Goal: Task Accomplishment & Management: Complete application form

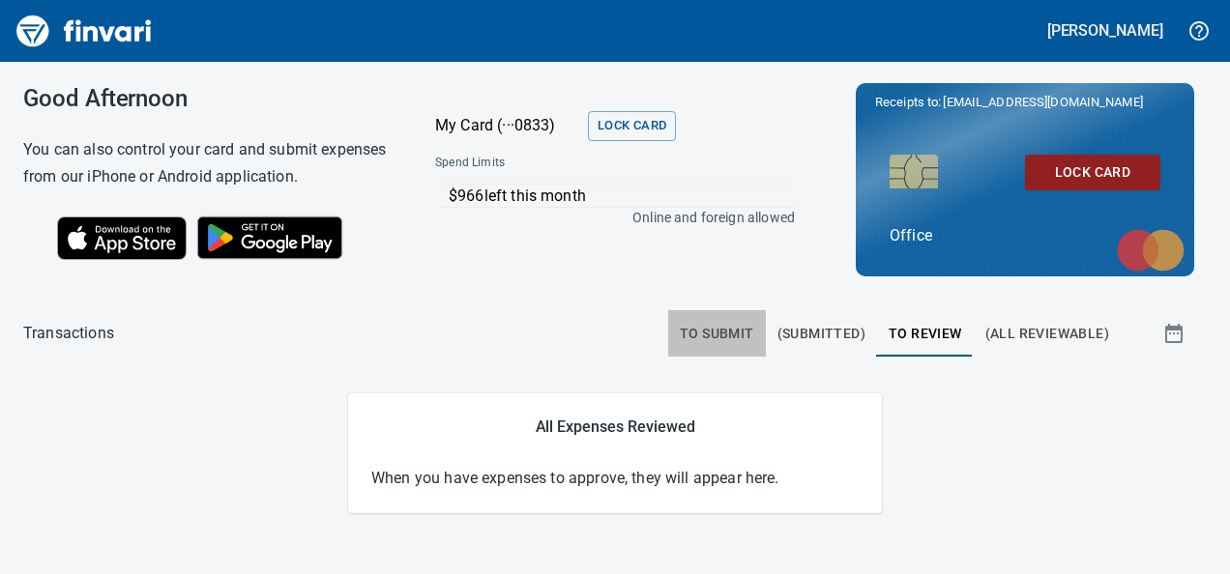
click at [701, 322] on span "To Submit" at bounding box center [717, 334] width 74 height 24
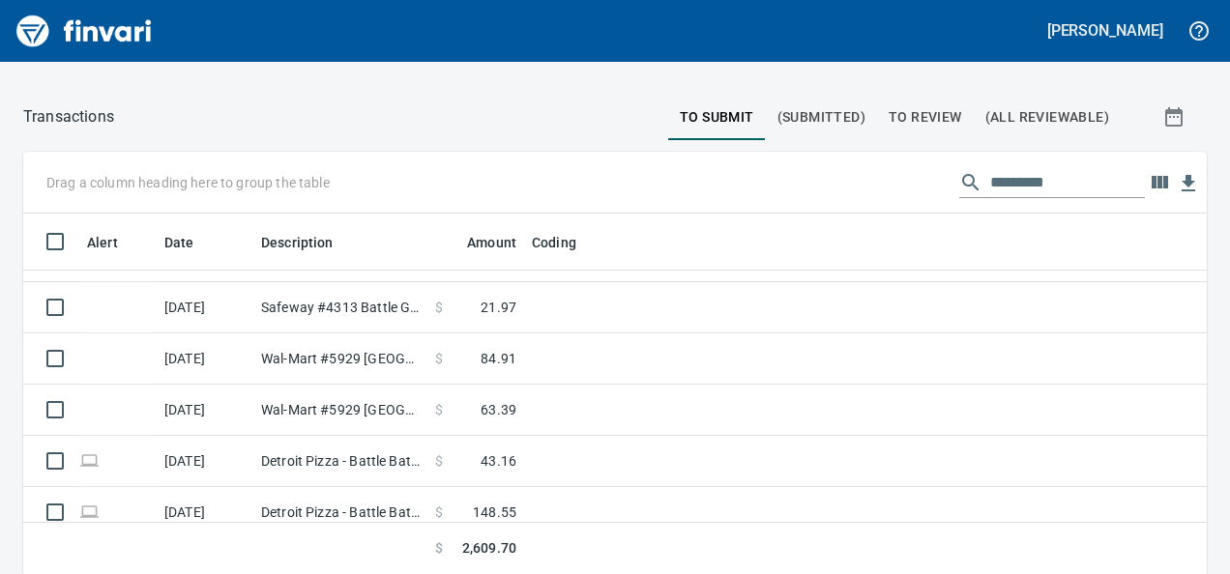
scroll to position [1070, 0]
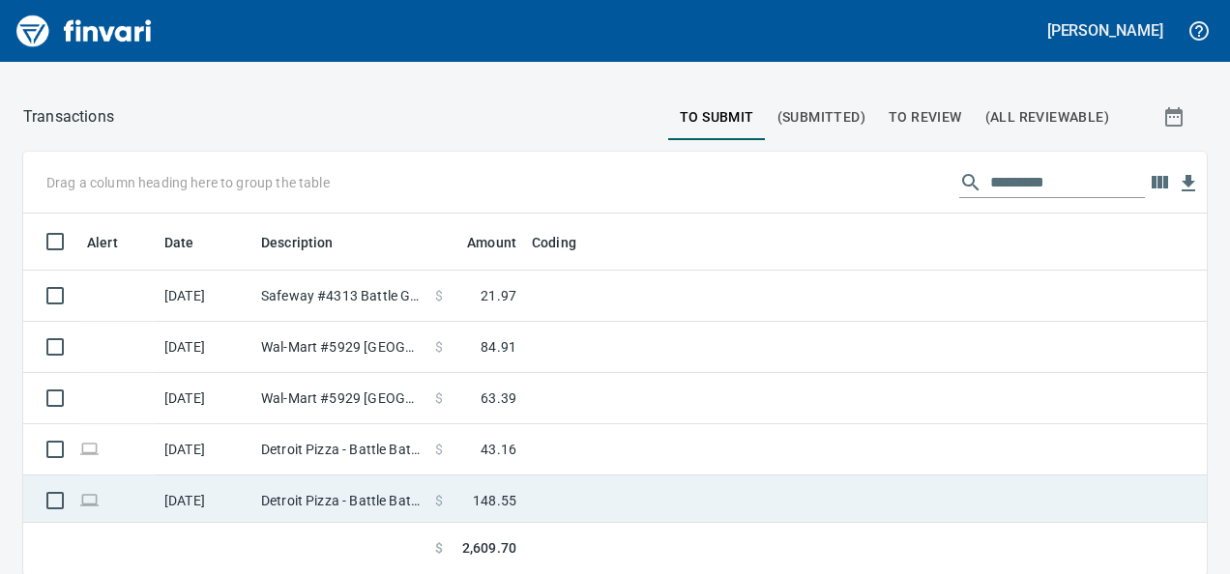
click at [472, 495] on span at bounding box center [458, 500] width 30 height 19
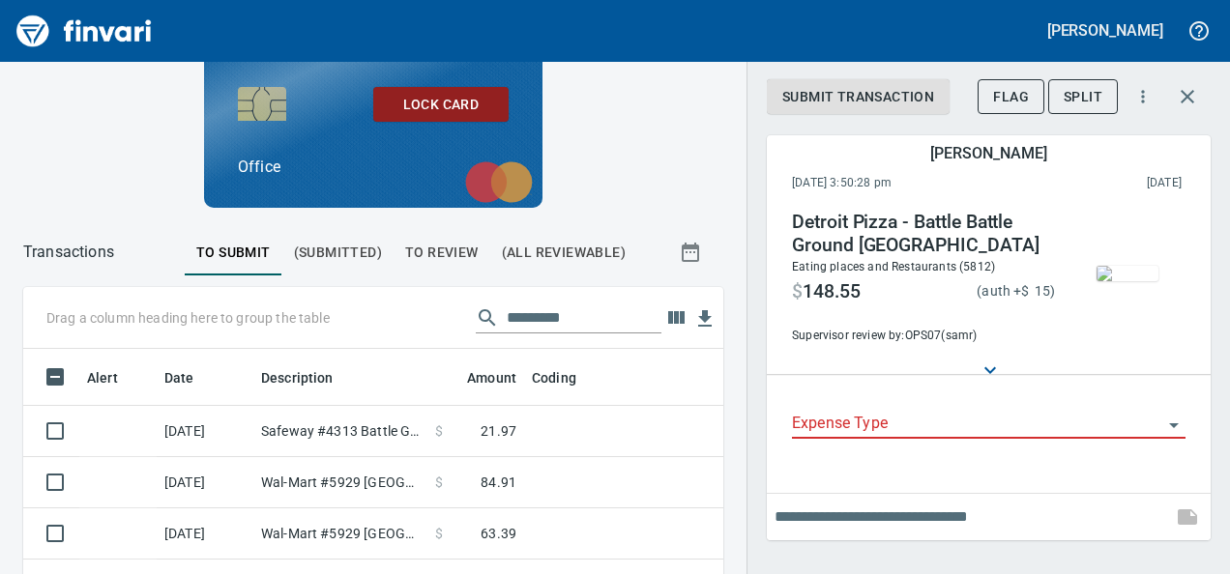
scroll to position [332, 656]
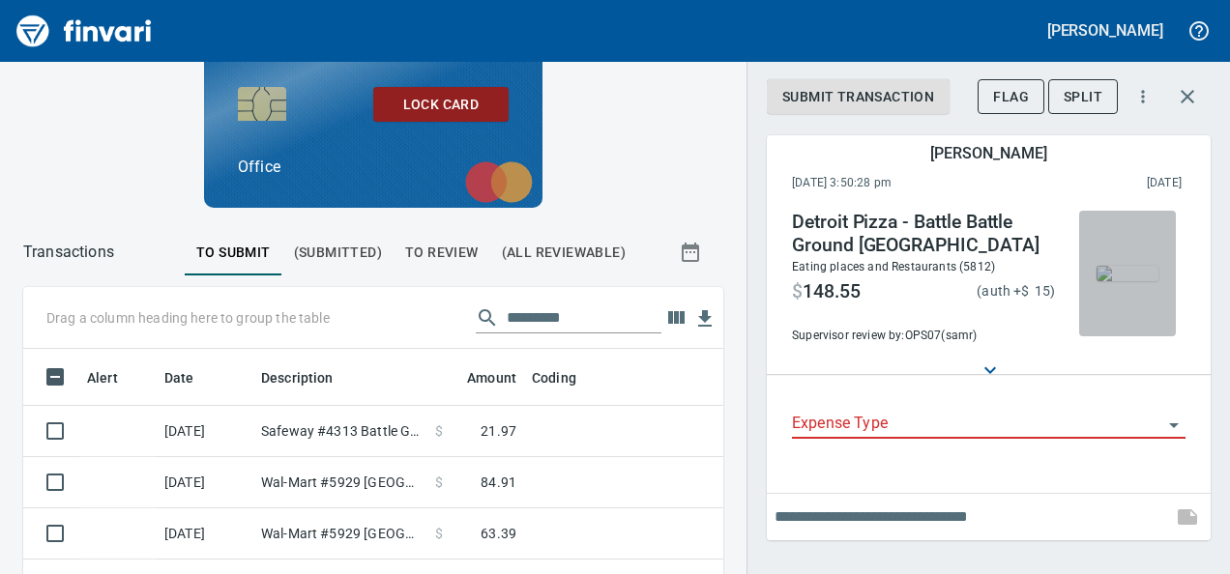
click at [1115, 281] on img "button" at bounding box center [1128, 273] width 62 height 15
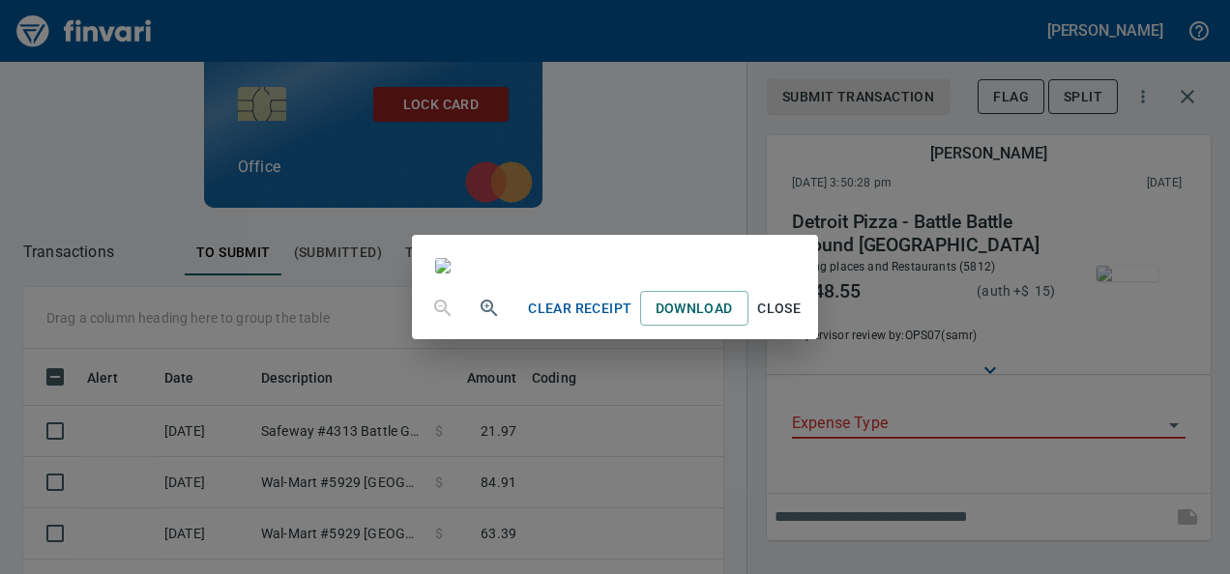
scroll to position [519, 0]
click at [803, 321] on span "Close" at bounding box center [779, 309] width 46 height 24
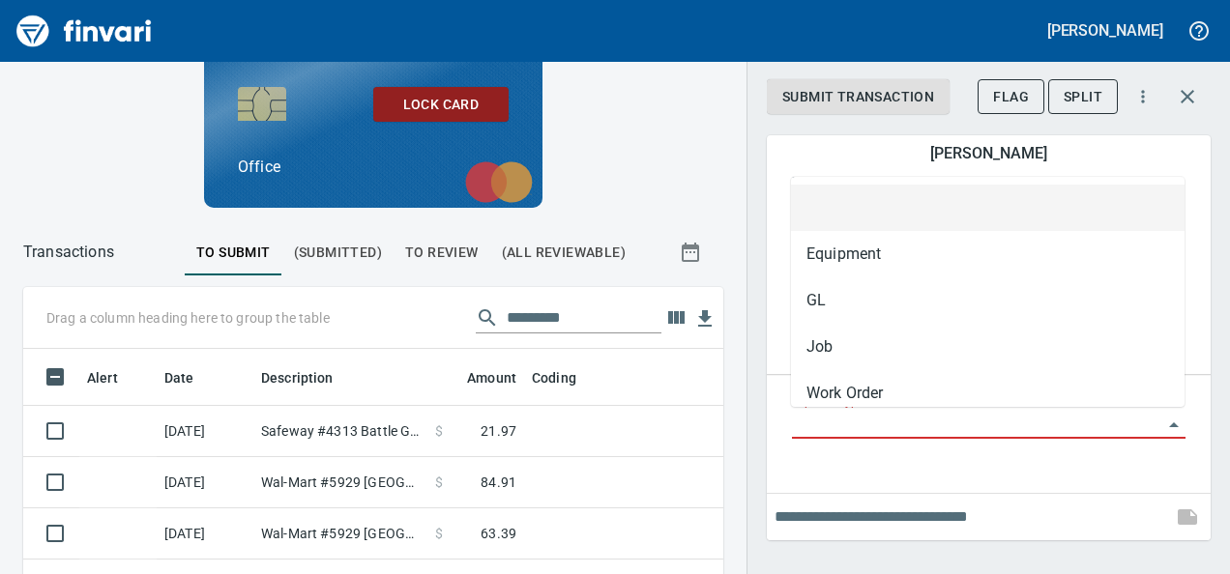
scroll to position [332, 656]
click at [917, 430] on input "Expense Type" at bounding box center [977, 424] width 370 height 27
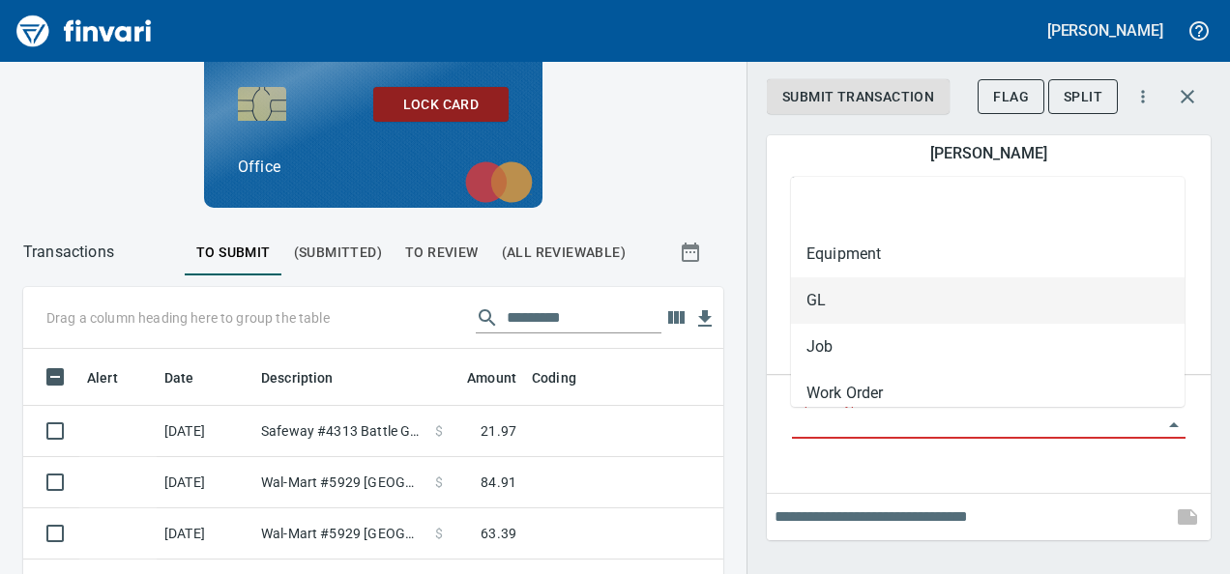
click at [826, 302] on li "GL" at bounding box center [988, 301] width 394 height 46
type input "**"
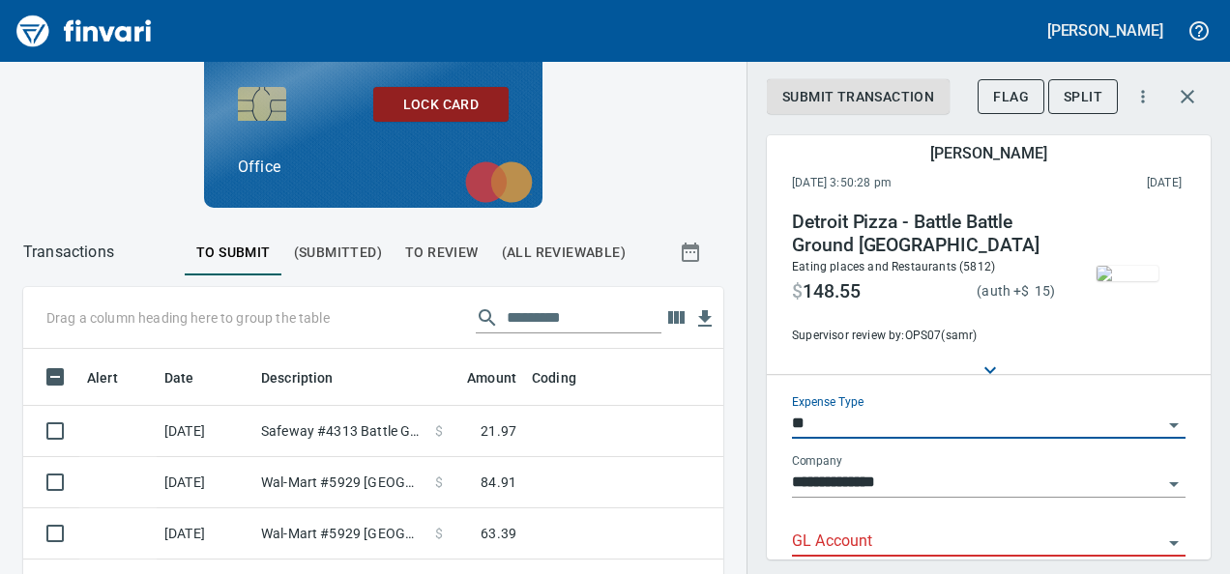
click at [795, 551] on input "GL Account" at bounding box center [977, 542] width 370 height 27
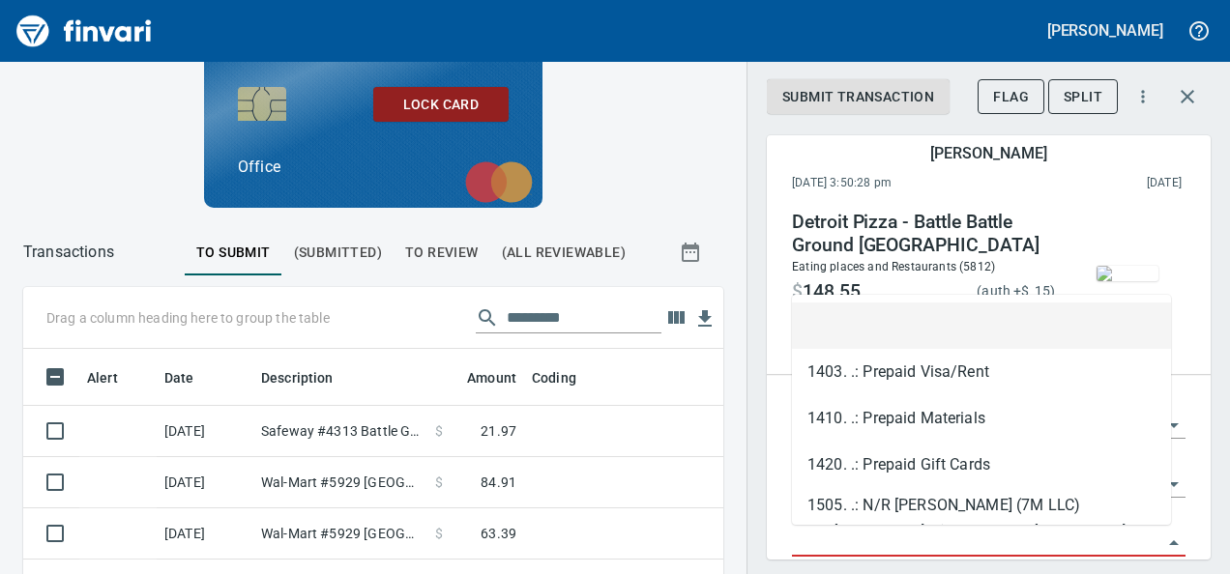
paste input "**********"
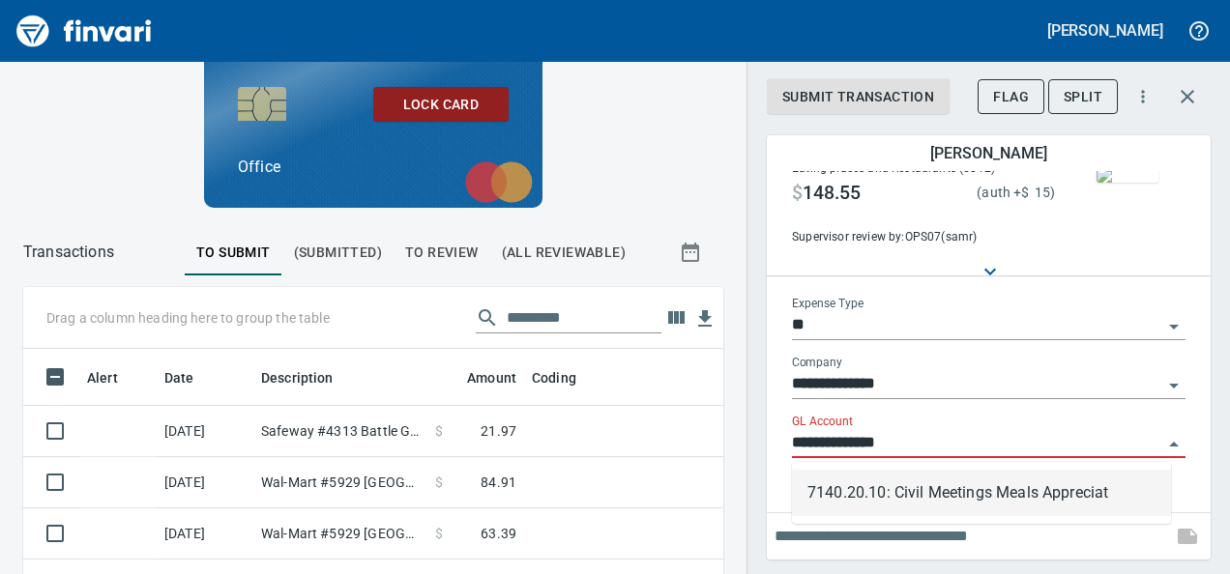
click at [877, 499] on li "7140.20.10: Civil Meetings Meals Appreciat" at bounding box center [981, 493] width 379 height 46
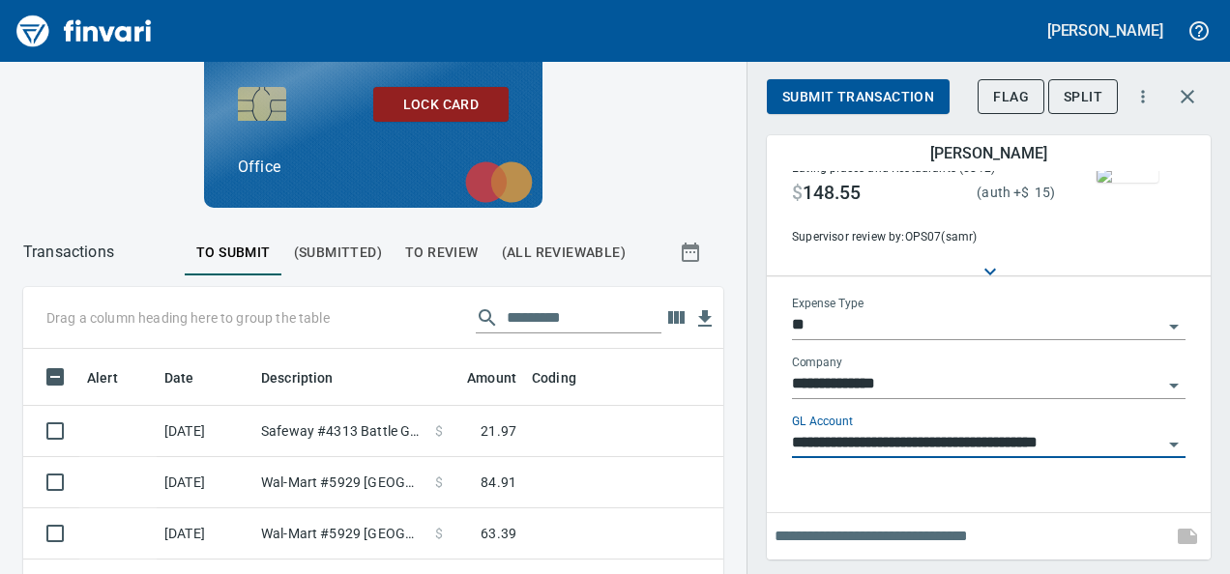
type input "**********"
click at [855, 528] on input "text" at bounding box center [970, 536] width 390 height 31
type input "*"
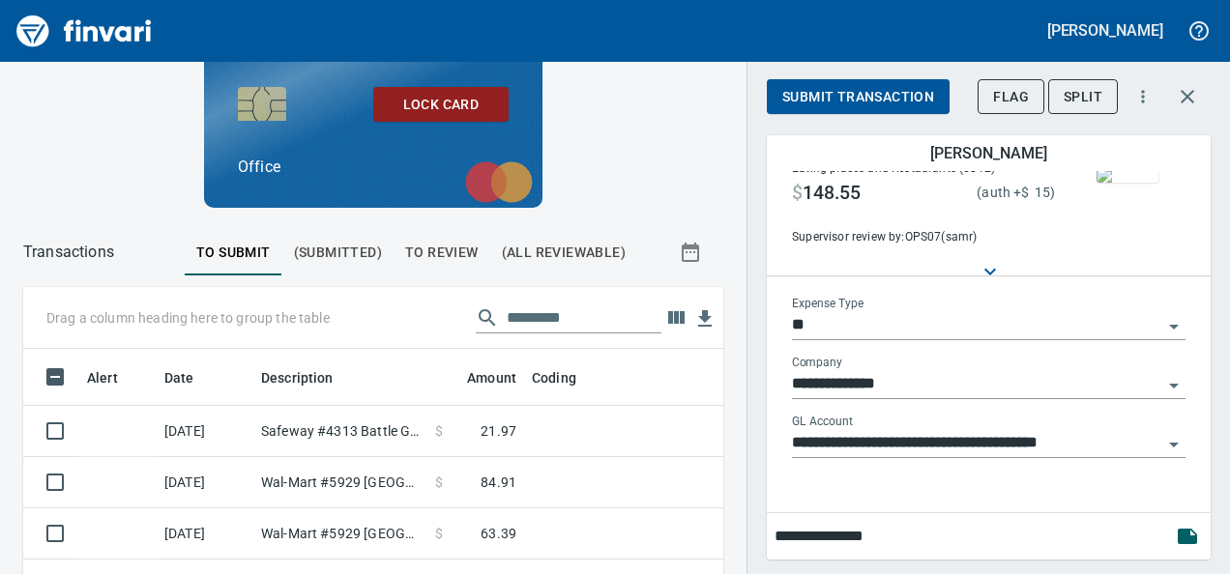
type input "**********"
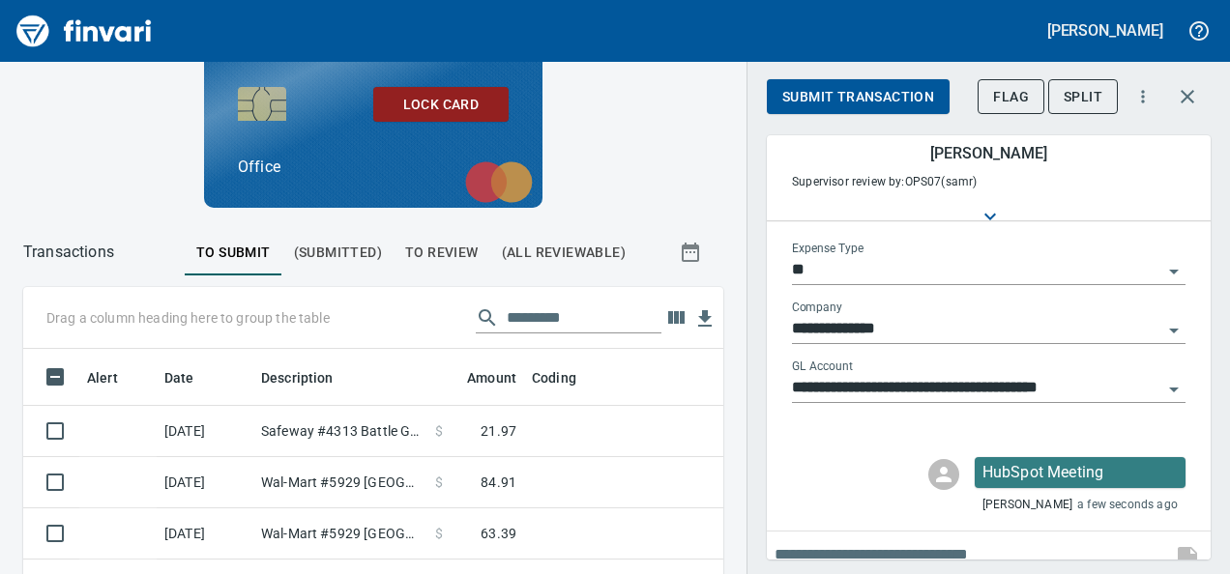
scroll to position [172, 0]
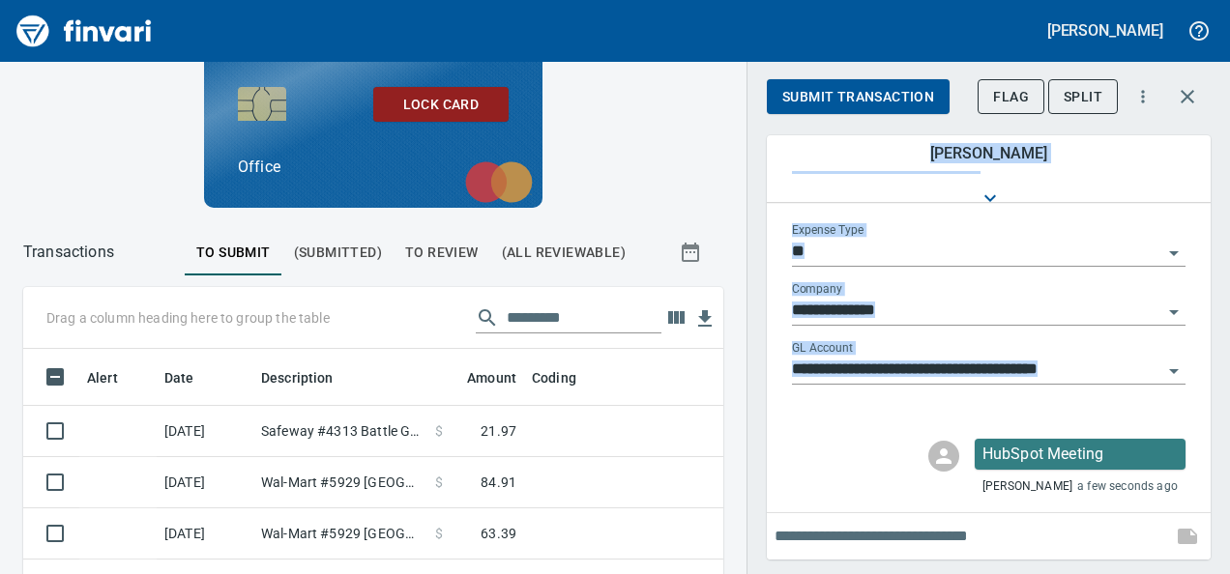
drag, startPoint x: 746, startPoint y: 497, endPoint x: 871, endPoint y: 104, distance: 411.9
click at [871, 104] on div "**********" at bounding box center [987, 287] width 483 height 574
click at [810, 99] on span "Submit Transaction" at bounding box center [858, 97] width 152 height 24
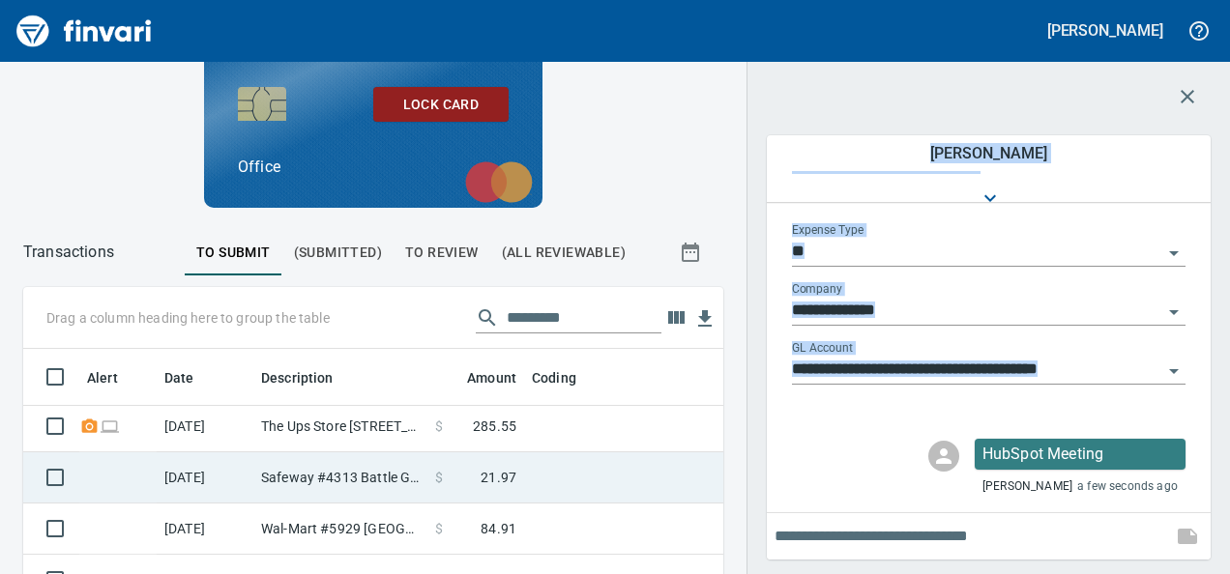
scroll to position [352, 0]
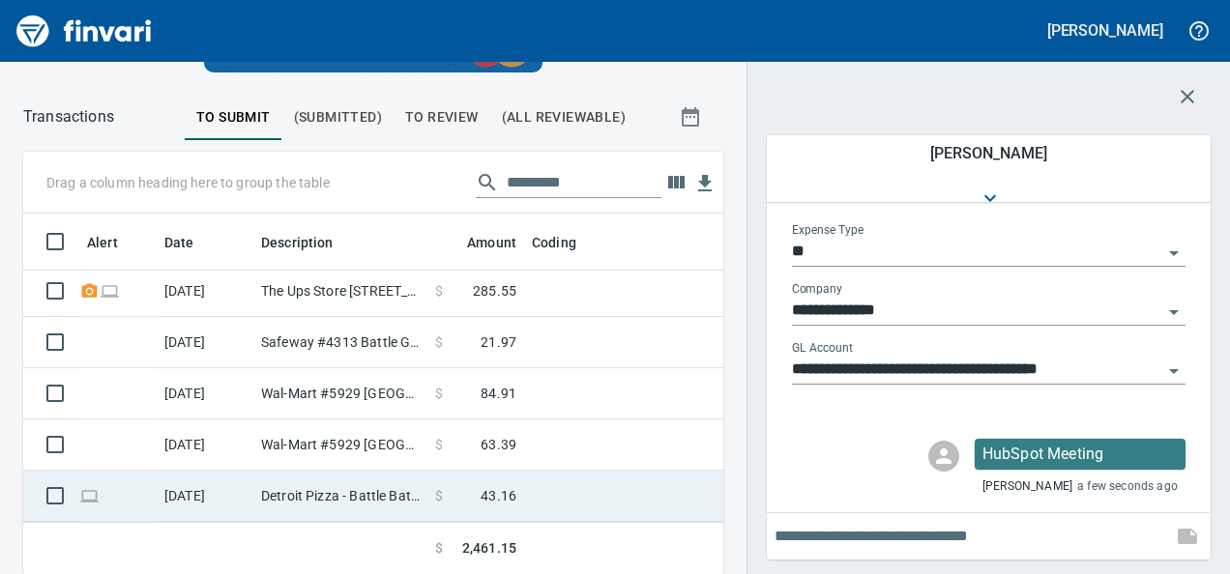
click at [470, 495] on td "$ 43.16" at bounding box center [475, 496] width 97 height 51
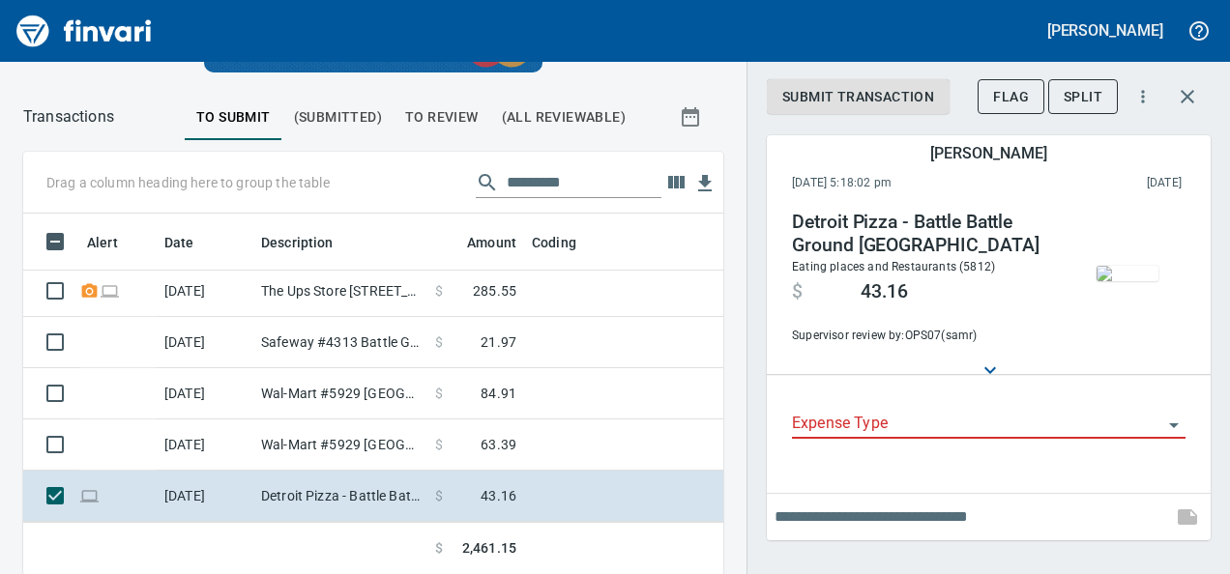
click at [901, 429] on input "Expense Type" at bounding box center [977, 424] width 370 height 27
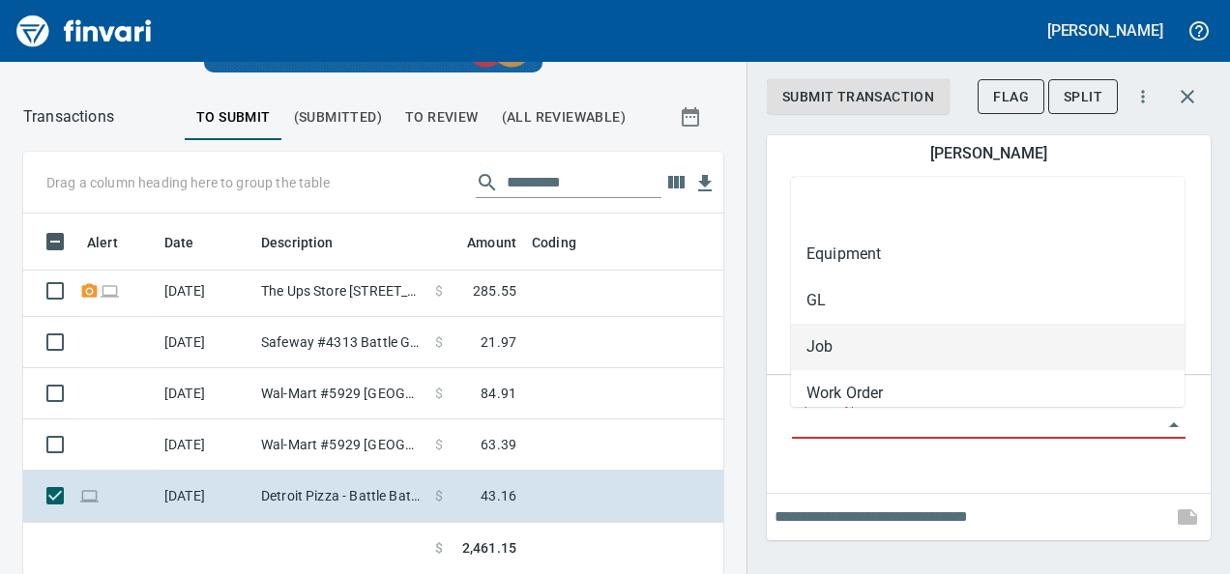
click at [812, 303] on li "GL" at bounding box center [988, 301] width 394 height 46
type input "**"
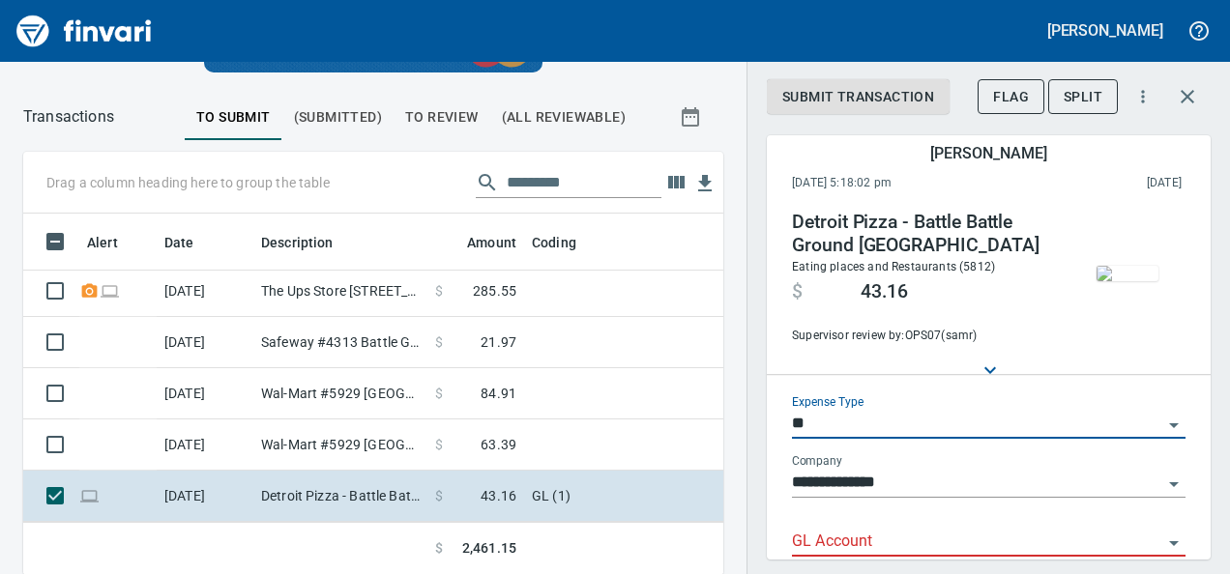
click at [801, 551] on input "GL Account" at bounding box center [977, 542] width 370 height 27
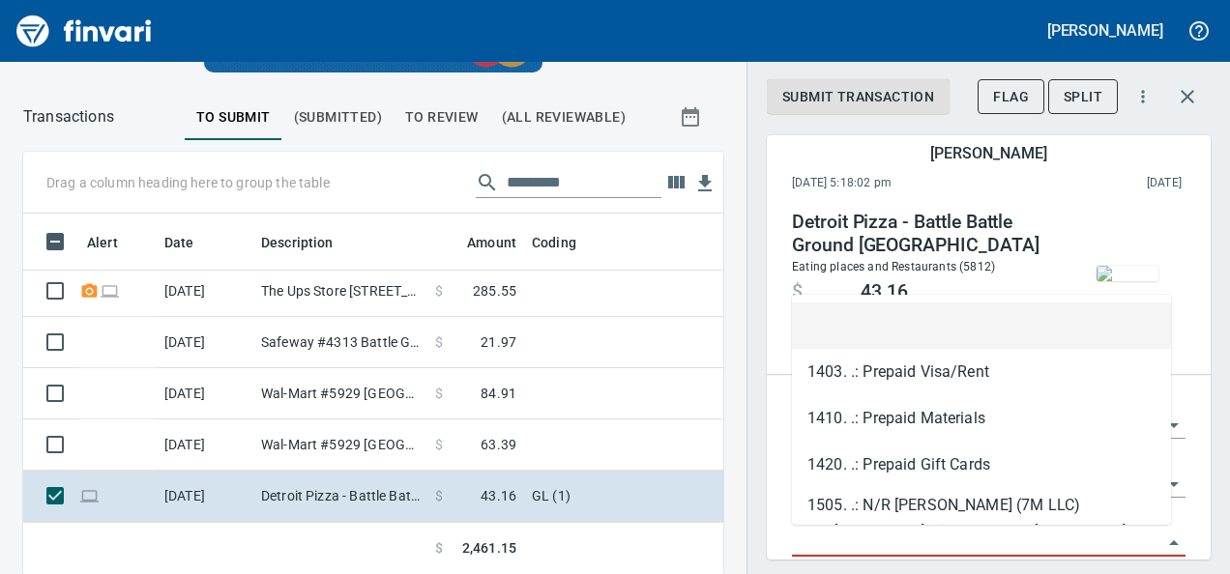
paste input "**********"
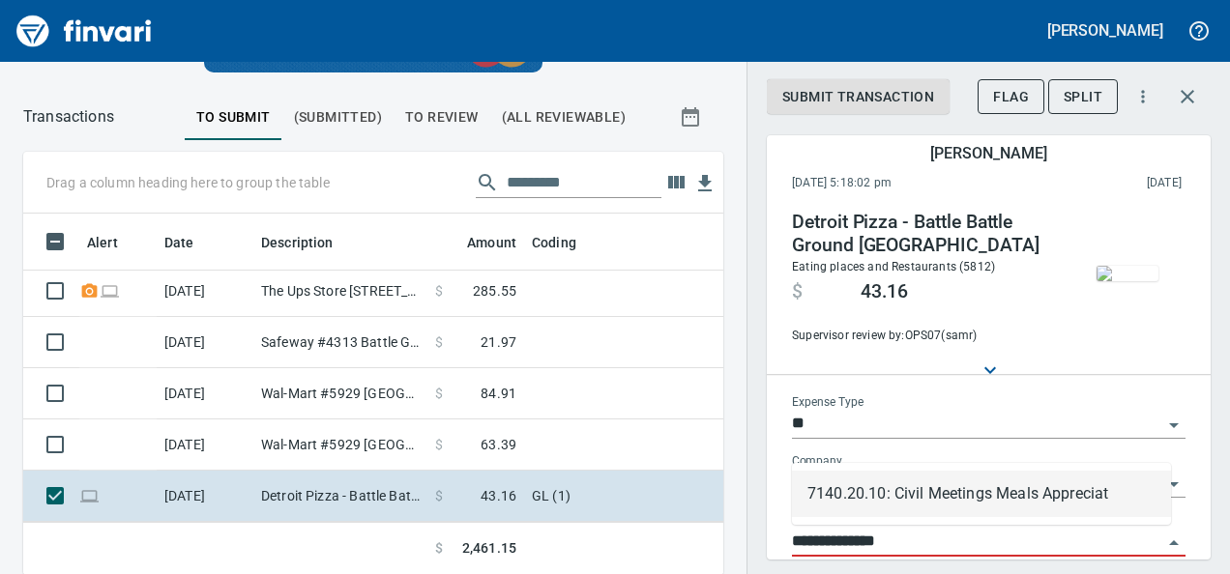
click at [901, 481] on li "7140.20.10: Civil Meetings Meals Appreciat" at bounding box center [981, 494] width 379 height 46
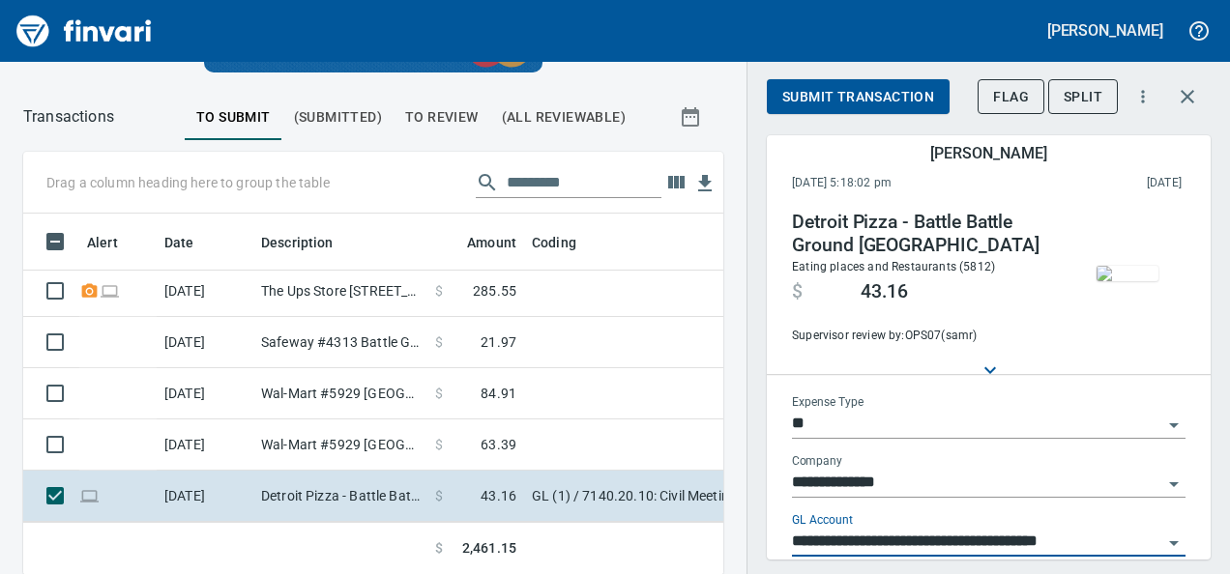
scroll to position [99, 0]
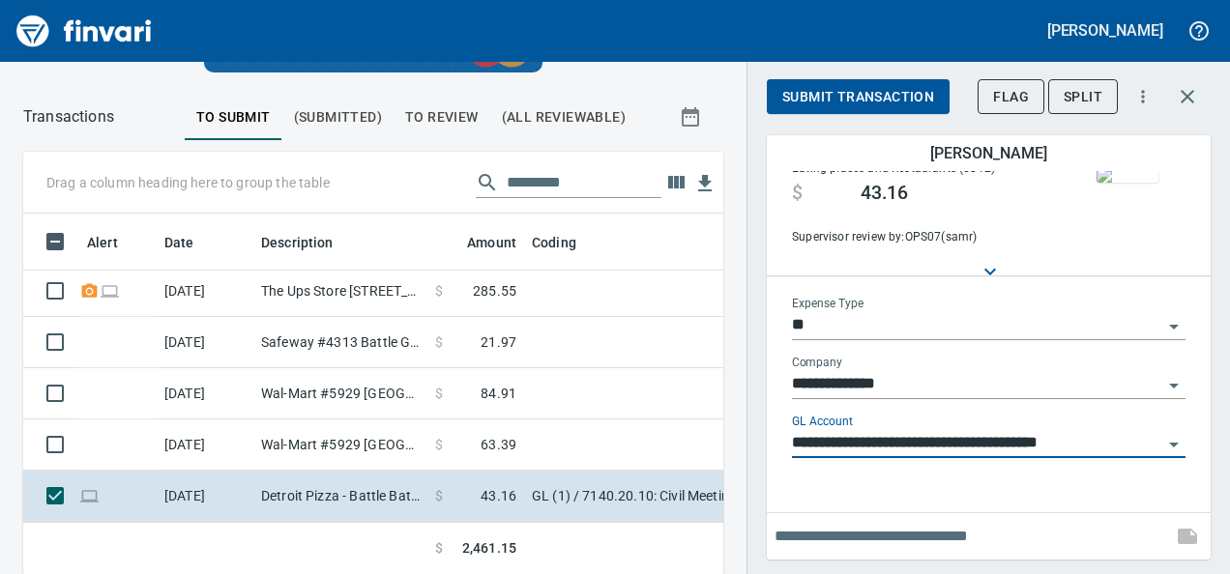
type input "**********"
click at [836, 544] on input "text" at bounding box center [970, 536] width 390 height 31
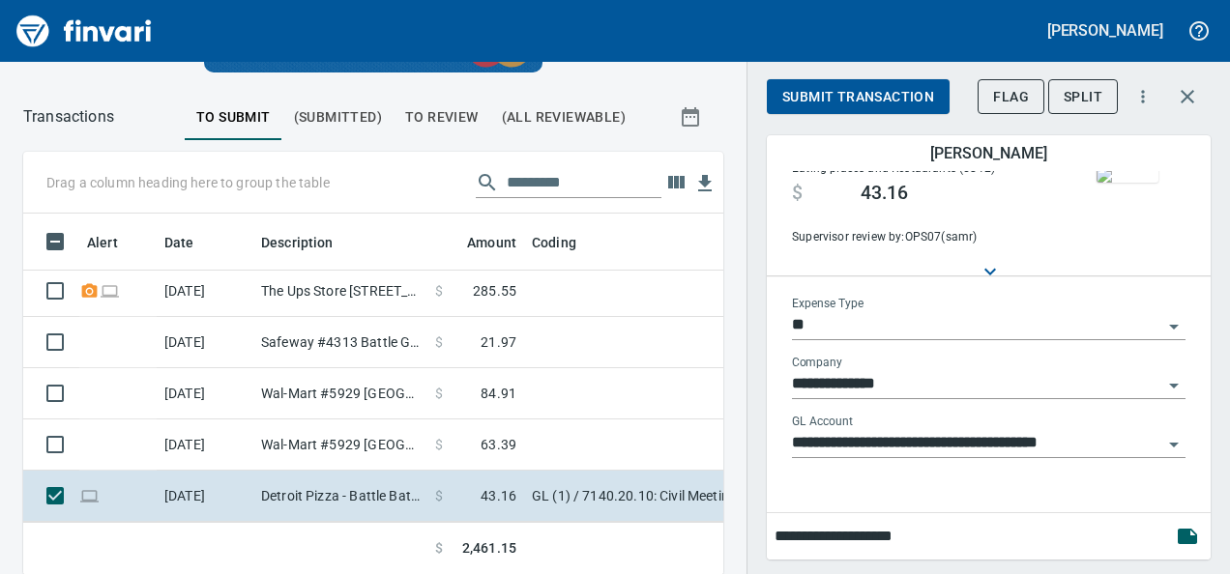
type input "**********"
click at [1110, 176] on img "button" at bounding box center [1128, 174] width 62 height 15
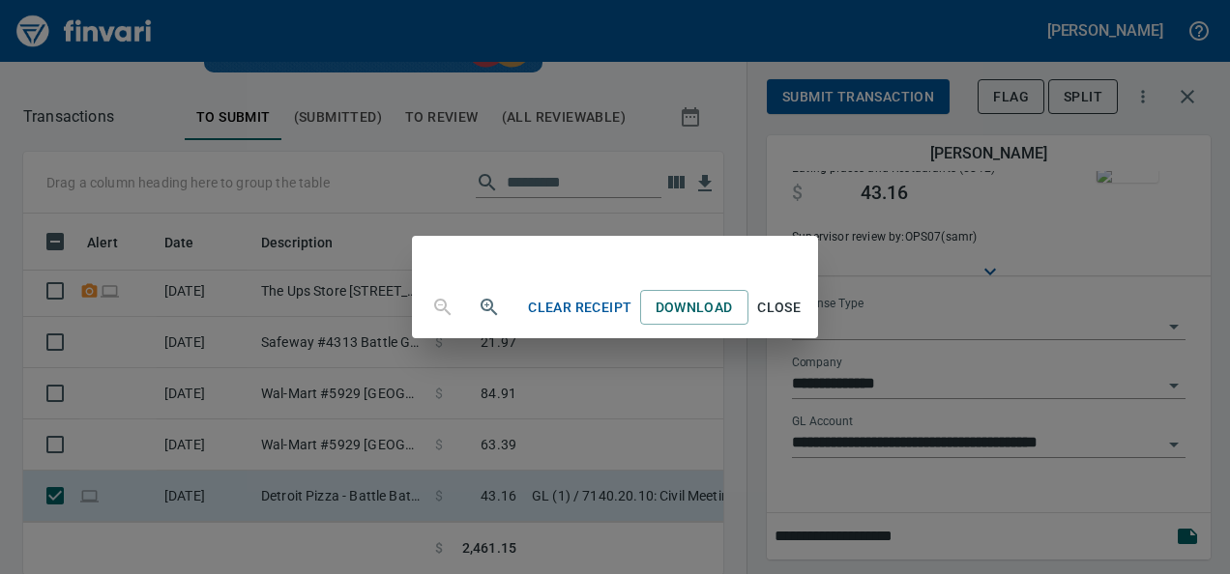
scroll to position [337, 0]
click at [803, 321] on span "Close" at bounding box center [779, 309] width 46 height 24
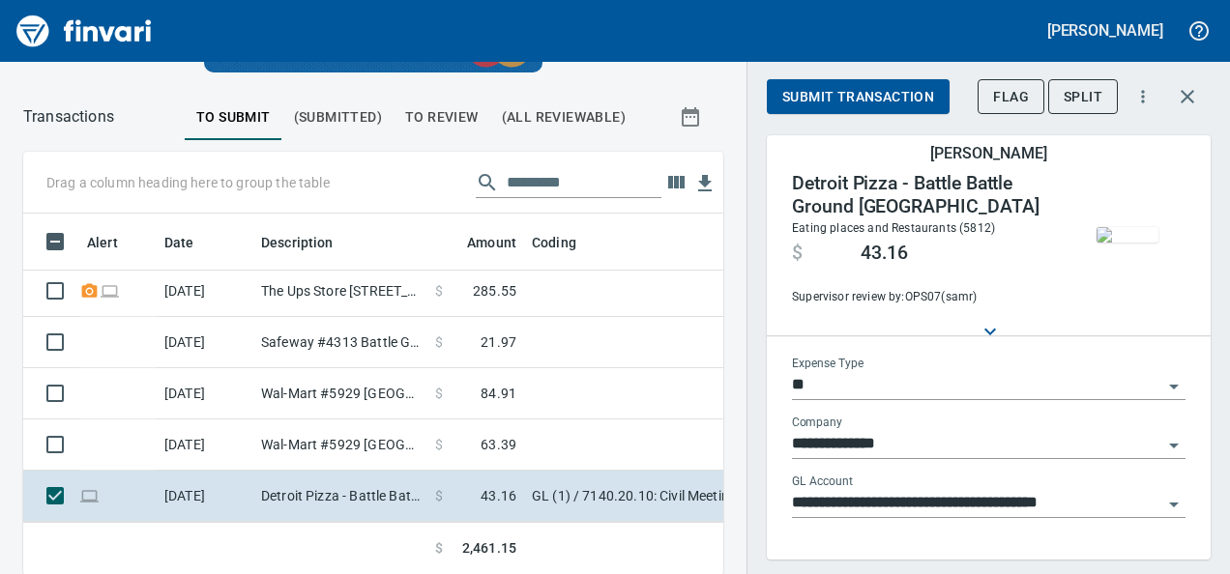
click at [867, 87] on span "Submit Transaction" at bounding box center [858, 97] width 152 height 24
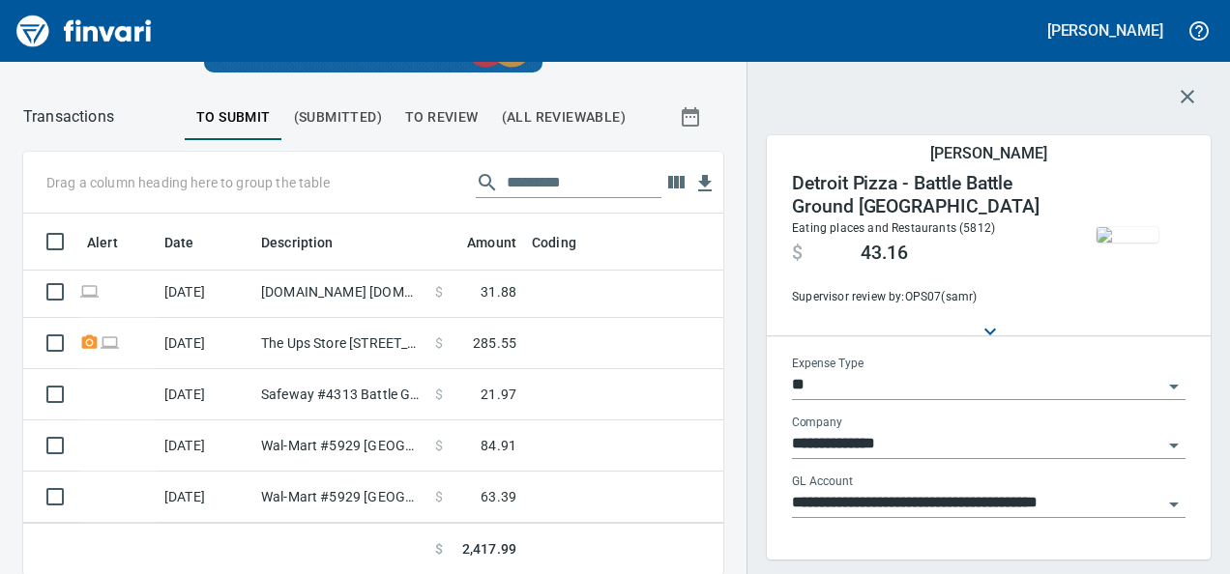
scroll to position [983, 0]
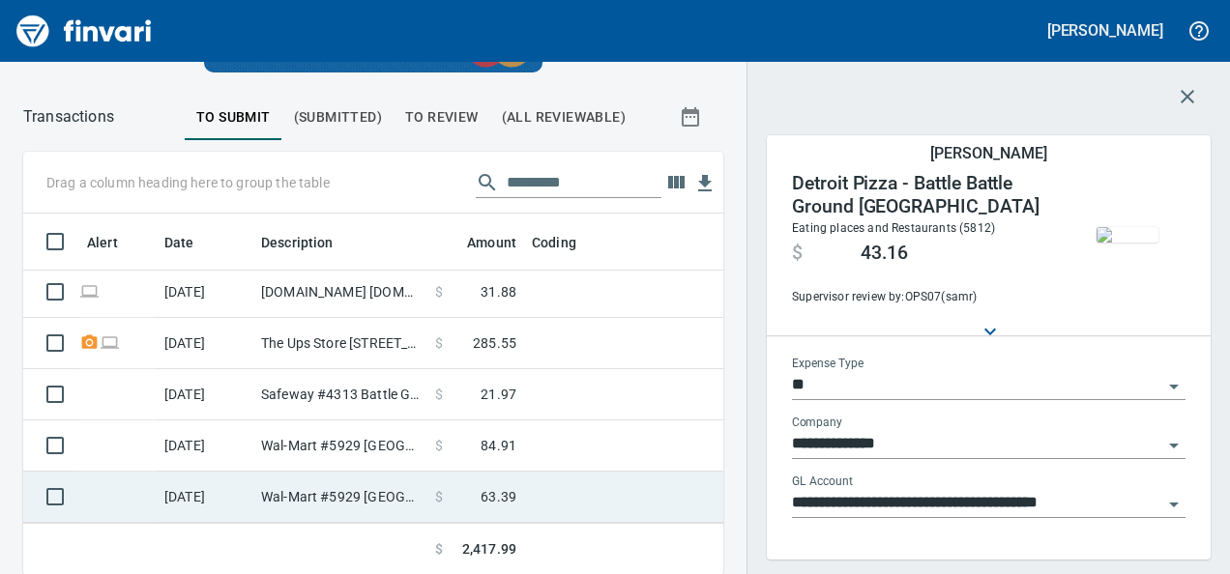
click at [312, 476] on td "Wal-Mart #5929 [GEOGRAPHIC_DATA]" at bounding box center [340, 497] width 174 height 51
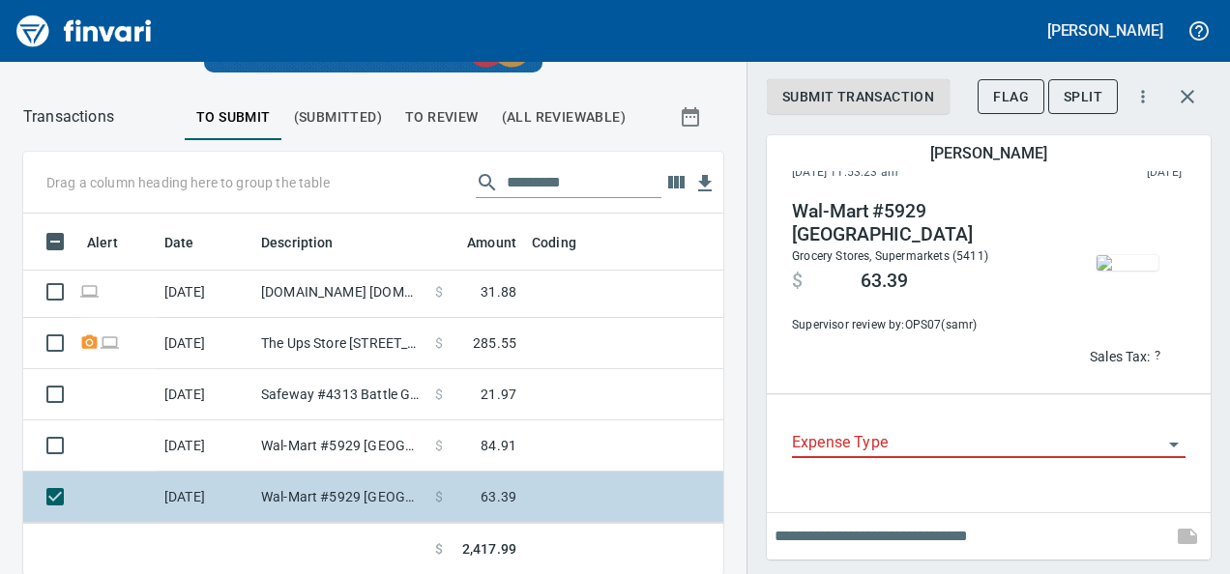
scroll to position [11, 0]
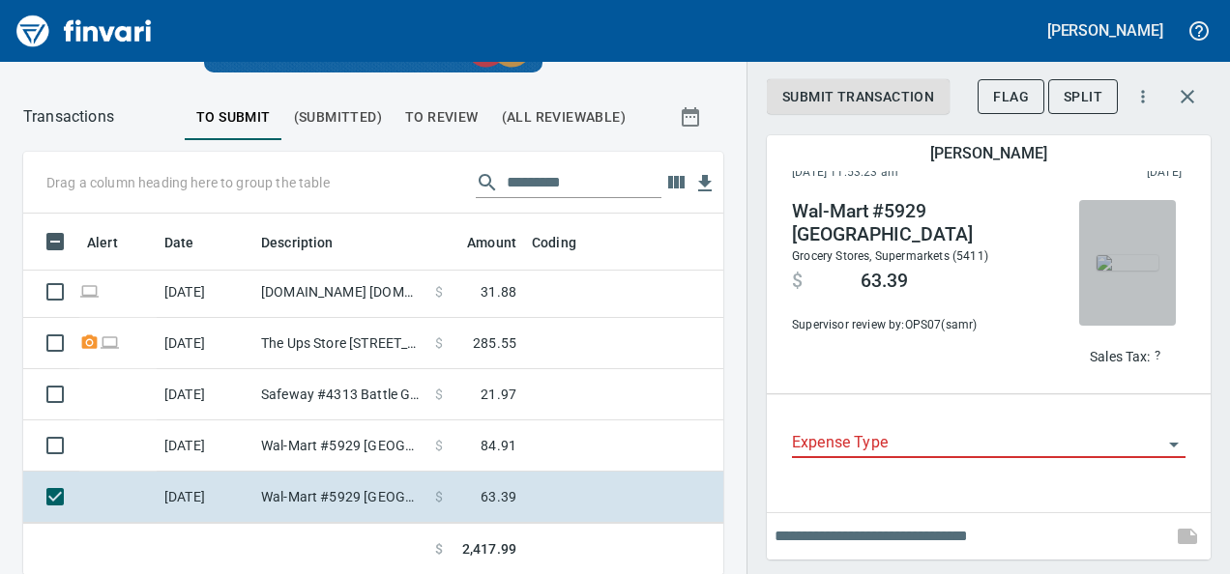
click at [1102, 271] on img "button" at bounding box center [1128, 262] width 62 height 15
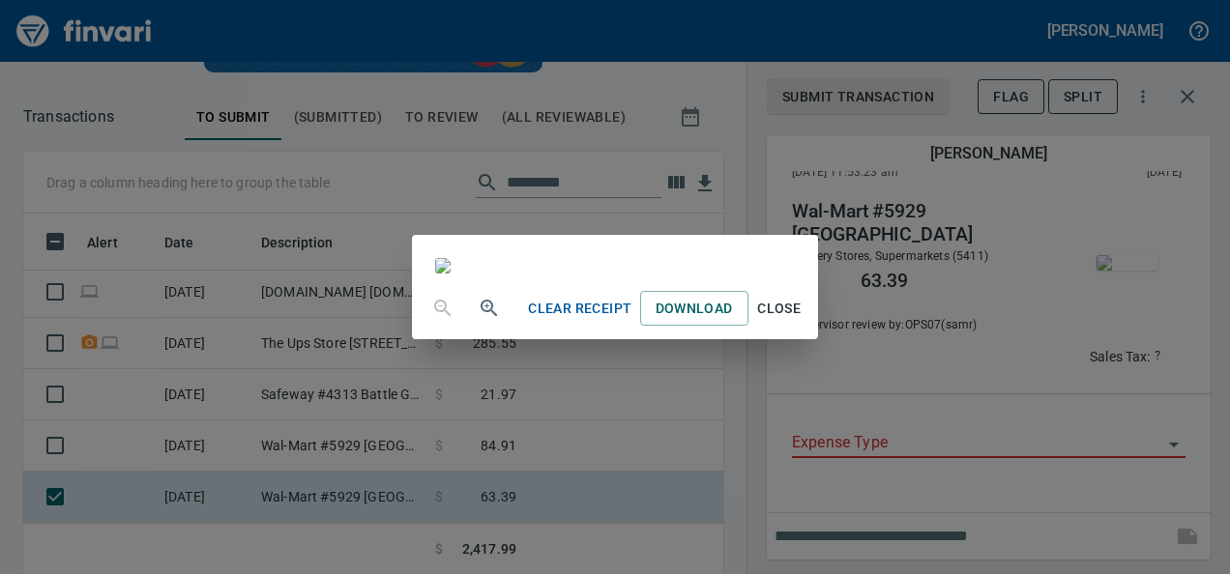
scroll to position [169, 0]
click at [1191, 62] on div "Clear Receipt Download Close" at bounding box center [615, 287] width 1230 height 574
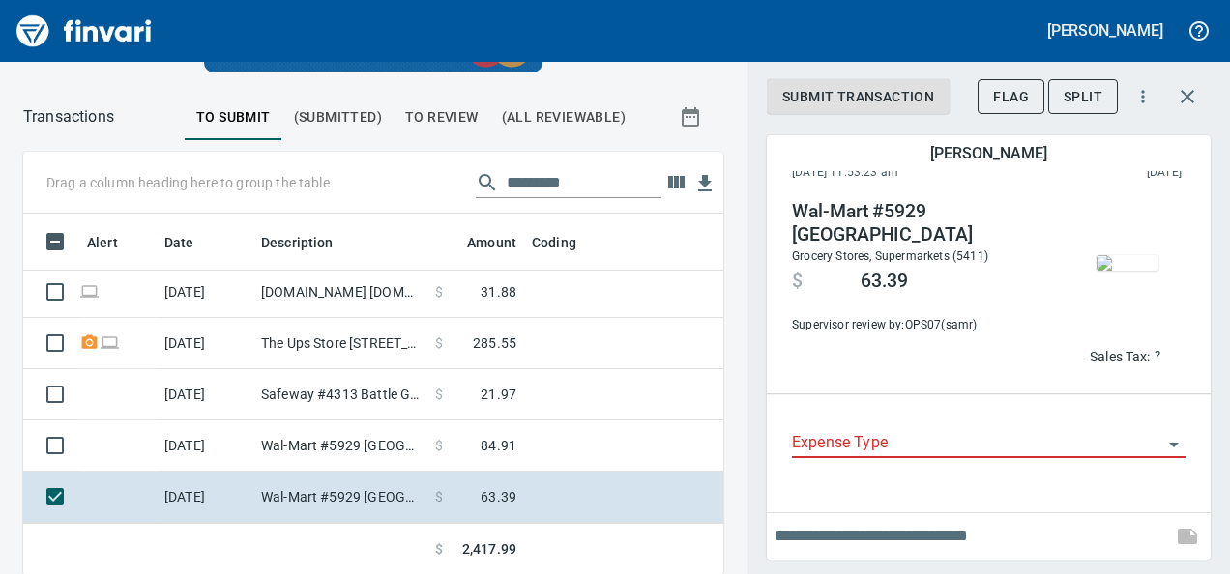
scroll to position [332, 656]
click at [845, 430] on input "Expense Type" at bounding box center [977, 443] width 370 height 27
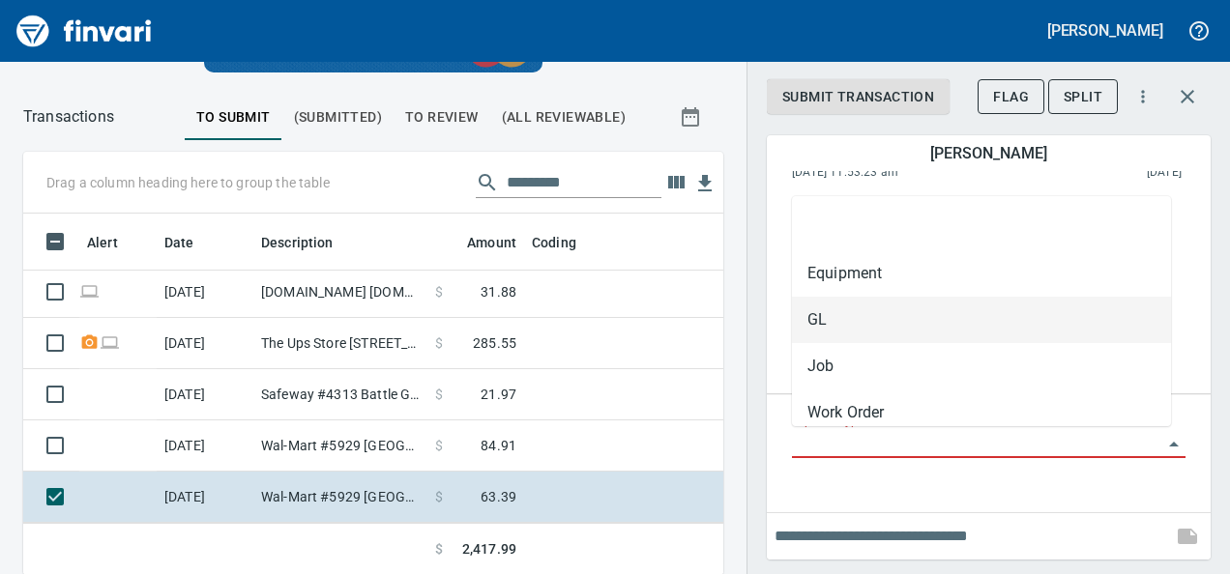
click at [810, 317] on li "GL" at bounding box center [981, 320] width 379 height 46
type input "**"
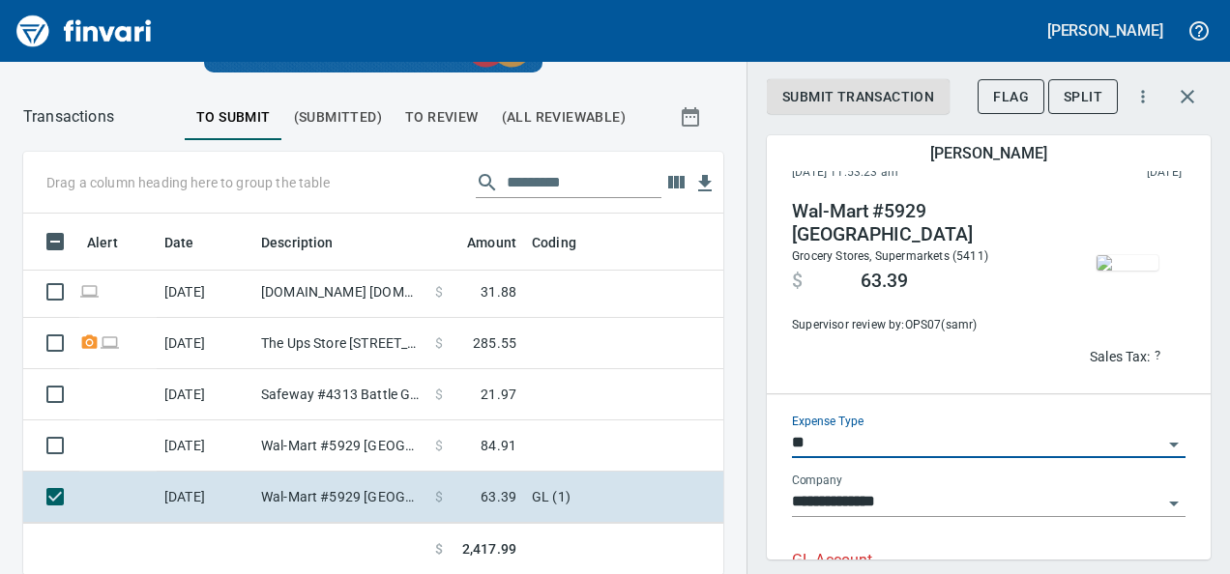
scroll to position [128, 0]
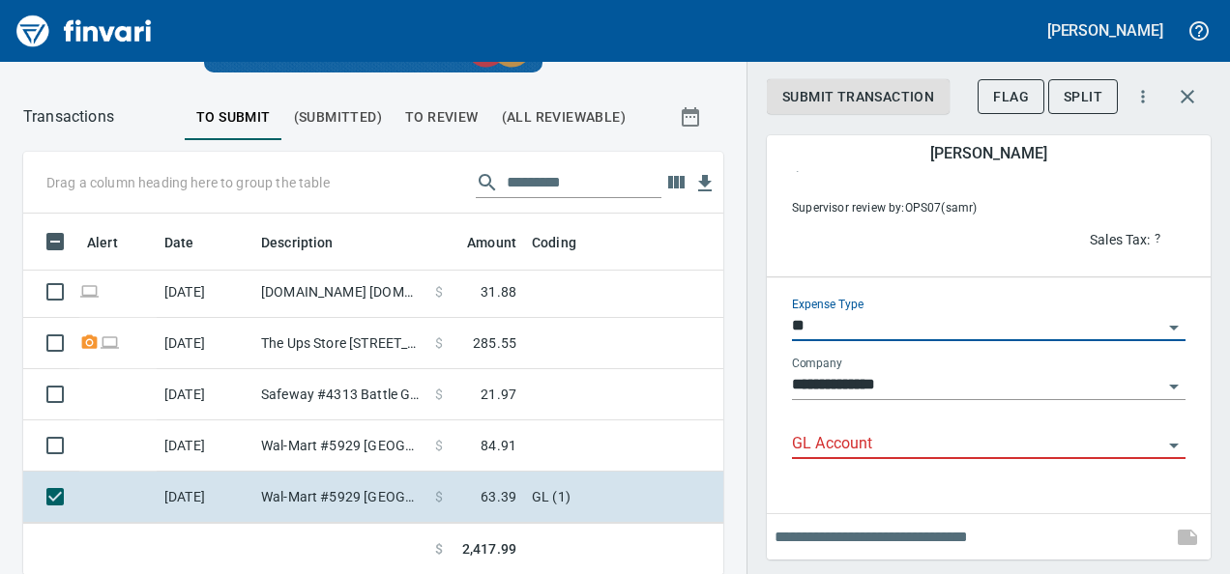
click at [797, 450] on input "GL Account" at bounding box center [977, 444] width 370 height 27
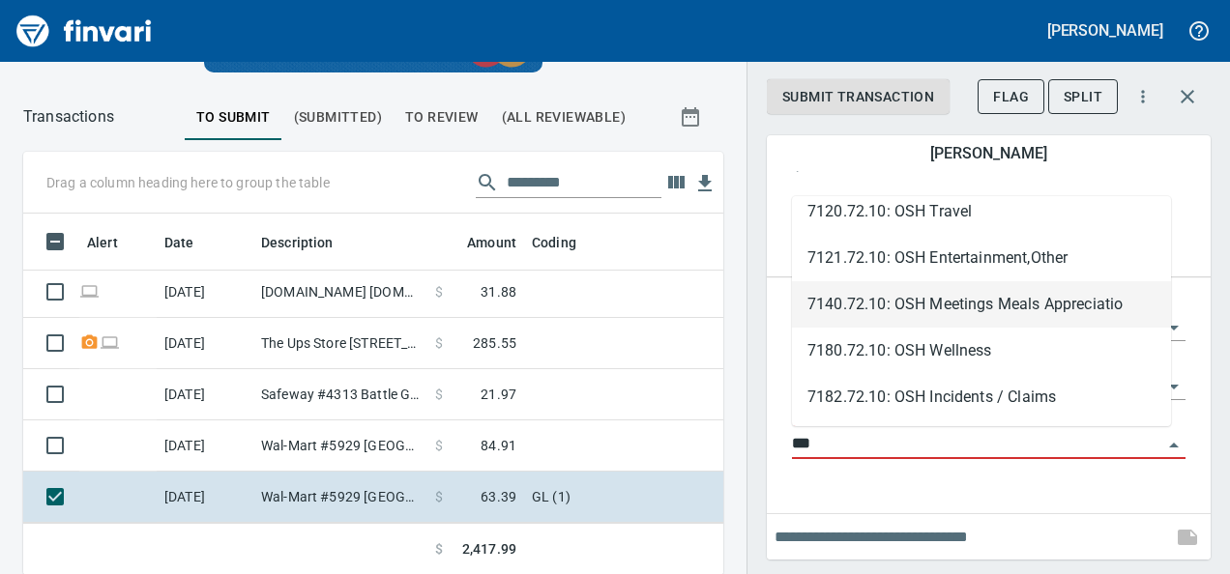
scroll to position [202, 0]
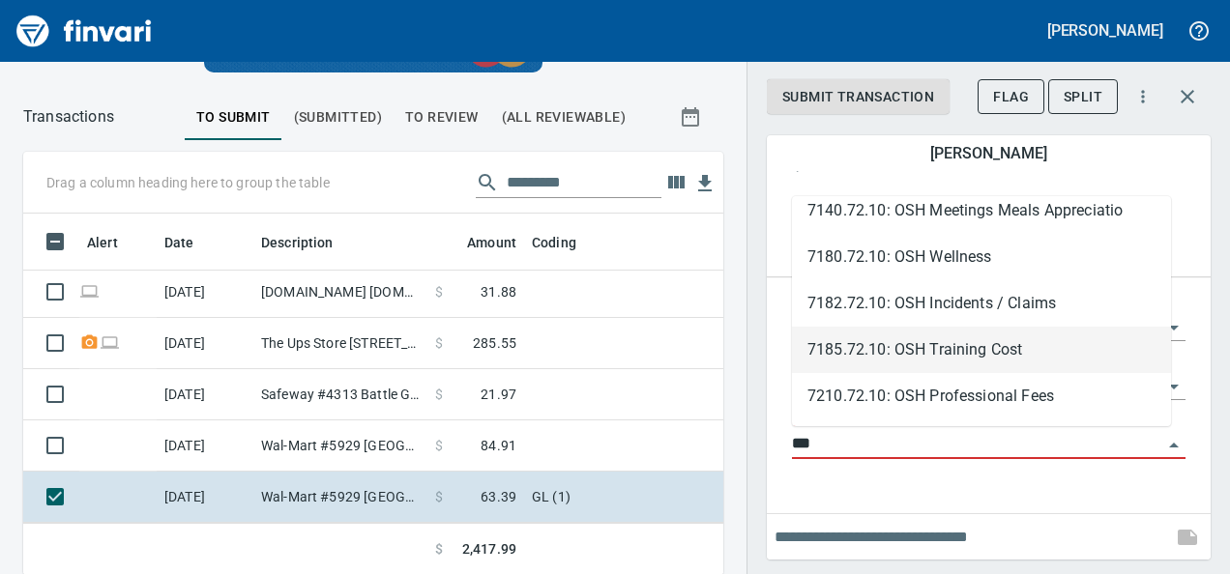
click at [945, 356] on li "7185.72.10: OSH Training Cost" at bounding box center [981, 350] width 379 height 46
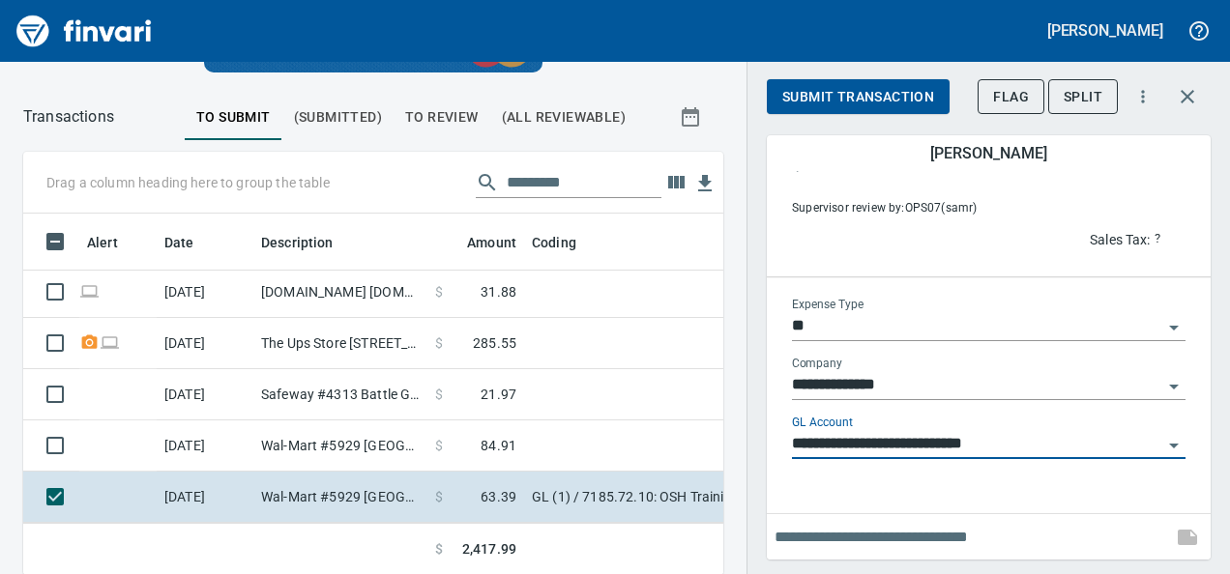
type input "**********"
click at [809, 89] on span "Submit Transaction" at bounding box center [858, 97] width 152 height 24
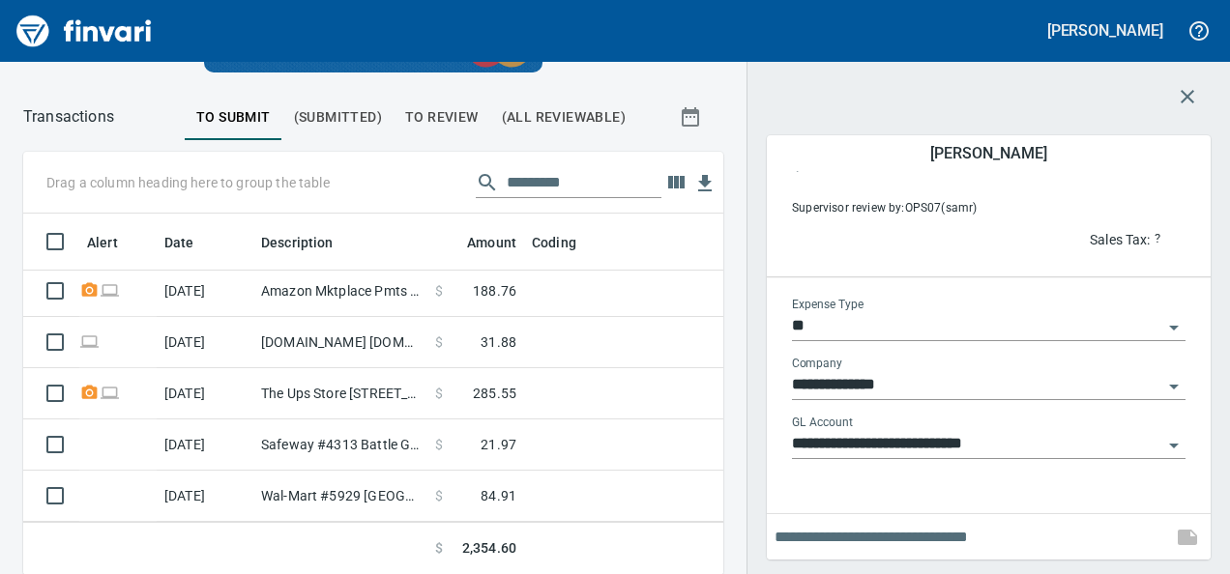
scroll to position [932, 0]
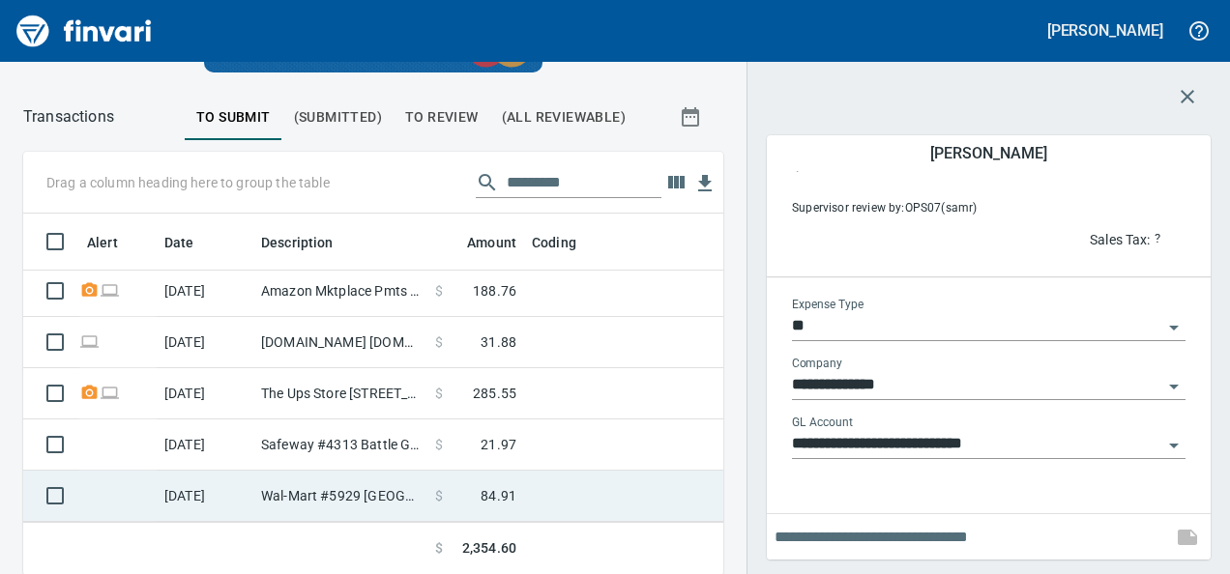
click at [356, 476] on td "Wal-Mart #5929 [GEOGRAPHIC_DATA]" at bounding box center [340, 496] width 174 height 51
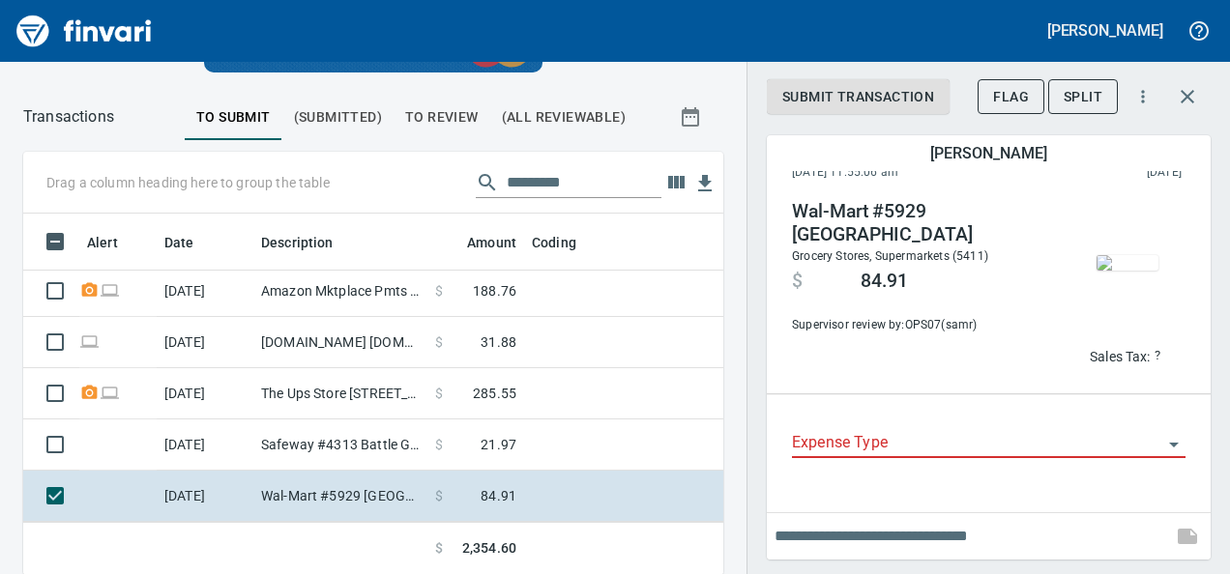
click at [1118, 255] on img "button" at bounding box center [1128, 262] width 62 height 15
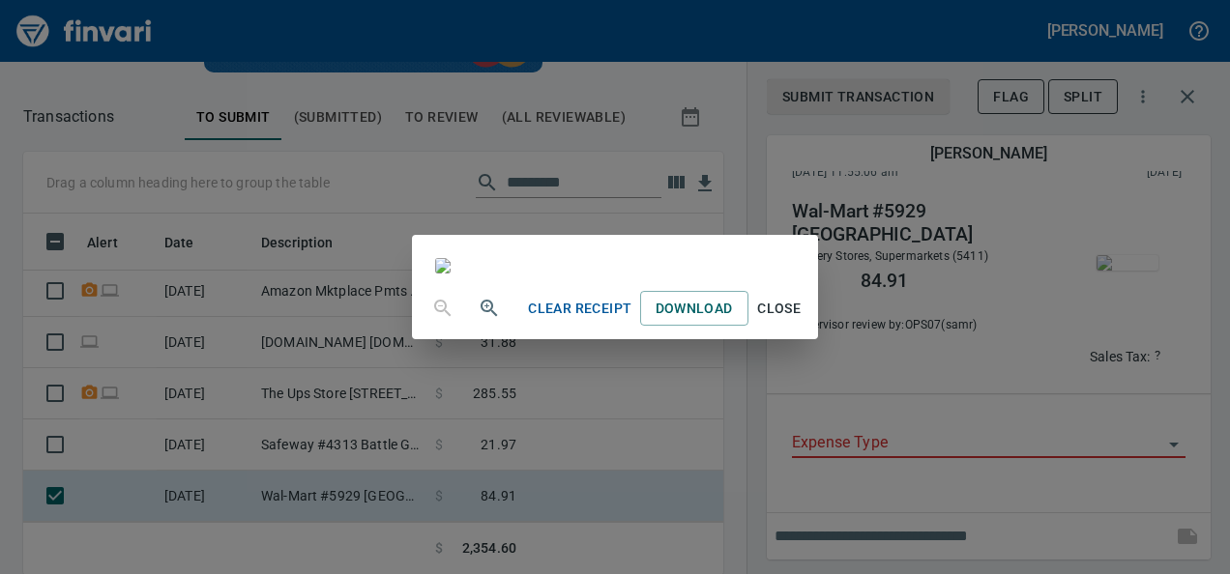
scroll to position [133, 0]
click at [803, 321] on span "Close" at bounding box center [779, 309] width 46 height 24
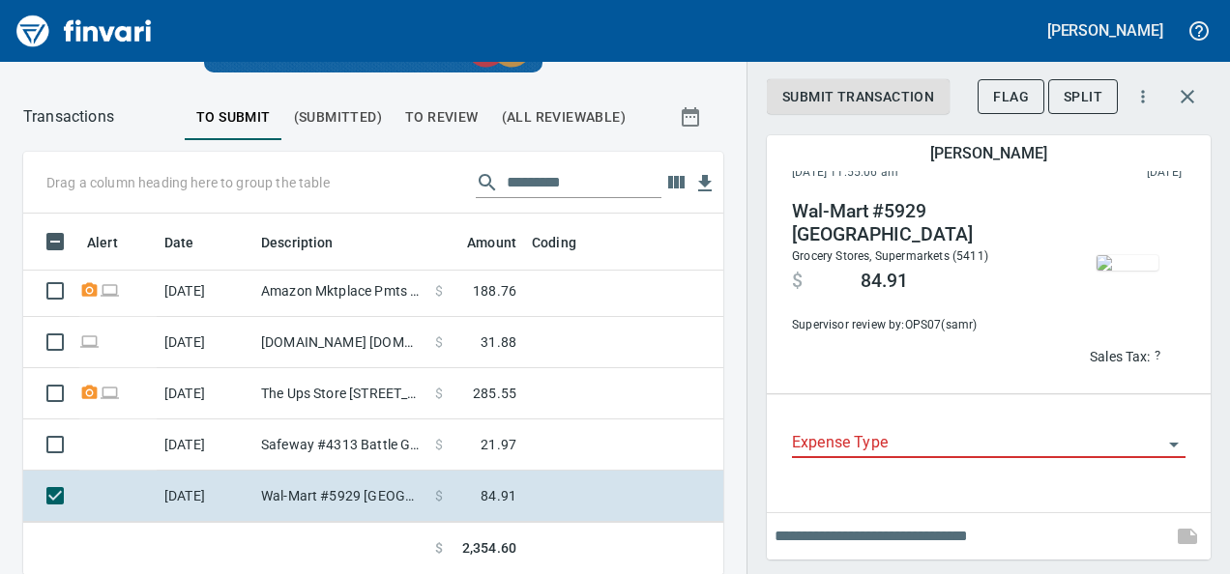
scroll to position [332, 656]
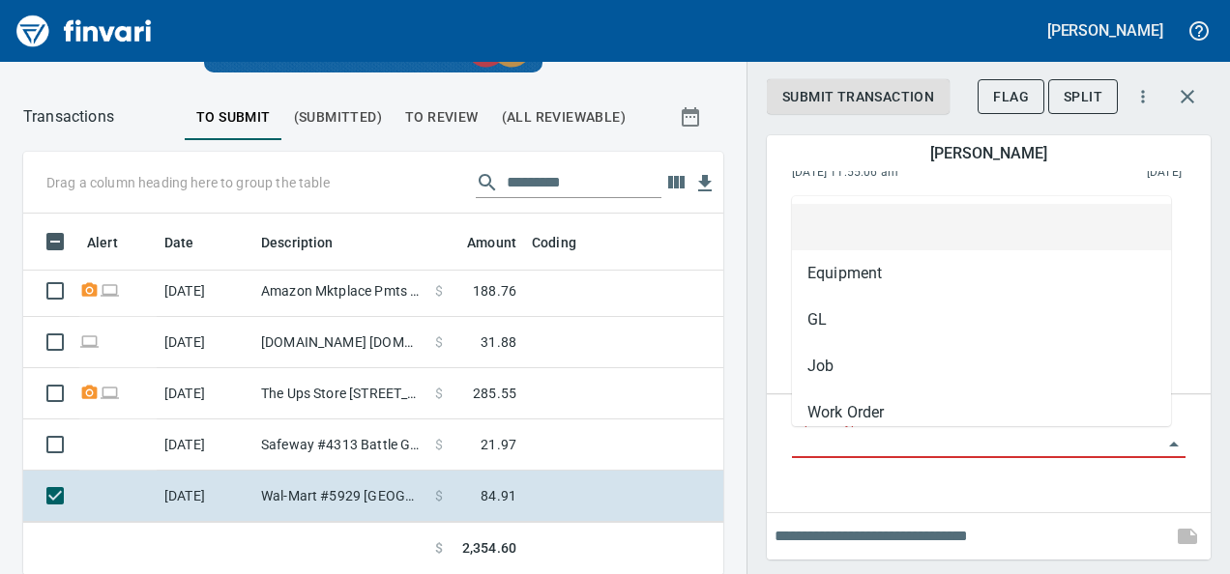
click at [894, 444] on input "Expense Type" at bounding box center [977, 443] width 370 height 27
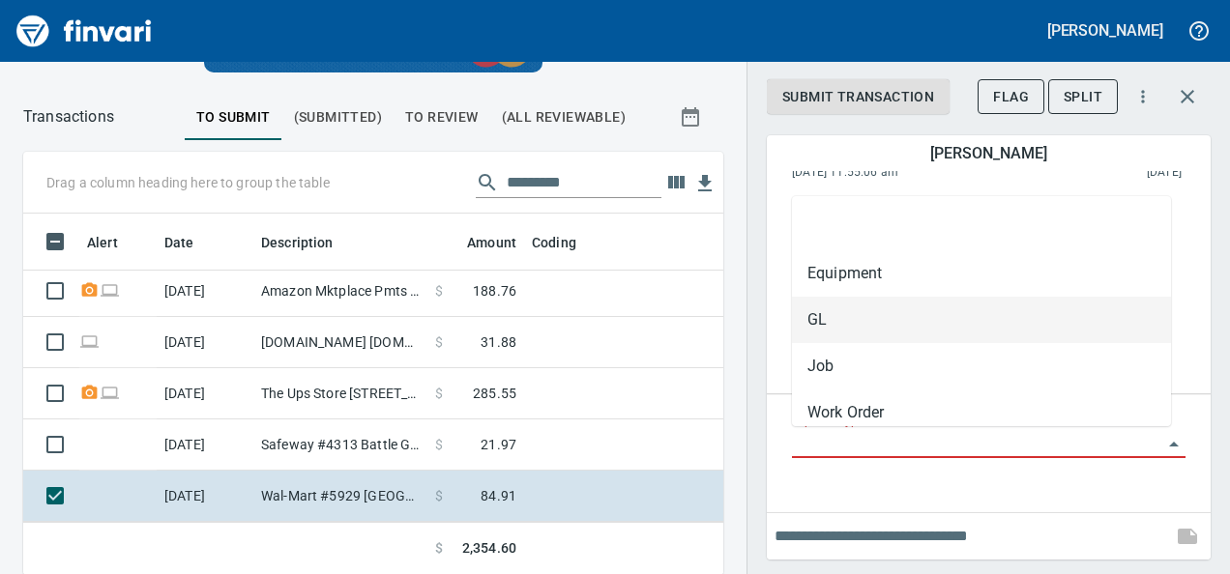
click at [784, 307] on div "Wal-Mart #5929 Battle Ground WA Grocery Stores, Supermarkets (5411) $ 84.91 Sup…" at bounding box center [988, 290] width 424 height 210
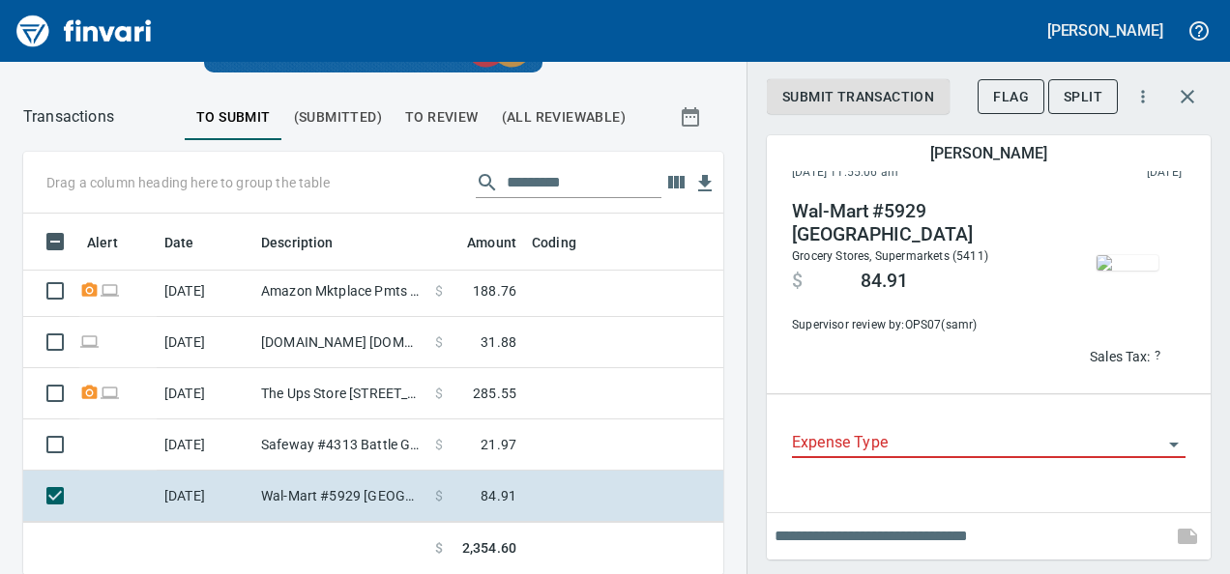
click at [826, 461] on div "Expense Type" at bounding box center [989, 444] width 394 height 59
click at [780, 437] on div "Expense Type" at bounding box center [988, 448] width 424 height 98
click at [822, 437] on input "Expense Type" at bounding box center [977, 443] width 370 height 27
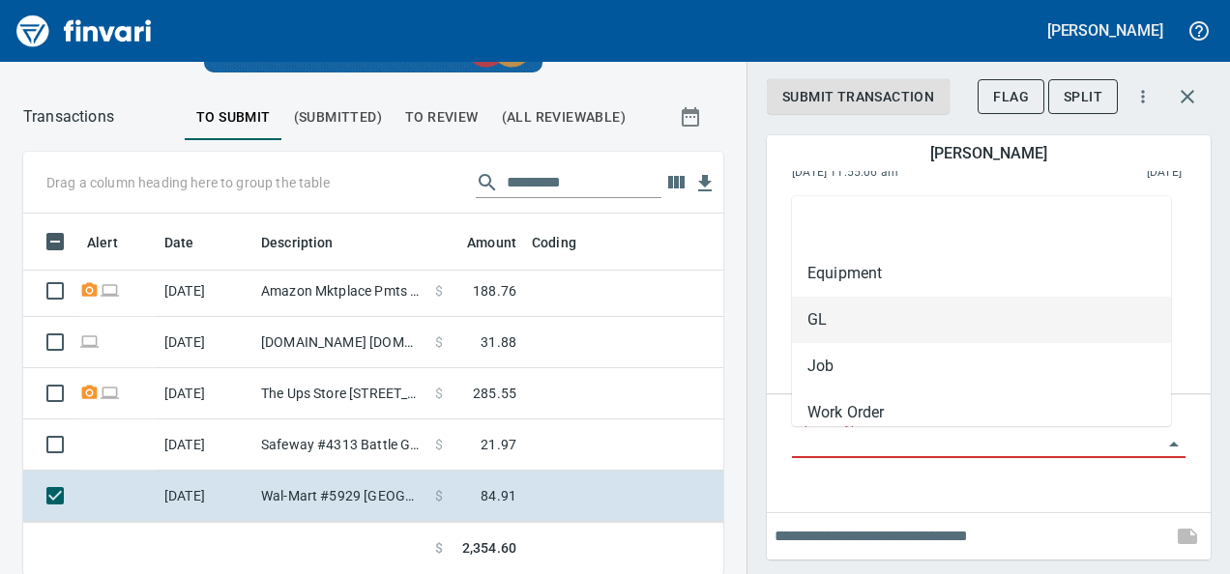
click at [820, 330] on li "GL" at bounding box center [981, 320] width 379 height 46
type input "**"
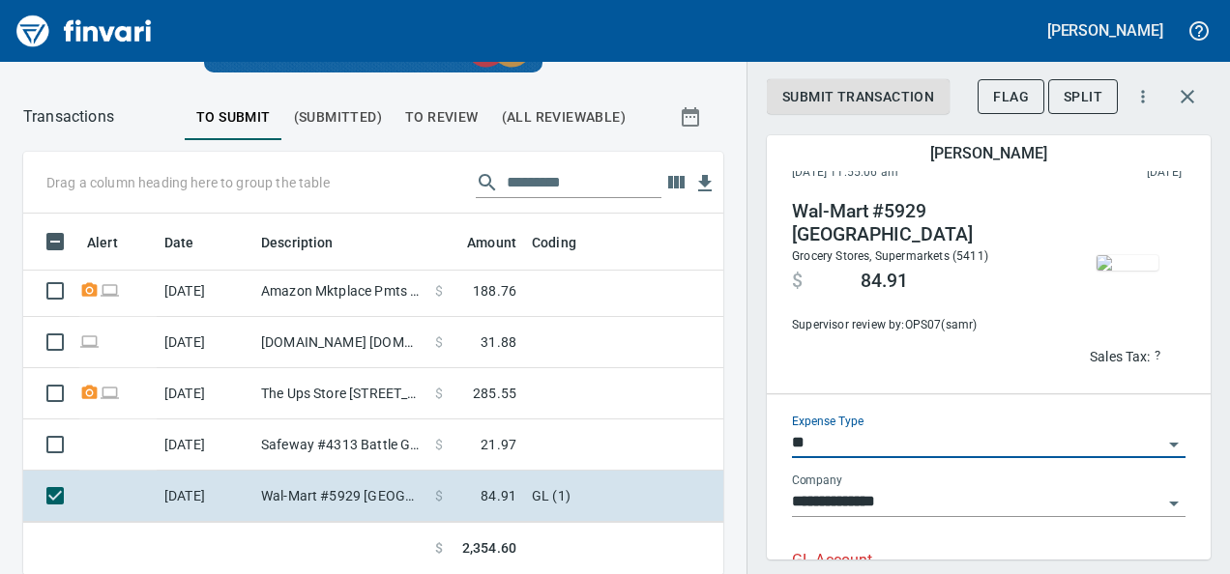
scroll to position [128, 0]
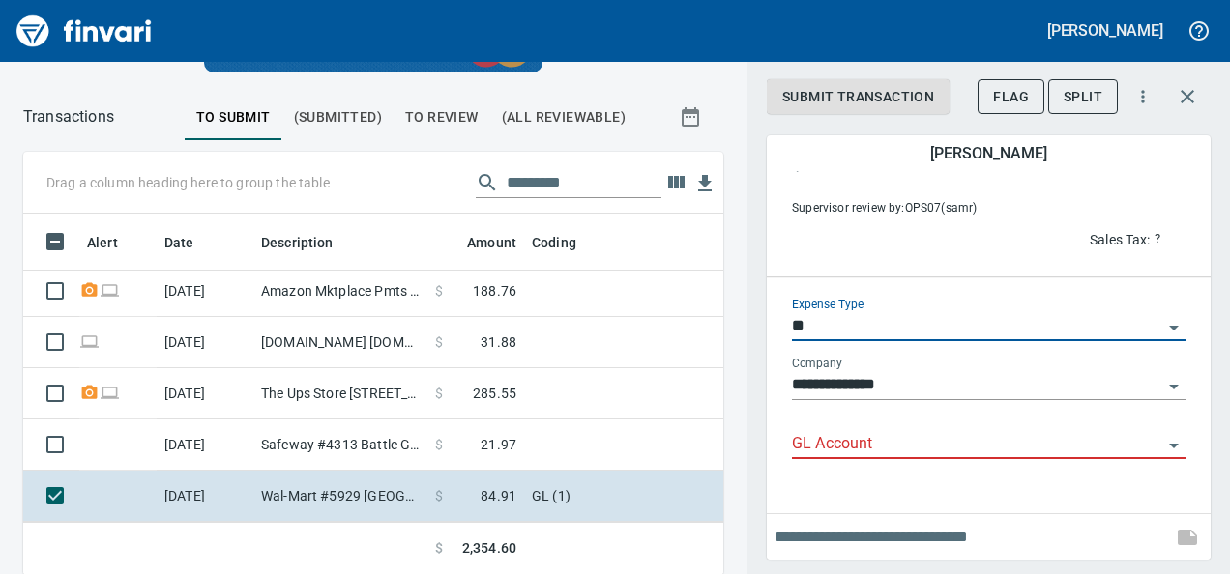
click at [811, 429] on div "GL Account" at bounding box center [989, 438] width 394 height 44
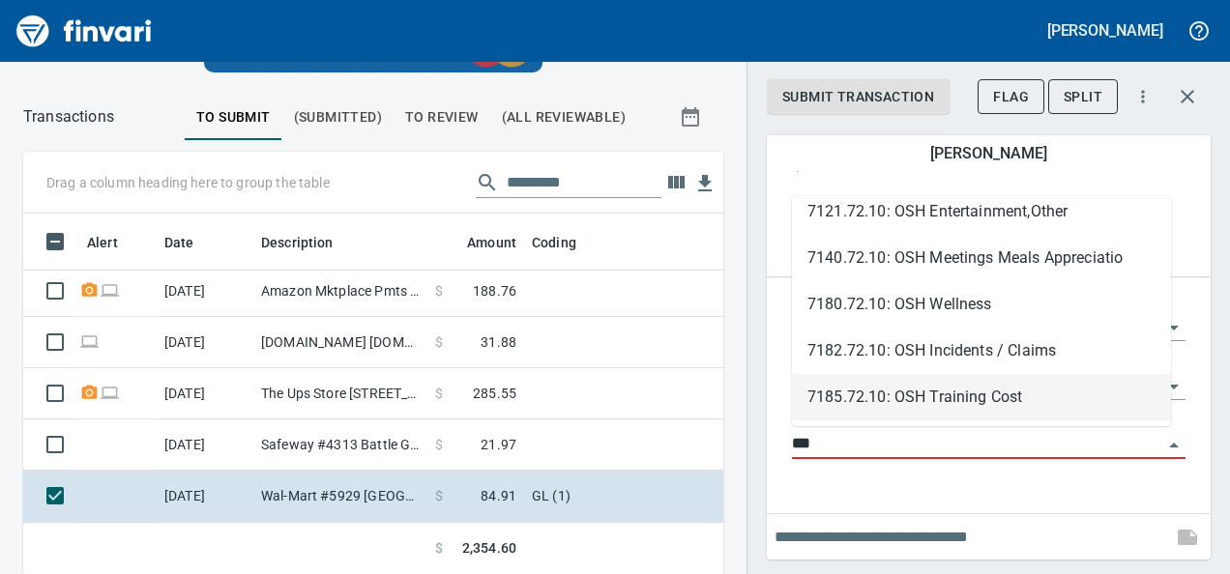
scroll to position [248, 0]
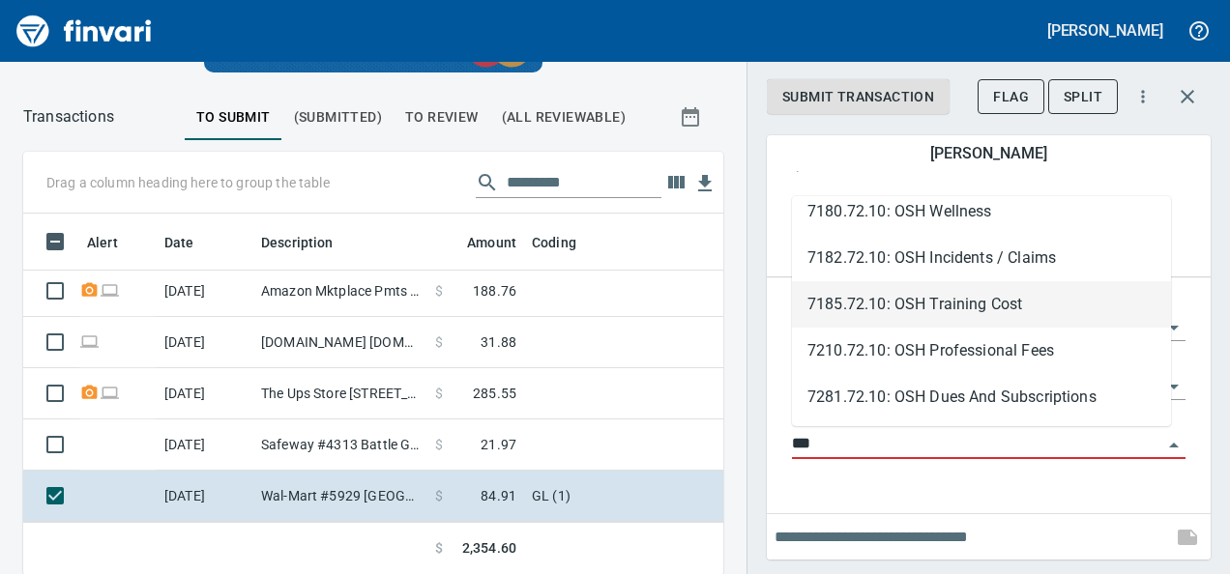
click at [920, 286] on li "7185.72.10: OSH Training Cost" at bounding box center [981, 304] width 379 height 46
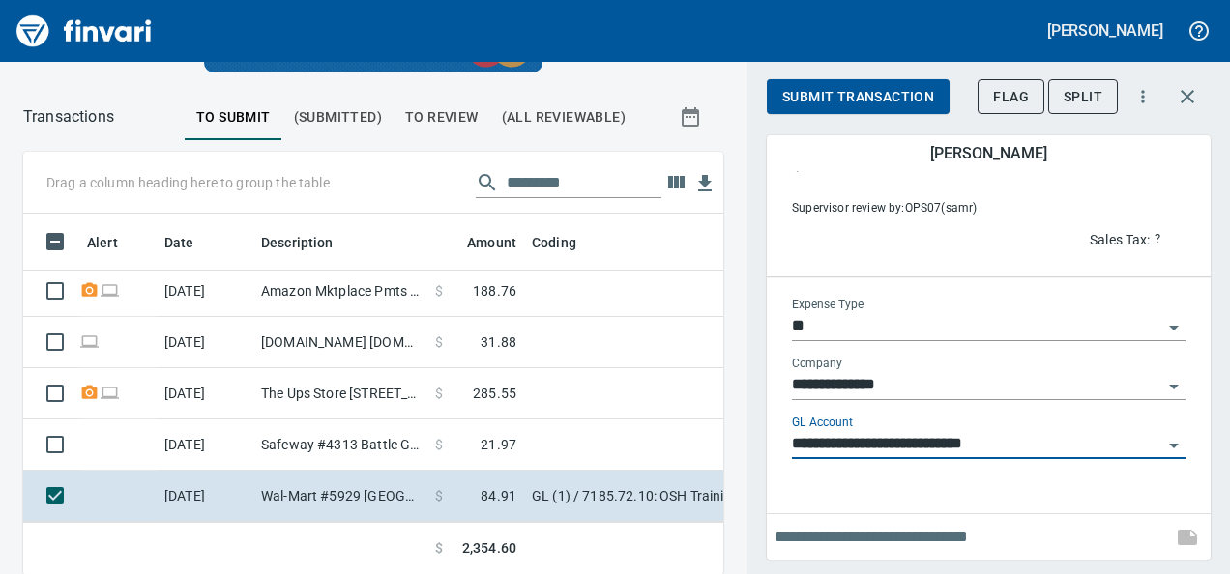
type input "**********"
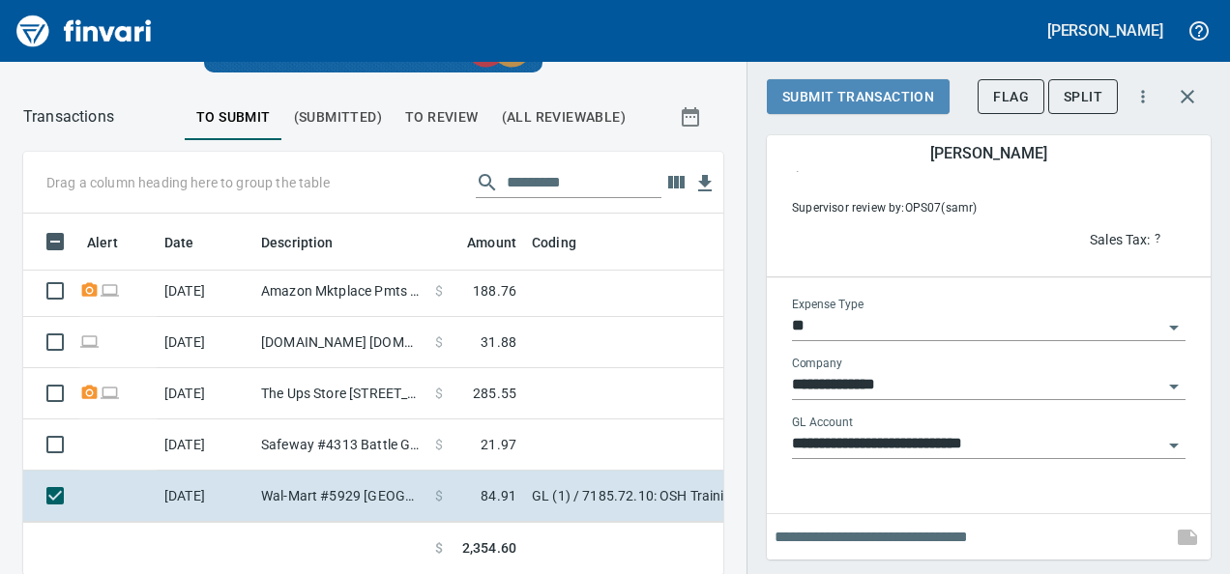
click at [884, 85] on span "Submit Transaction" at bounding box center [858, 97] width 152 height 24
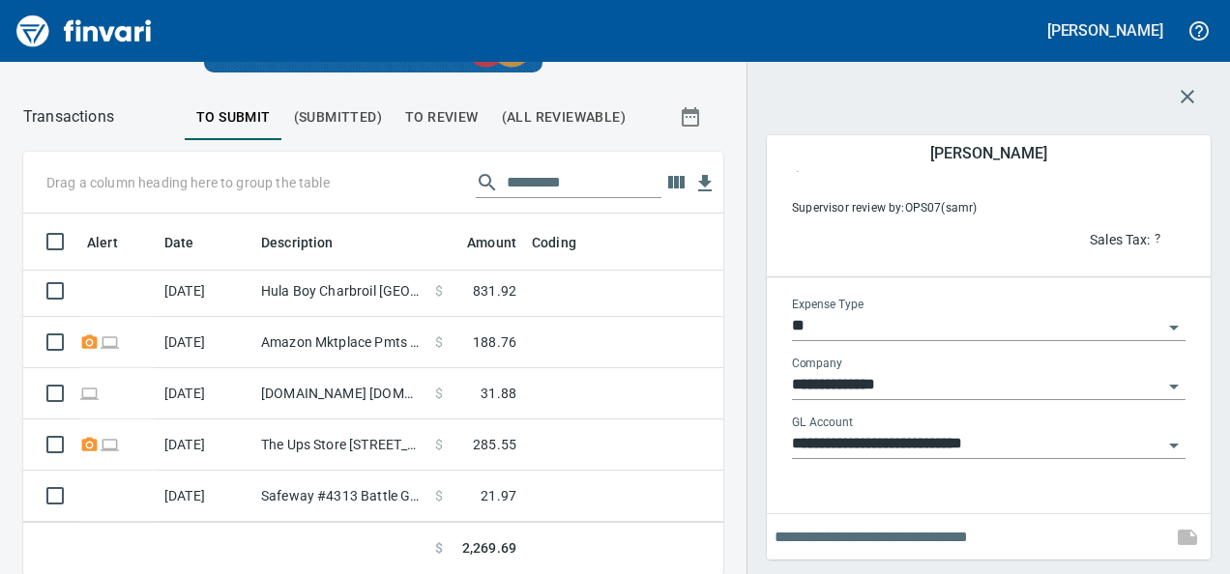
scroll to position [882, 0]
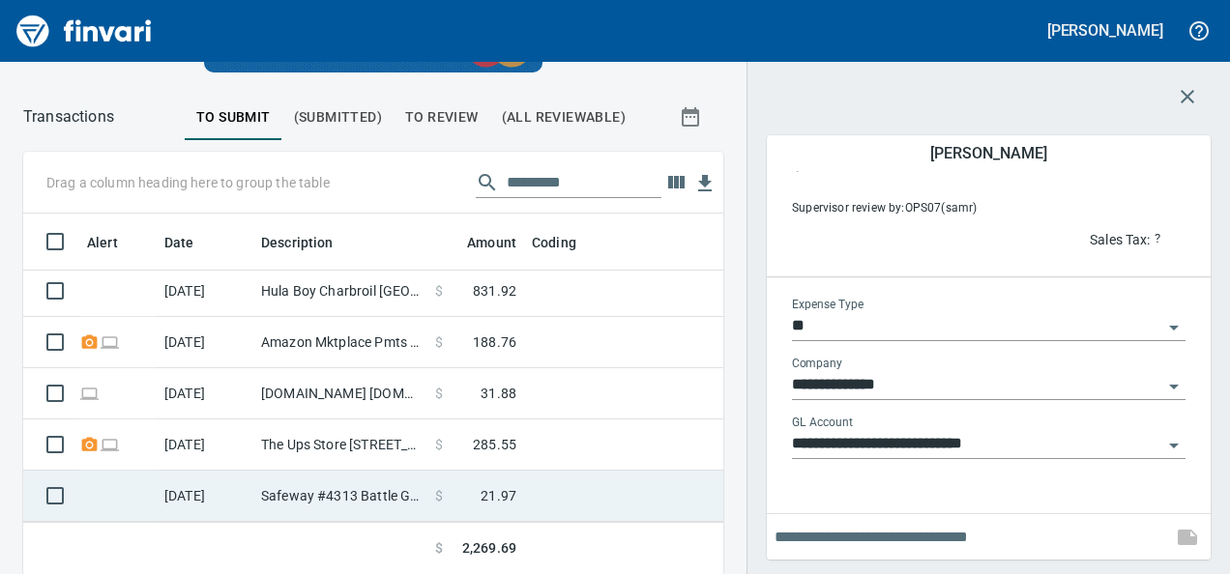
click at [335, 474] on td "Safeway #4313 Battle Ground [GEOGRAPHIC_DATA]" at bounding box center [340, 496] width 174 height 51
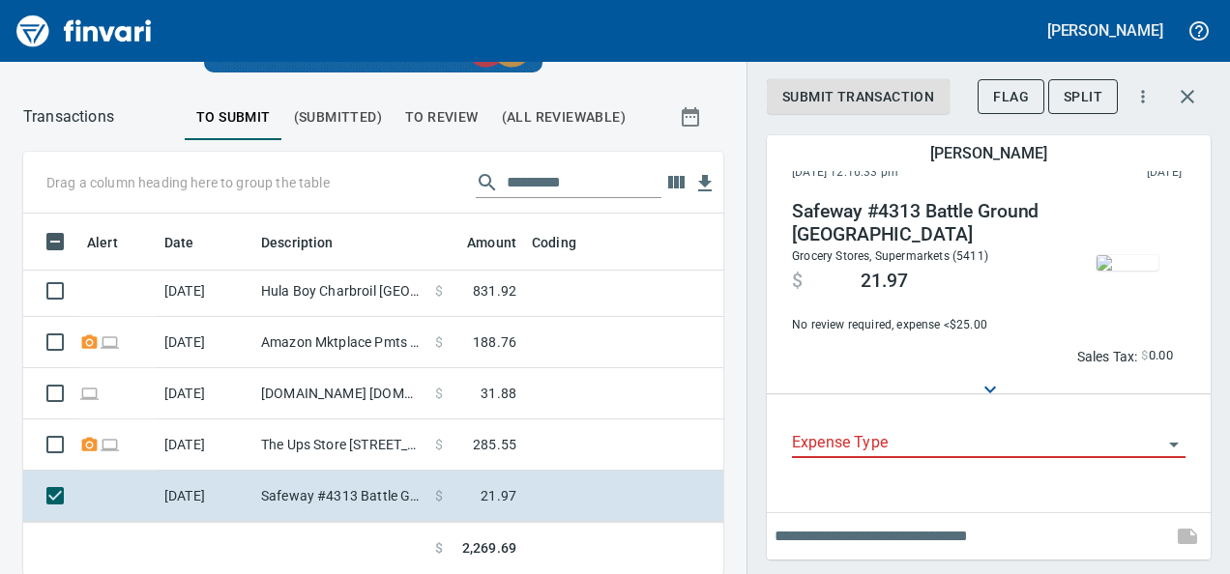
click at [1097, 268] on img "button" at bounding box center [1128, 262] width 62 height 15
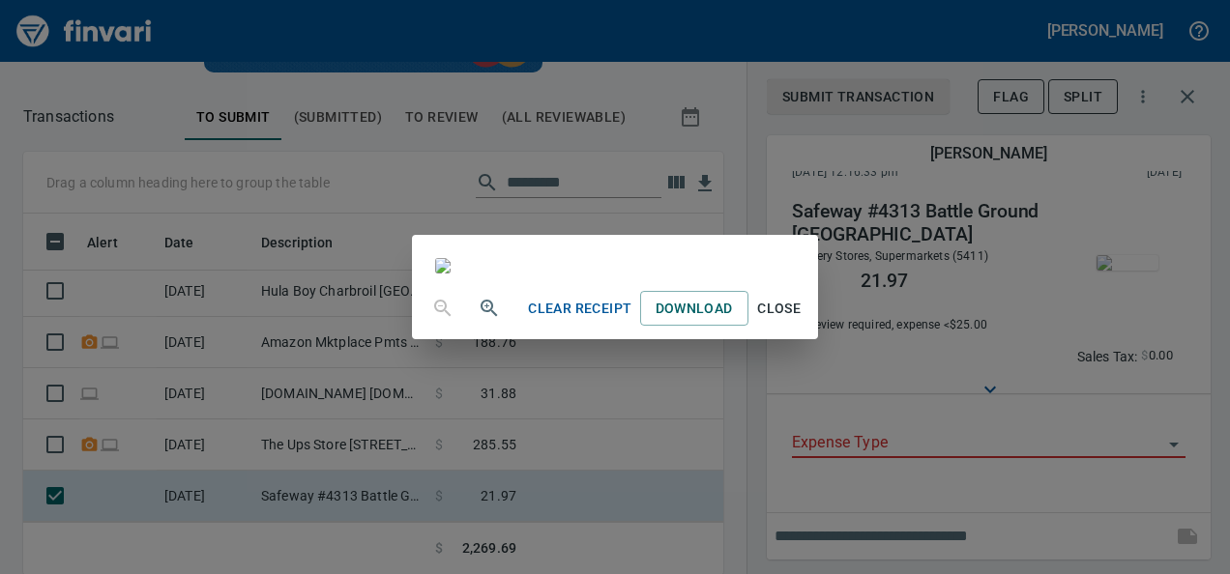
scroll to position [139, 0]
click at [803, 321] on span "Close" at bounding box center [779, 309] width 46 height 24
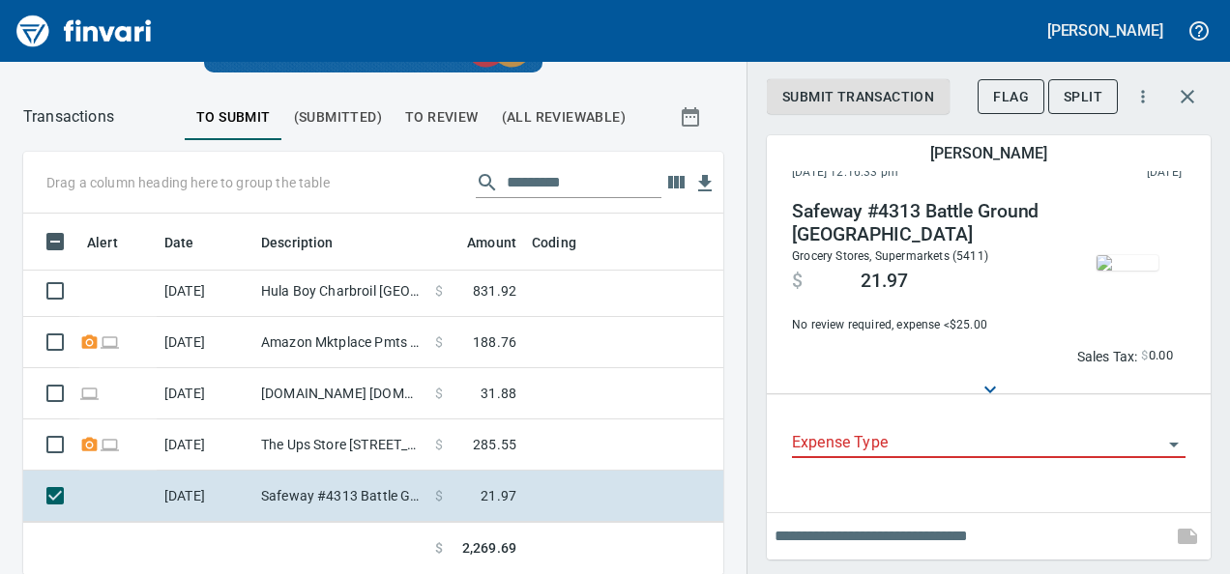
click at [840, 462] on div "Expense Type" at bounding box center [989, 444] width 394 height 59
click at [828, 443] on input "Expense Type" at bounding box center [977, 443] width 370 height 27
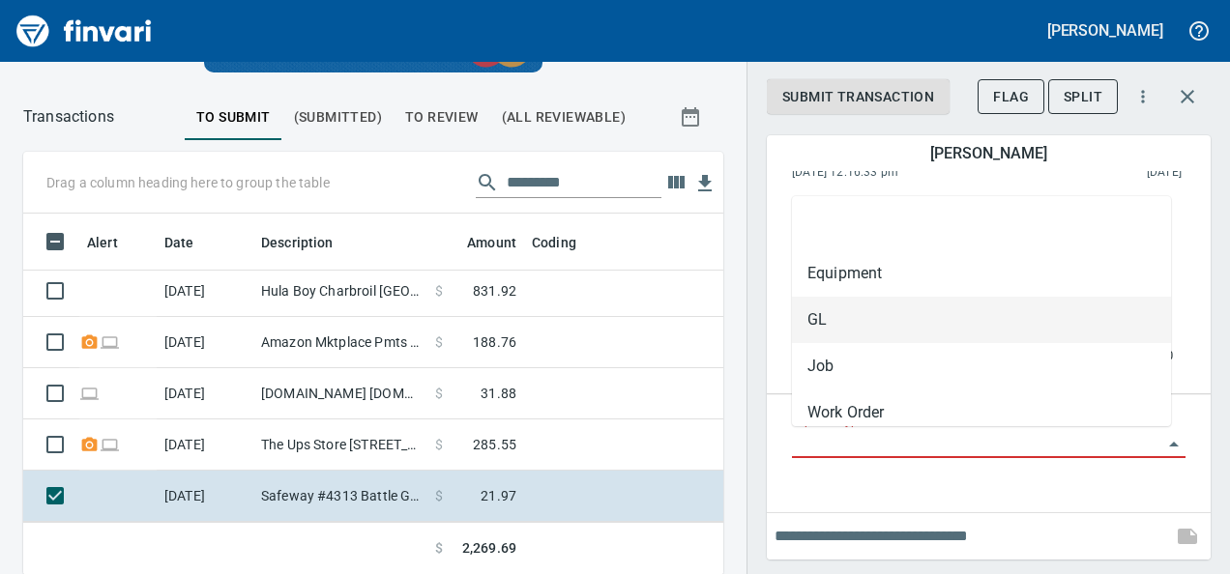
click at [810, 329] on li "GL" at bounding box center [981, 320] width 379 height 46
type input "**"
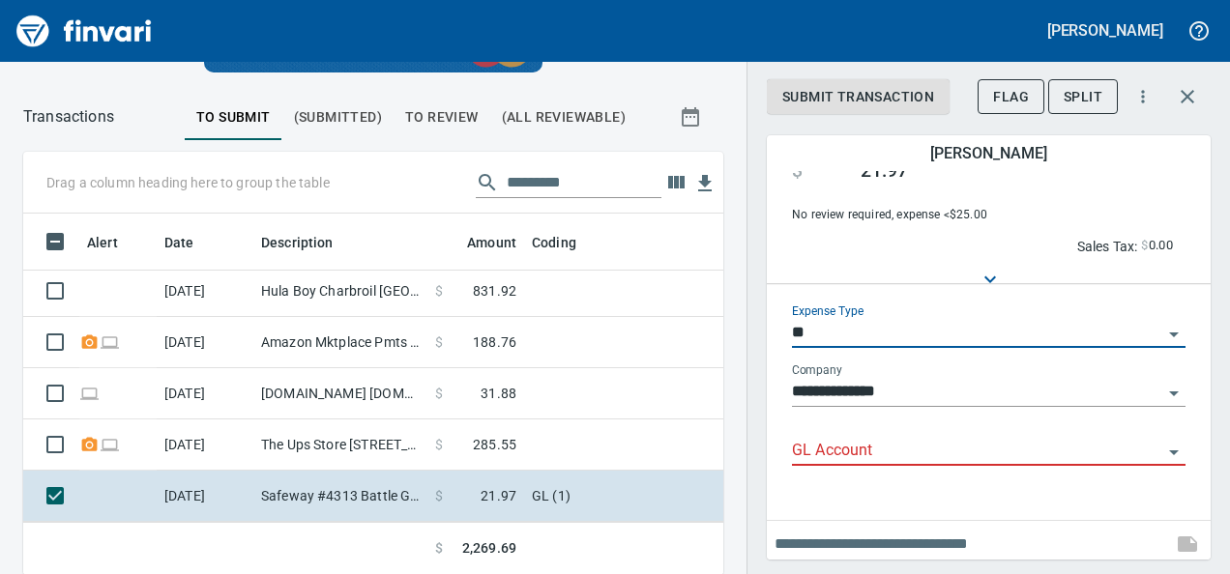
scroll to position [128, 0]
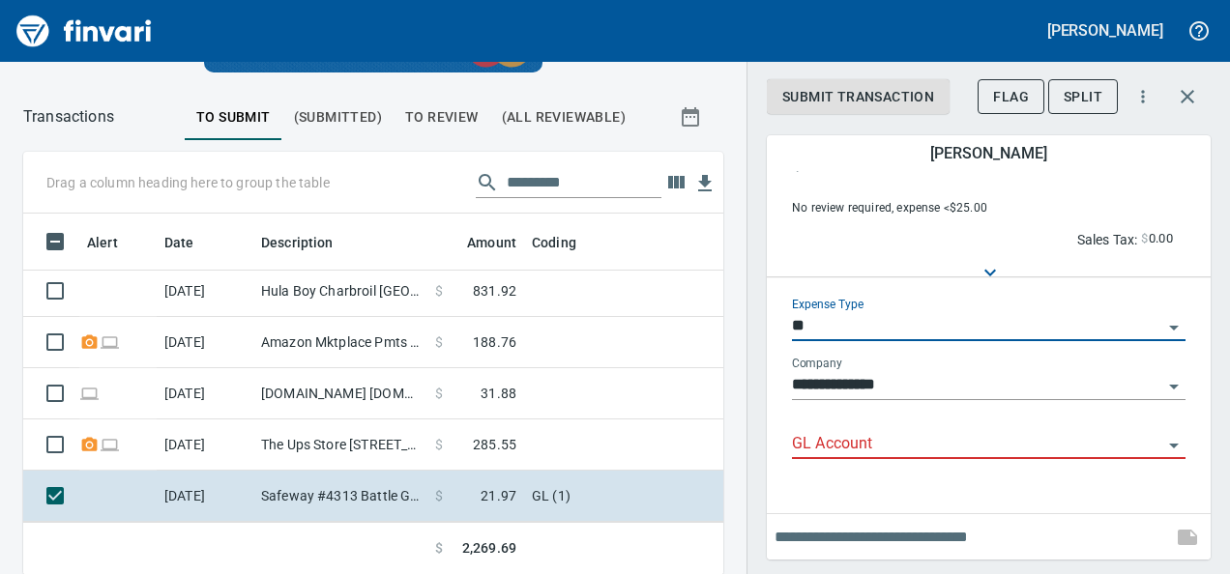
click at [801, 425] on div "GL Account" at bounding box center [989, 438] width 394 height 44
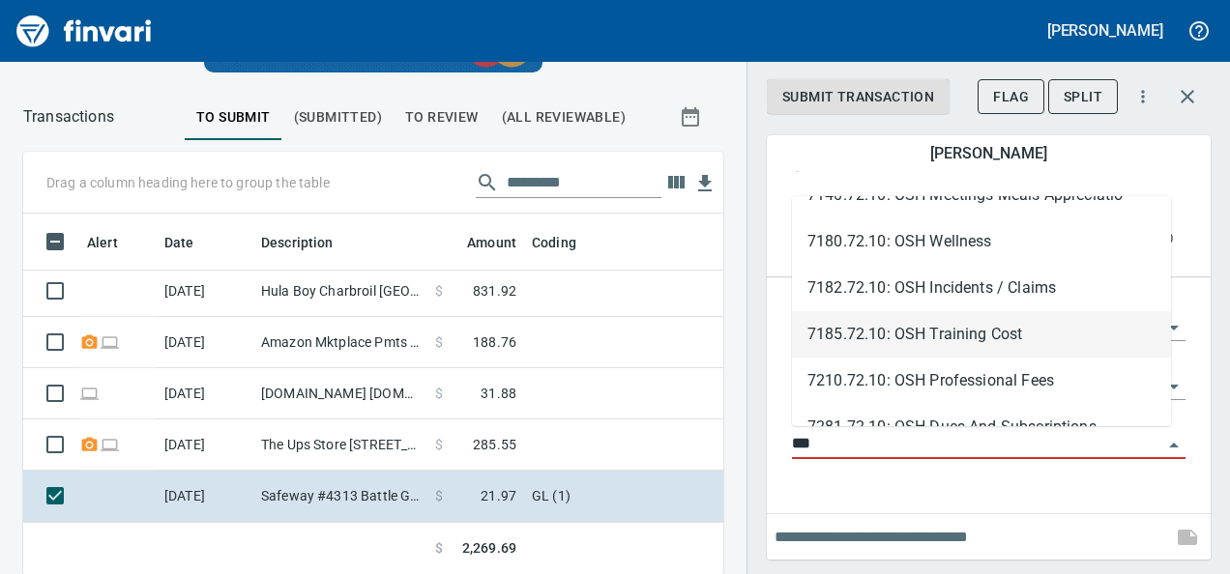
scroll to position [219, 0]
click at [917, 340] on li "7185.72.10: OSH Training Cost" at bounding box center [981, 333] width 379 height 46
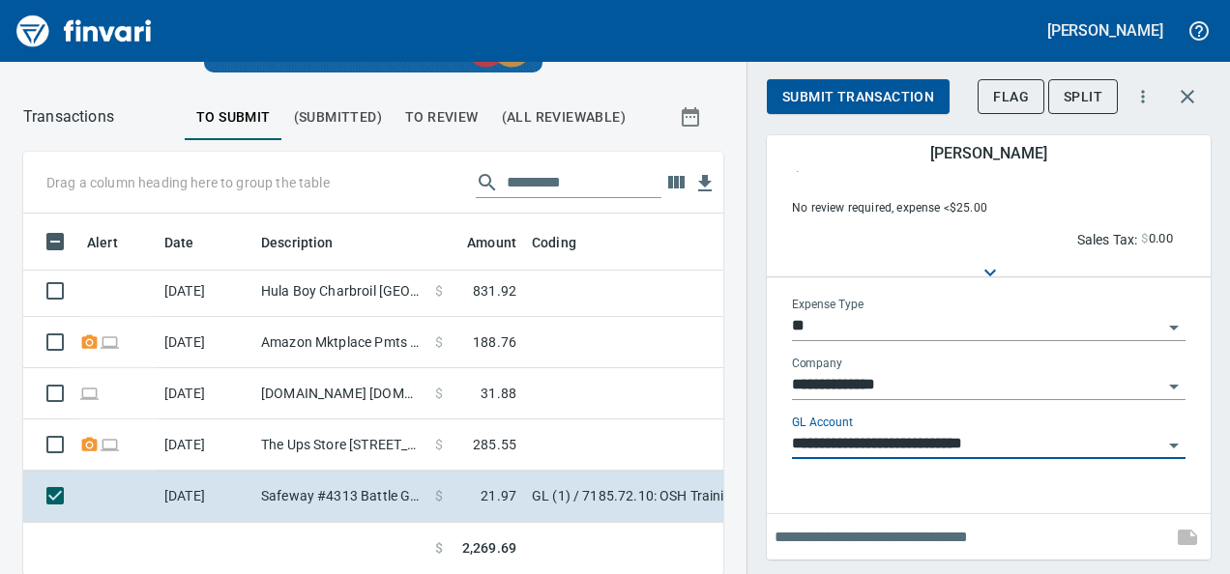
type input "**********"
click at [871, 103] on span "Submit Transaction" at bounding box center [858, 97] width 152 height 24
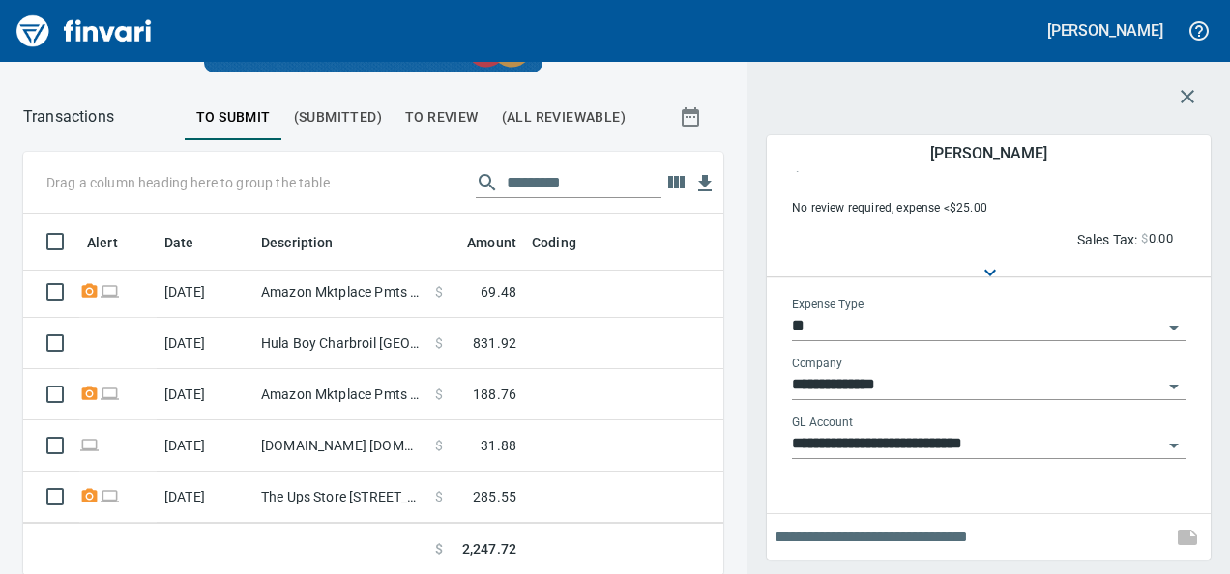
scroll to position [831, 0]
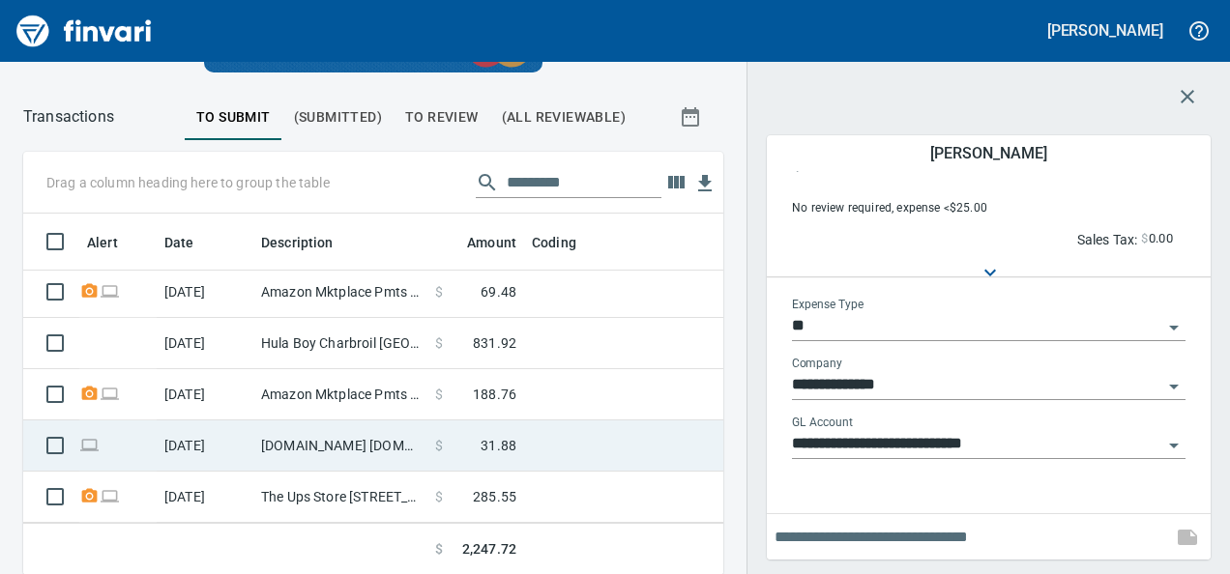
click at [493, 436] on span "31.88" at bounding box center [499, 445] width 36 height 19
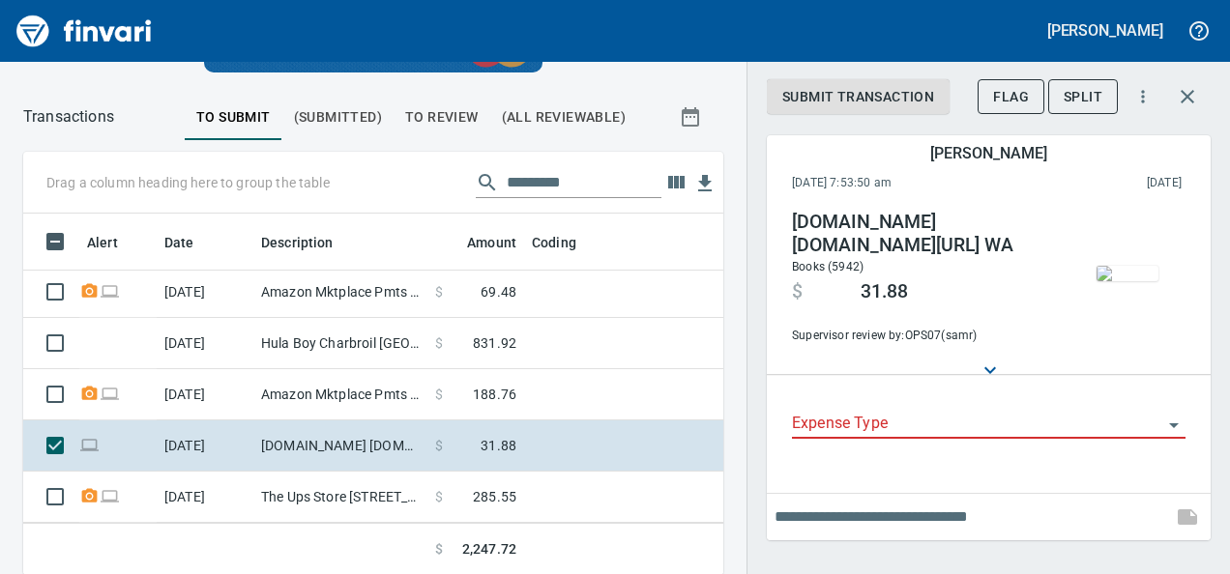
click at [1130, 281] on img "button" at bounding box center [1128, 273] width 62 height 15
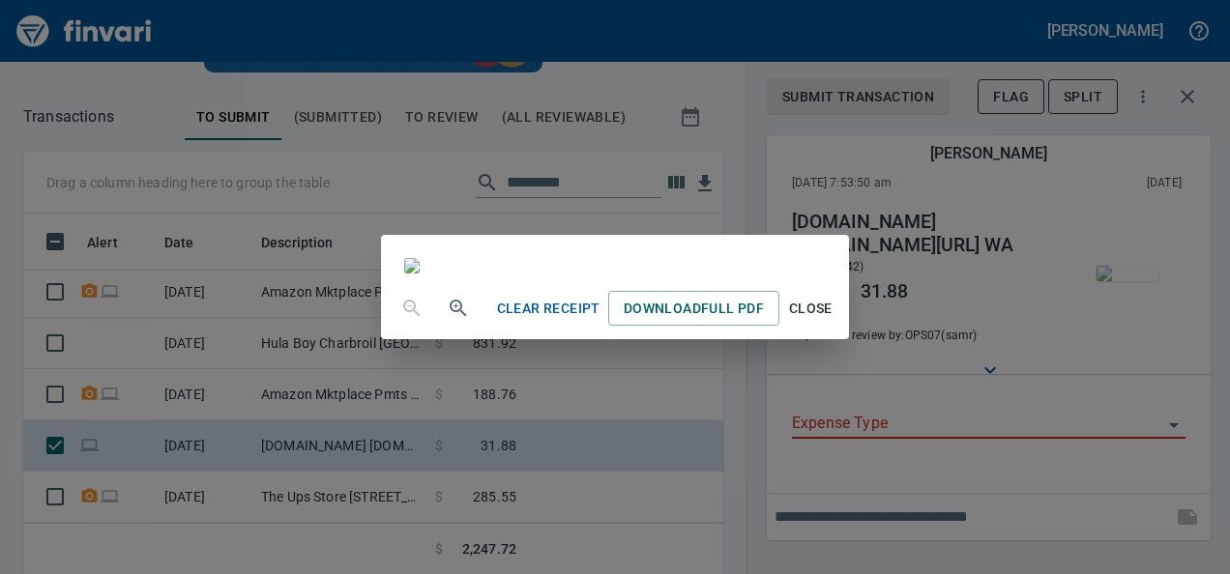
scroll to position [3, 0]
click at [834, 321] on span "Close" at bounding box center [810, 309] width 46 height 24
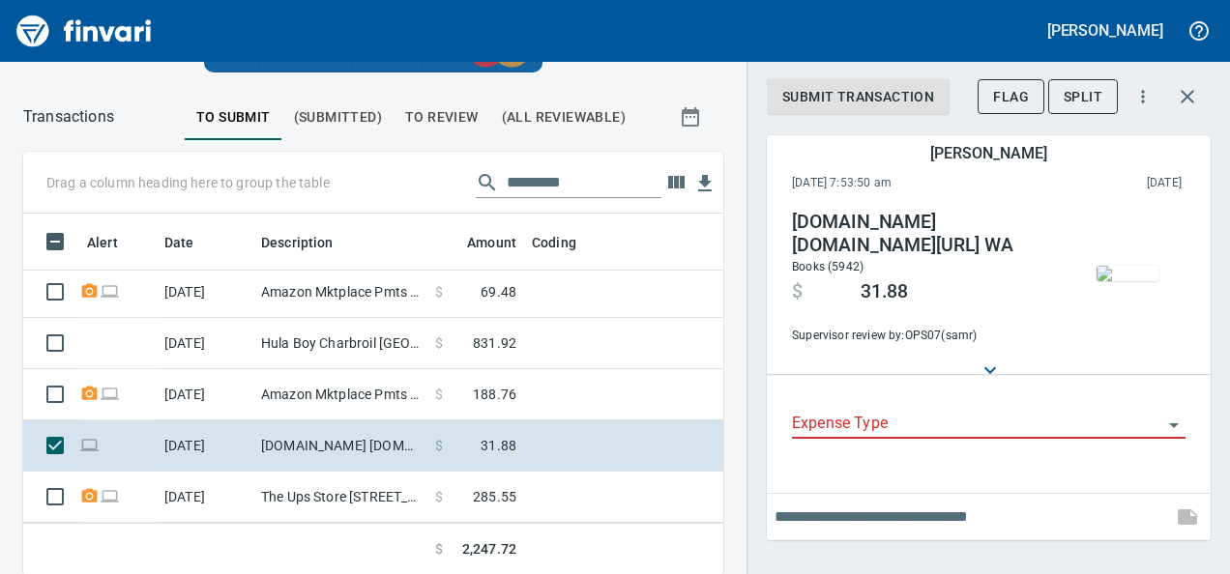
click at [856, 431] on input "Expense Type" at bounding box center [977, 424] width 370 height 27
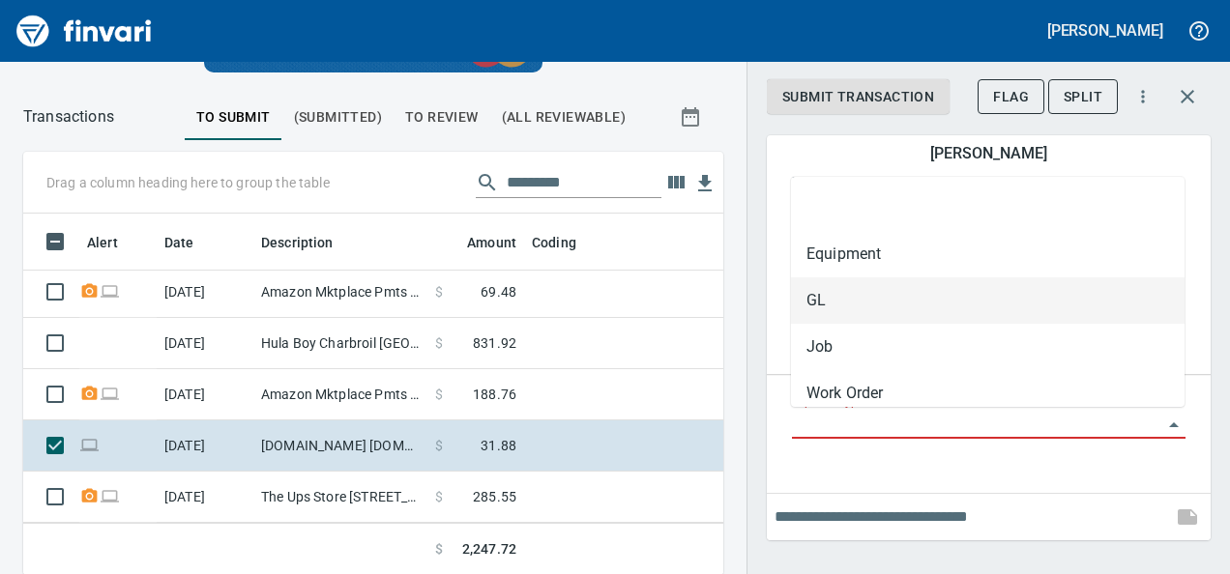
click at [821, 299] on li "GL" at bounding box center [988, 301] width 394 height 46
type input "**"
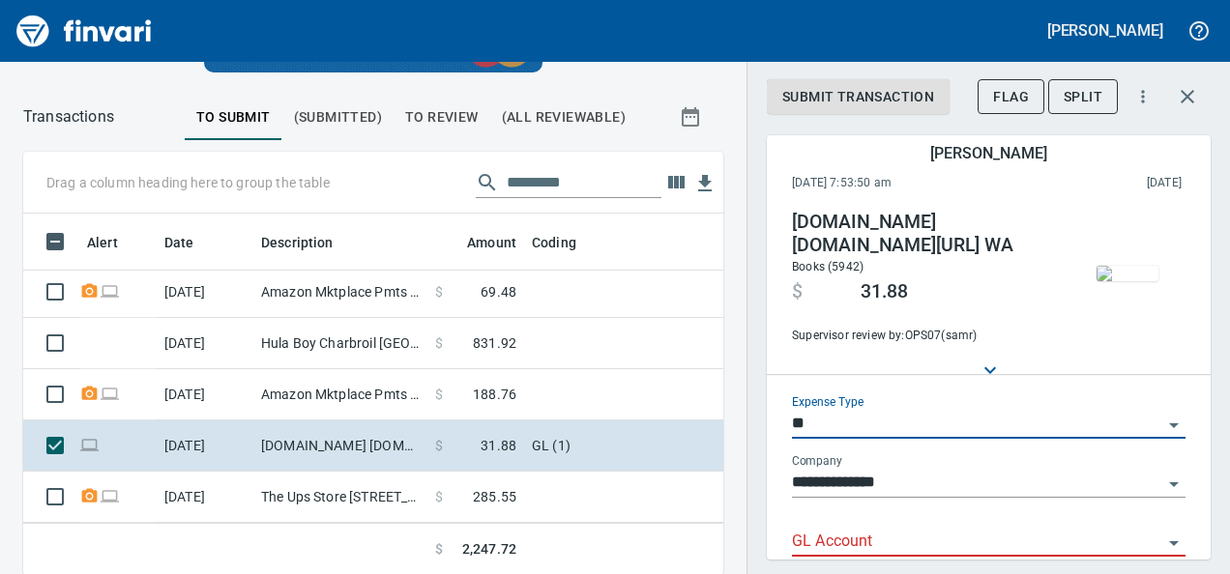
click at [801, 549] on input "GL Account" at bounding box center [977, 542] width 370 height 27
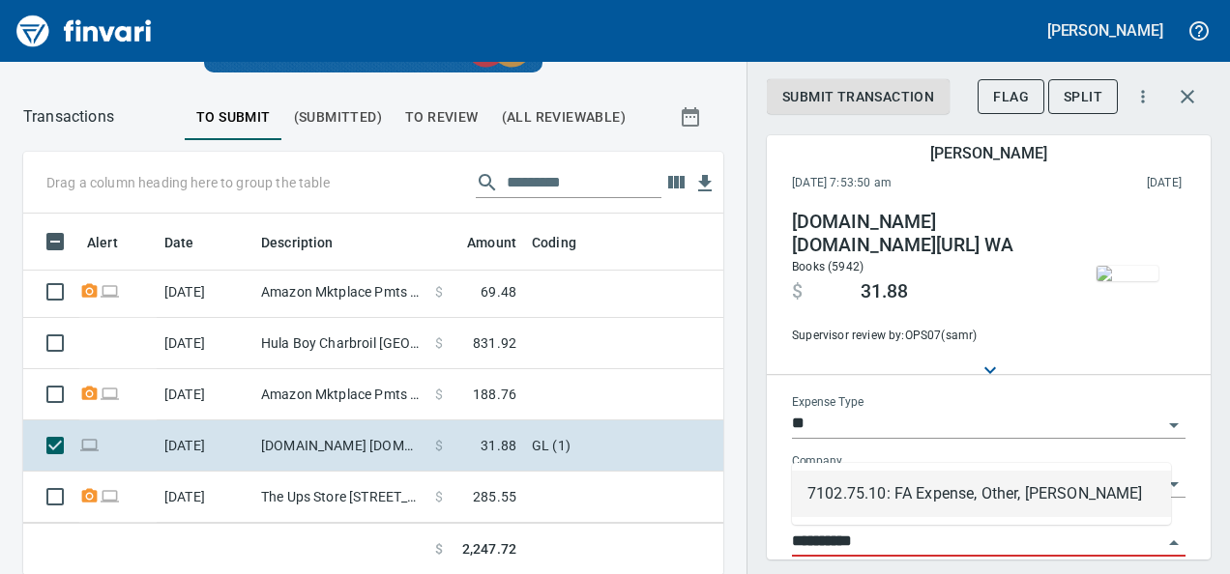
click at [959, 487] on li "7102.75.10: FA Expense, Other, [PERSON_NAME]" at bounding box center [981, 494] width 379 height 46
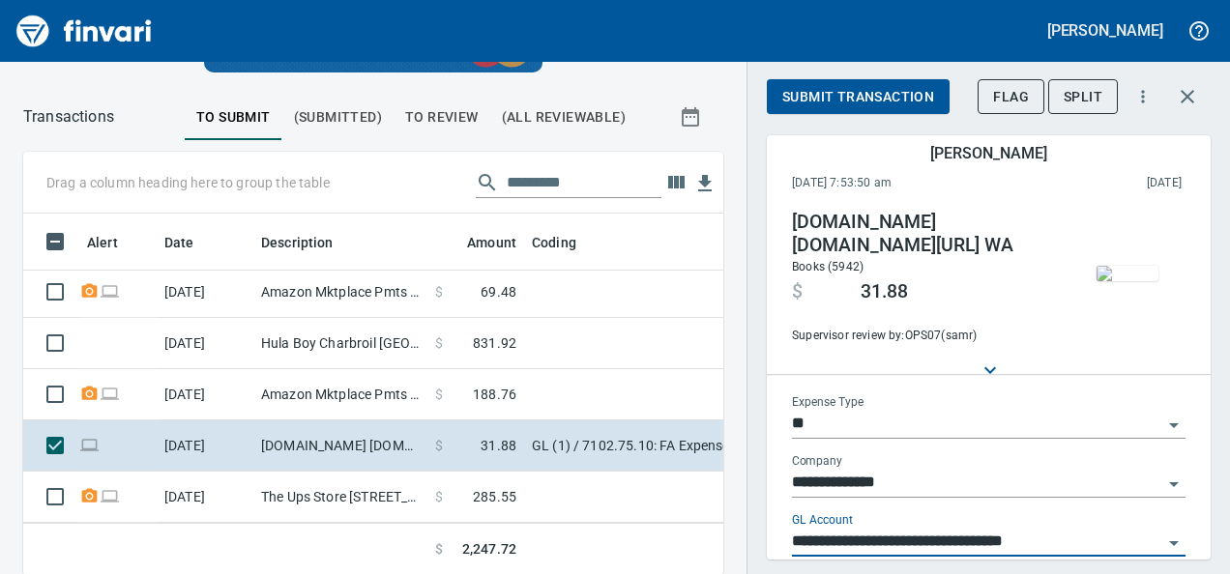
type input "**********"
click at [879, 87] on span "Submit Transaction" at bounding box center [858, 97] width 152 height 24
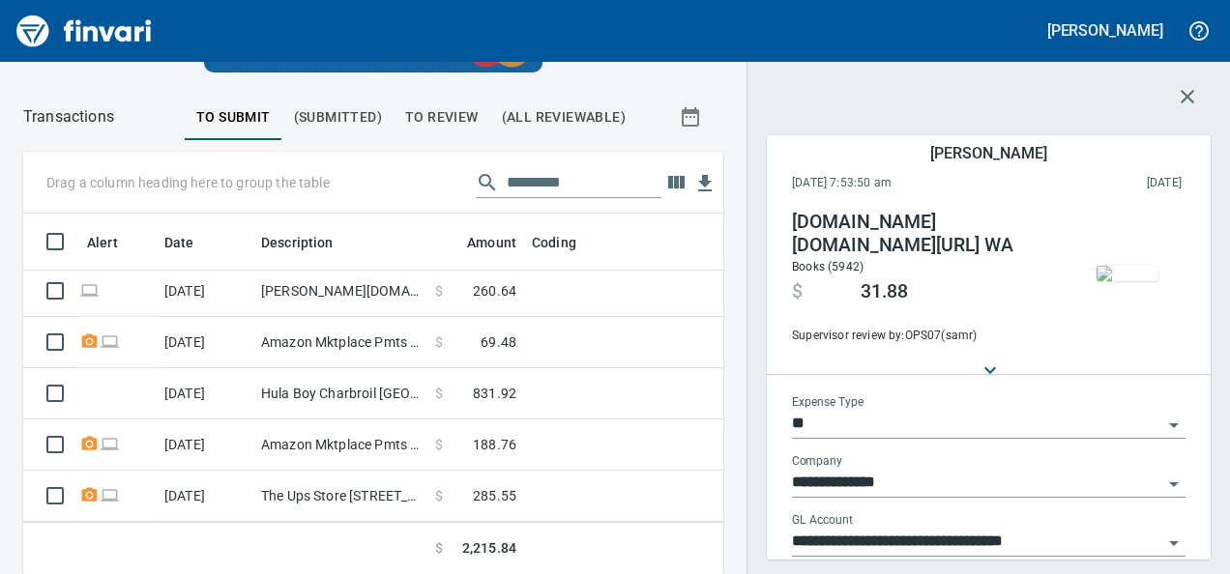
scroll to position [779, 0]
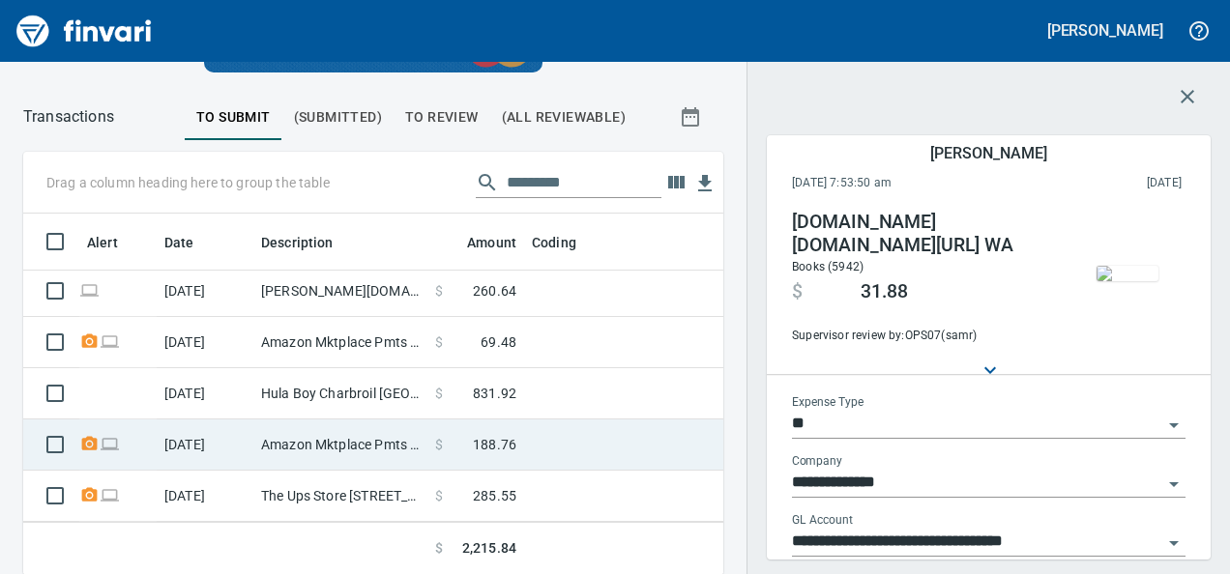
click at [340, 420] on td "Amazon Mktplace Pmts [DOMAIN_NAME][URL] WA" at bounding box center [340, 445] width 174 height 51
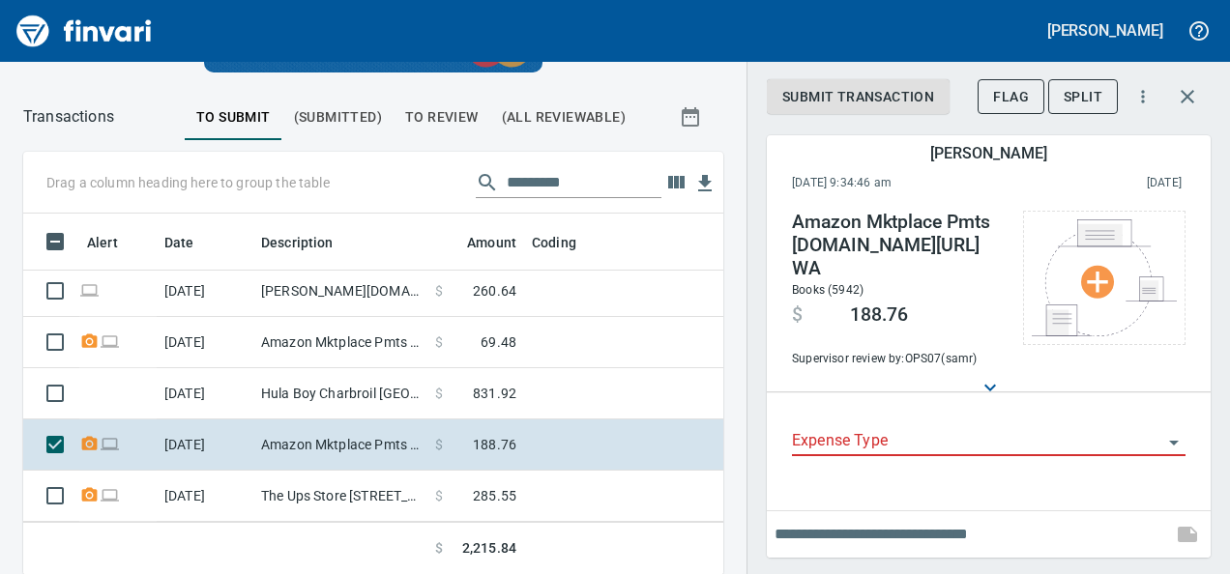
scroll to position [332, 656]
click at [972, 219] on h4 "Amazon Mktplace Pmts [DOMAIN_NAME][URL] WA" at bounding box center [898, 246] width 212 height 70
click at [922, 276] on div "Amazon Mktplace Pmts [DOMAIN_NAME][URL] WA Books (5942) $ 188.76 Supervisor rev…" at bounding box center [898, 290] width 212 height 159
click at [835, 245] on h4 "Amazon Mktplace Pmts [DOMAIN_NAME][URL] WA" at bounding box center [898, 246] width 212 height 70
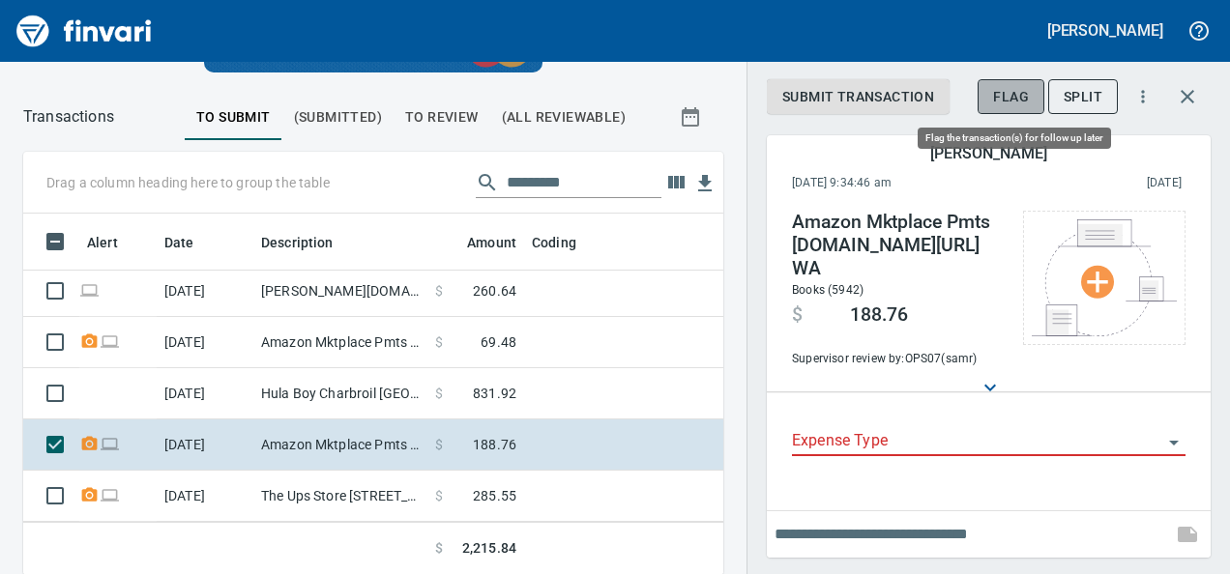
click at [1016, 95] on span "Flag" at bounding box center [1011, 97] width 36 height 24
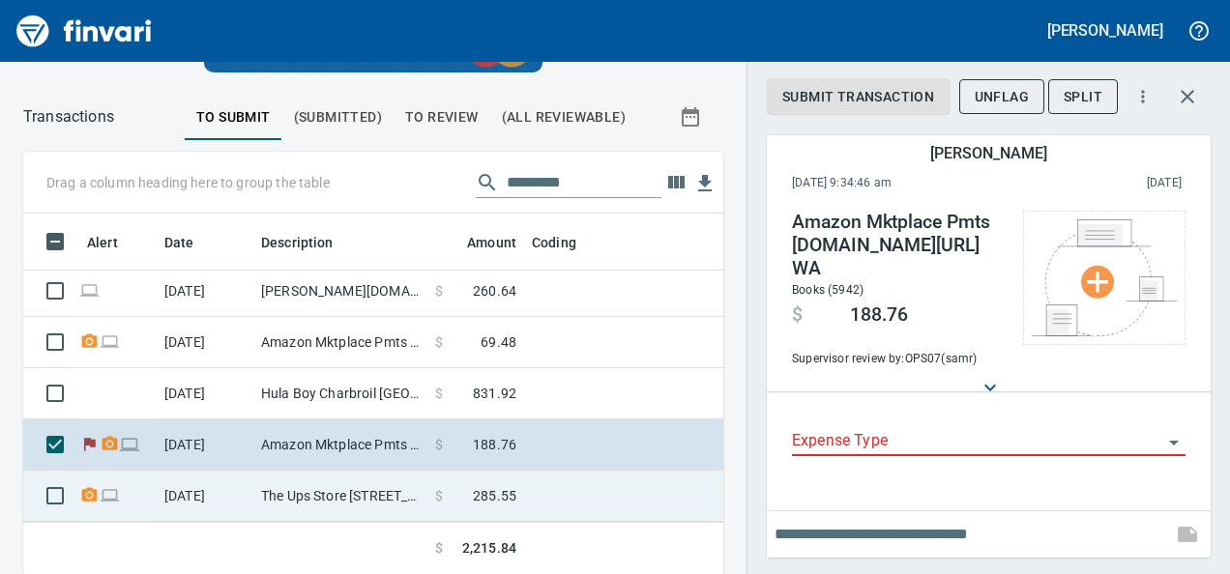
click at [231, 471] on td "[DATE]" at bounding box center [205, 496] width 97 height 51
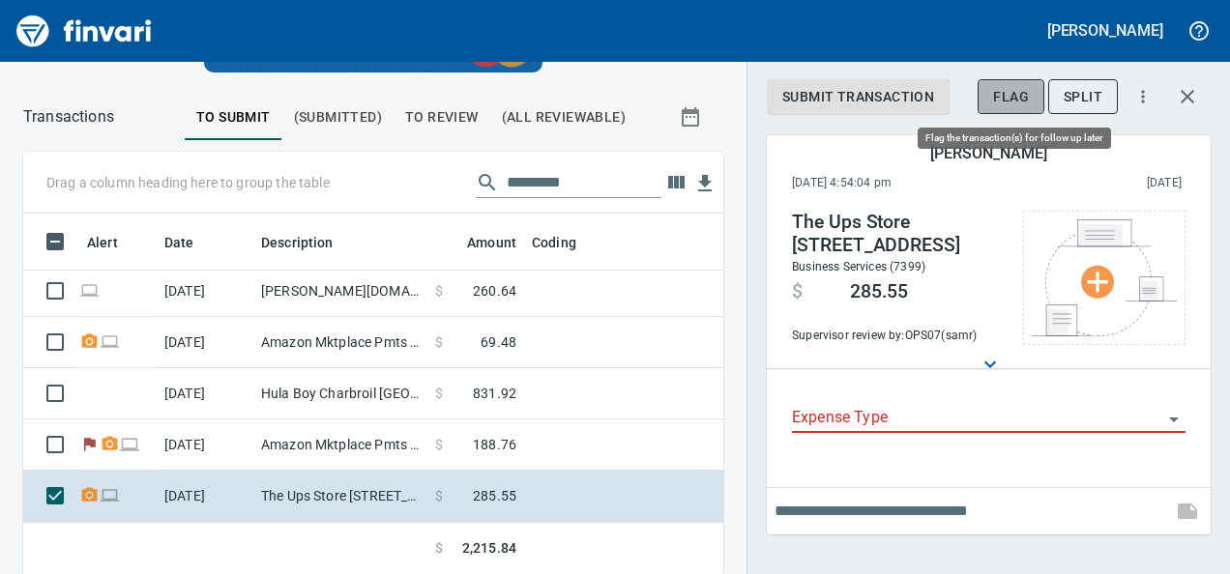
click at [1004, 101] on span "Flag" at bounding box center [1011, 97] width 36 height 24
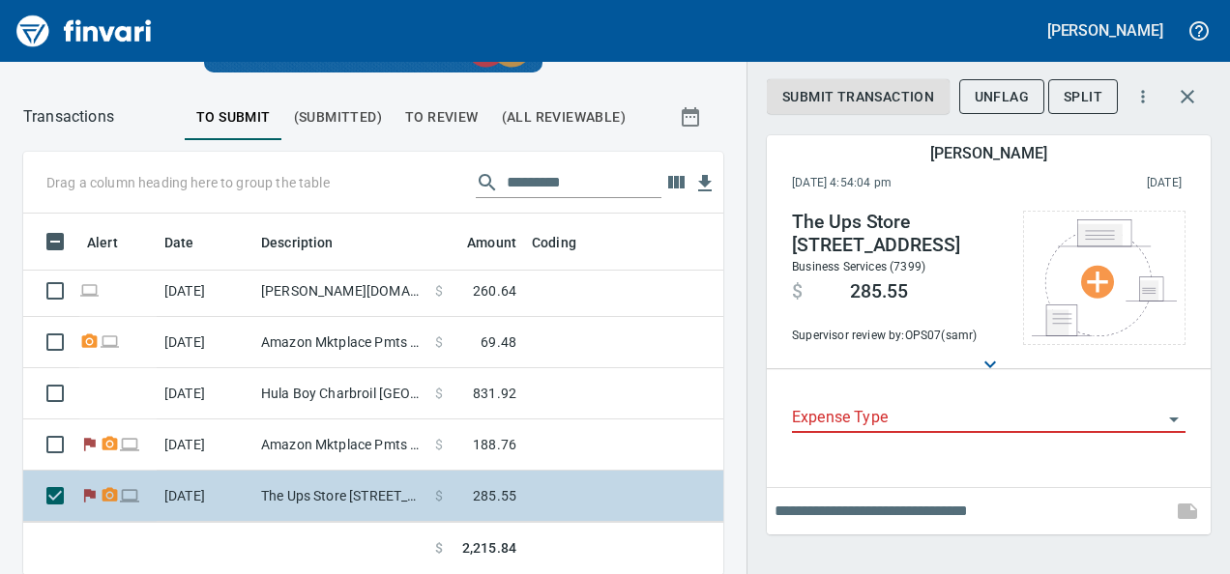
scroll to position [332, 656]
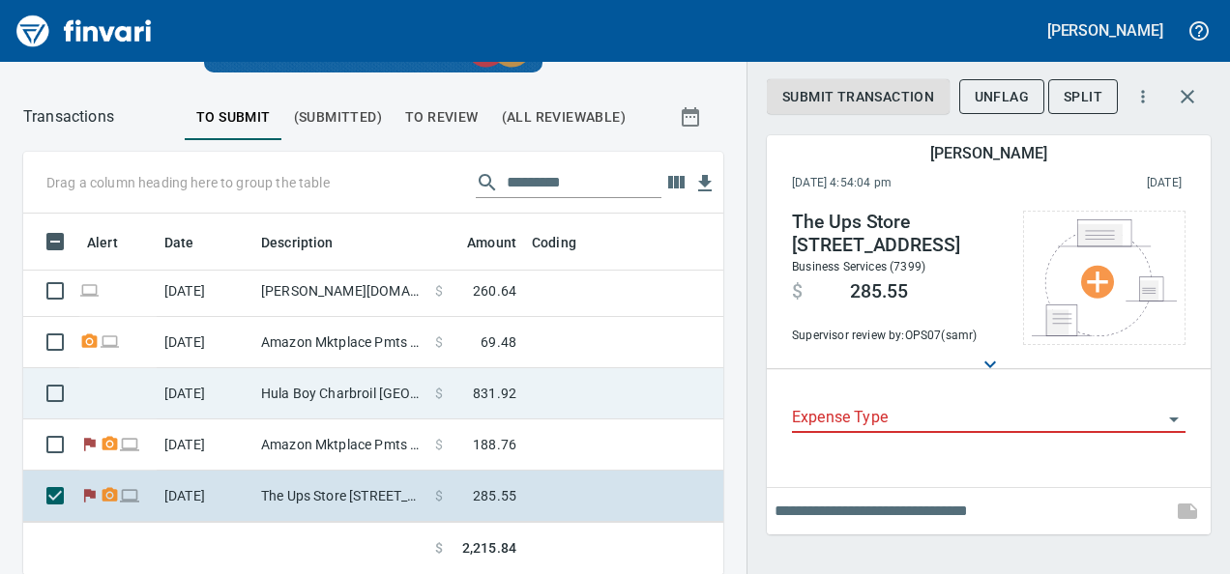
click at [439, 401] on td "$ 831.92" at bounding box center [475, 393] width 97 height 51
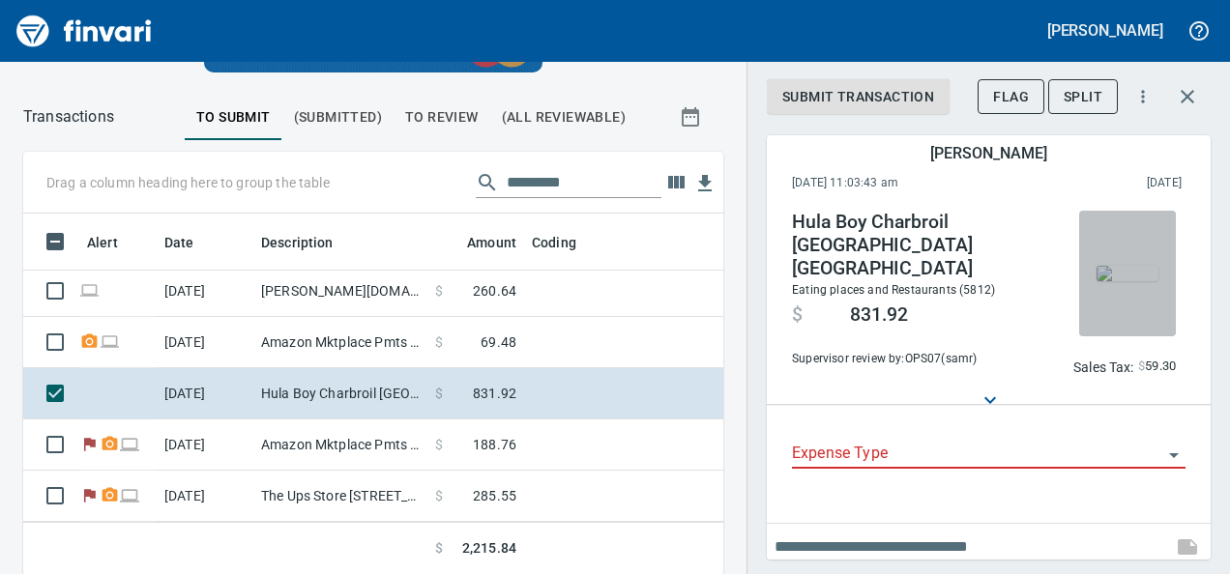
click at [1102, 281] on img "button" at bounding box center [1128, 273] width 62 height 15
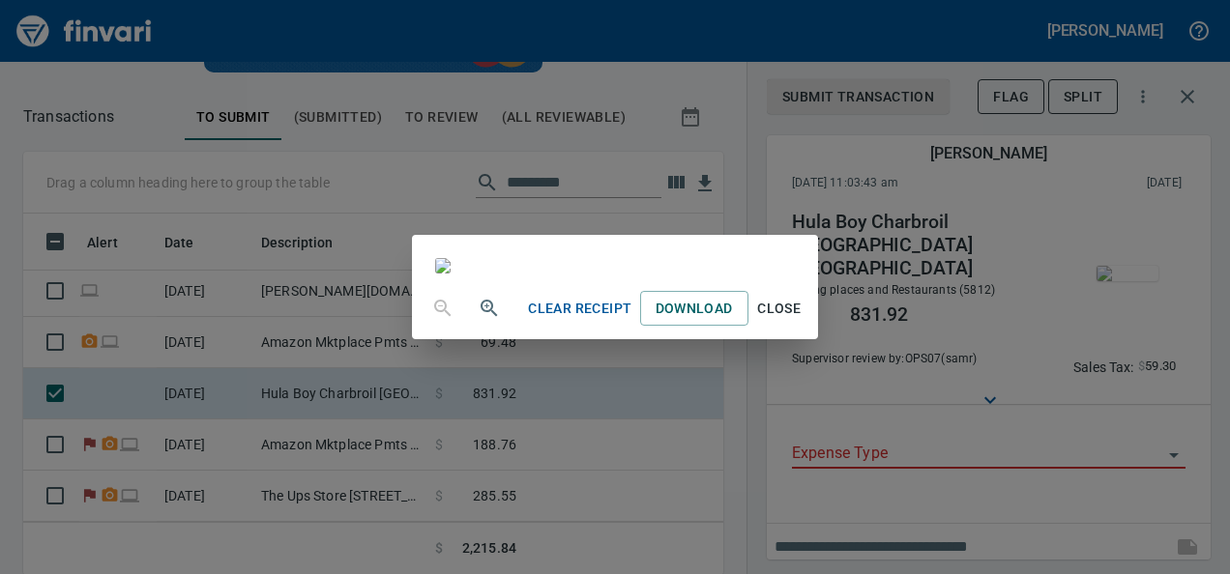
scroll to position [128, 0]
click at [803, 321] on span "Close" at bounding box center [779, 309] width 46 height 24
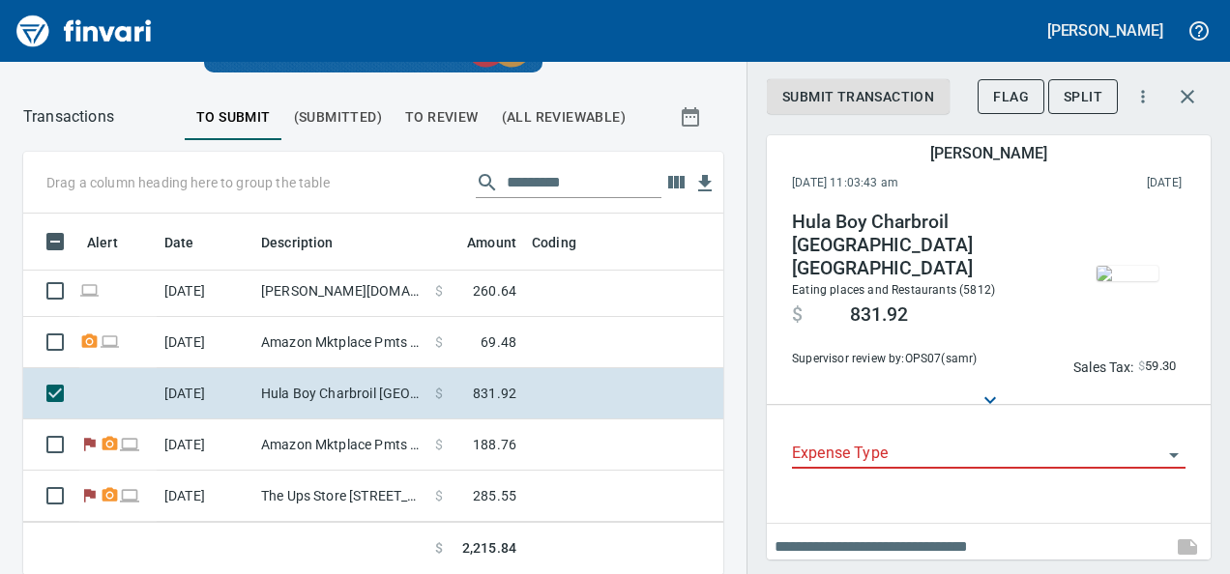
click at [872, 437] on div "Expense Type" at bounding box center [989, 447] width 394 height 44
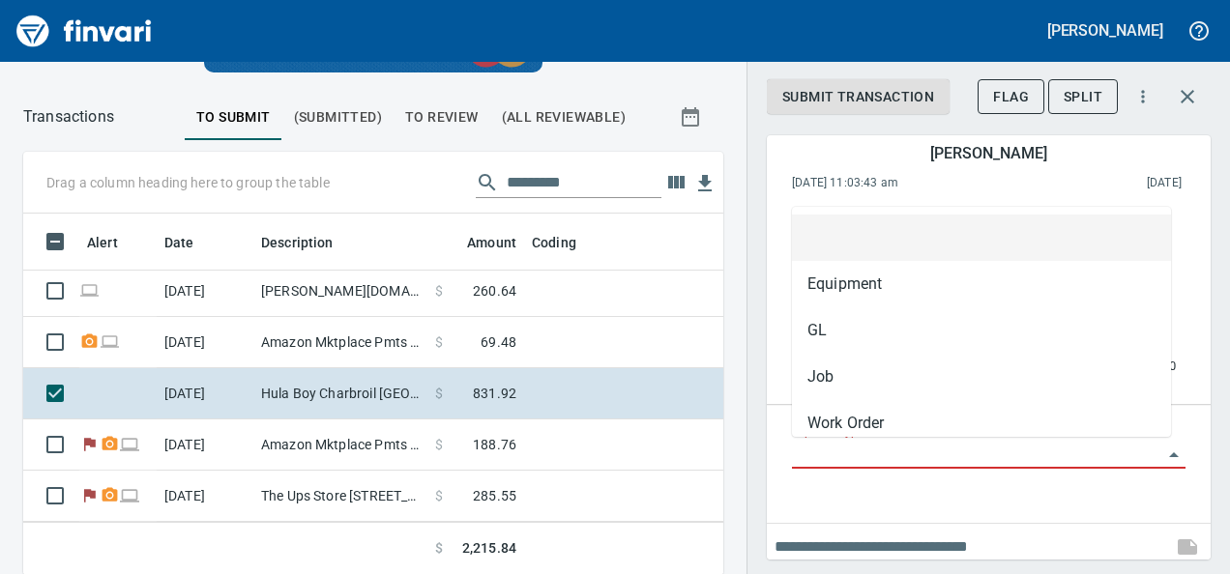
scroll to position [332, 656]
click at [822, 450] on input "Expense Type" at bounding box center [977, 454] width 370 height 27
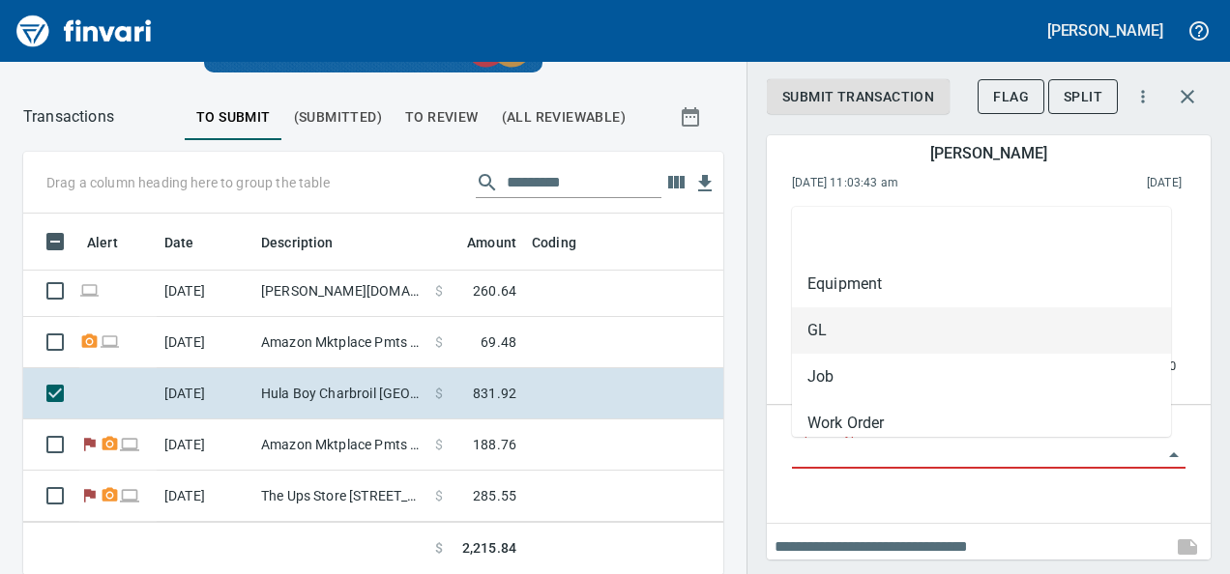
click at [811, 323] on li "GL" at bounding box center [981, 330] width 379 height 46
type input "**"
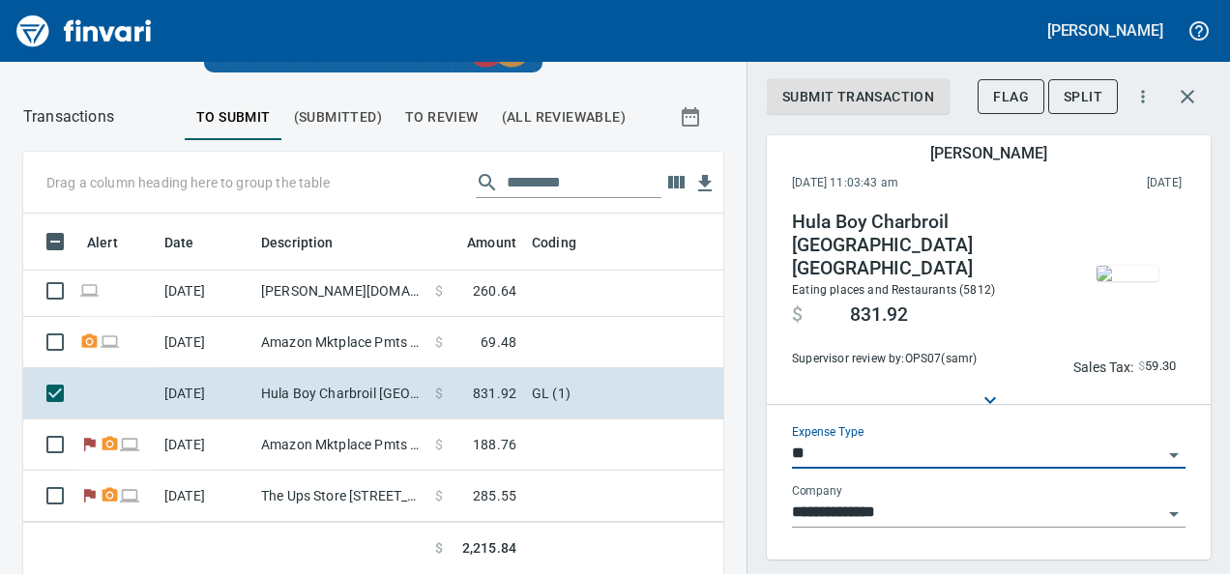
scroll to position [128, 0]
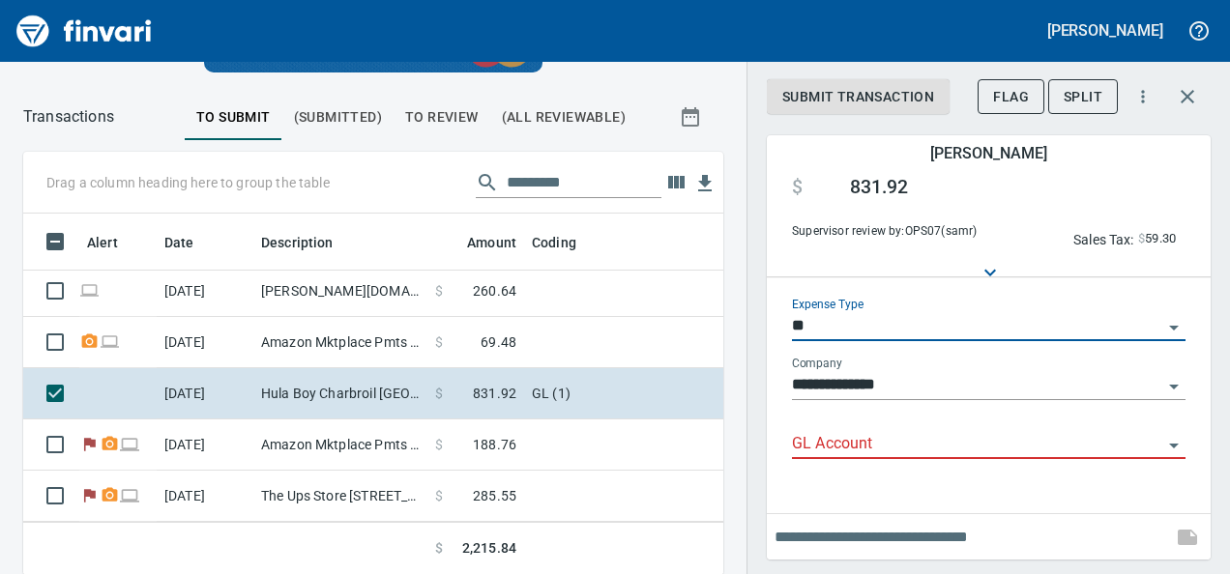
click at [805, 445] on input "GL Account" at bounding box center [977, 444] width 370 height 27
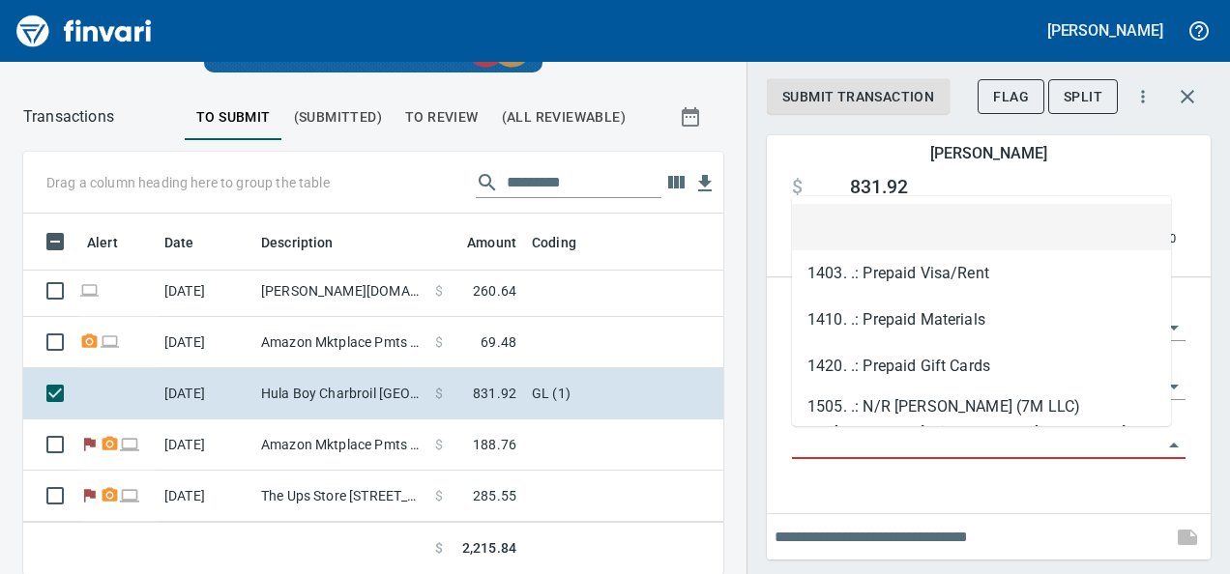
paste input "**********"
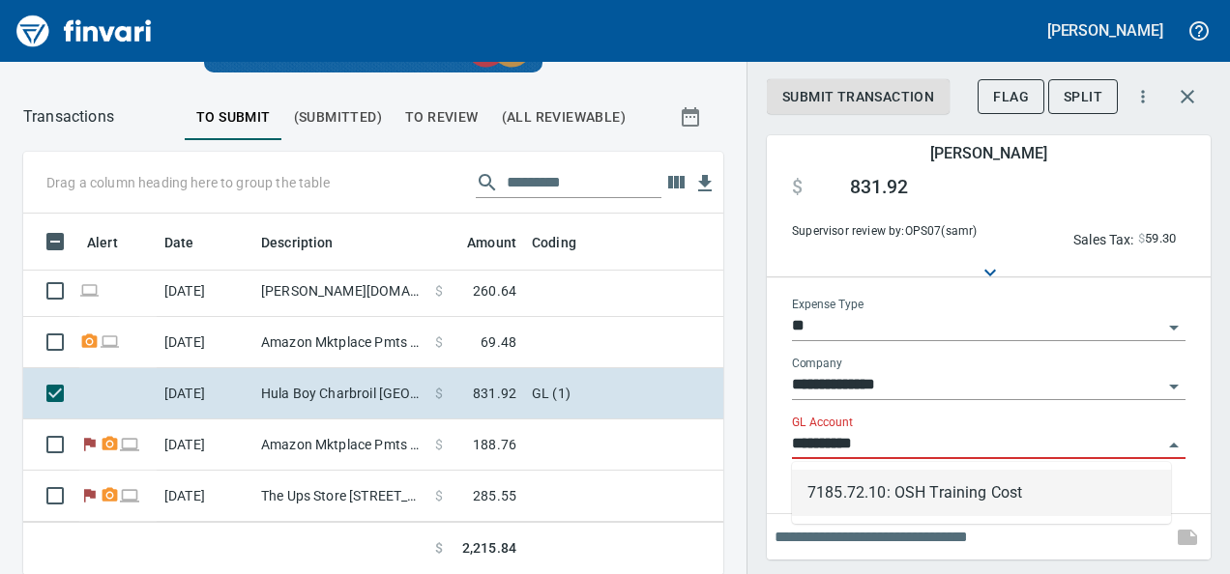
click at [957, 490] on li "7185.72.10: OSH Training Cost" at bounding box center [981, 493] width 379 height 46
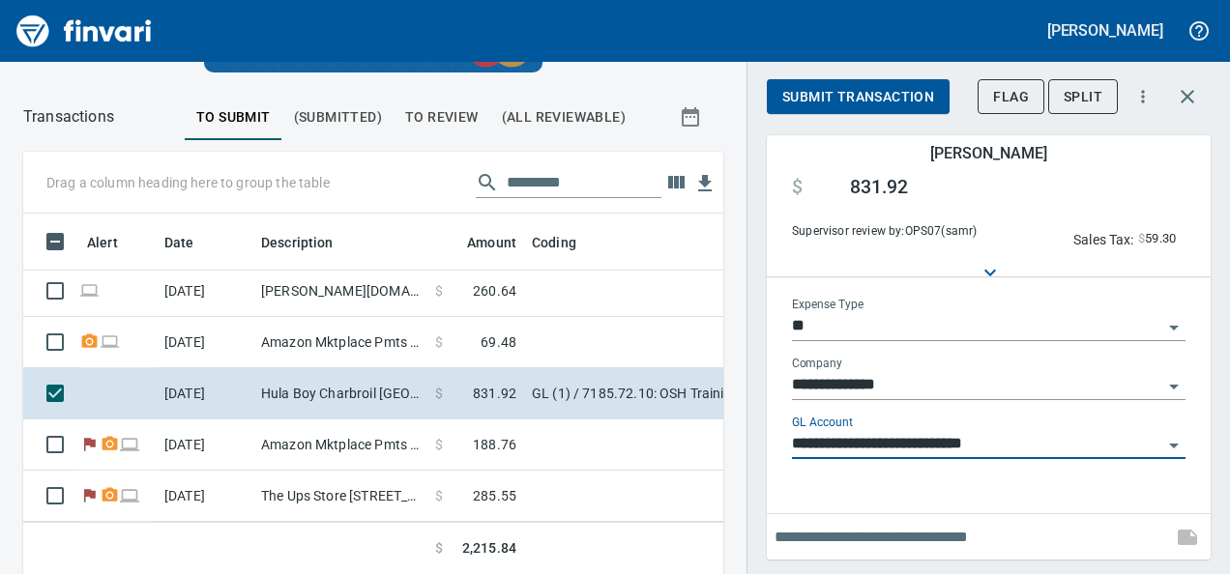
type input "**********"
click at [863, 549] on input "text" at bounding box center [970, 537] width 390 height 31
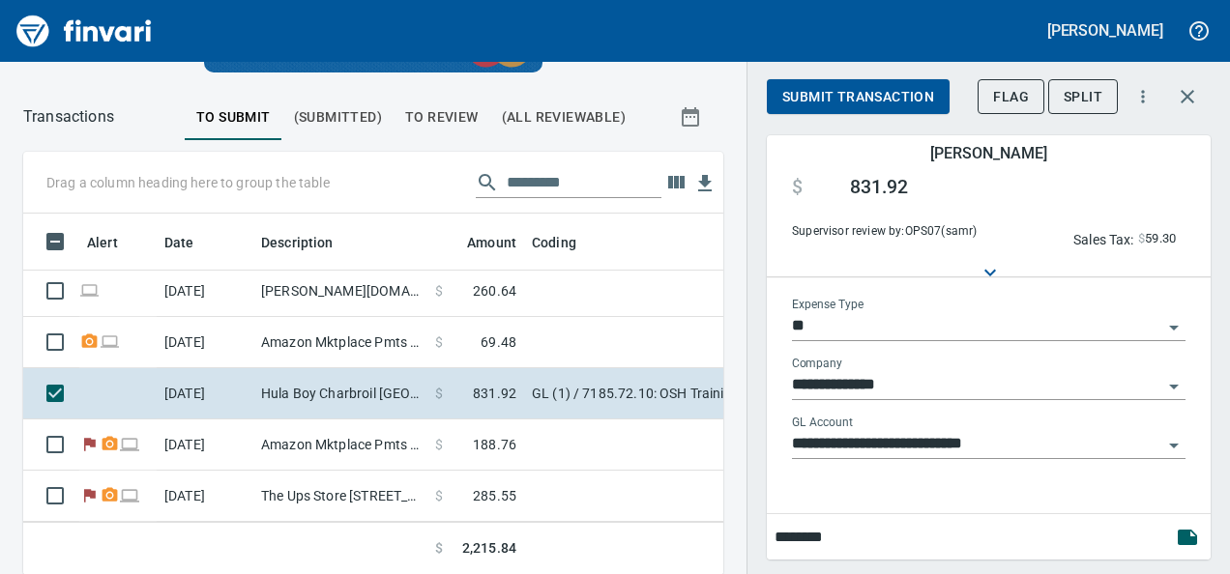
type input "********"
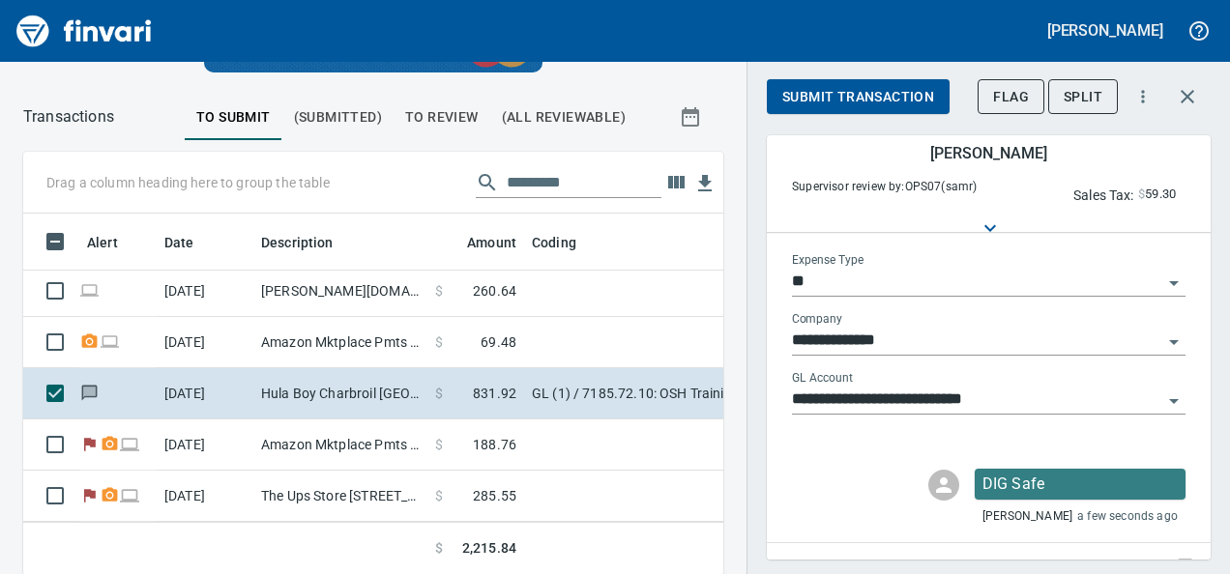
scroll to position [201, 0]
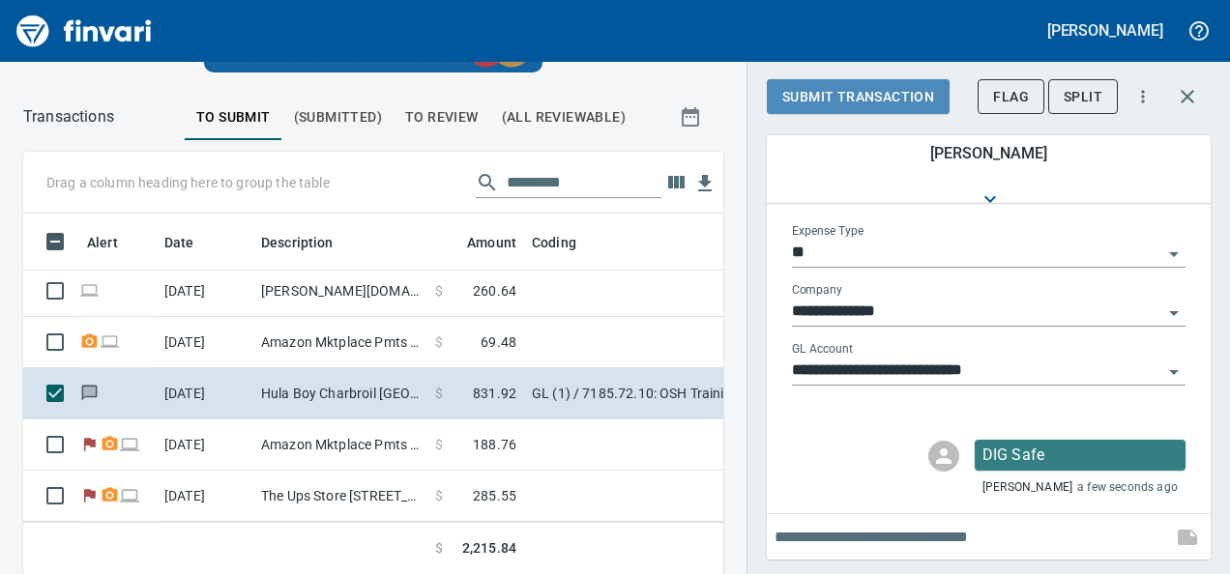
click at [832, 97] on span "Submit Transaction" at bounding box center [858, 97] width 152 height 24
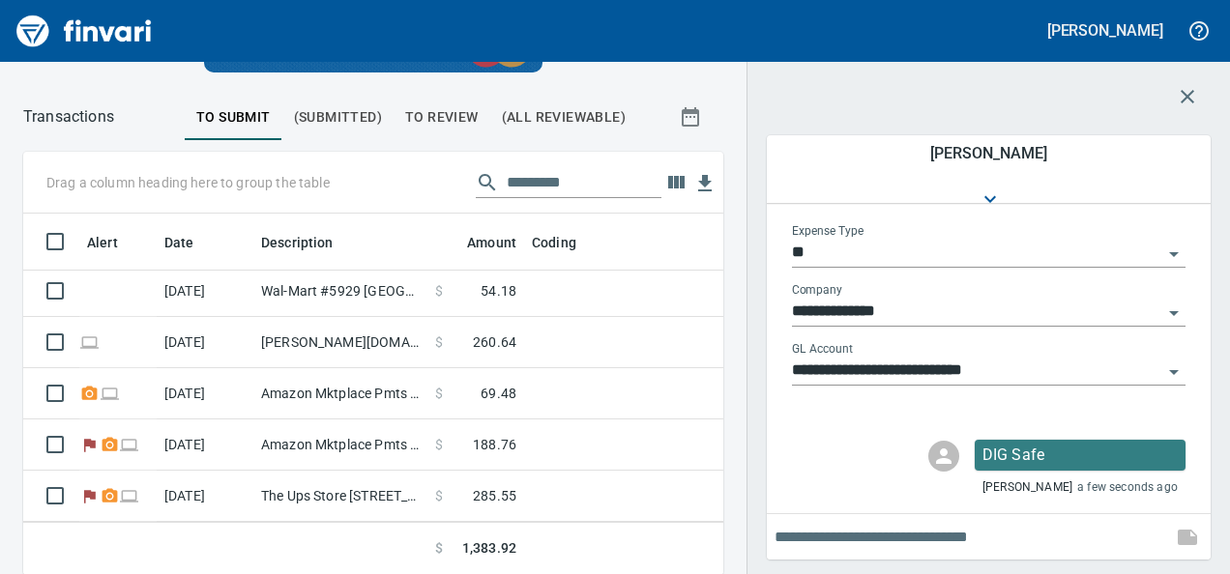
scroll to position [729, 0]
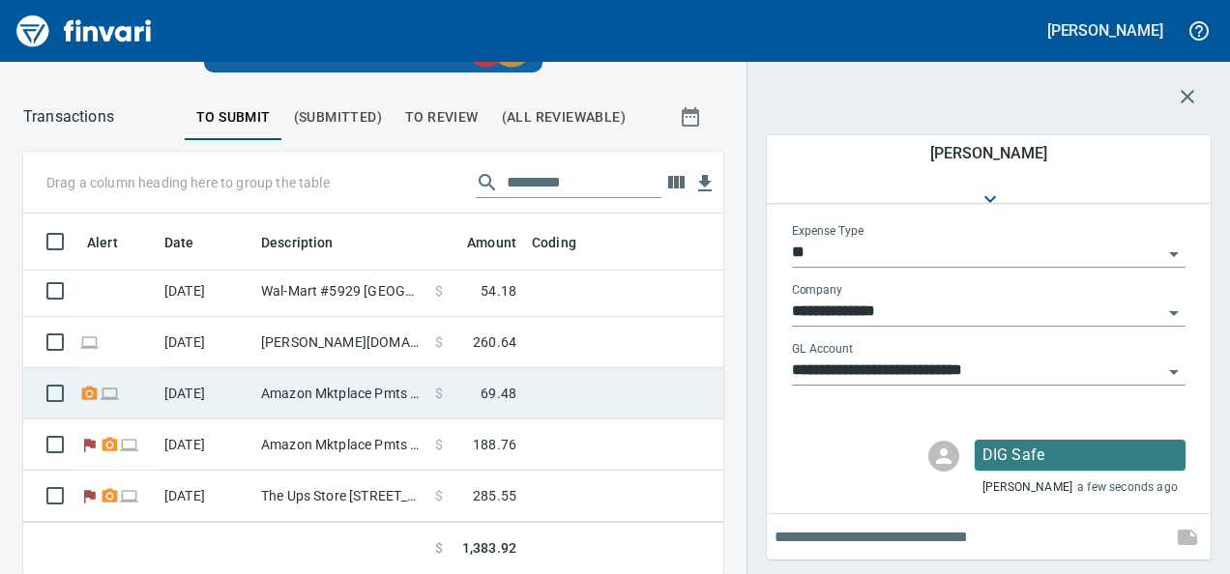
click at [395, 387] on td "Amazon Mktplace Pmts [DOMAIN_NAME][URL] WA" at bounding box center [340, 393] width 174 height 51
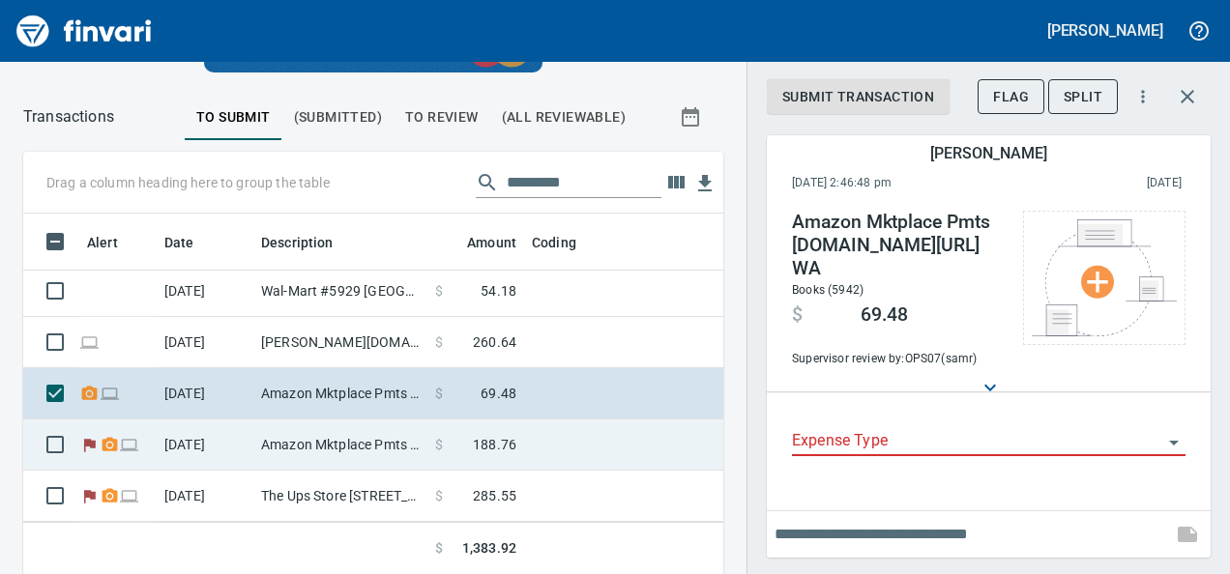
click at [396, 420] on td "Amazon Mktplace Pmts [DOMAIN_NAME][URL] WA" at bounding box center [340, 445] width 174 height 51
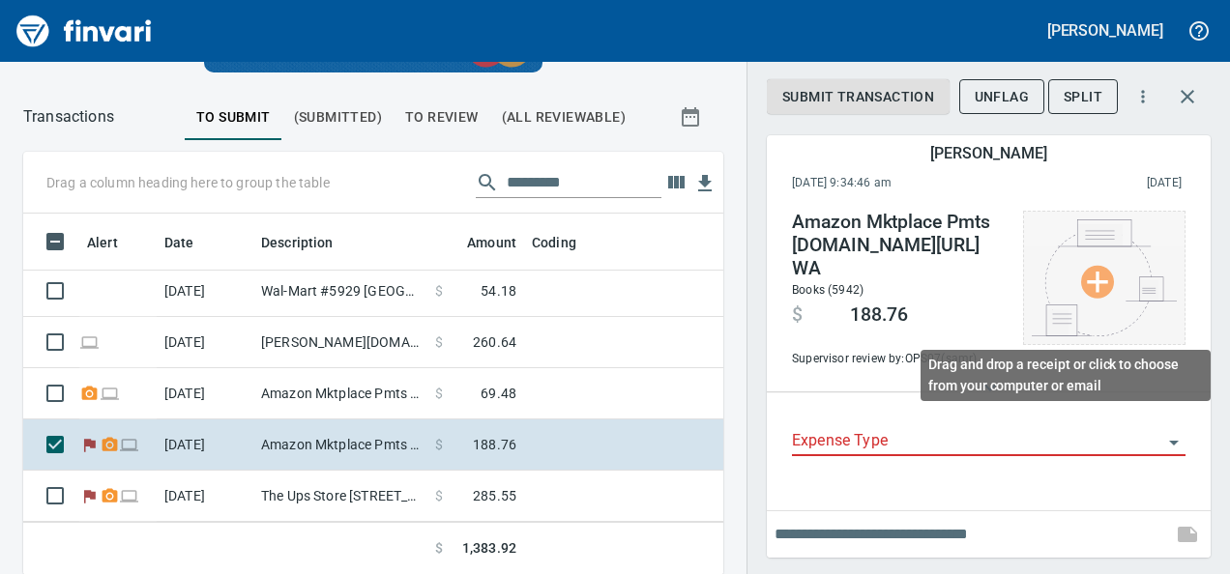
scroll to position [332, 656]
click at [1106, 276] on img at bounding box center [1104, 277] width 145 height 117
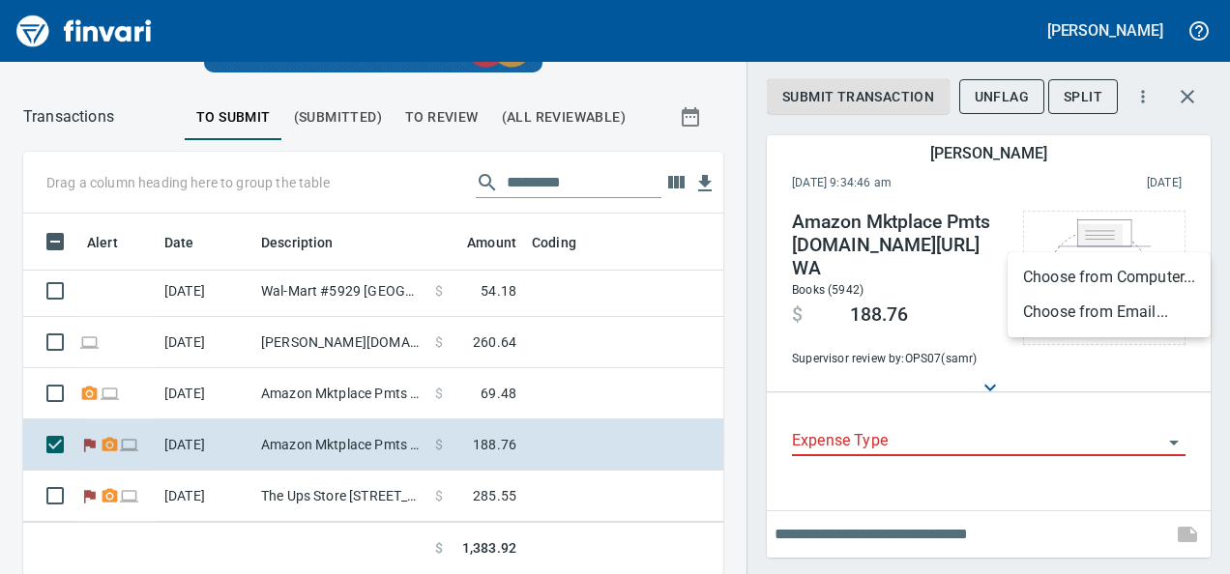
click at [1108, 298] on li "Choose from Email..." at bounding box center [1109, 312] width 203 height 35
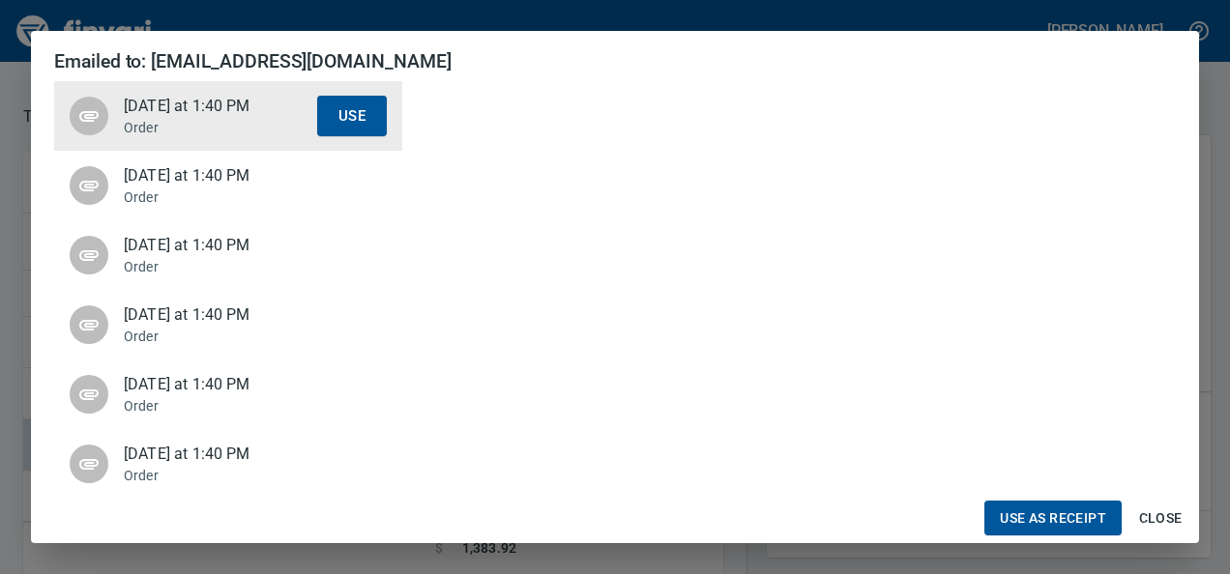
scroll to position [157, 0]
click at [164, 177] on span "[DATE] at 1:40 PM" at bounding box center [220, 175] width 193 height 23
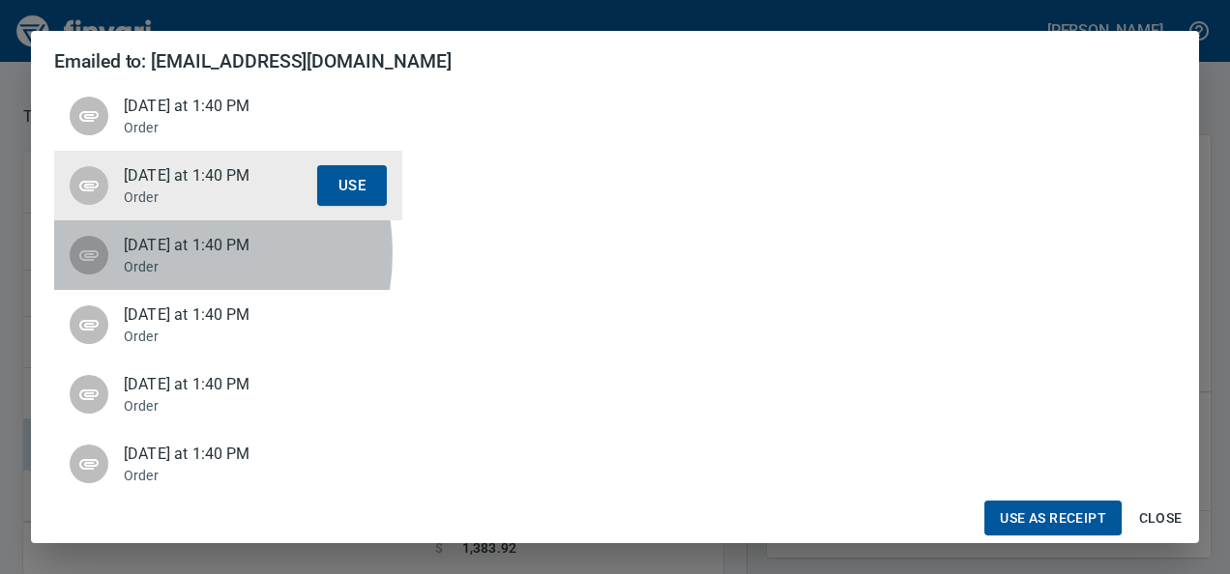
click at [153, 253] on span "[DATE] at 1:40 PM" at bounding box center [220, 245] width 193 height 23
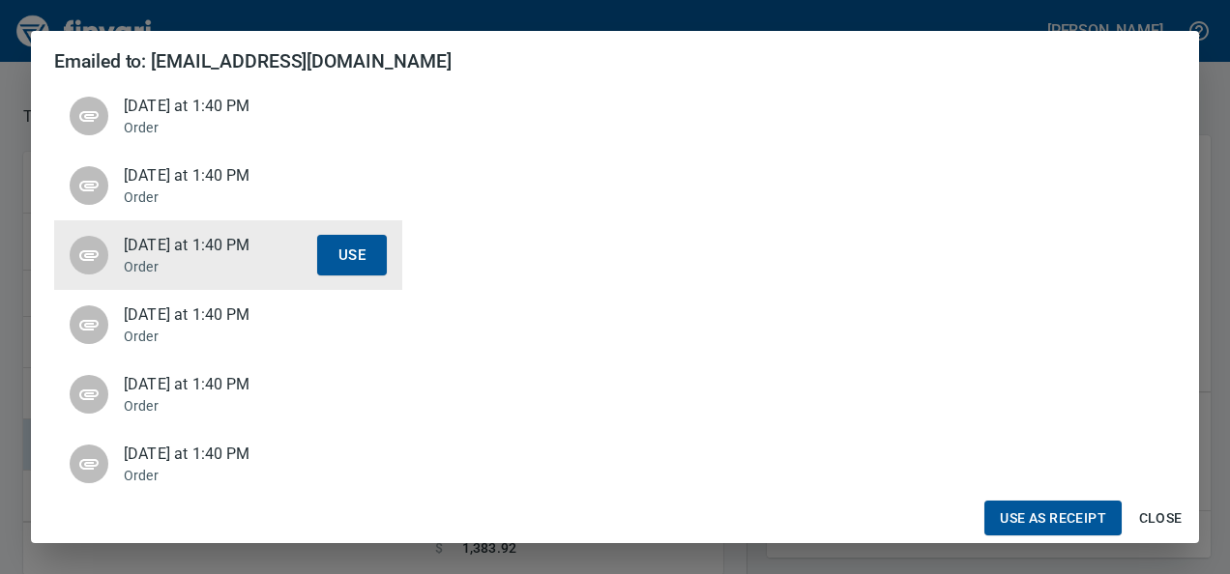
click at [181, 336] on p "Order" at bounding box center [220, 336] width 193 height 19
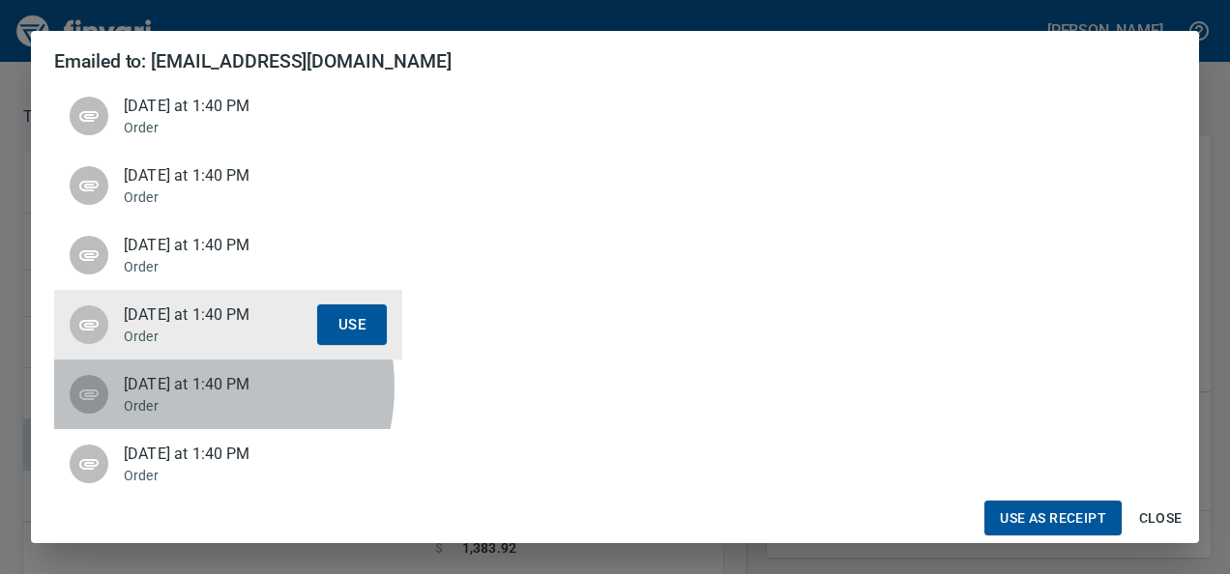
click at [184, 387] on span "[DATE] at 1:40 PM" at bounding box center [220, 384] width 193 height 23
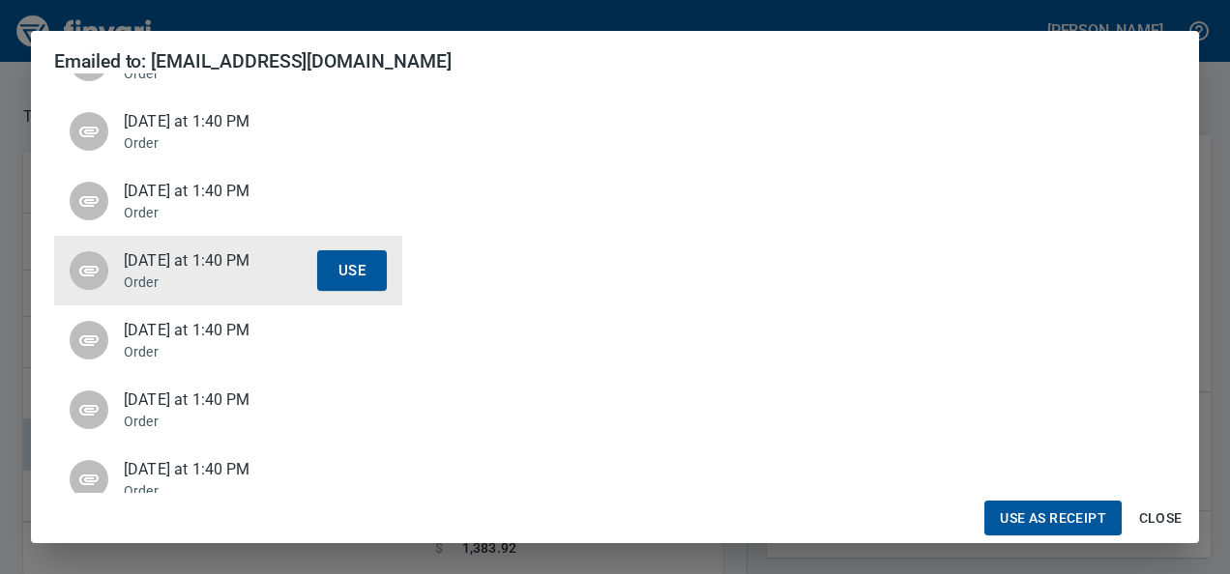
scroll to position [125, 0]
click at [193, 344] on p "Order" at bounding box center [220, 350] width 193 height 19
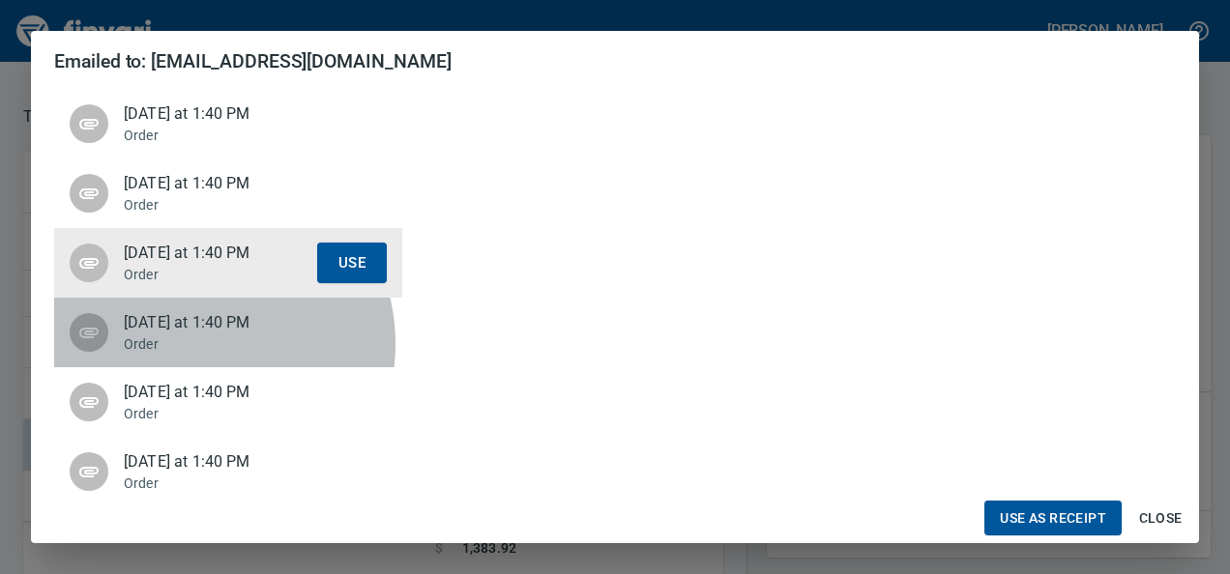
click at [193, 344] on p "Order" at bounding box center [220, 344] width 193 height 19
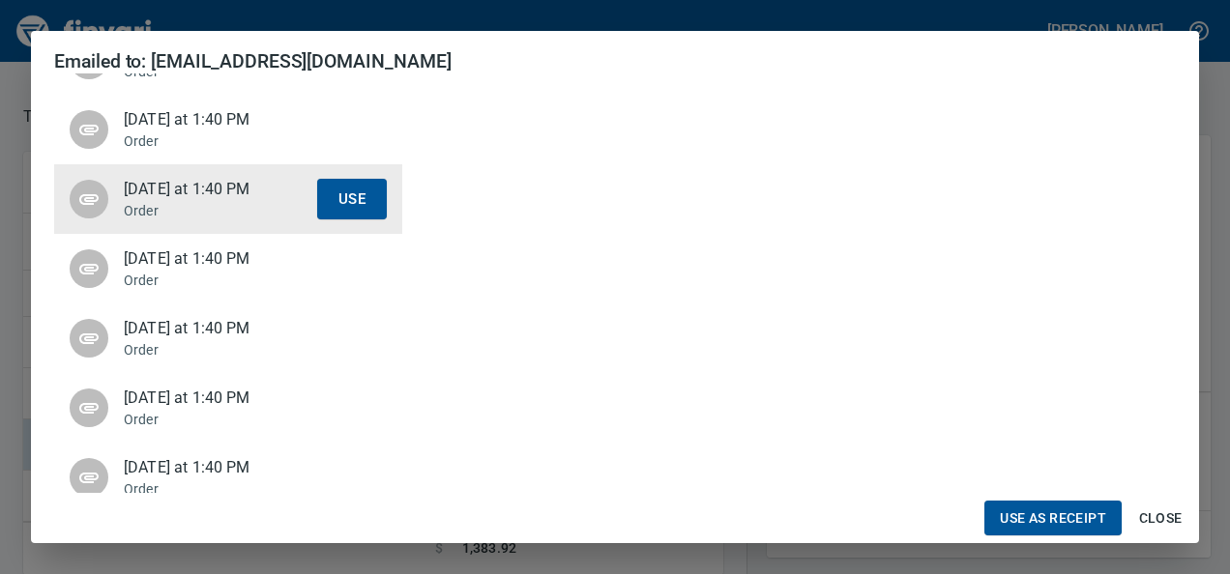
scroll to position [336, 0]
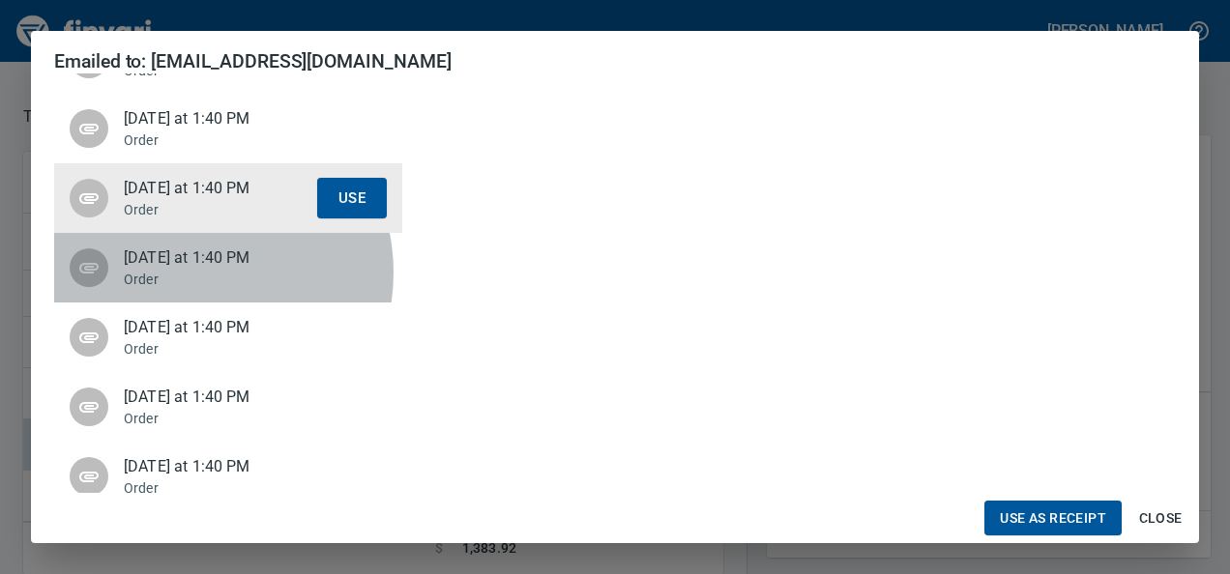
click at [188, 273] on p "Order" at bounding box center [220, 279] width 193 height 19
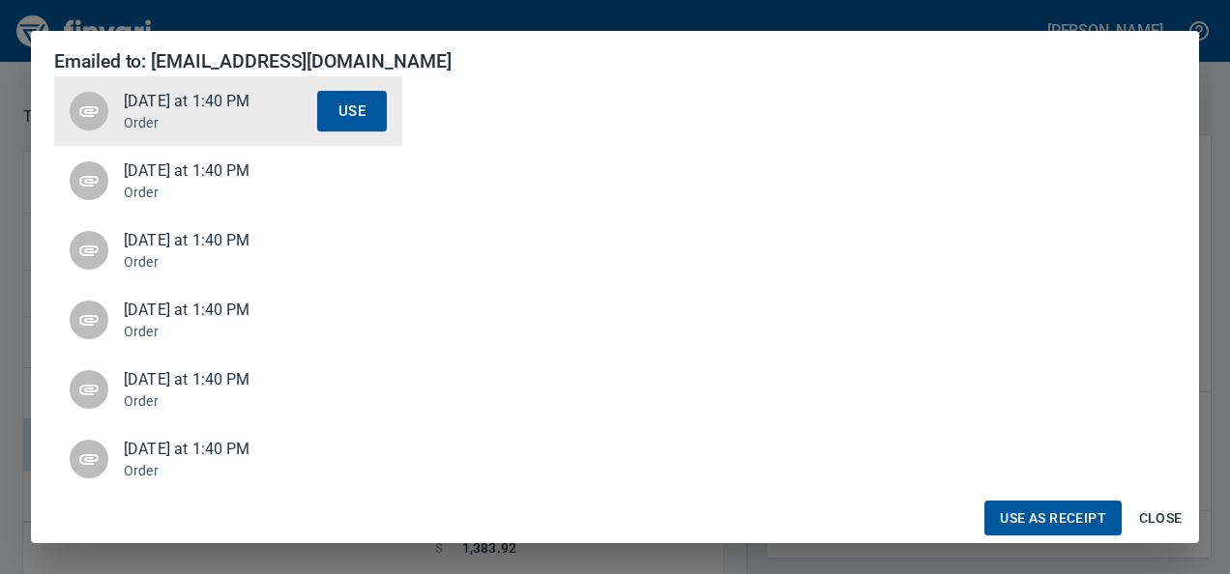
scroll to position [515, 0]
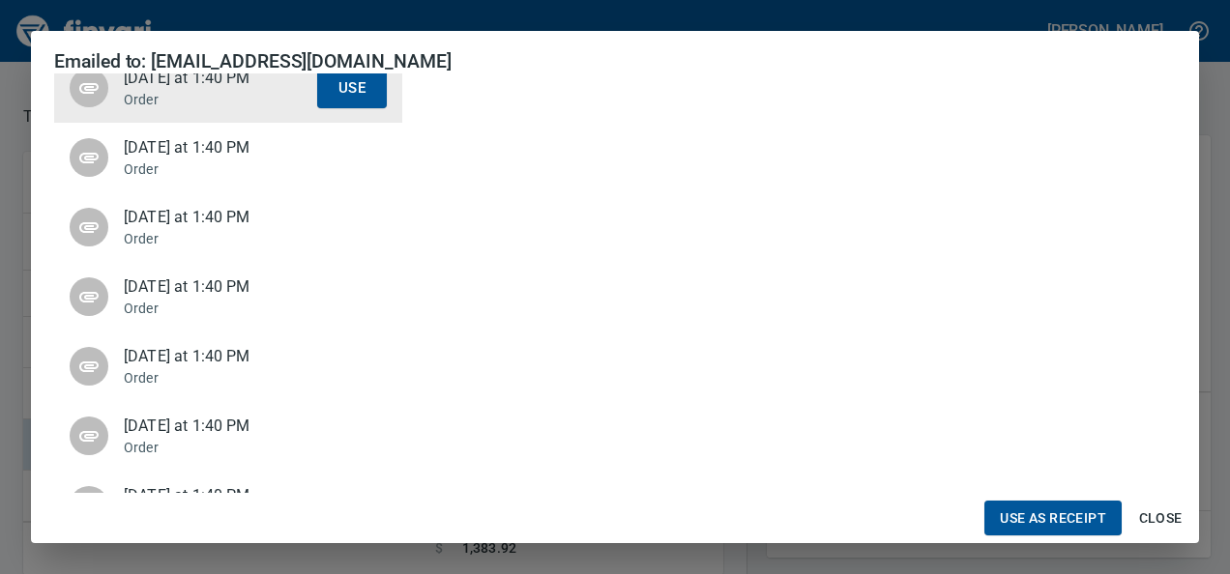
click at [170, 143] on span "[DATE] at 1:40 PM" at bounding box center [220, 147] width 193 height 23
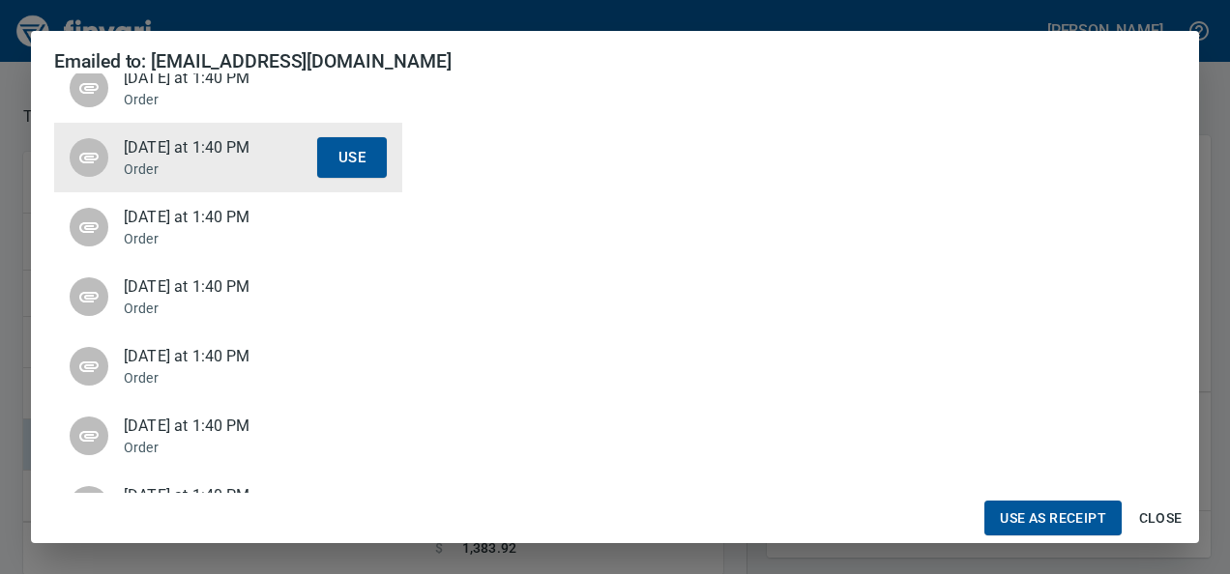
click at [162, 219] on span "[DATE] at 1:40 PM" at bounding box center [220, 217] width 193 height 23
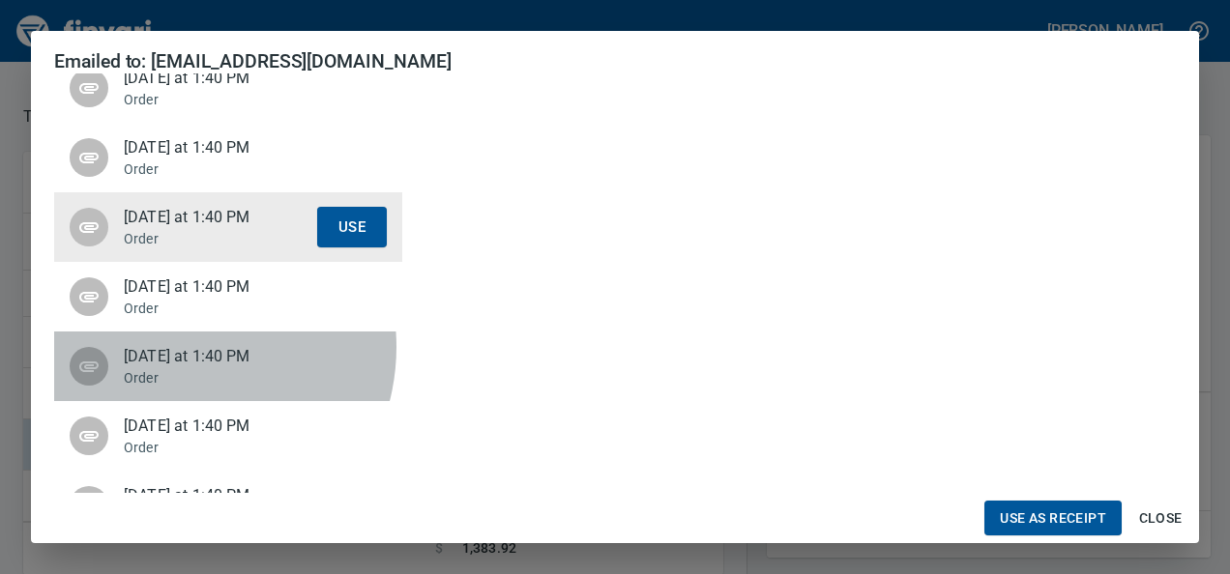
click at [176, 347] on span "[DATE] at 1:40 PM" at bounding box center [220, 356] width 193 height 23
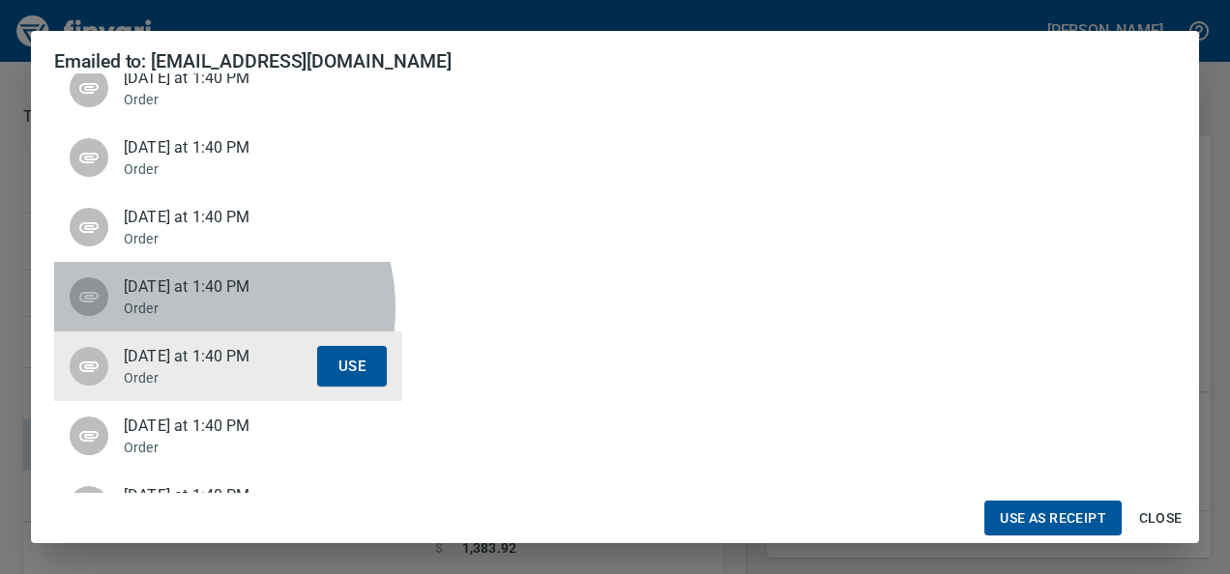
click at [192, 308] on p "Order" at bounding box center [220, 308] width 193 height 19
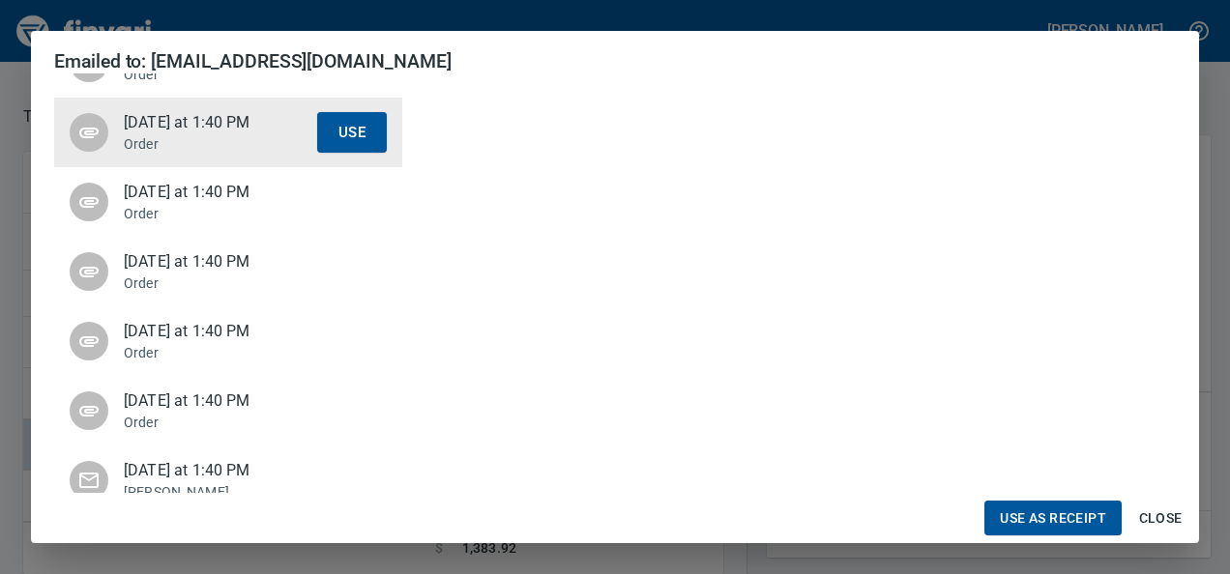
scroll to position [681, 0]
click at [182, 217] on p "Order" at bounding box center [220, 212] width 193 height 19
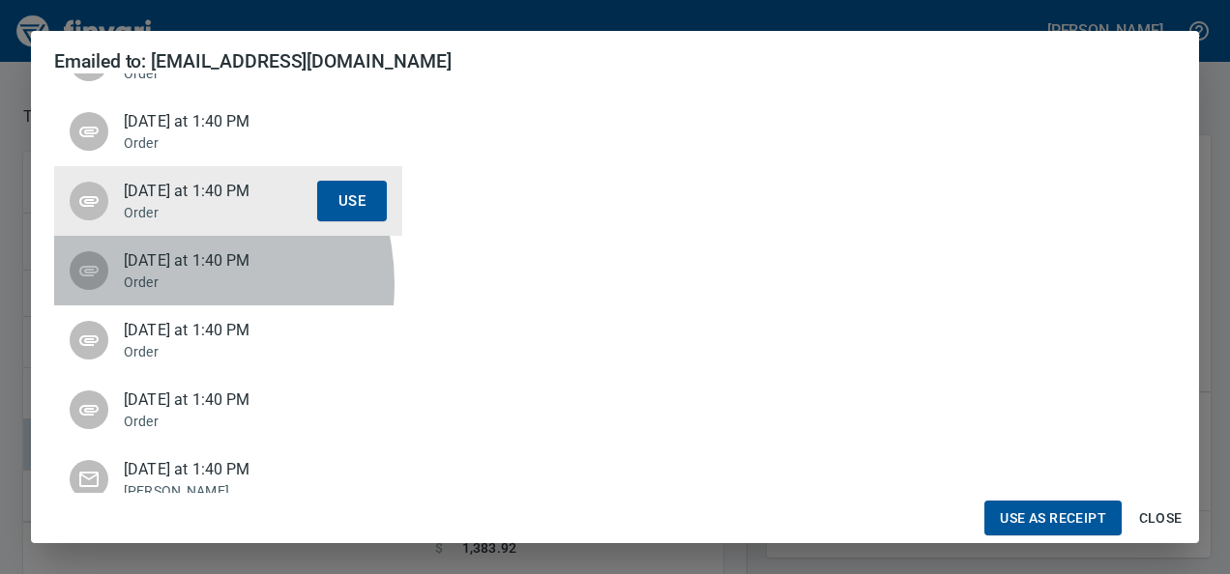
click at [150, 284] on p "Order" at bounding box center [220, 282] width 193 height 19
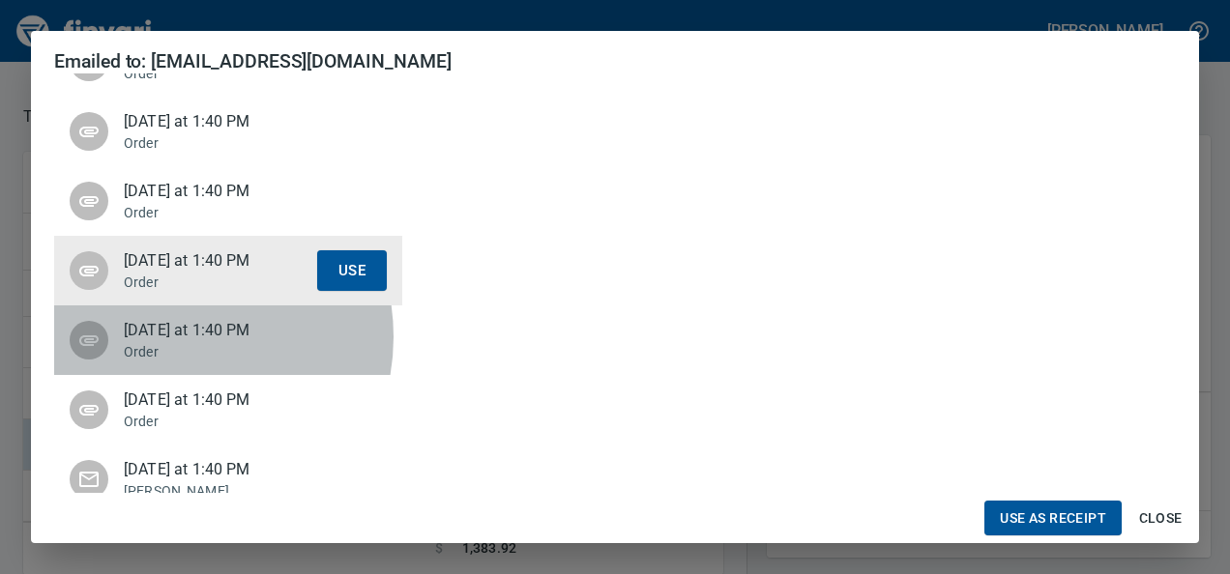
click at [166, 336] on span "[DATE] at 1:40 PM" at bounding box center [220, 330] width 193 height 23
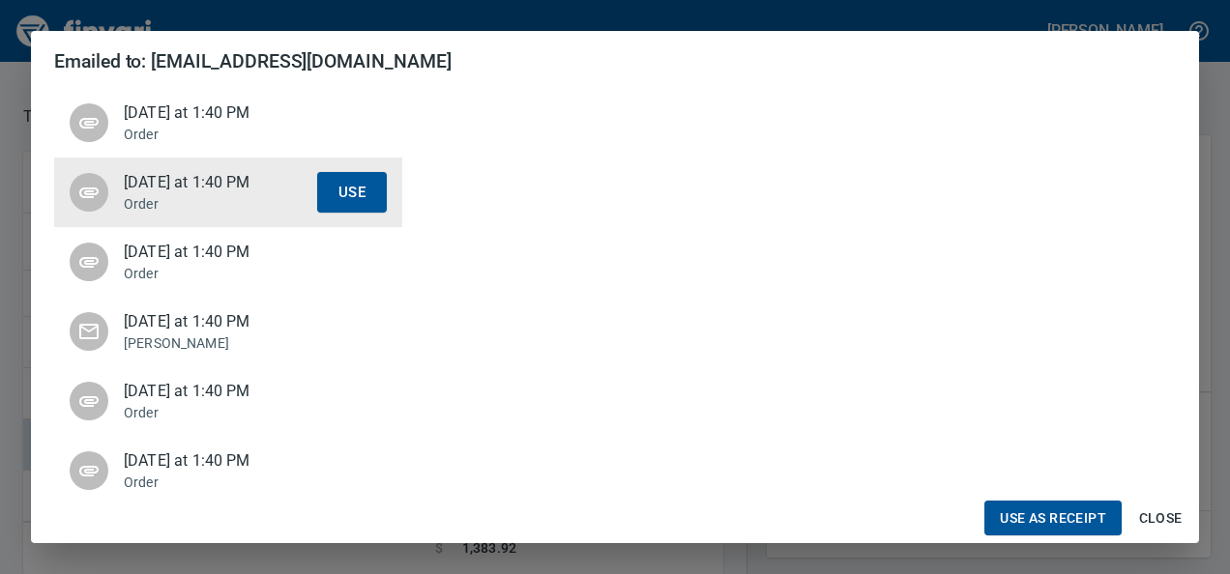
scroll to position [830, 0]
click at [155, 271] on p "Order" at bounding box center [220, 272] width 193 height 19
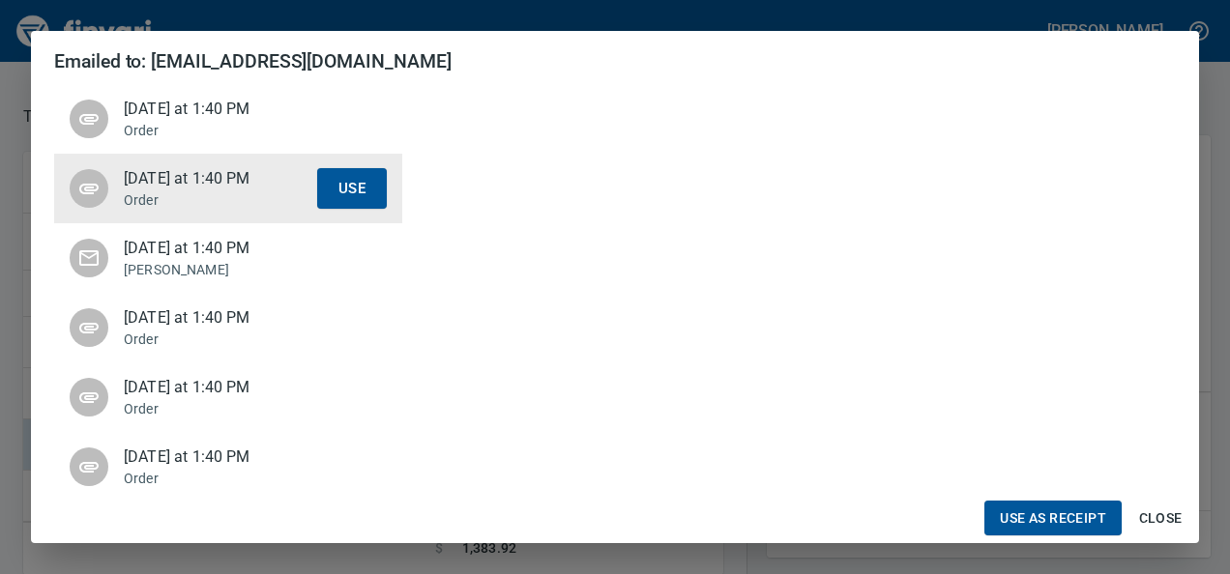
scroll to position [903, 0]
click at [162, 256] on span "[DATE] at 1:40 PM" at bounding box center [220, 247] width 193 height 23
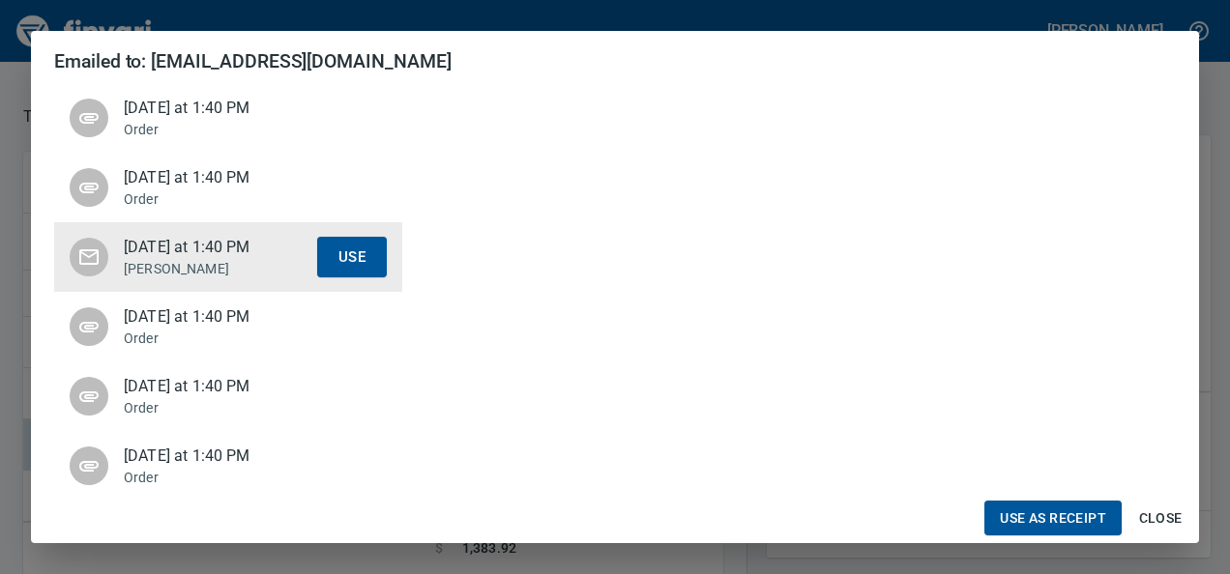
click at [192, 186] on span "[DATE] at 1:40 PM" at bounding box center [220, 177] width 193 height 23
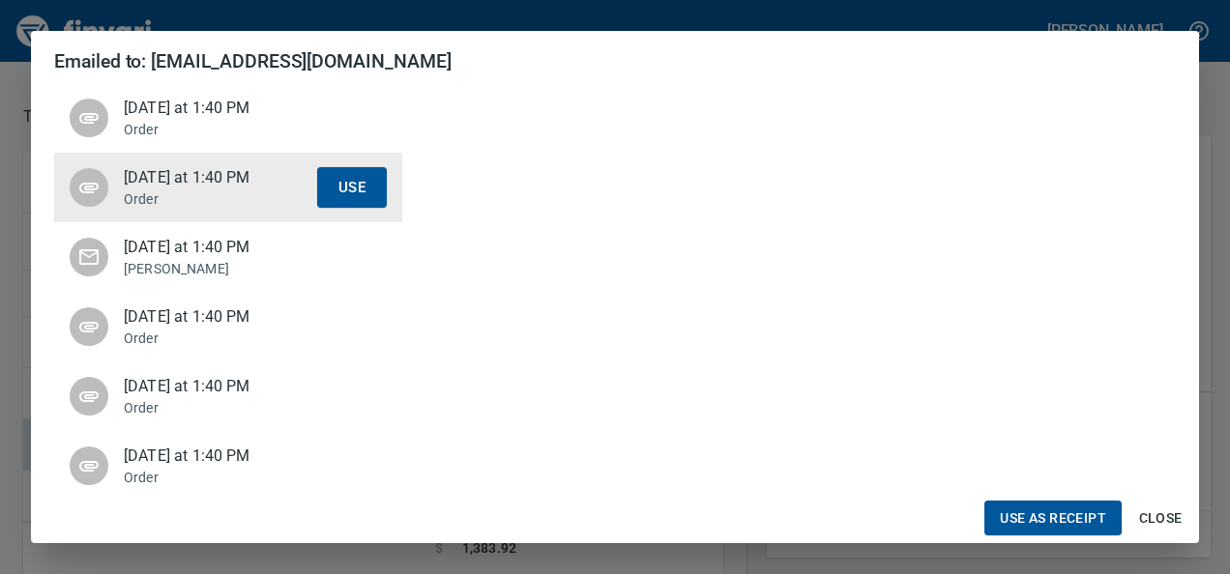
click at [188, 262] on p "[PERSON_NAME]" at bounding box center [220, 268] width 193 height 19
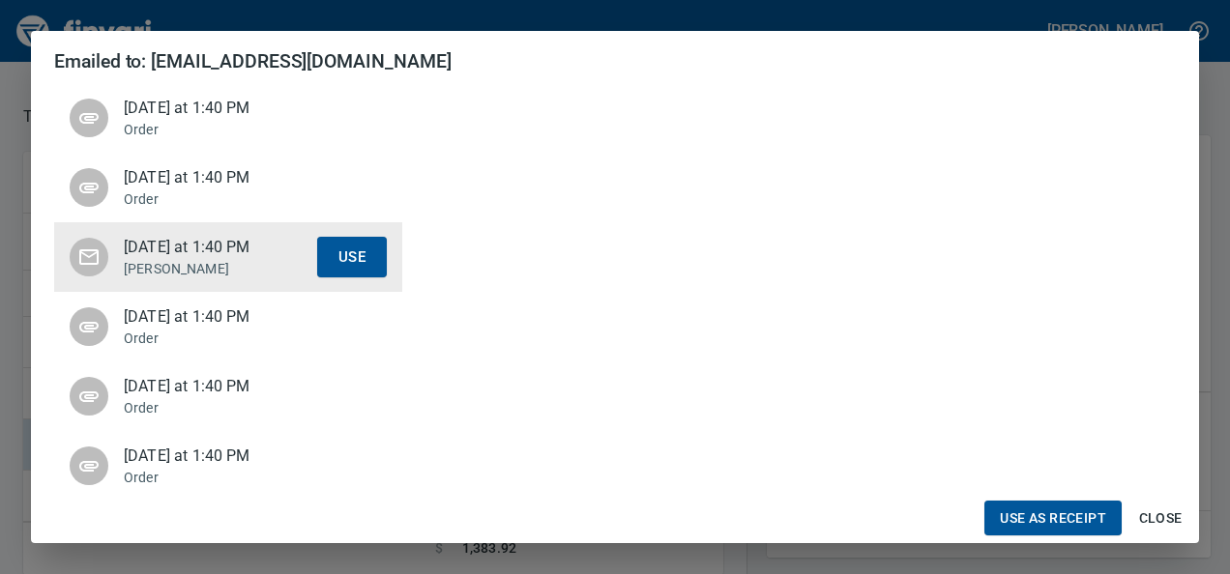
click at [201, 331] on p "Order" at bounding box center [220, 338] width 193 height 19
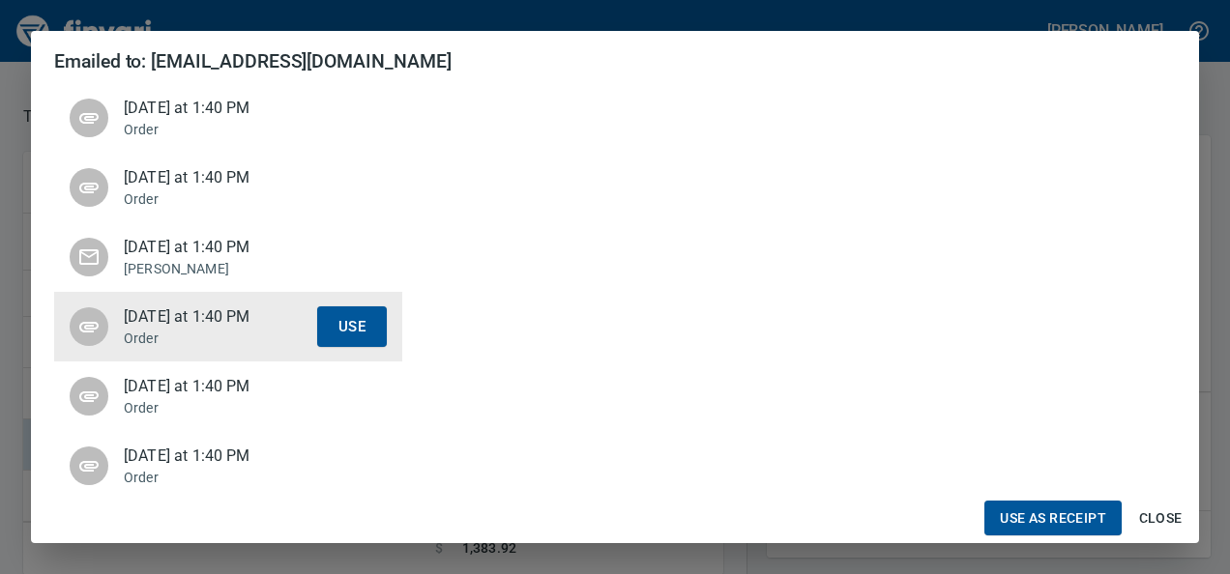
click at [162, 395] on span "[DATE] at 1:40 PM" at bounding box center [220, 386] width 193 height 23
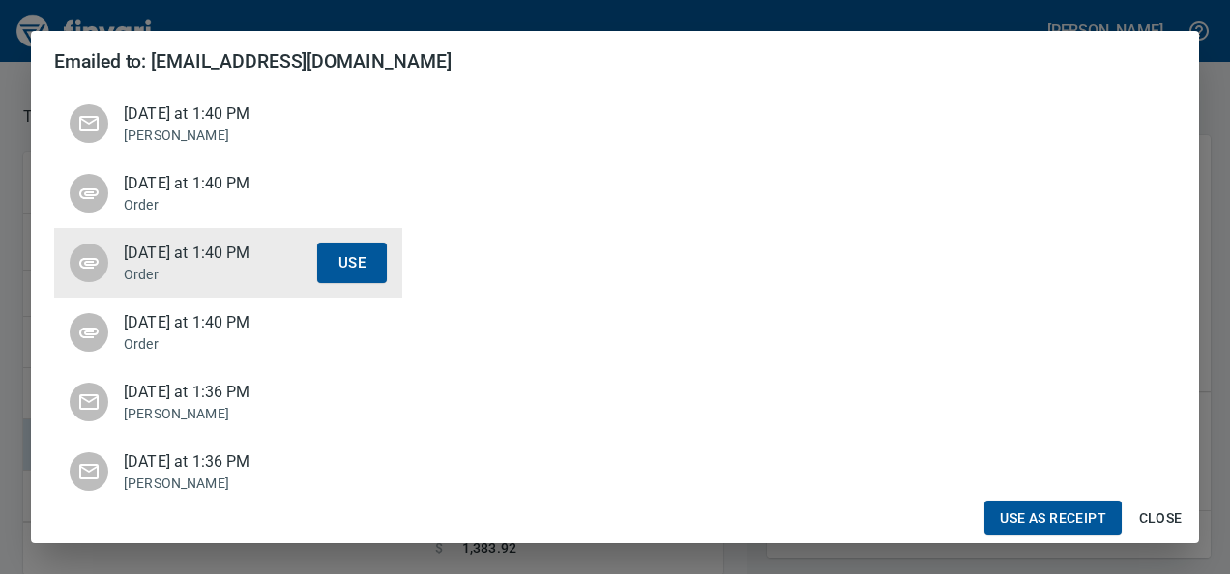
scroll to position [1051, 0]
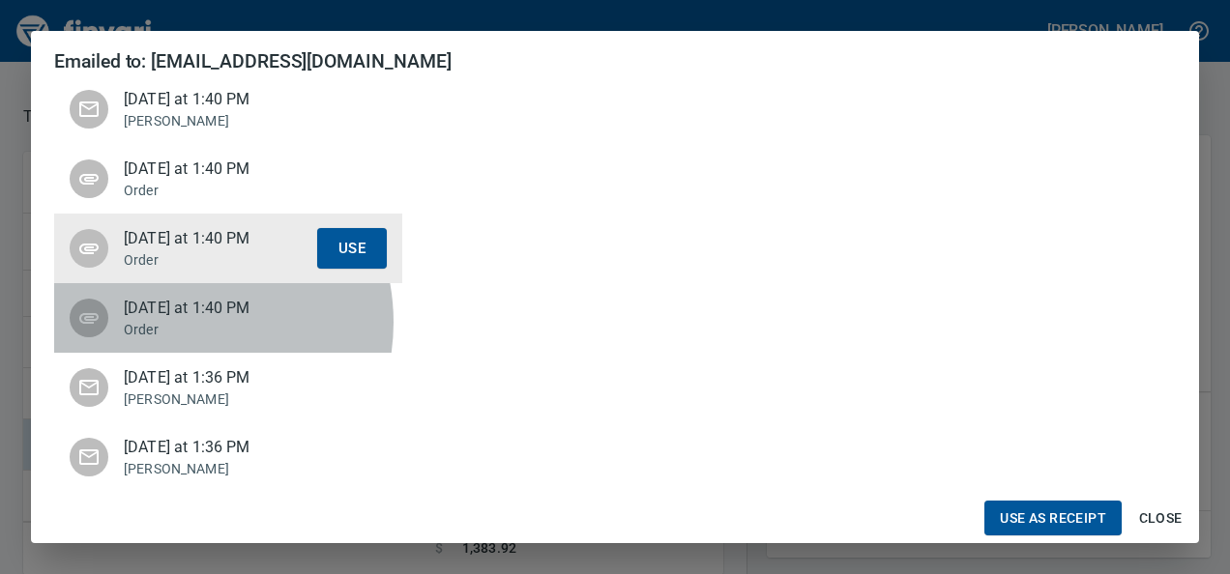
click at [174, 322] on p "Order" at bounding box center [220, 329] width 193 height 19
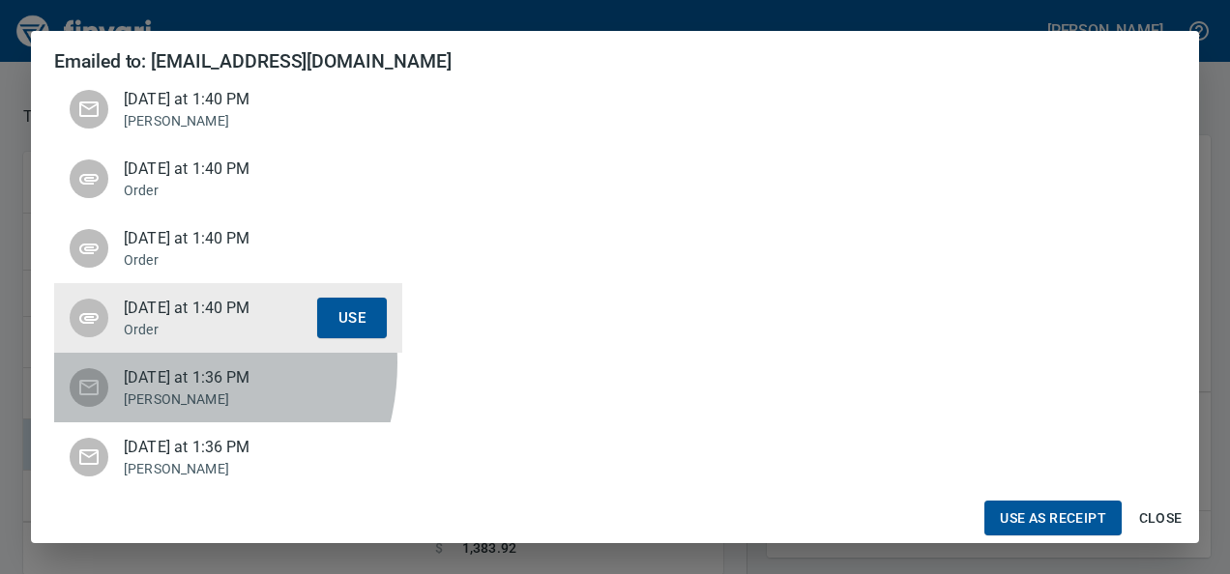
click at [143, 363] on div "[DATE] at 1:36 PM [PERSON_NAME] Use" at bounding box center [228, 388] width 348 height 70
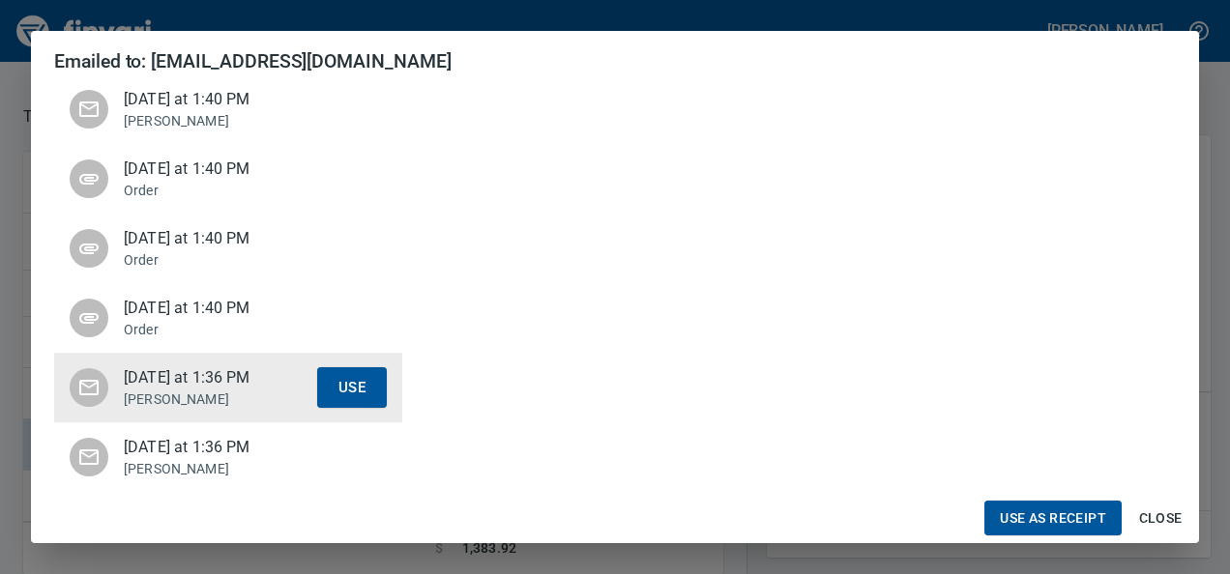
scroll to position [1195, 0]
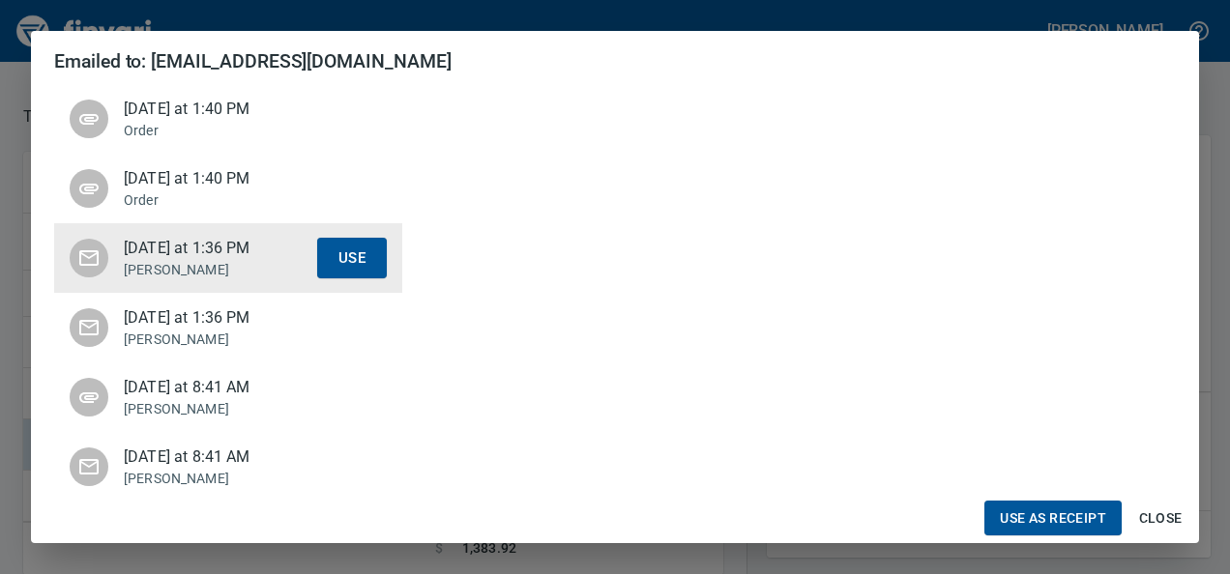
click at [165, 330] on p "[PERSON_NAME]" at bounding box center [220, 339] width 193 height 19
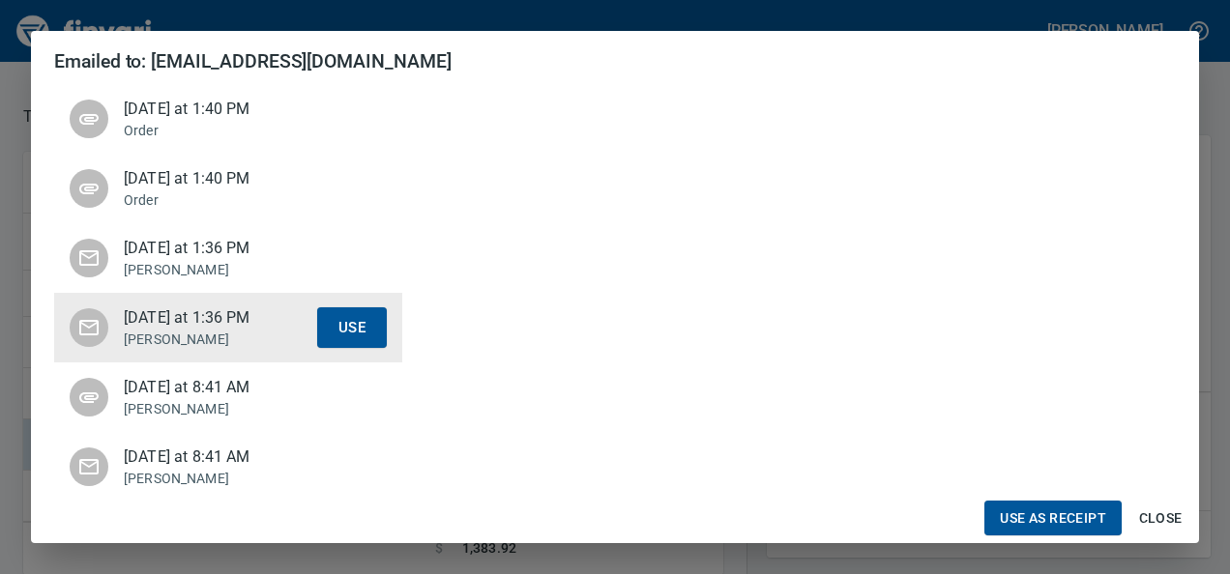
click at [184, 399] on p "[PERSON_NAME]" at bounding box center [220, 408] width 193 height 19
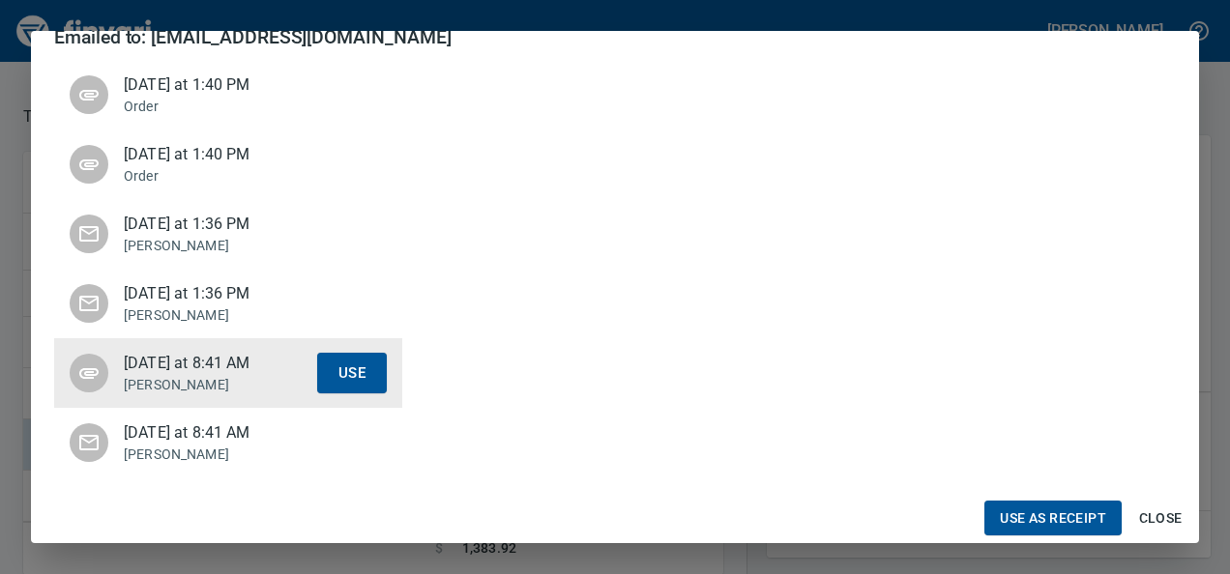
scroll to position [603, 0]
drag, startPoint x: 1222, startPoint y: 615, endPoint x: 1175, endPoint y: 556, distance: 75.7
click at [1229, 573] on html "[PERSON_NAME] My Card (···0833) Lock Card Spend Limits $966 left this month Onl…" at bounding box center [615, 287] width 1230 height 574
click at [1151, 517] on span "Close" at bounding box center [1160, 519] width 46 height 24
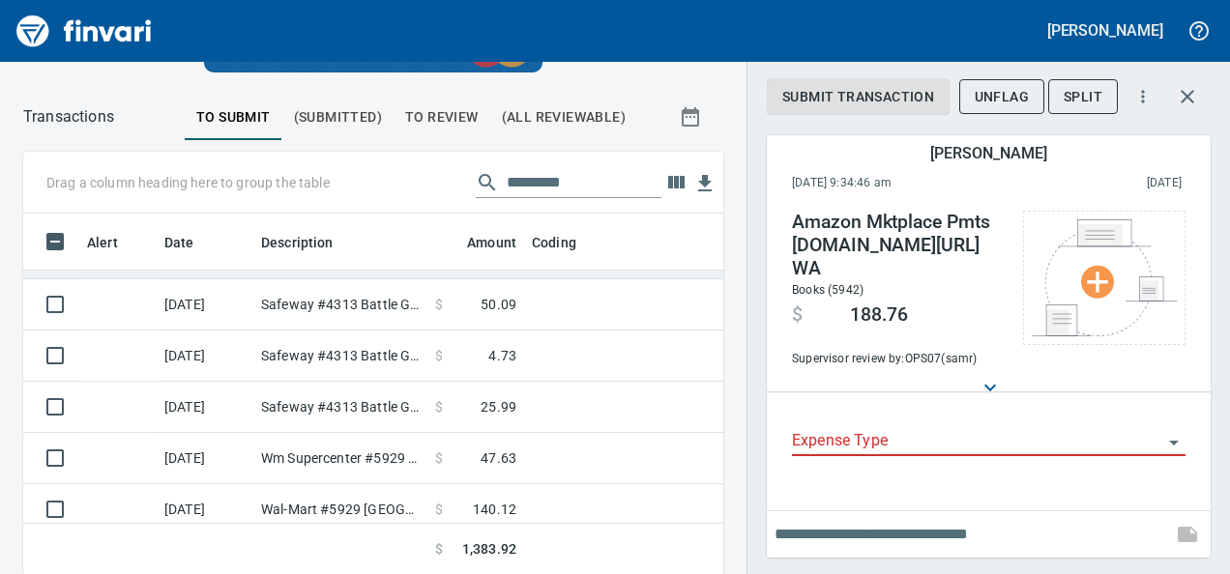
scroll to position [0, 0]
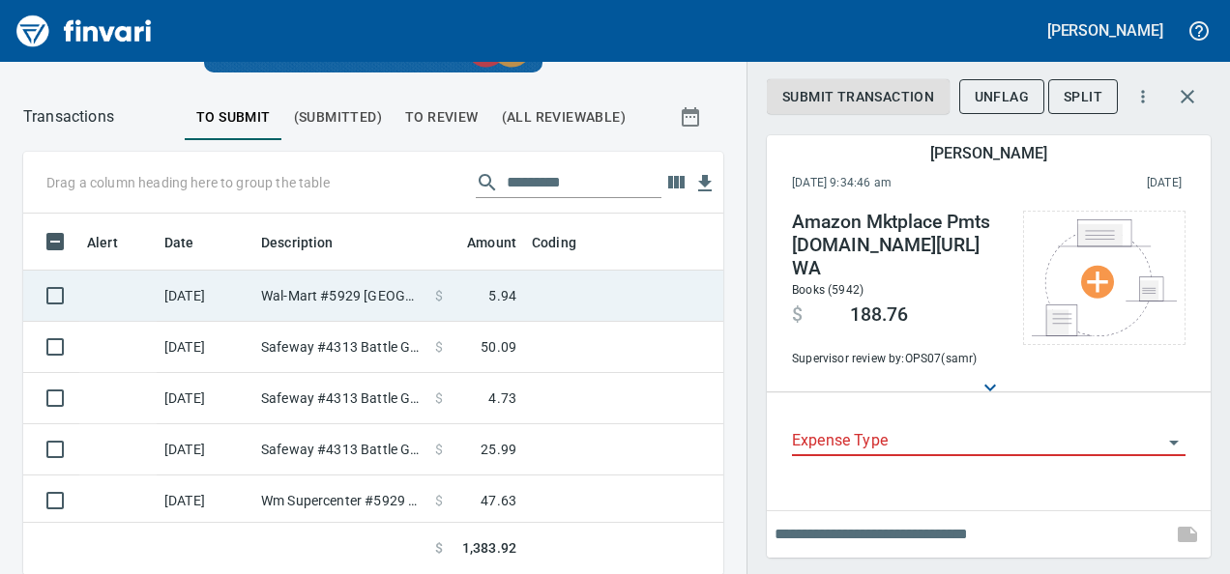
click at [524, 297] on td at bounding box center [765, 296] width 483 height 51
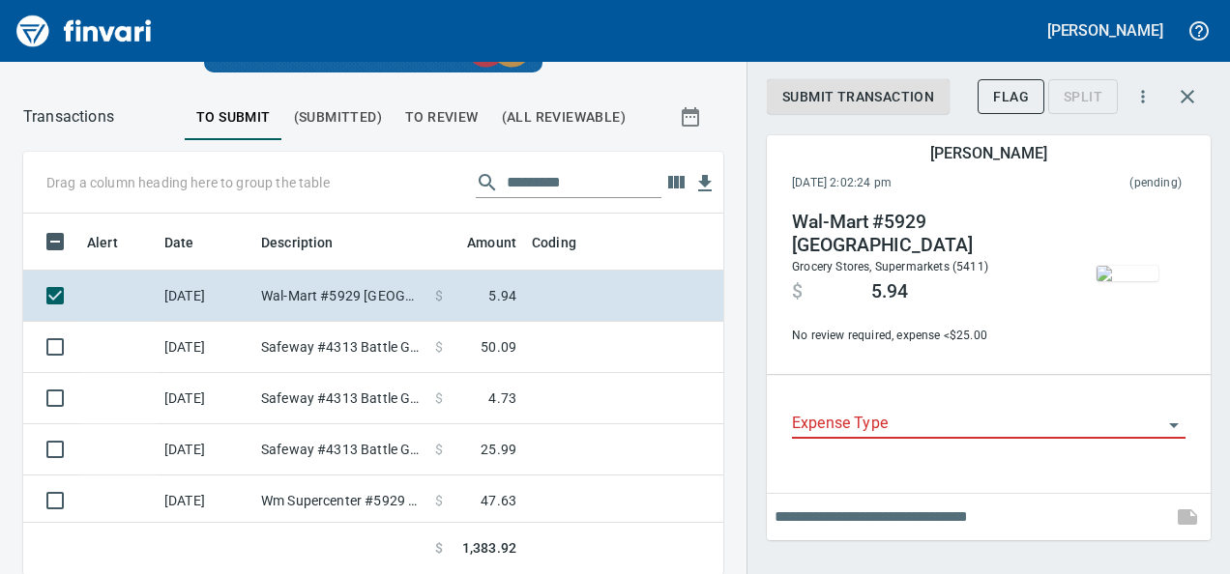
click at [1131, 281] on img "button" at bounding box center [1128, 273] width 62 height 15
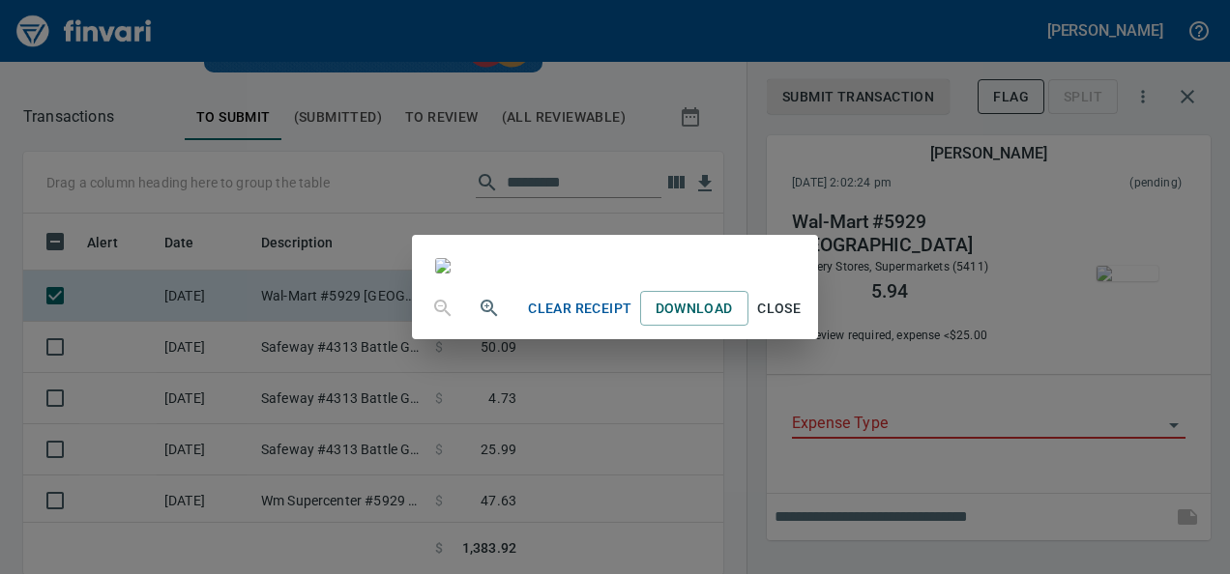
scroll to position [304, 0]
click at [1042, 430] on div "Clear Receipt Download Close" at bounding box center [615, 287] width 1230 height 574
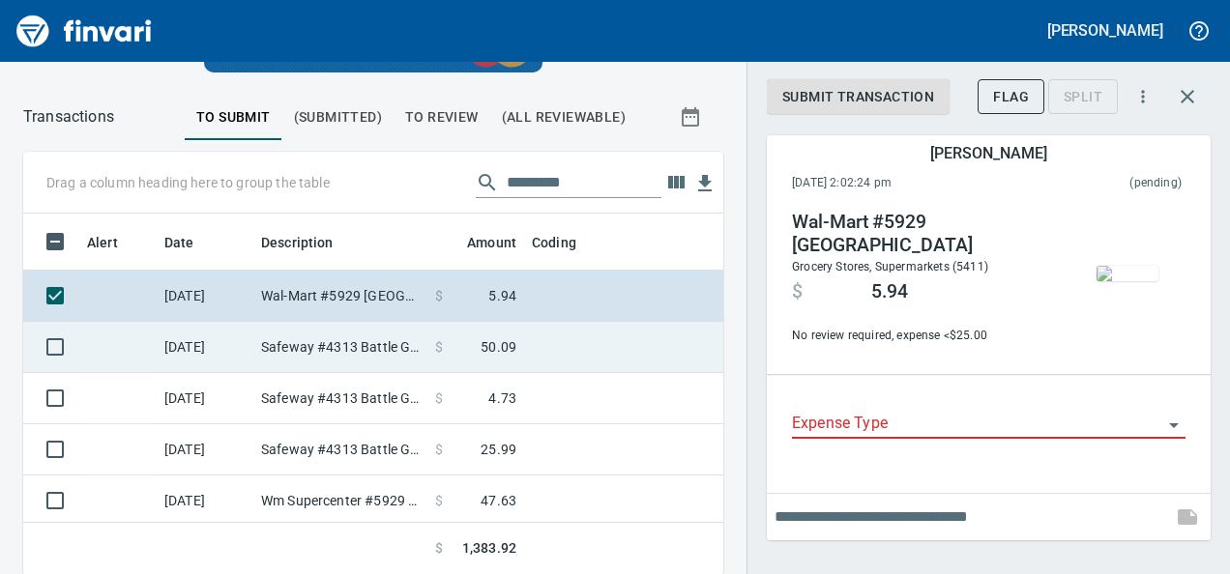
click at [437, 359] on td "$ 50.09" at bounding box center [475, 347] width 97 height 51
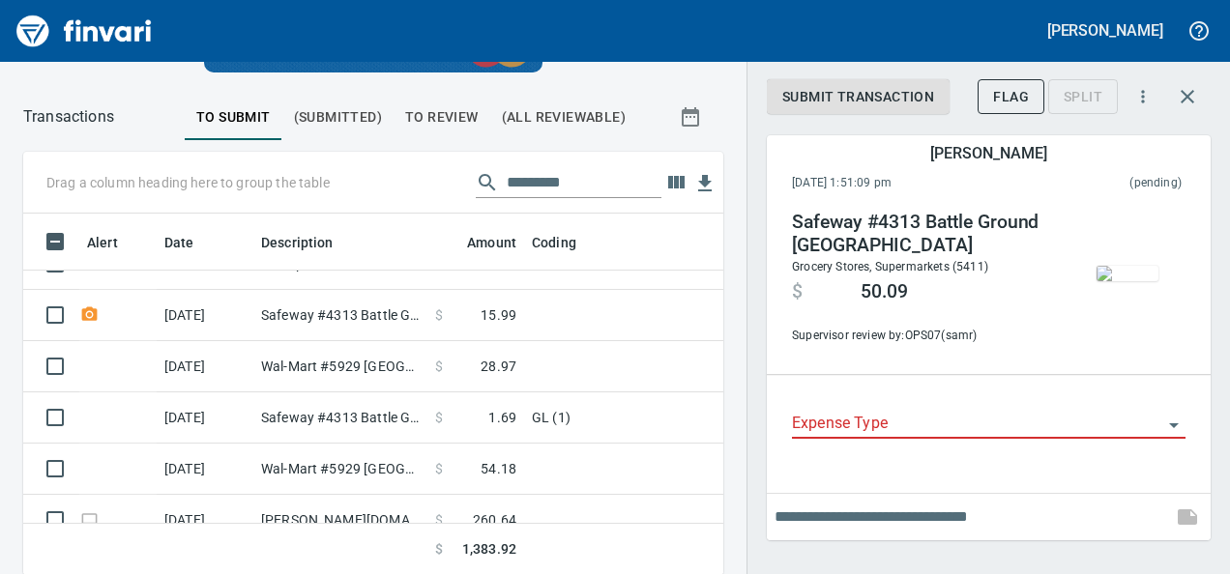
scroll to position [729, 0]
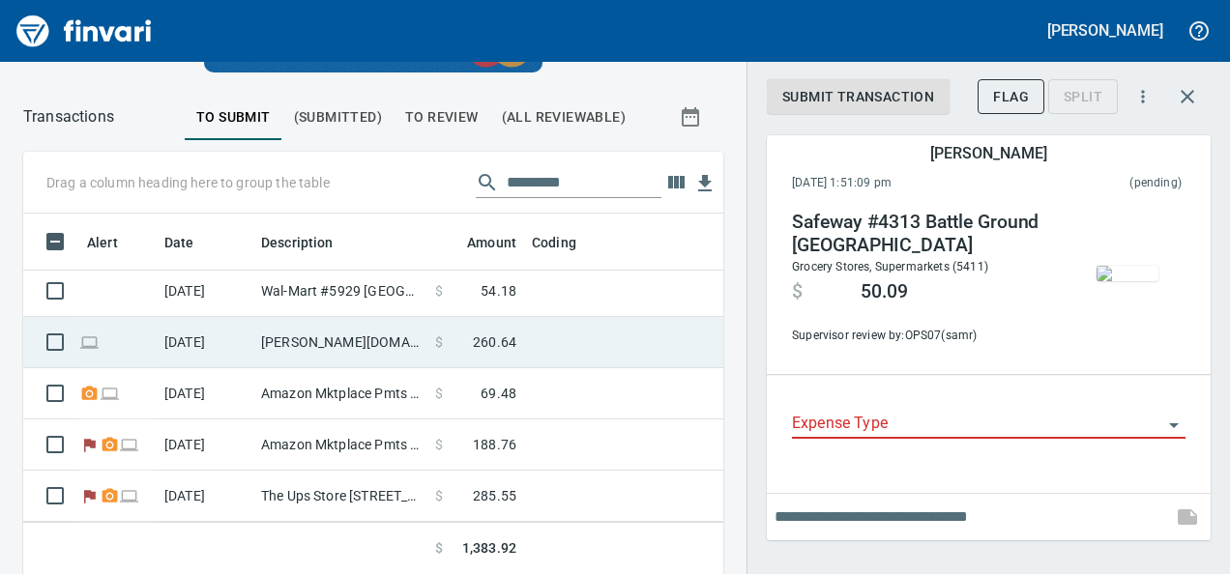
click at [540, 342] on td at bounding box center [765, 342] width 483 height 51
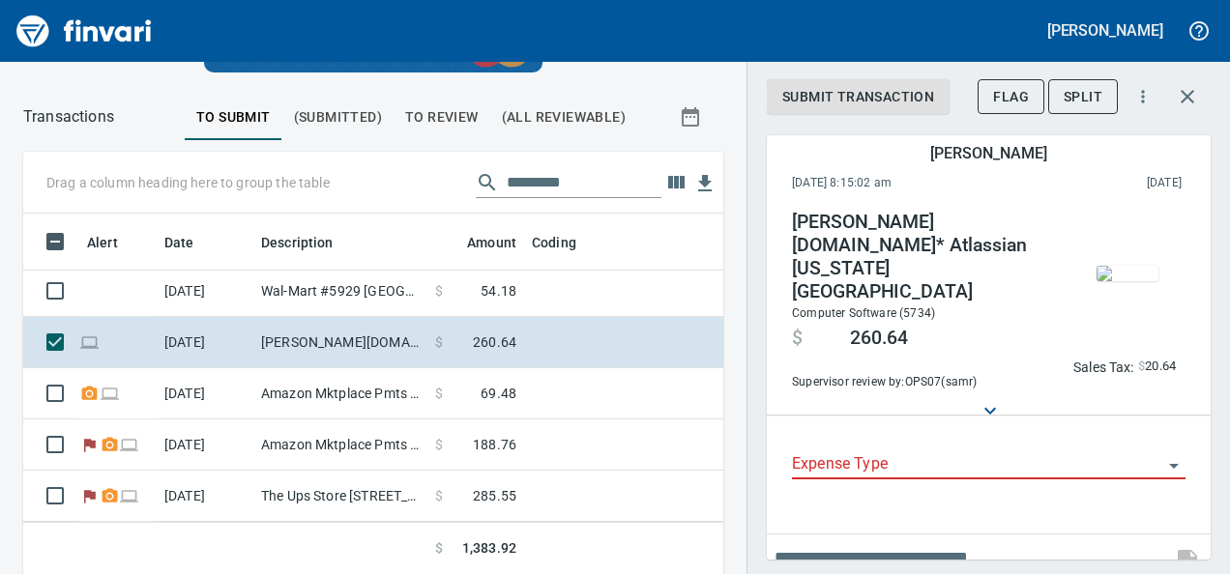
click at [1098, 266] on img "button" at bounding box center [1128, 273] width 62 height 15
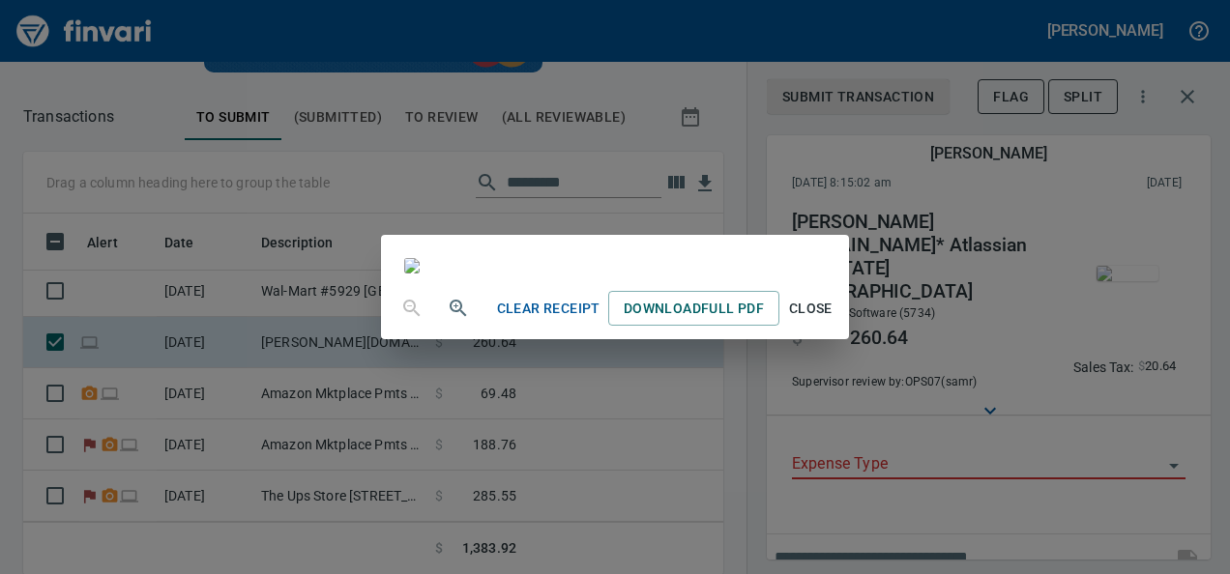
scroll to position [541, 0]
click at [834, 321] on span "Close" at bounding box center [810, 309] width 46 height 24
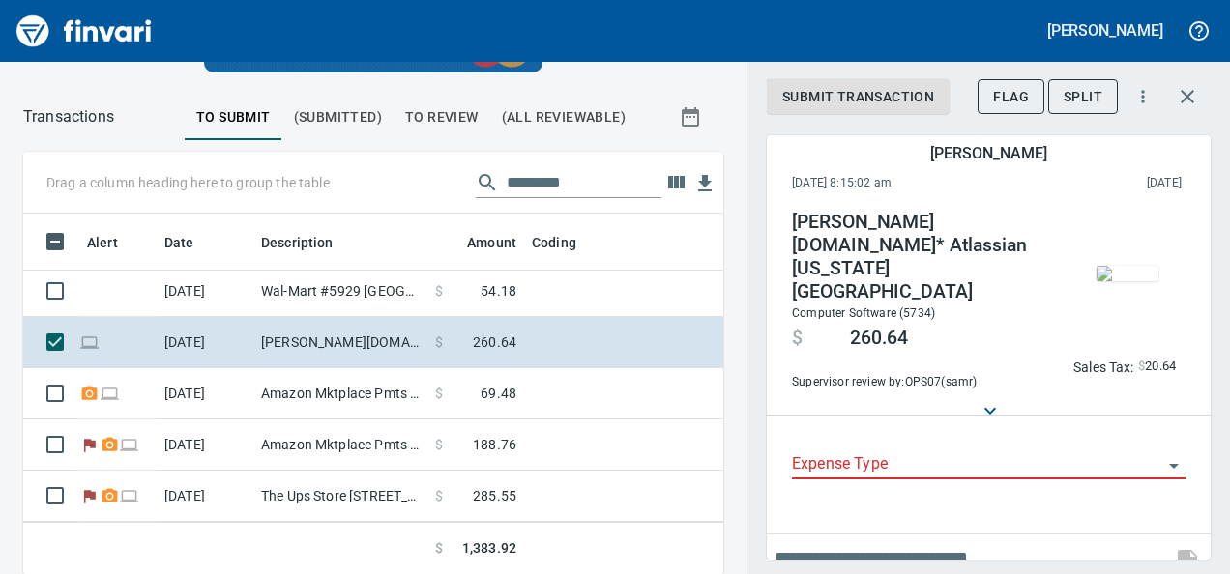
scroll to position [332, 656]
click at [857, 452] on input "Expense Type" at bounding box center [977, 465] width 370 height 27
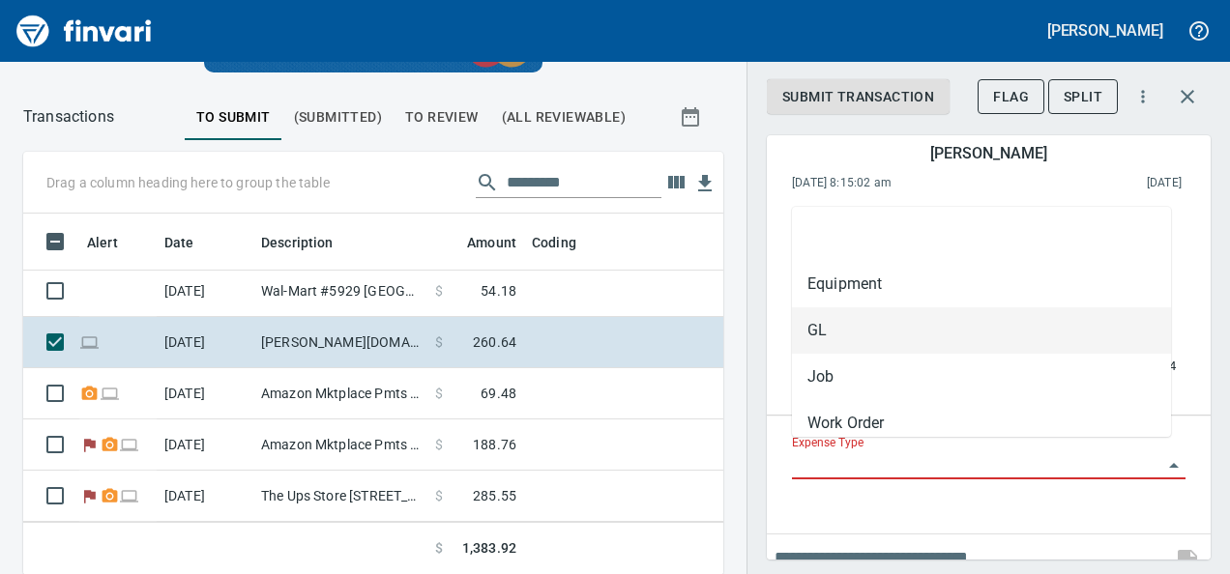
click at [823, 334] on li "GL" at bounding box center [981, 330] width 379 height 46
type input "**"
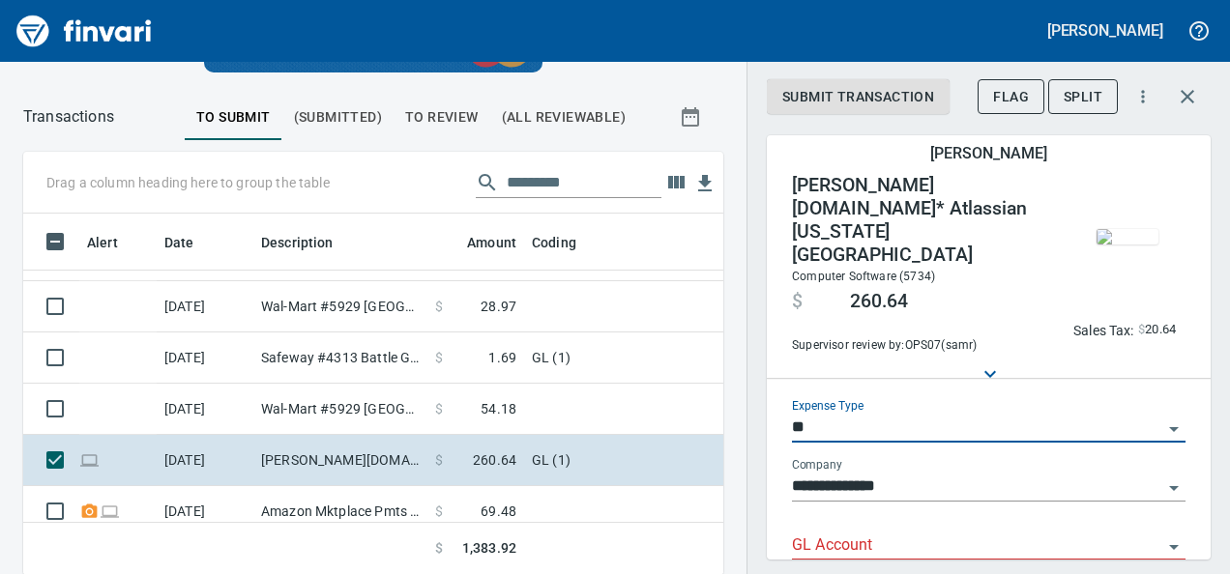
scroll to position [729, 0]
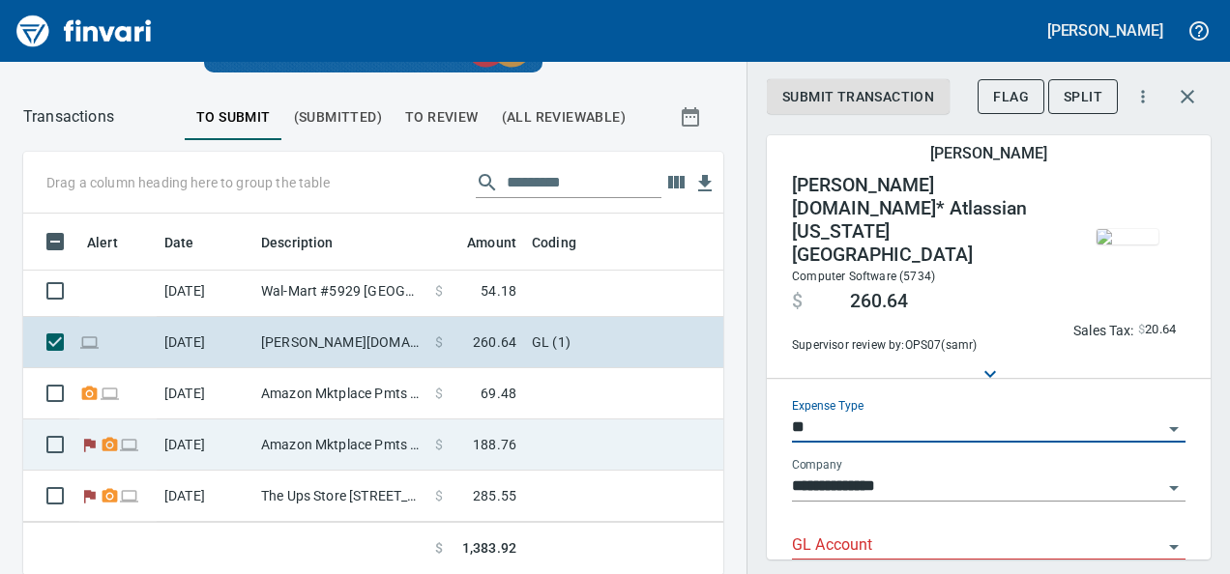
click at [255, 420] on td "Amazon Mktplace Pmts [DOMAIN_NAME][URL] WA" at bounding box center [340, 445] width 174 height 51
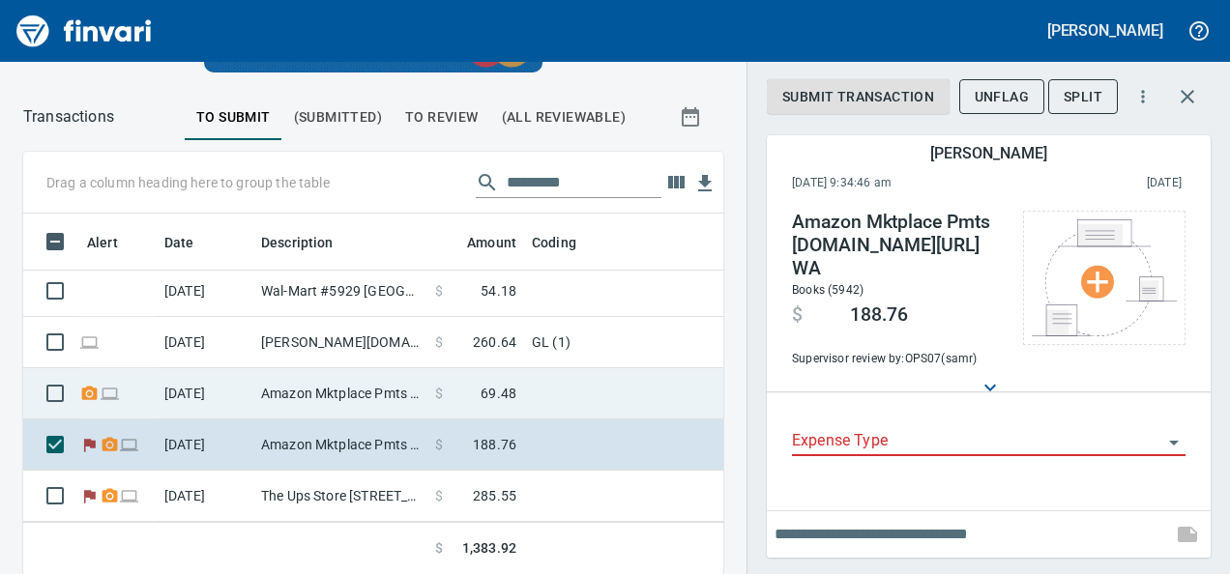
click at [364, 384] on td "Amazon Mktplace Pmts [DOMAIN_NAME][URL] WA" at bounding box center [340, 393] width 174 height 51
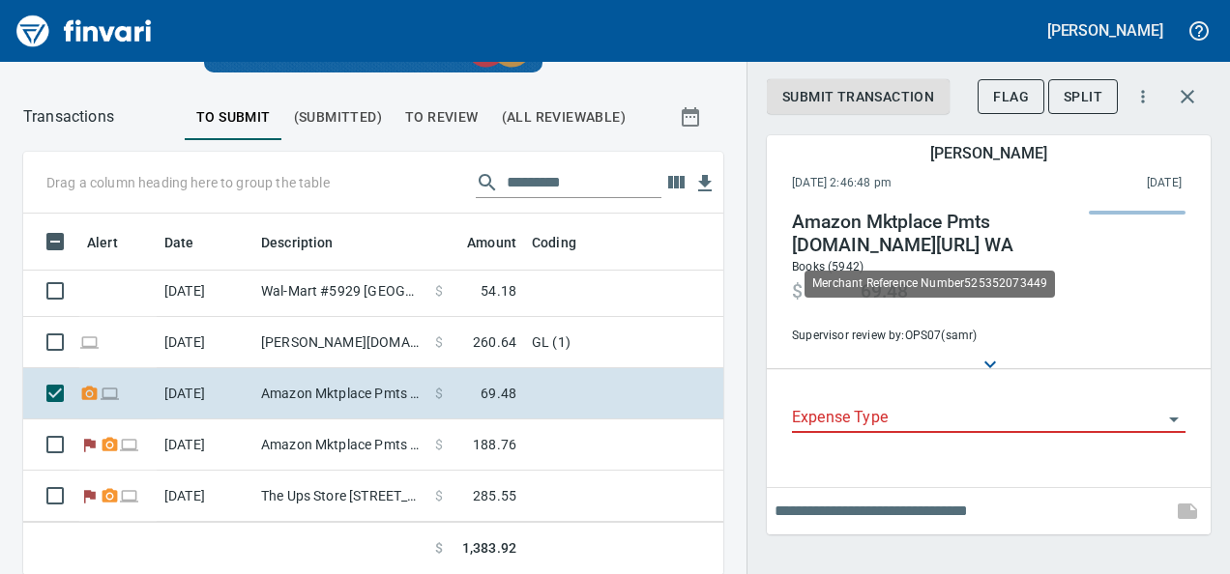
scroll to position [332, 656]
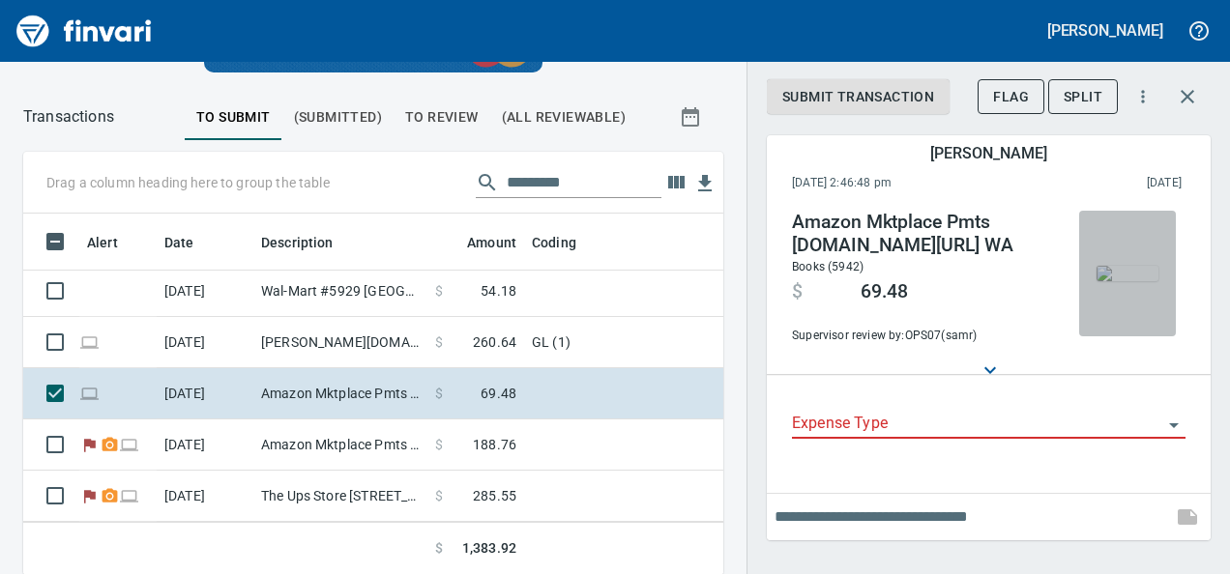
click at [1164, 266] on span "button" at bounding box center [1127, 273] width 81 height 15
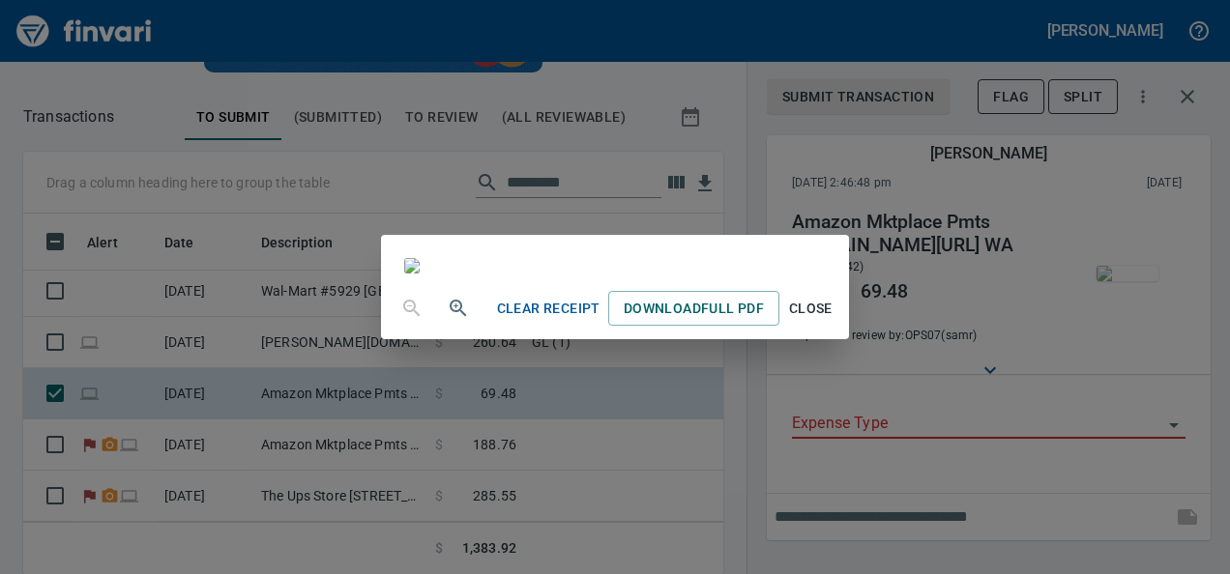
scroll to position [0, 0]
click at [834, 321] on span "Close" at bounding box center [810, 309] width 46 height 24
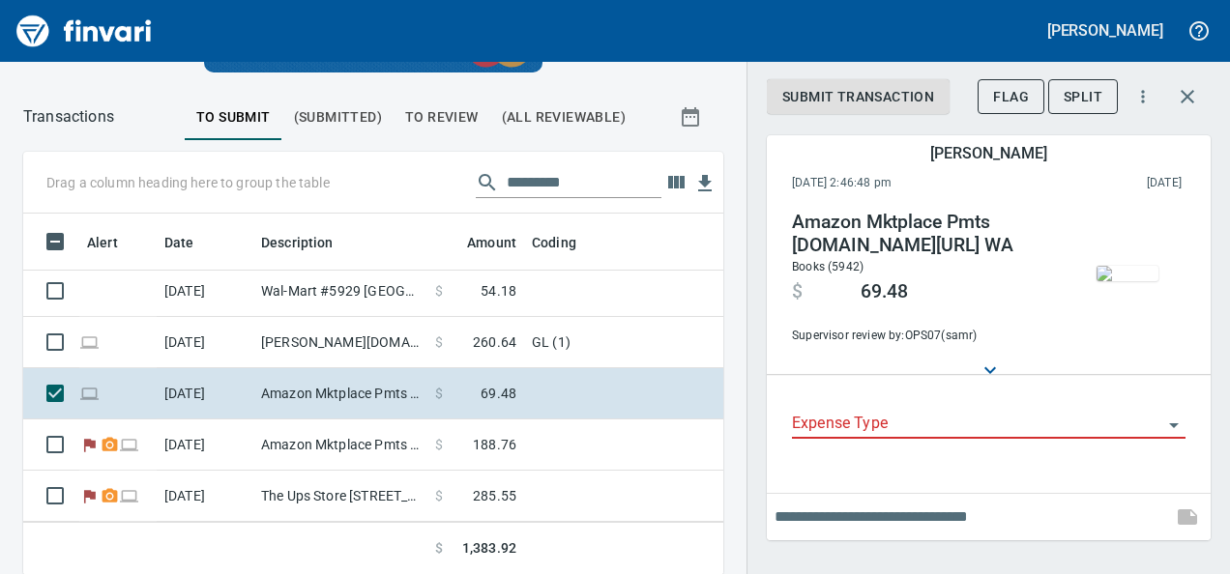
scroll to position [332, 656]
click at [824, 437] on input "Expense Type" at bounding box center [977, 424] width 370 height 27
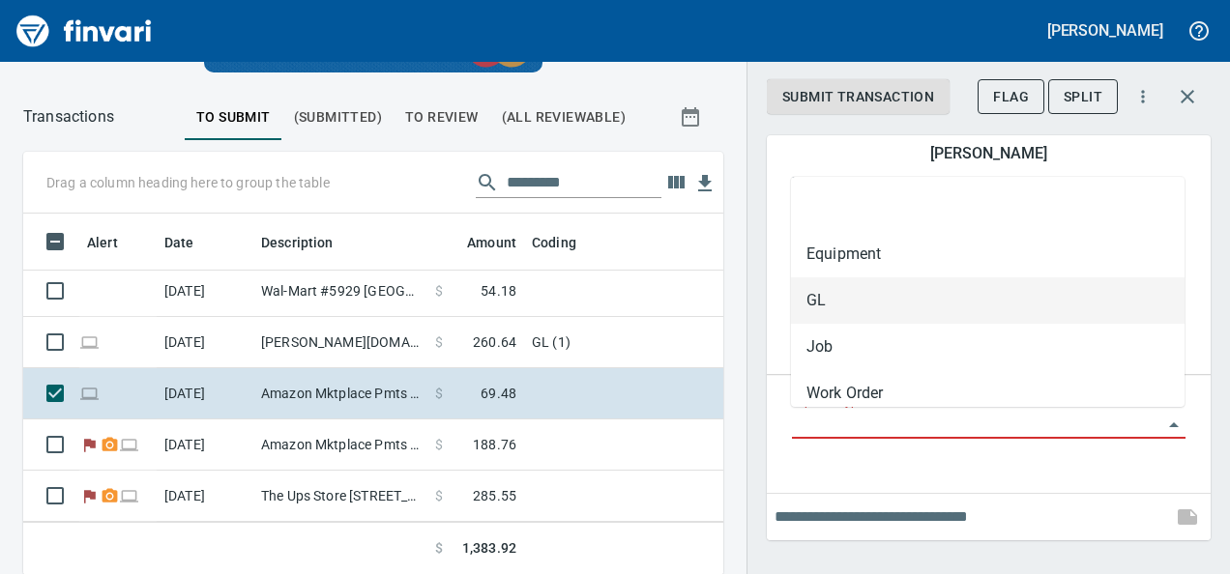
click at [810, 306] on li "GL" at bounding box center [988, 301] width 394 height 46
type input "**"
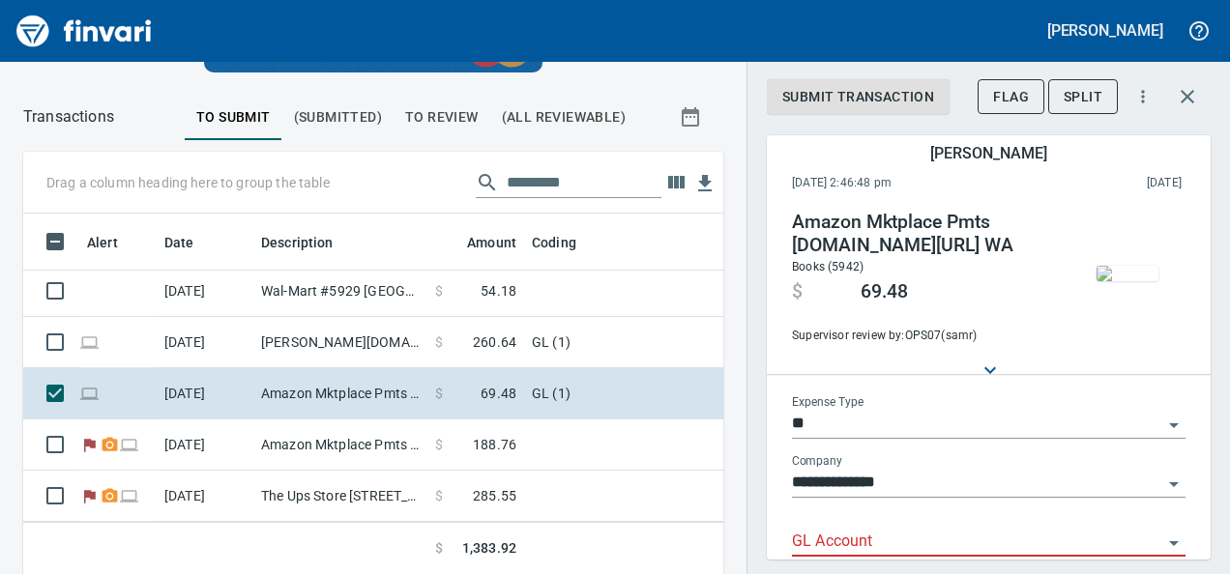
click at [789, 535] on div "**********" at bounding box center [988, 488] width 424 height 216
click at [808, 540] on input "GL Account" at bounding box center [977, 542] width 370 height 27
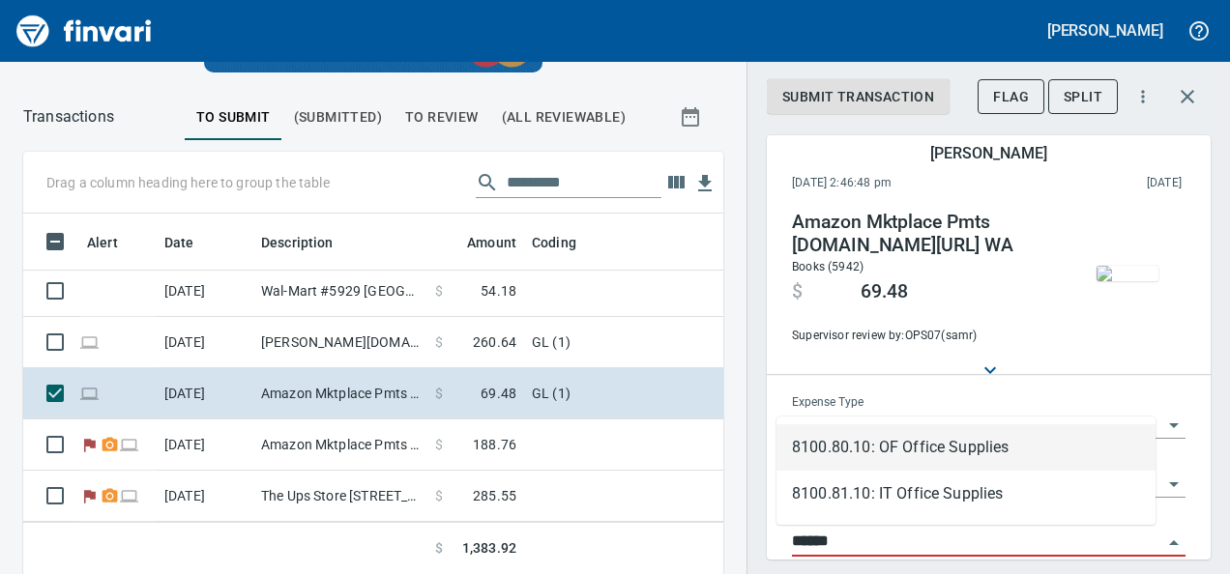
click at [915, 436] on li "8100.80.10: OF Office Supplies" at bounding box center [965, 447] width 379 height 46
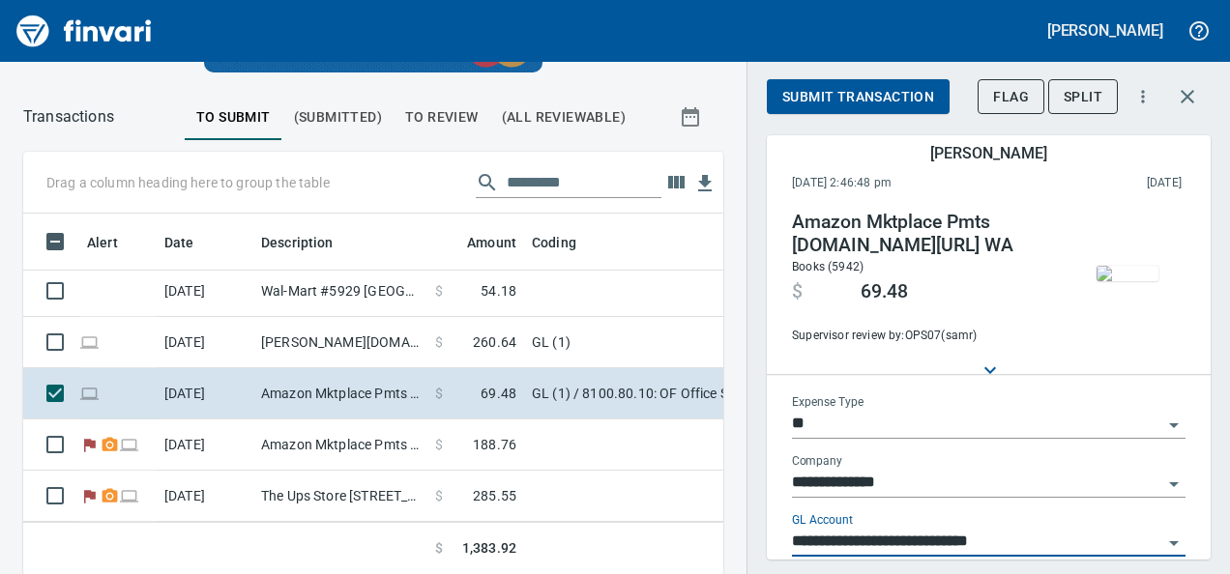
type input "**********"
click at [864, 102] on span "Submit Transaction" at bounding box center [858, 97] width 152 height 24
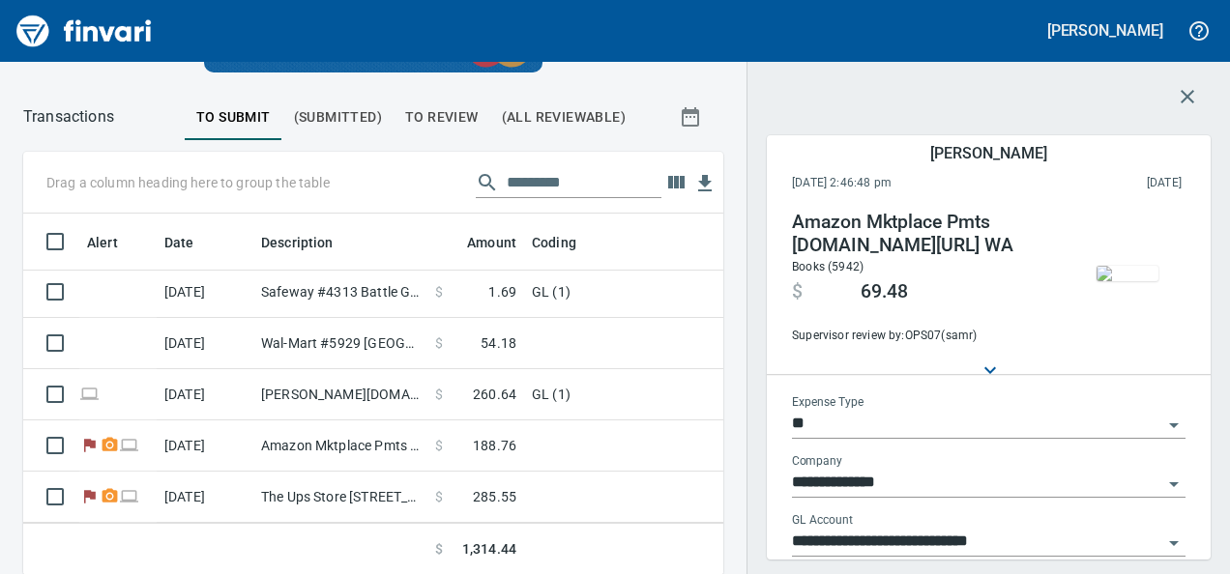
scroll to position [678, 0]
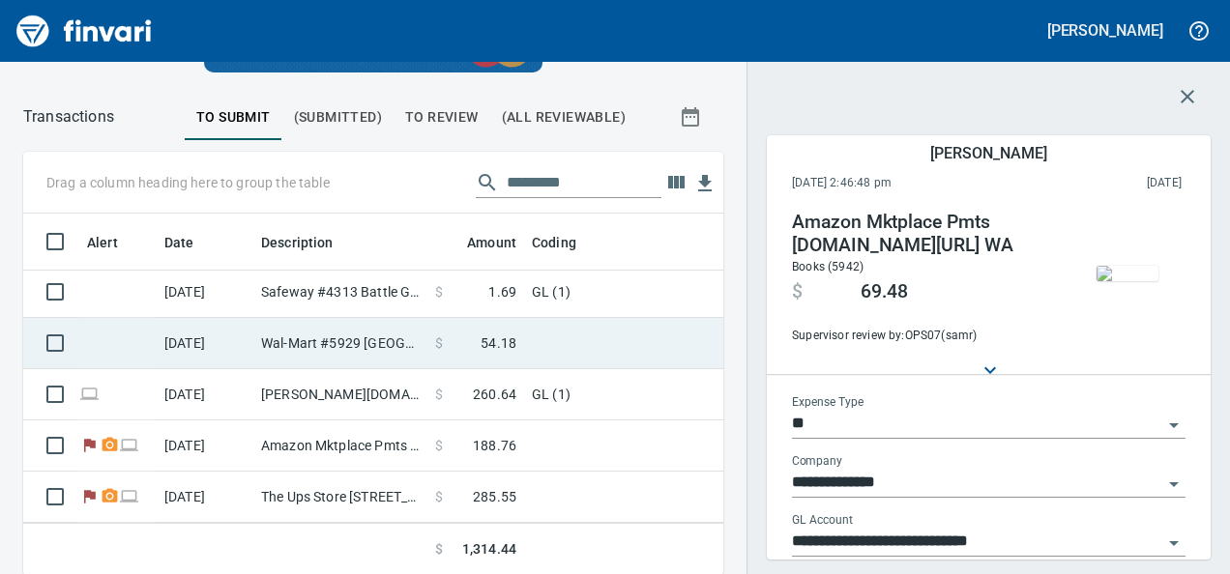
click at [481, 334] on span at bounding box center [462, 343] width 38 height 19
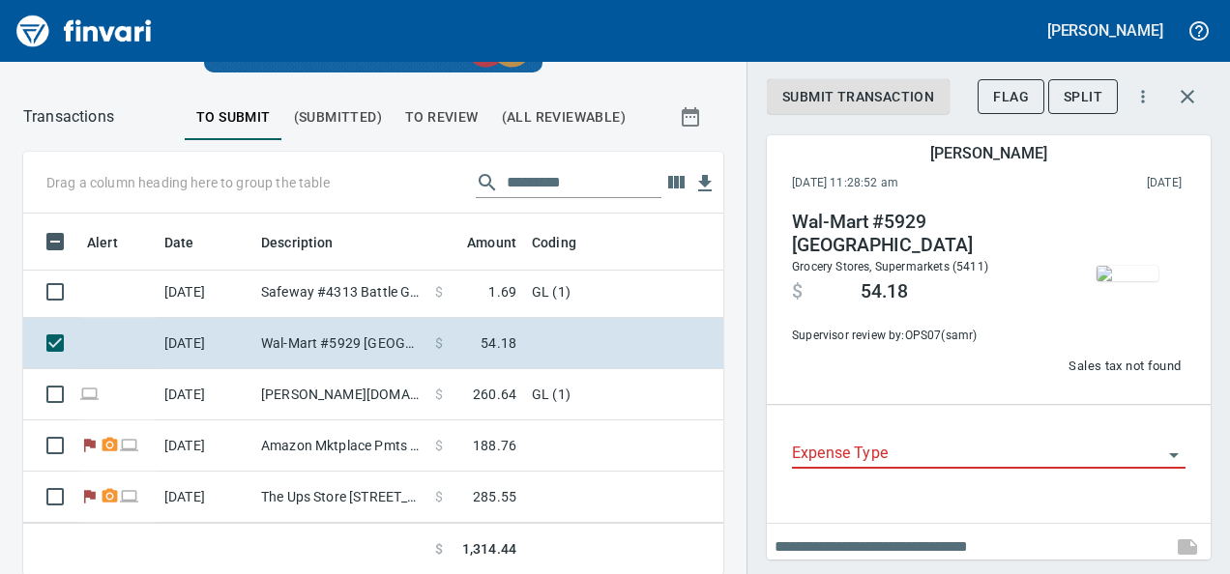
click at [994, 258] on div "Wal-Mart #5929 Battle Ground WA Grocery Stores, Supermarkets (5411) $ 54.18 Sup…" at bounding box center [923, 278] width 263 height 135
click at [1121, 281] on img "button" at bounding box center [1128, 273] width 62 height 15
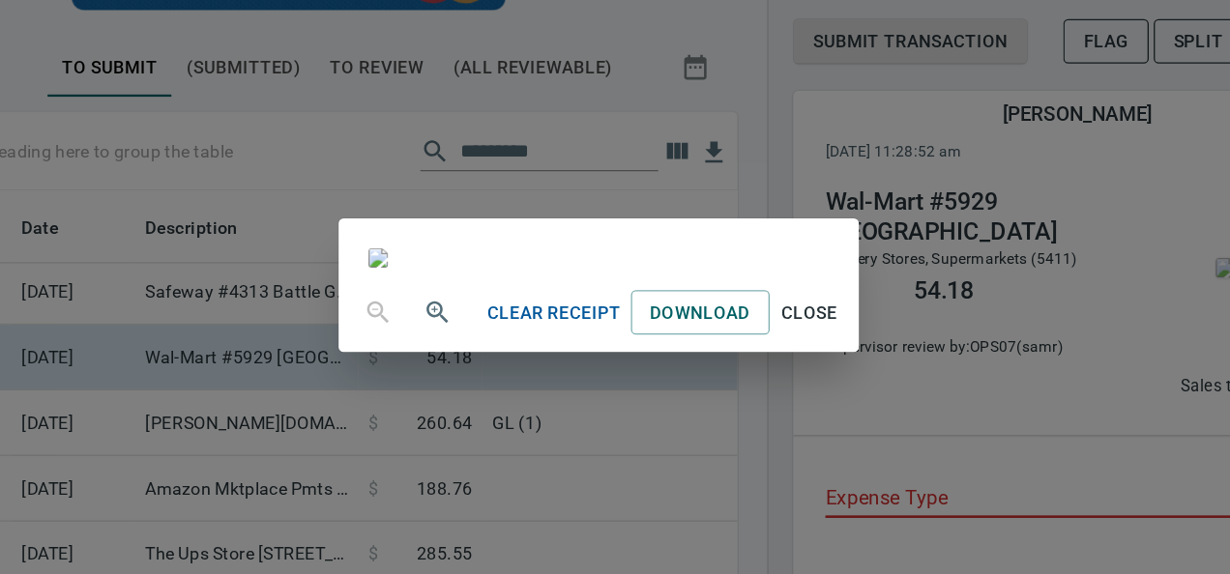
scroll to position [306, 0]
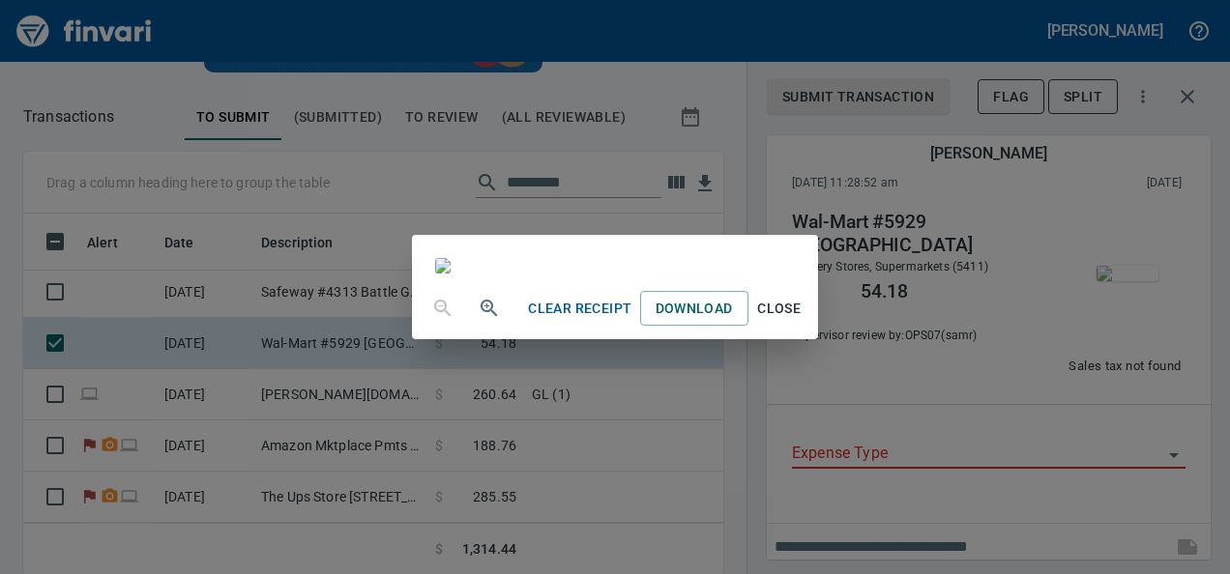
click at [810, 327] on button "Close" at bounding box center [779, 309] width 62 height 36
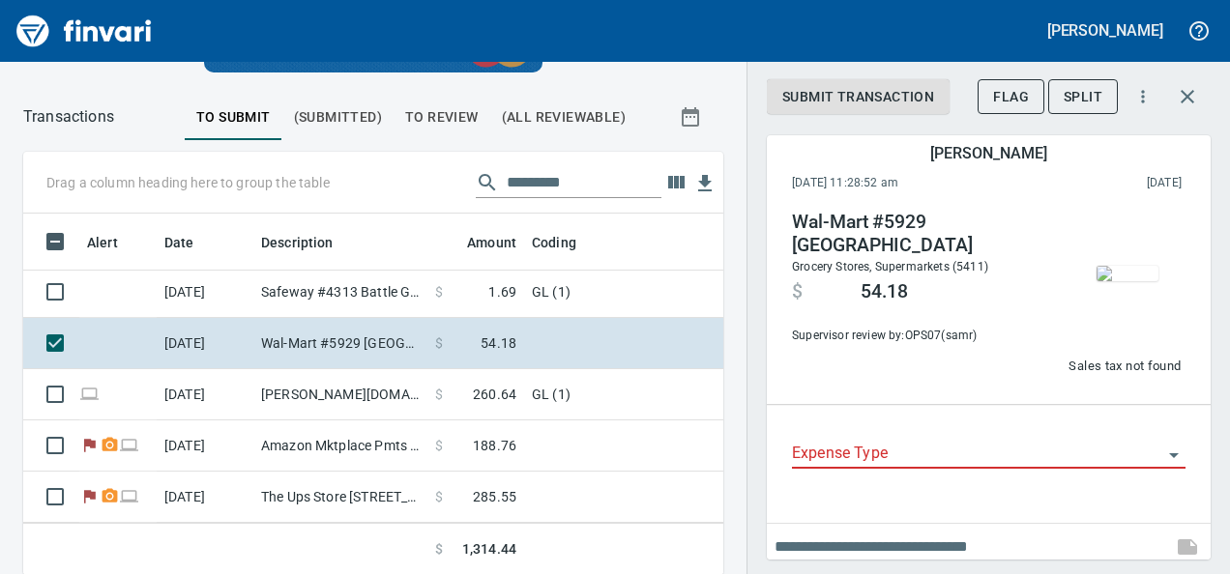
click at [854, 459] on input "Expense Type" at bounding box center [977, 454] width 370 height 27
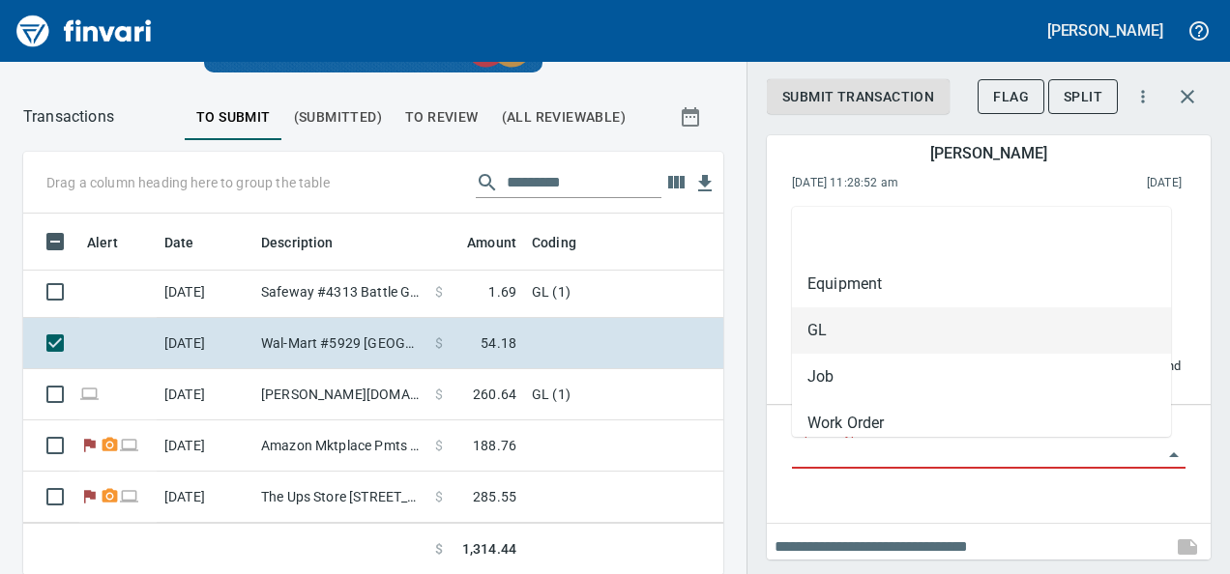
click at [848, 326] on li "GL" at bounding box center [981, 330] width 379 height 46
type input "**"
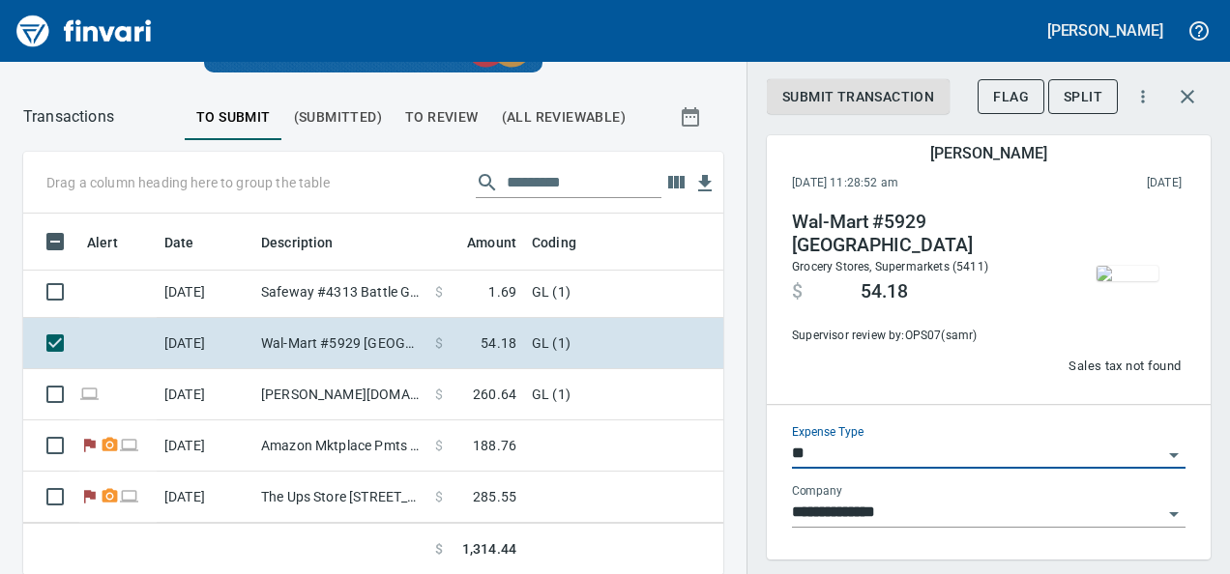
scroll to position [128, 0]
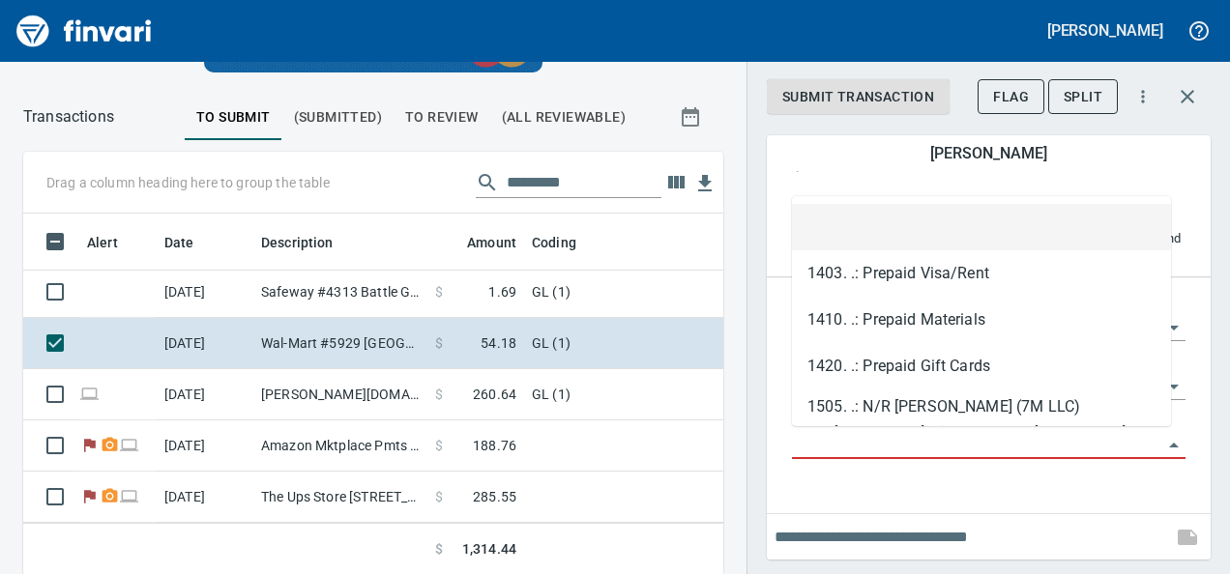
click at [929, 453] on input "GL Account" at bounding box center [977, 444] width 370 height 27
paste input "**********"
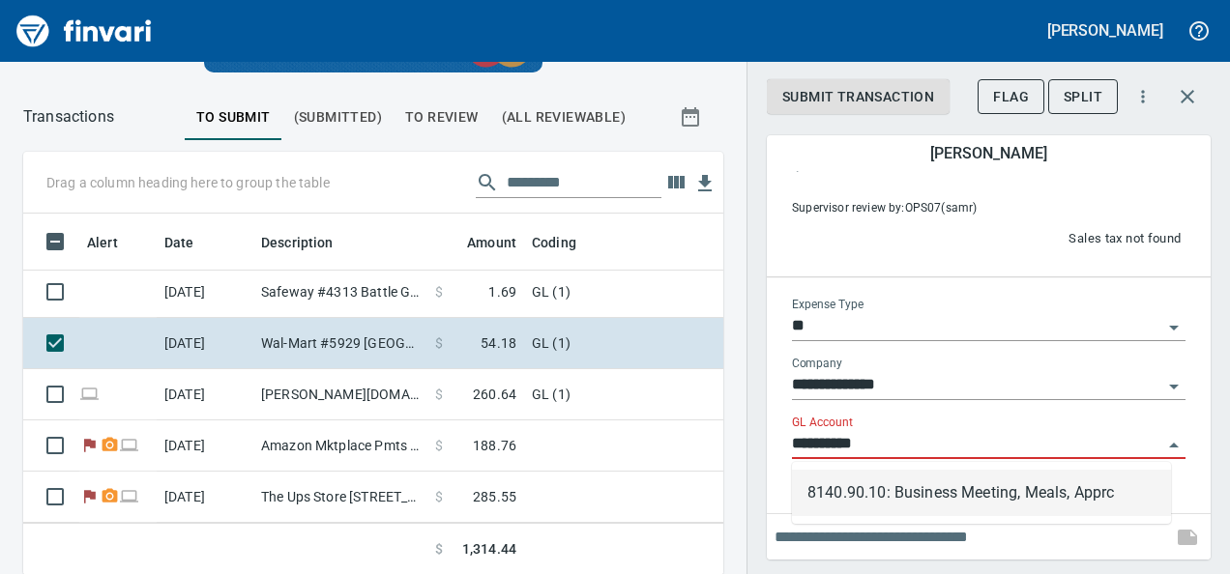
scroll to position [332, 656]
click at [936, 486] on li "8140.90.10: Business Meeting, Meals, Apprc" at bounding box center [981, 493] width 379 height 46
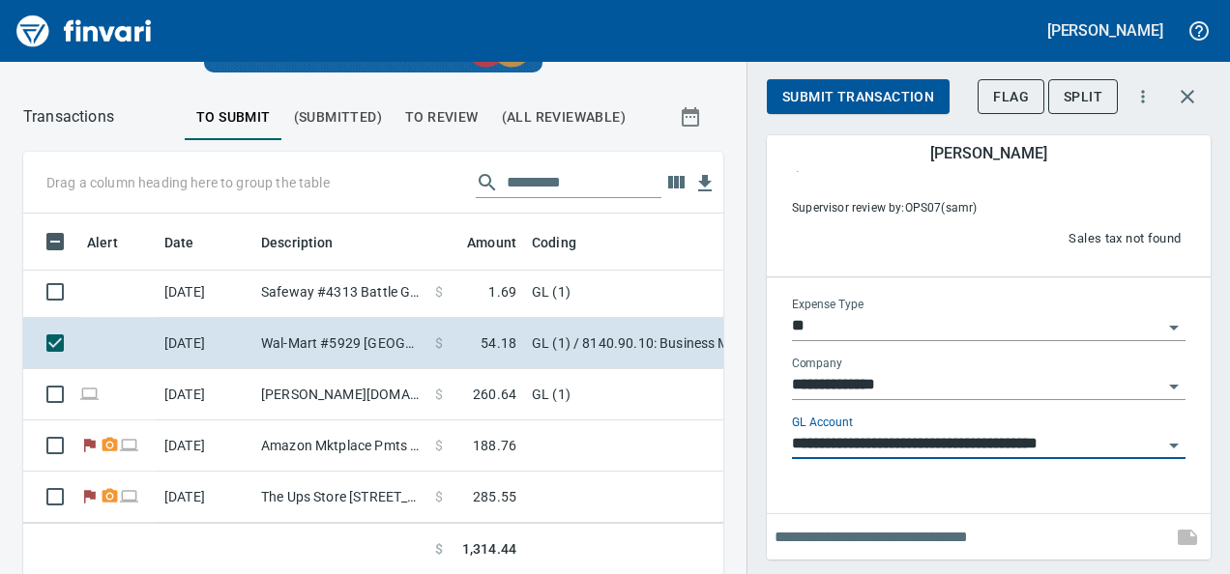
type input "**********"
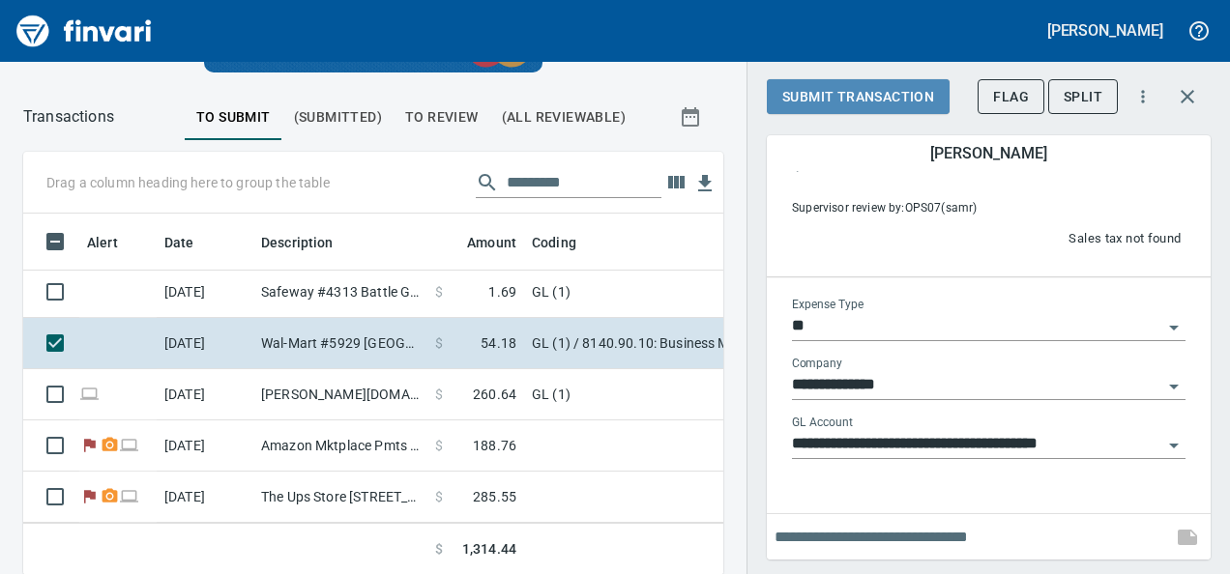
click at [832, 87] on span "Submit Transaction" at bounding box center [858, 97] width 152 height 24
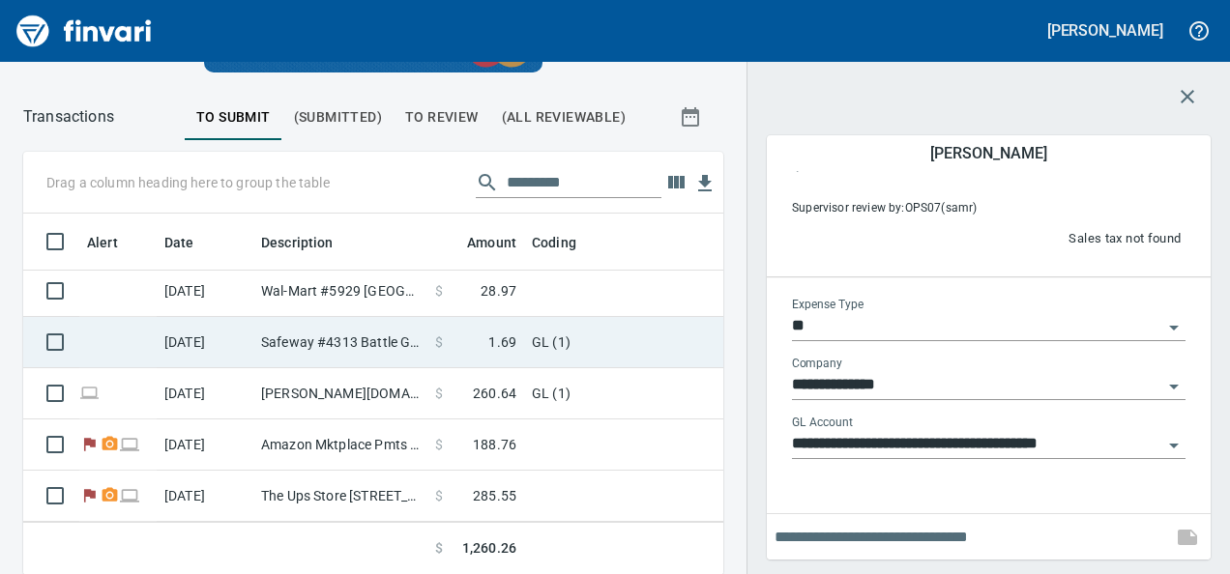
click at [453, 333] on span at bounding box center [465, 342] width 45 height 19
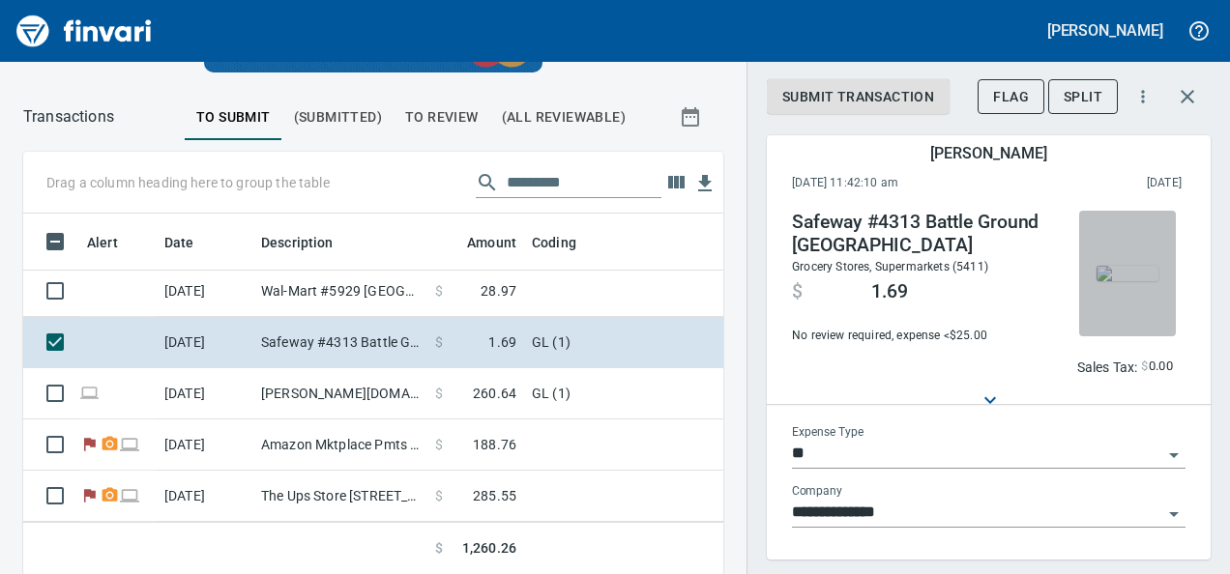
click at [1115, 278] on img "button" at bounding box center [1128, 273] width 62 height 15
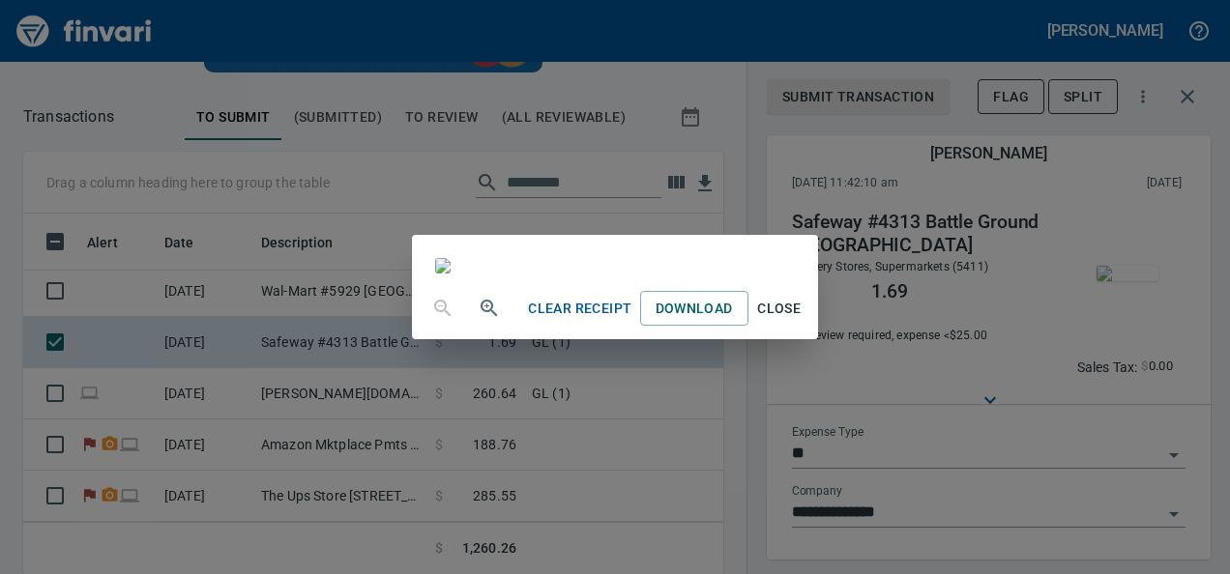
scroll to position [50, 0]
click at [1137, 458] on div "Clear Receipt Download Close" at bounding box center [615, 287] width 1230 height 574
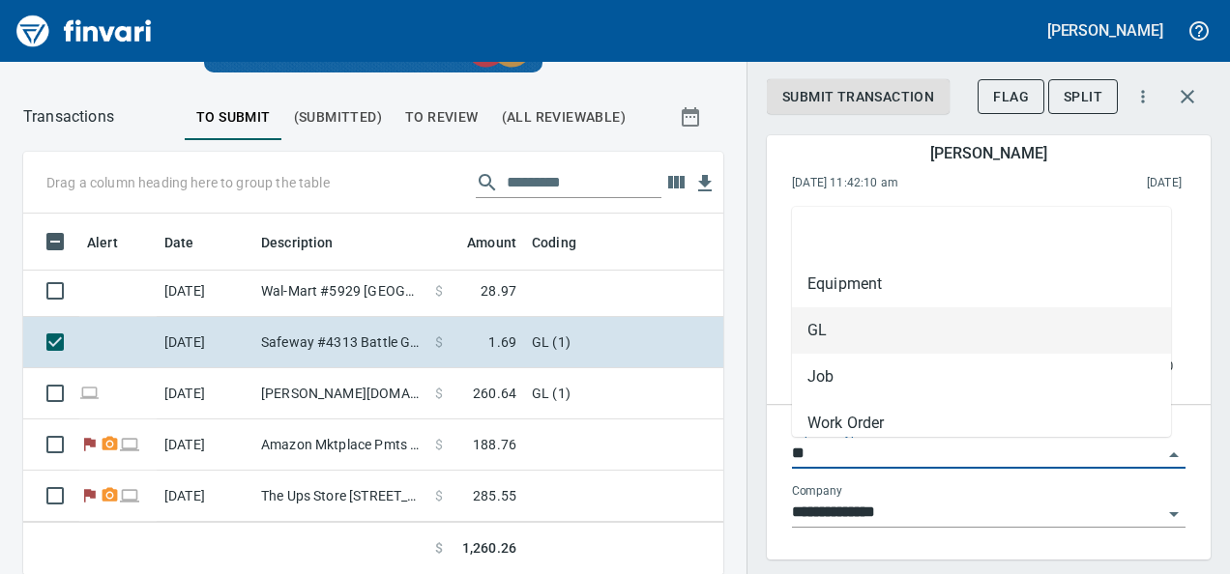
click at [1131, 458] on input "**" at bounding box center [977, 454] width 370 height 27
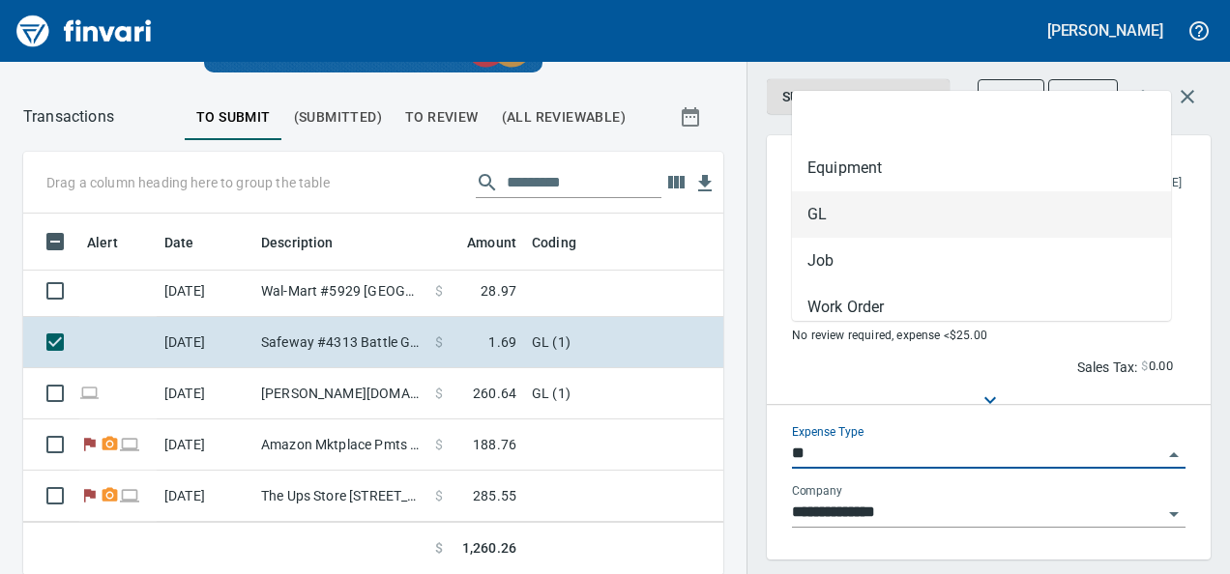
scroll to position [128, 0]
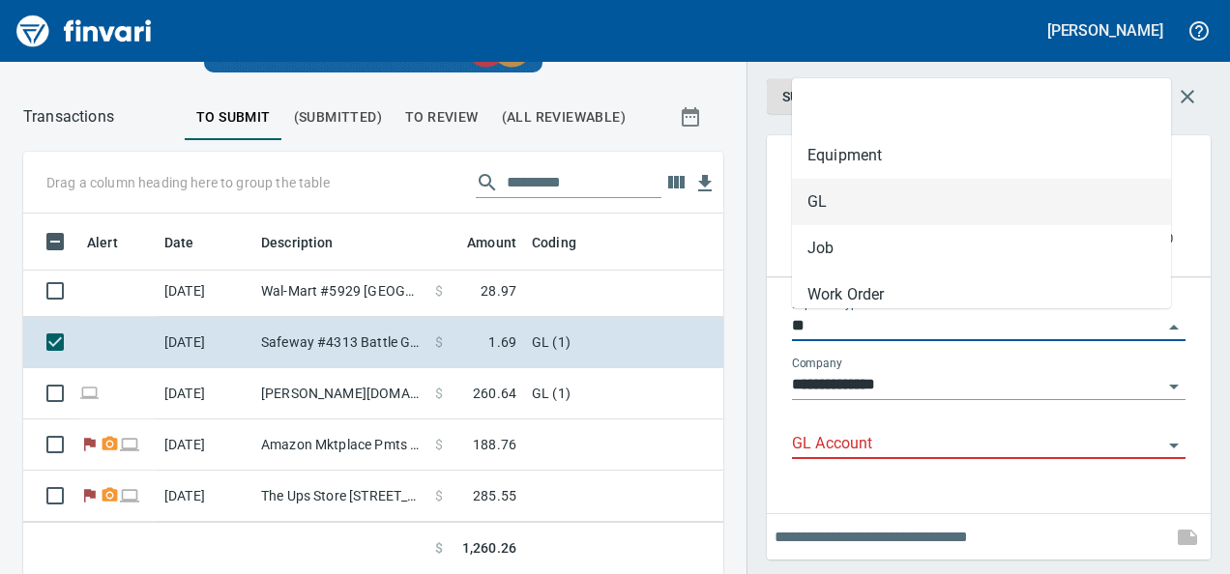
click at [858, 439] on input "GL Account" at bounding box center [977, 444] width 370 height 27
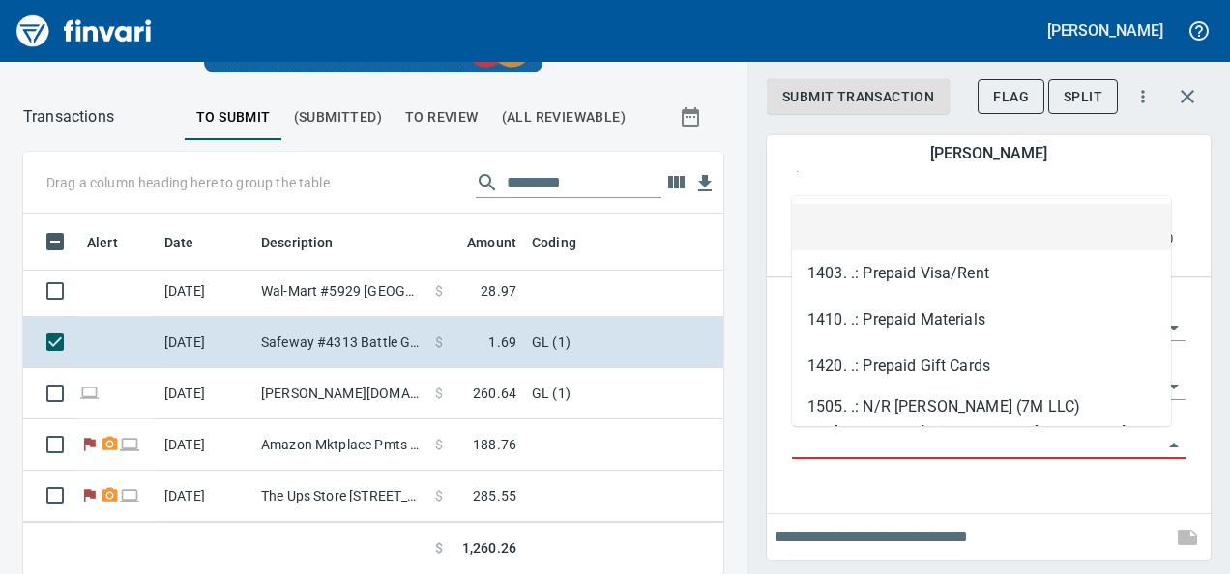
paste input "**********"
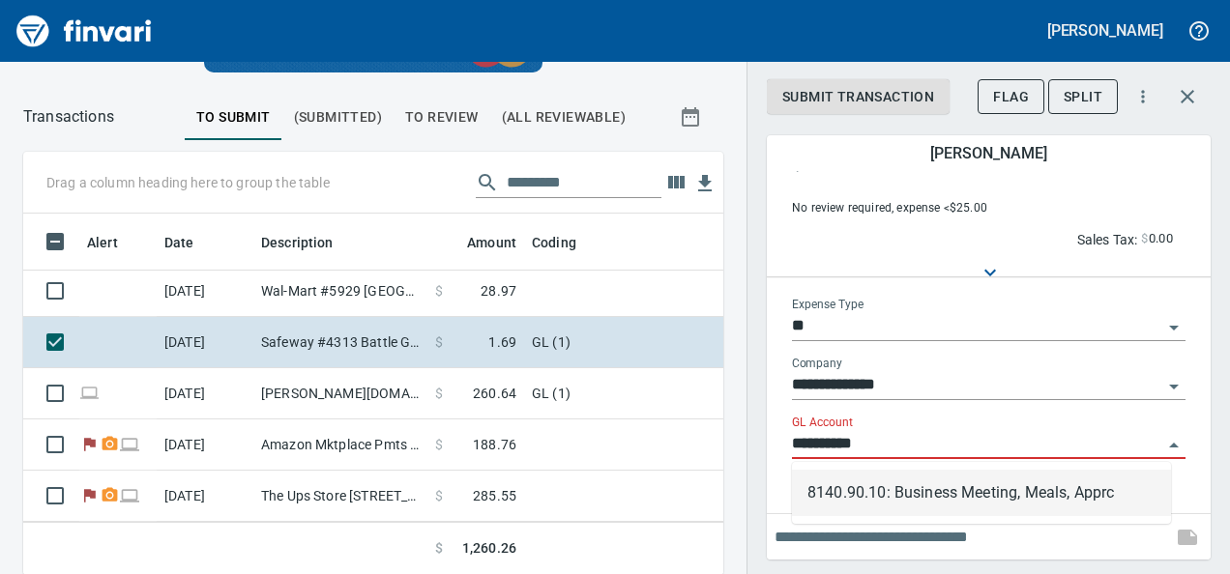
scroll to position [332, 656]
click at [884, 511] on li "8140.90.10: Business Meeting, Meals, Apprc" at bounding box center [981, 493] width 379 height 46
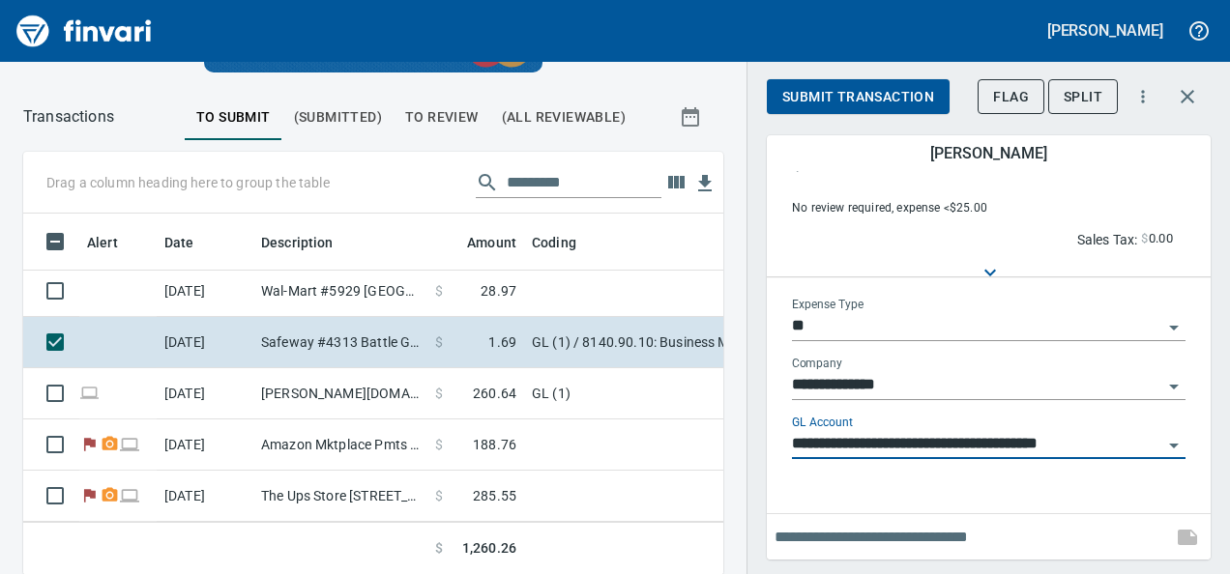
type input "**********"
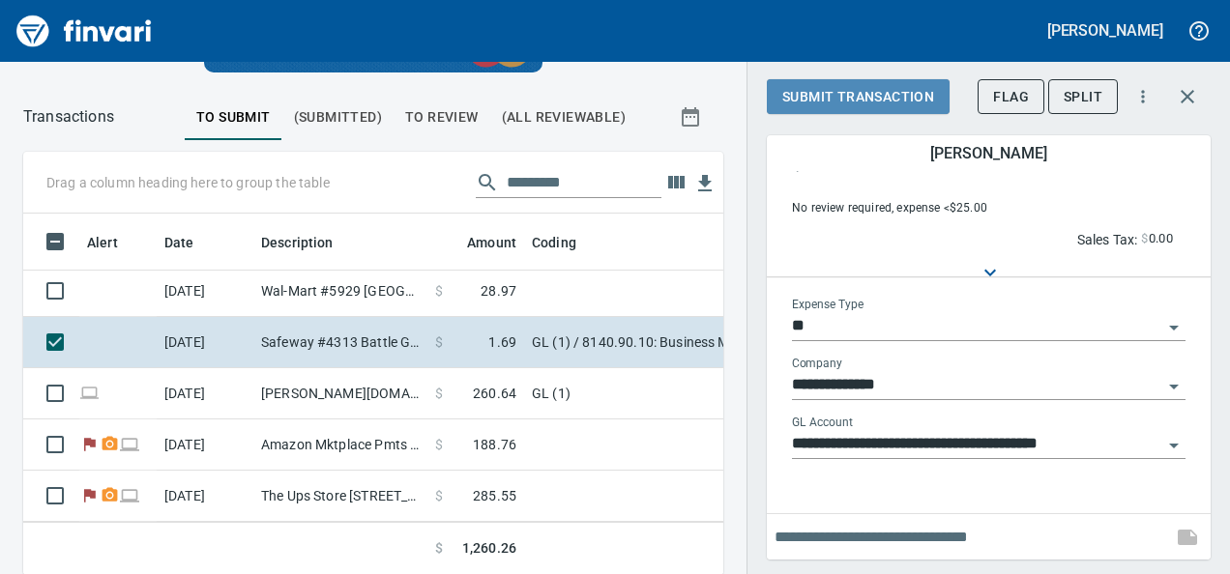
click at [792, 99] on span "Submit Transaction" at bounding box center [858, 97] width 152 height 24
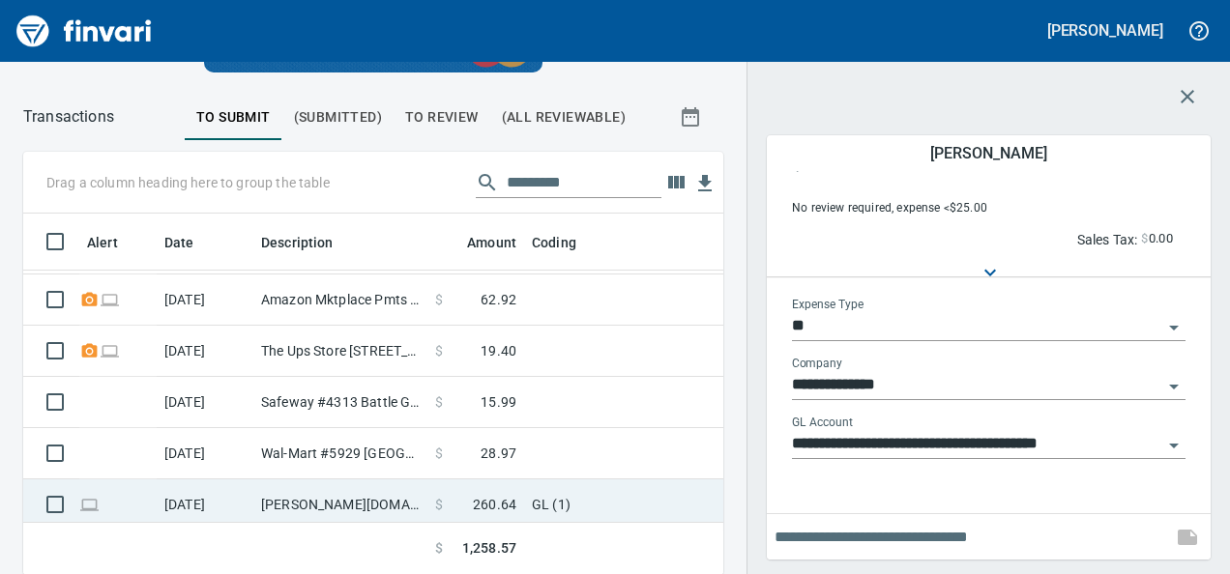
scroll to position [453, 0]
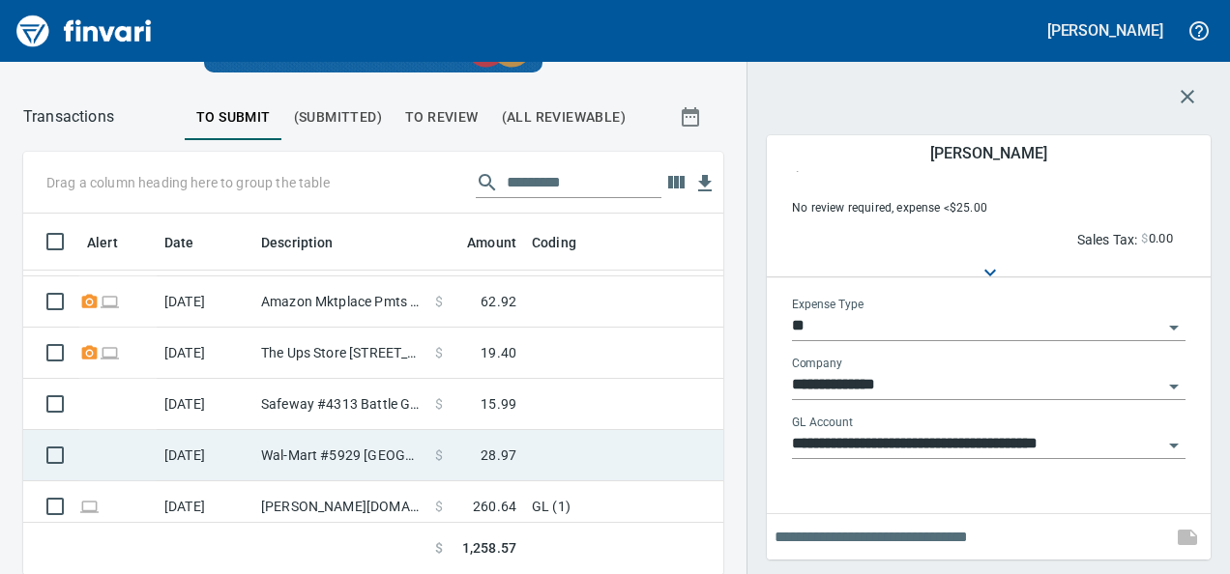
click at [406, 450] on td "Wal-Mart #5929 [GEOGRAPHIC_DATA]" at bounding box center [340, 455] width 174 height 51
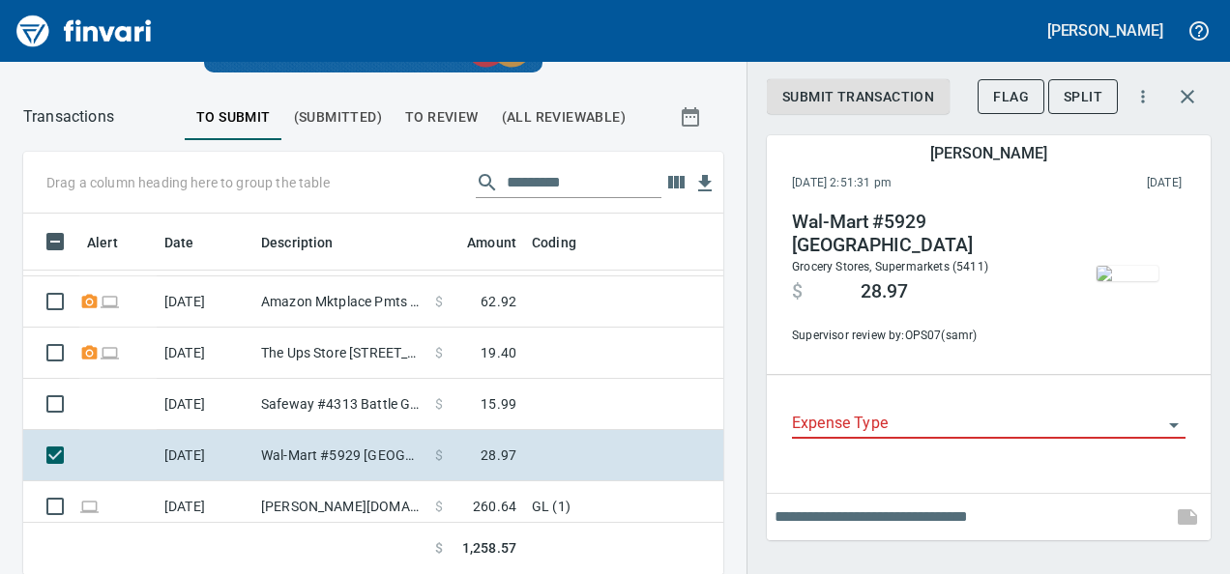
click at [1147, 281] on img "button" at bounding box center [1128, 273] width 62 height 15
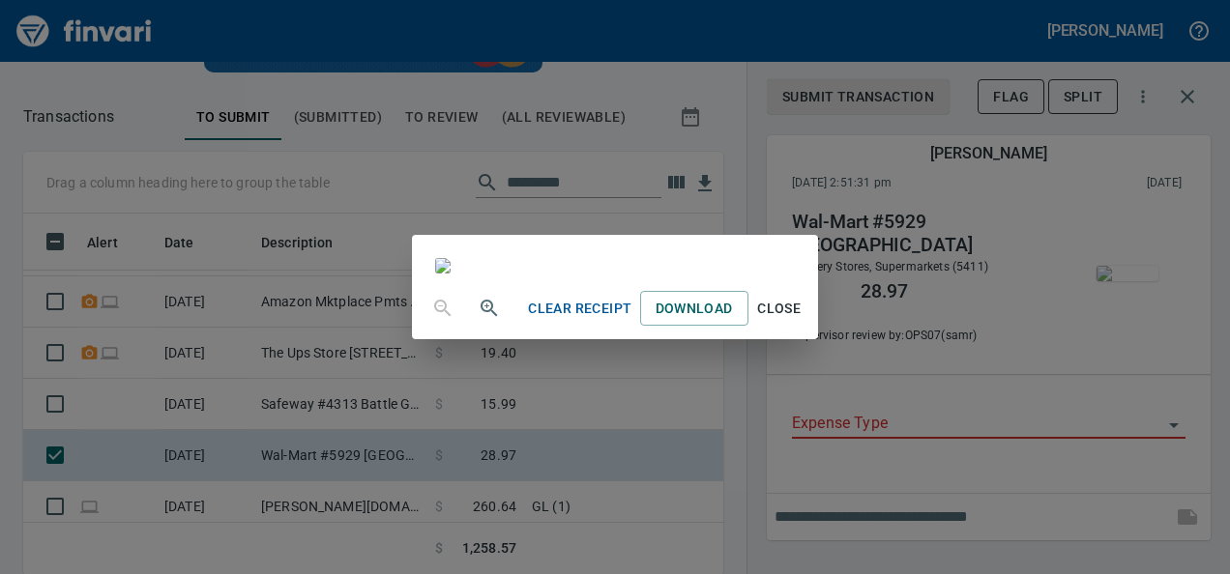
scroll to position [4, 0]
click at [1147, 472] on div "Clear Receipt Download Close" at bounding box center [615, 287] width 1230 height 574
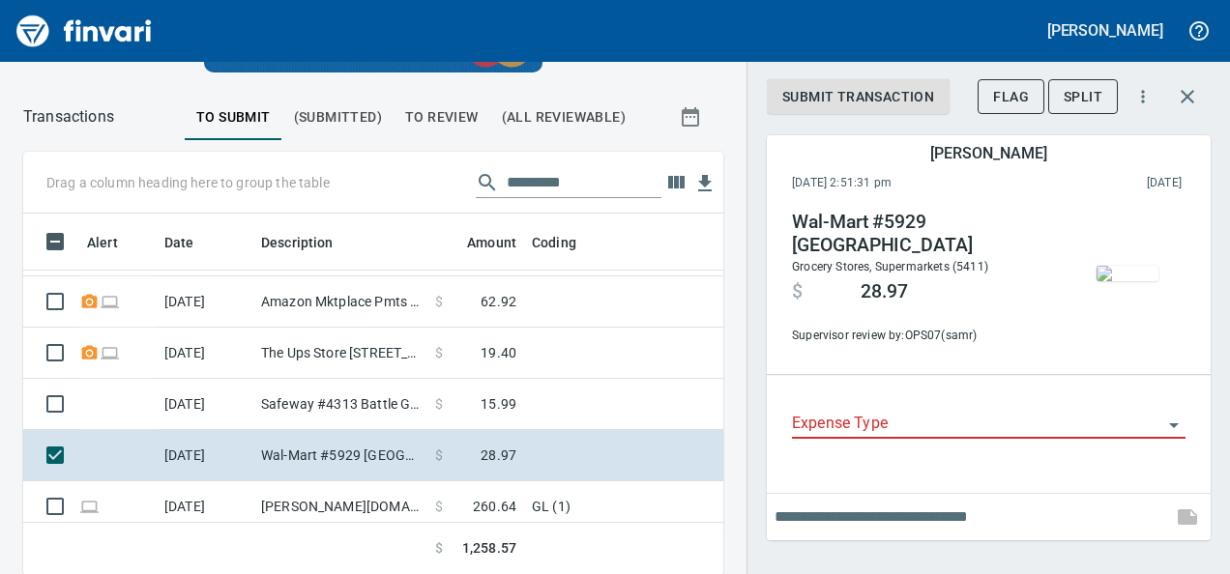
click at [971, 430] on input "Expense Type" at bounding box center [977, 424] width 370 height 27
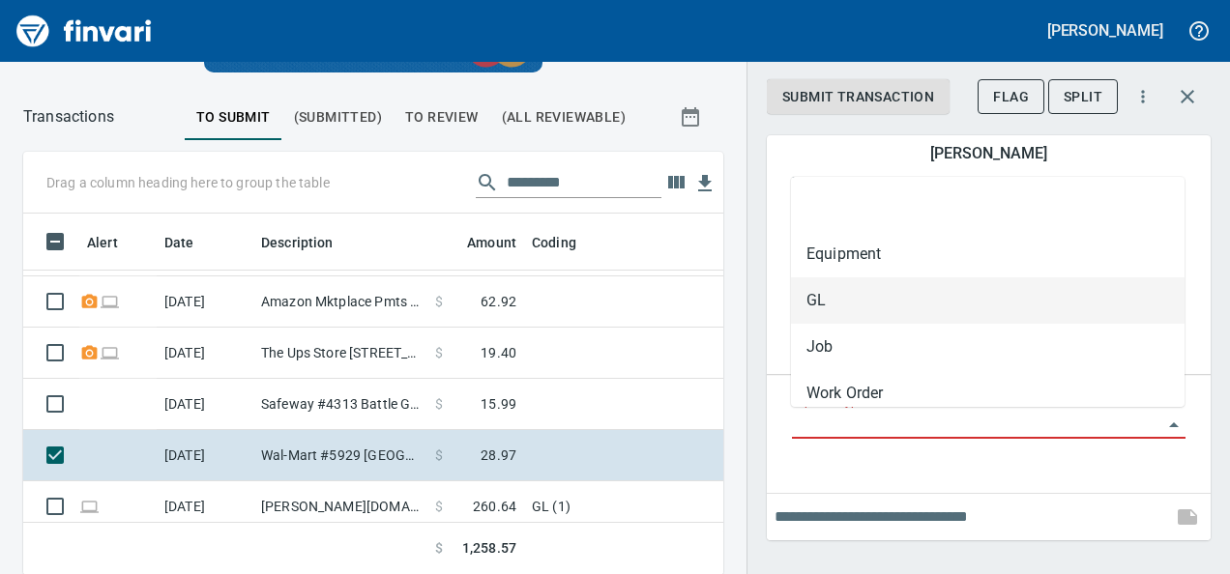
click at [805, 293] on li "GL" at bounding box center [988, 301] width 394 height 46
type input "**"
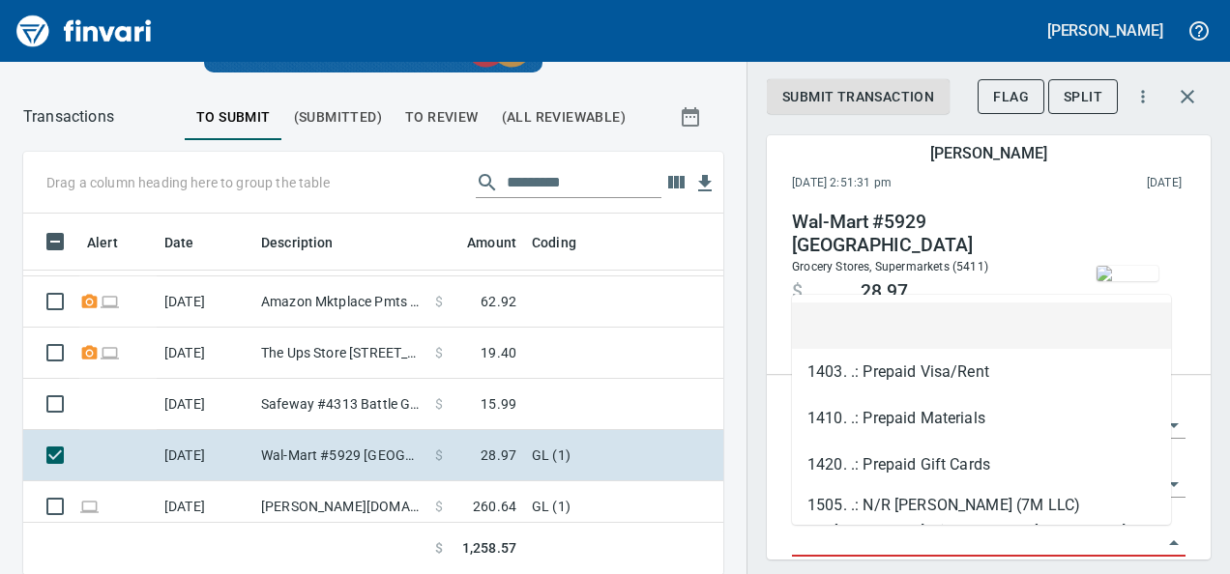
click at [831, 534] on input "GL Account" at bounding box center [977, 542] width 370 height 27
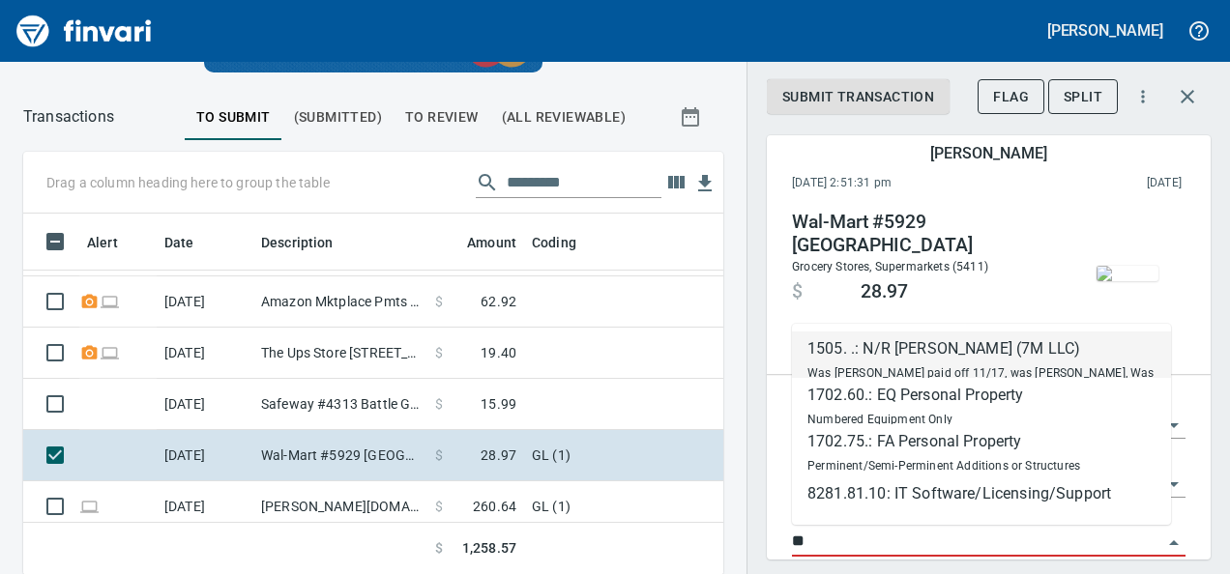
type input "*"
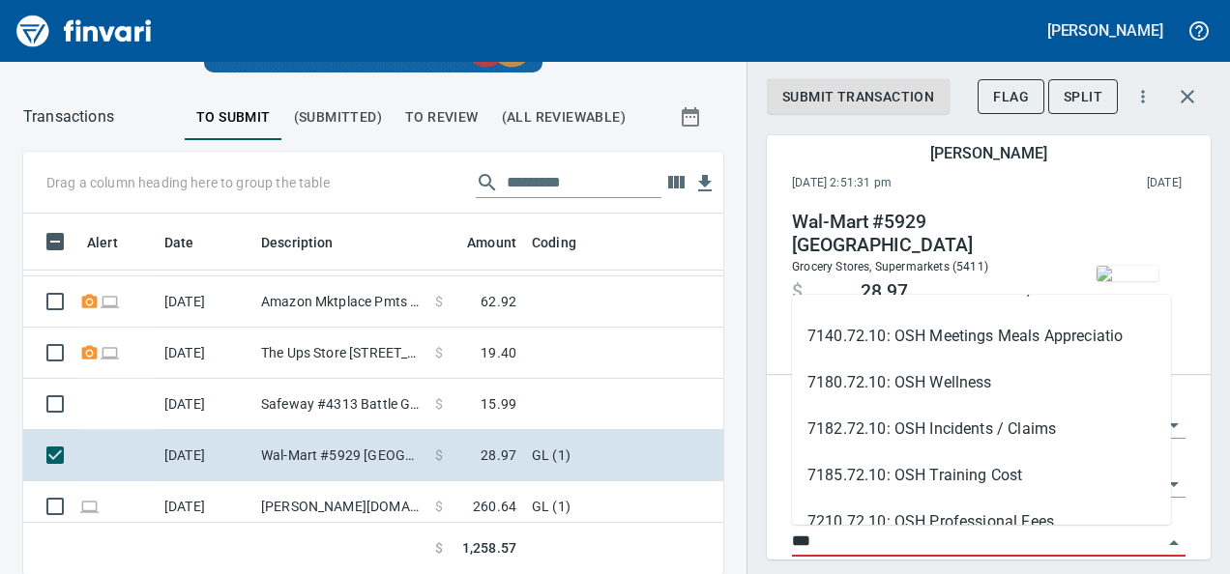
scroll to position [178, 0]
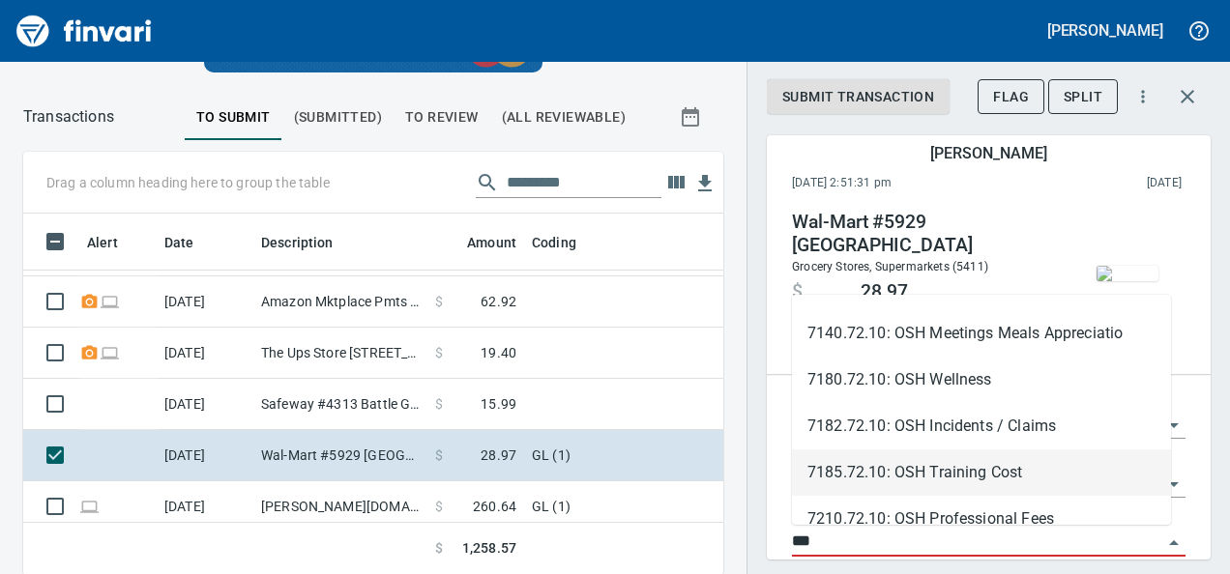
click at [963, 468] on li "7185.72.10: OSH Training Cost" at bounding box center [981, 473] width 379 height 46
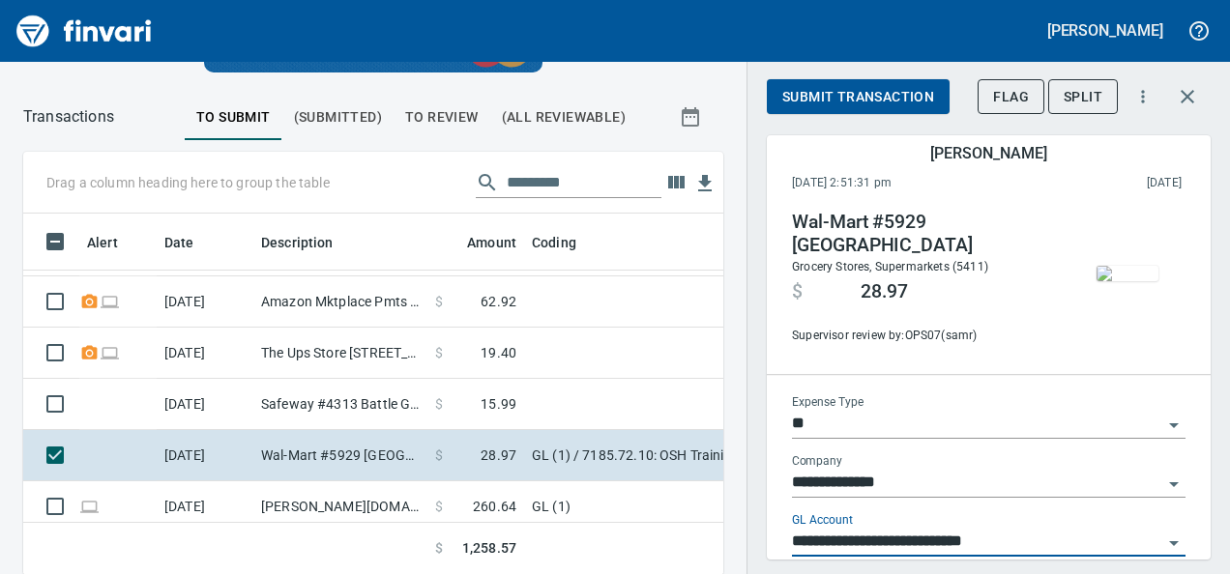
type input "**********"
click at [866, 104] on span "Submit Transaction" at bounding box center [858, 97] width 152 height 24
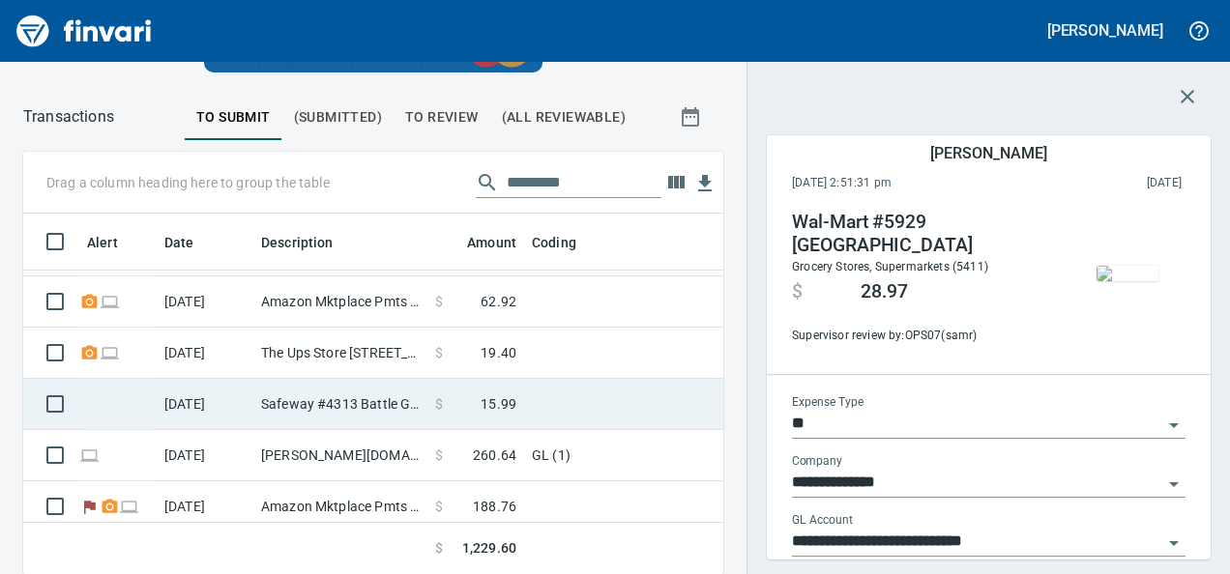
click at [393, 418] on td "Safeway #4313 Battle Ground [GEOGRAPHIC_DATA]" at bounding box center [340, 404] width 174 height 51
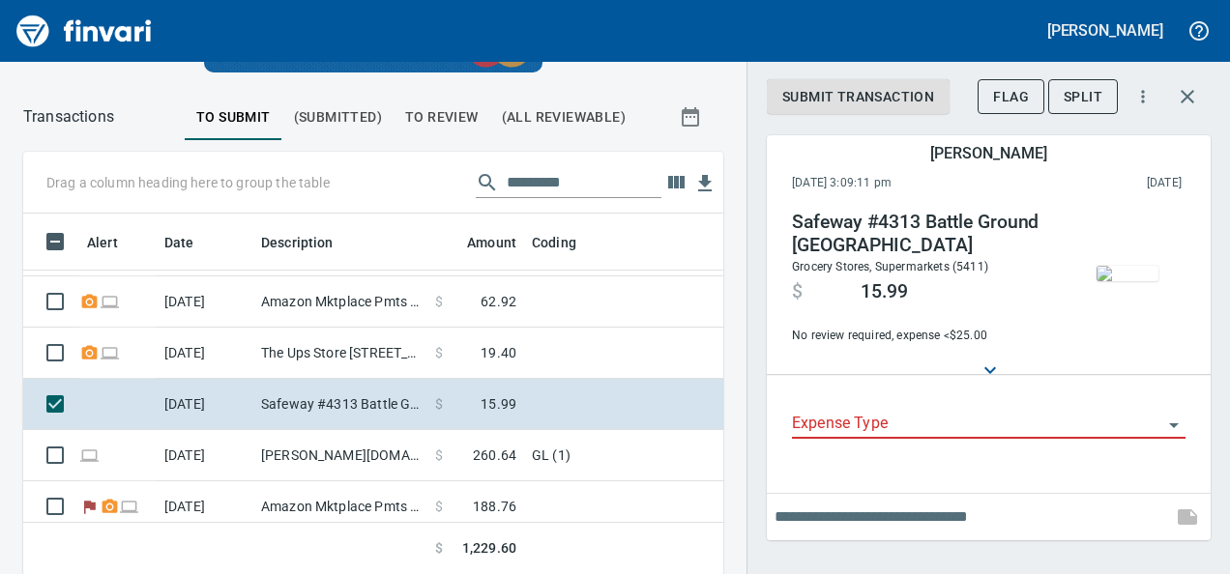
click at [1185, 261] on div at bounding box center [1120, 281] width 131 height 141
click at [1143, 266] on img "button" at bounding box center [1128, 273] width 62 height 15
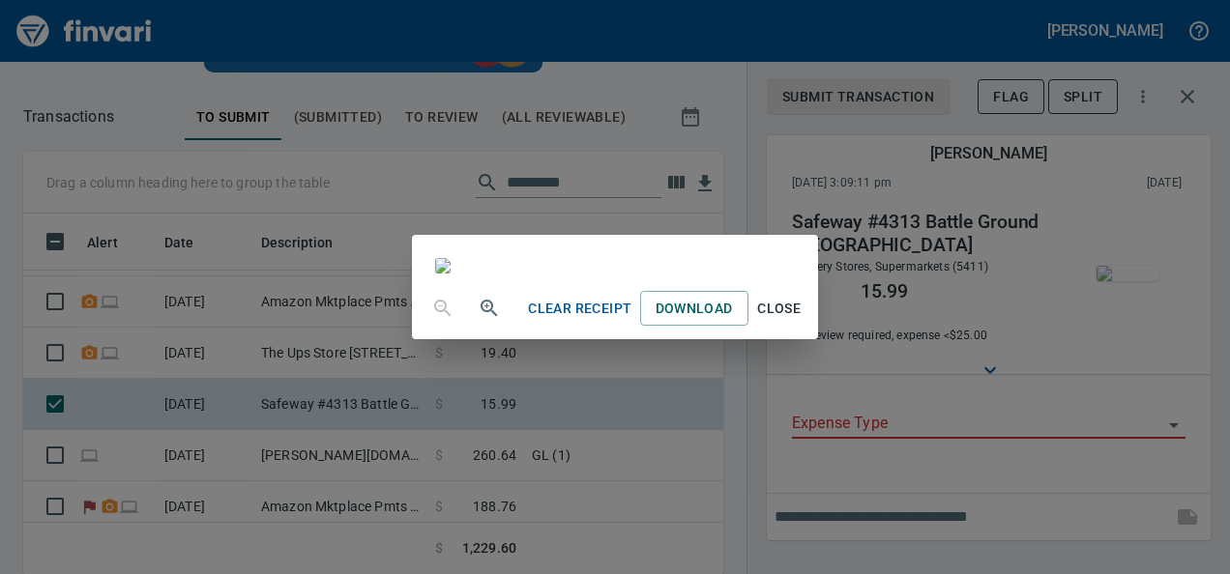
scroll to position [44, 0]
click at [803, 321] on span "Close" at bounding box center [779, 309] width 46 height 24
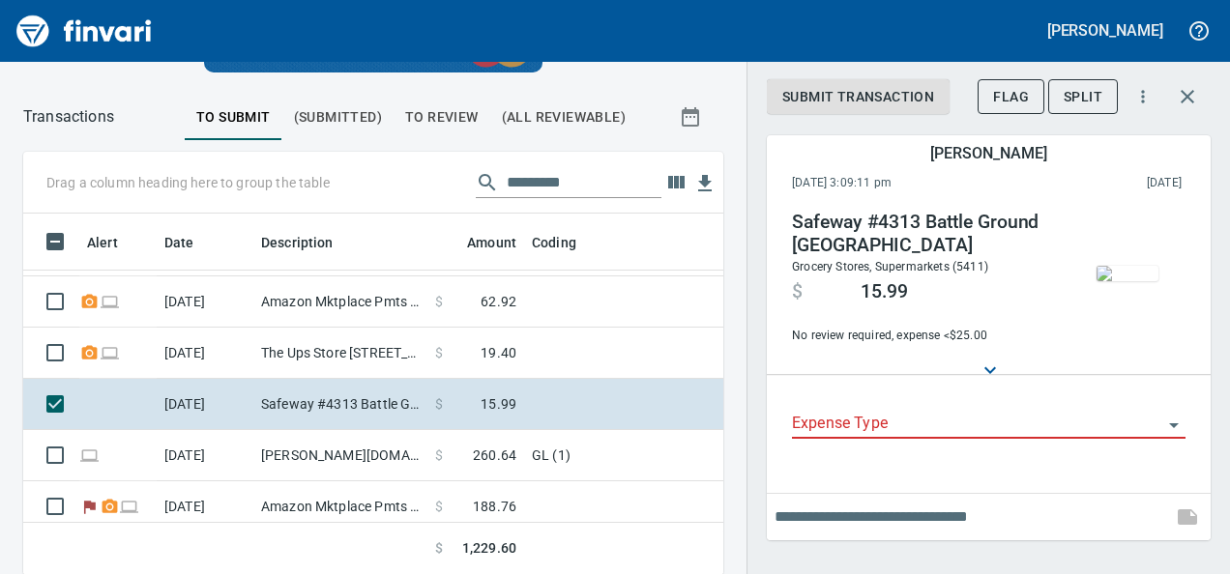
click at [847, 452] on div "Expense Type" at bounding box center [989, 424] width 394 height 59
click at [813, 424] on input "Expense Type" at bounding box center [977, 424] width 370 height 27
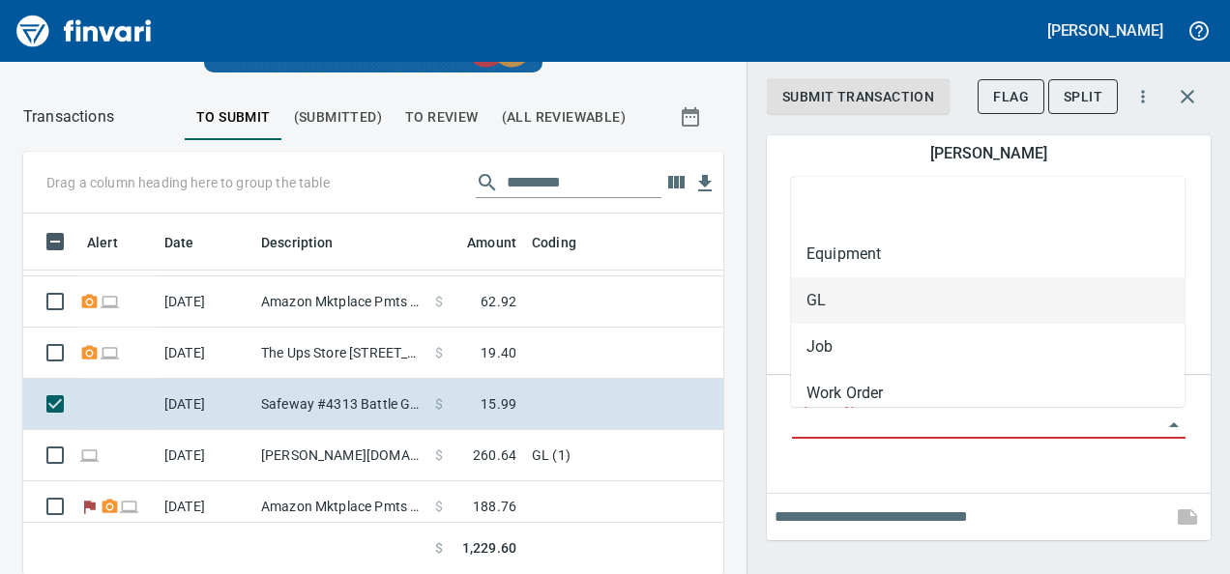
click at [806, 312] on li "GL" at bounding box center [988, 301] width 394 height 46
type input "**"
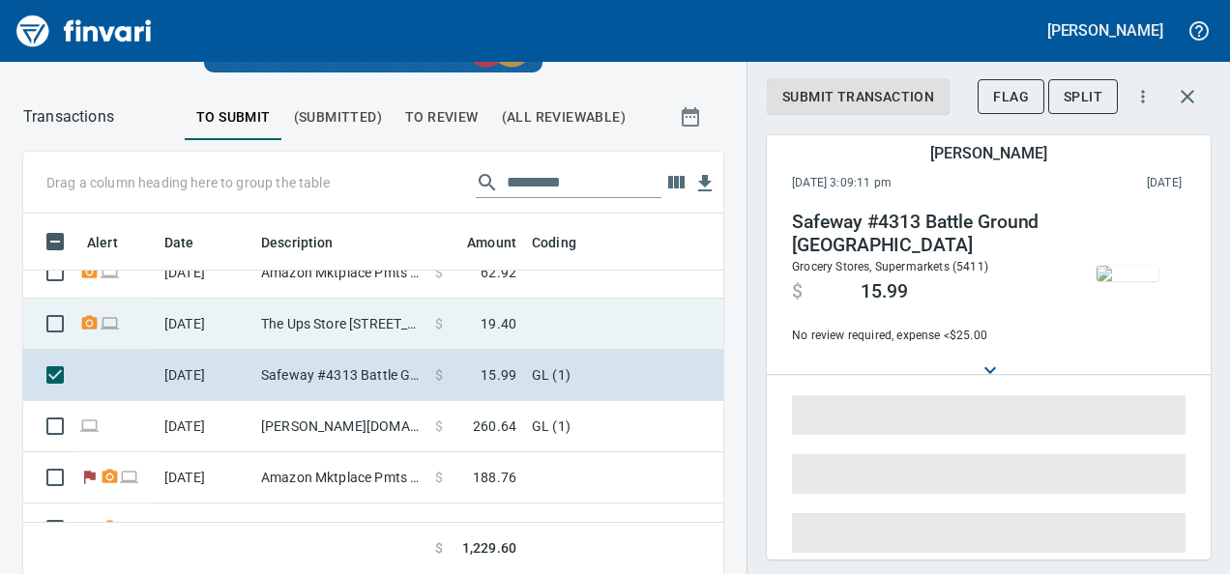
scroll to position [483, 0]
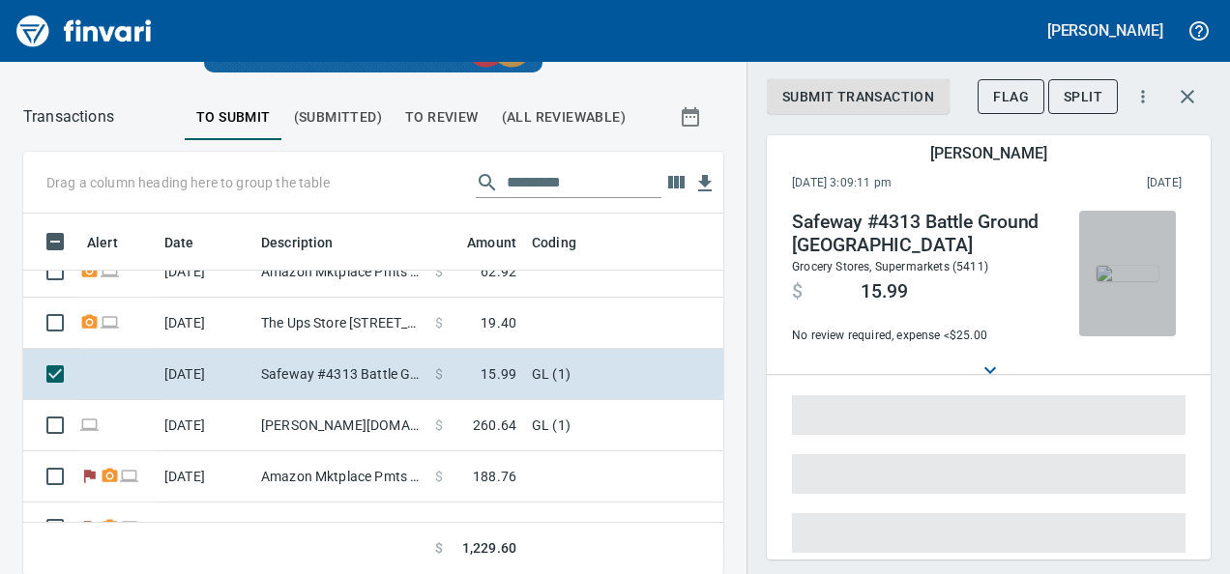
click at [1117, 281] on img "button" at bounding box center [1128, 273] width 62 height 15
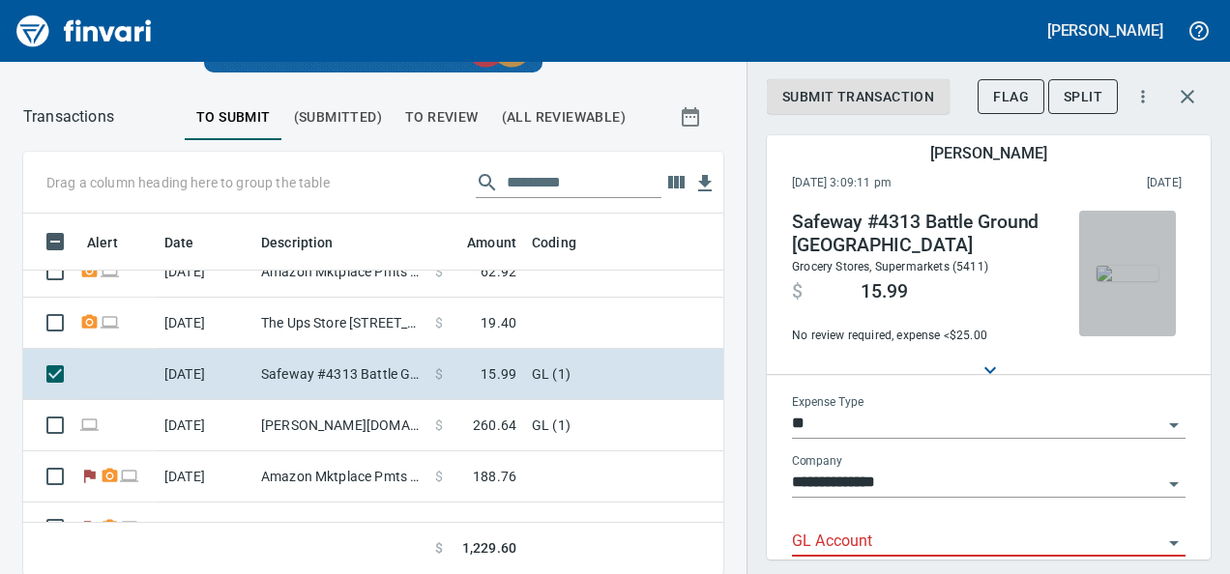
click at [1079, 281] on button "button" at bounding box center [1127, 274] width 97 height 126
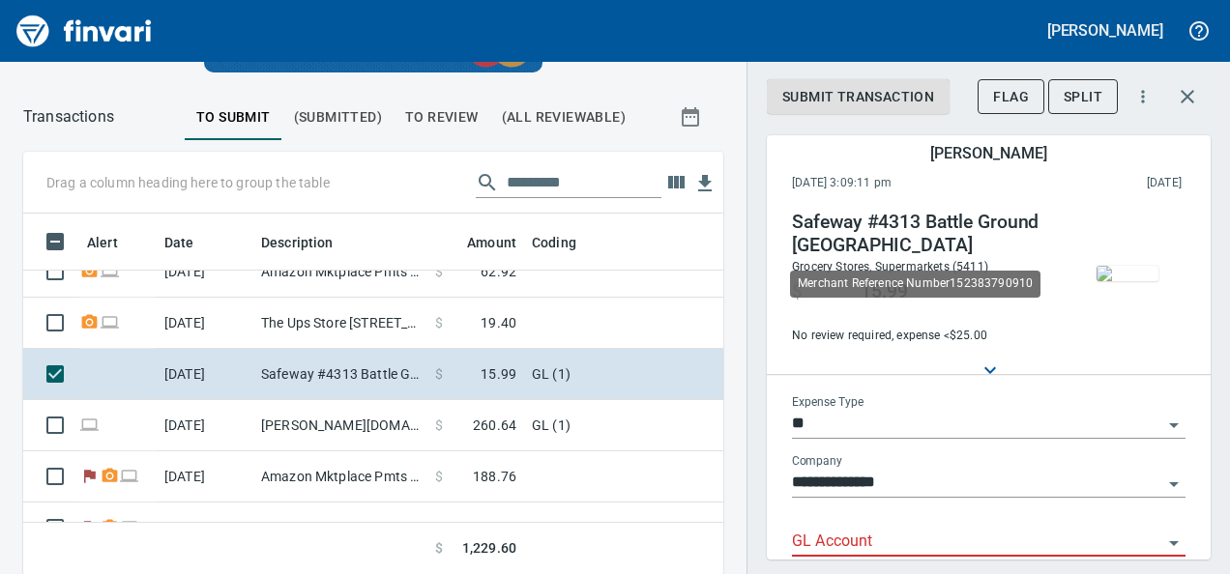
scroll to position [332, 656]
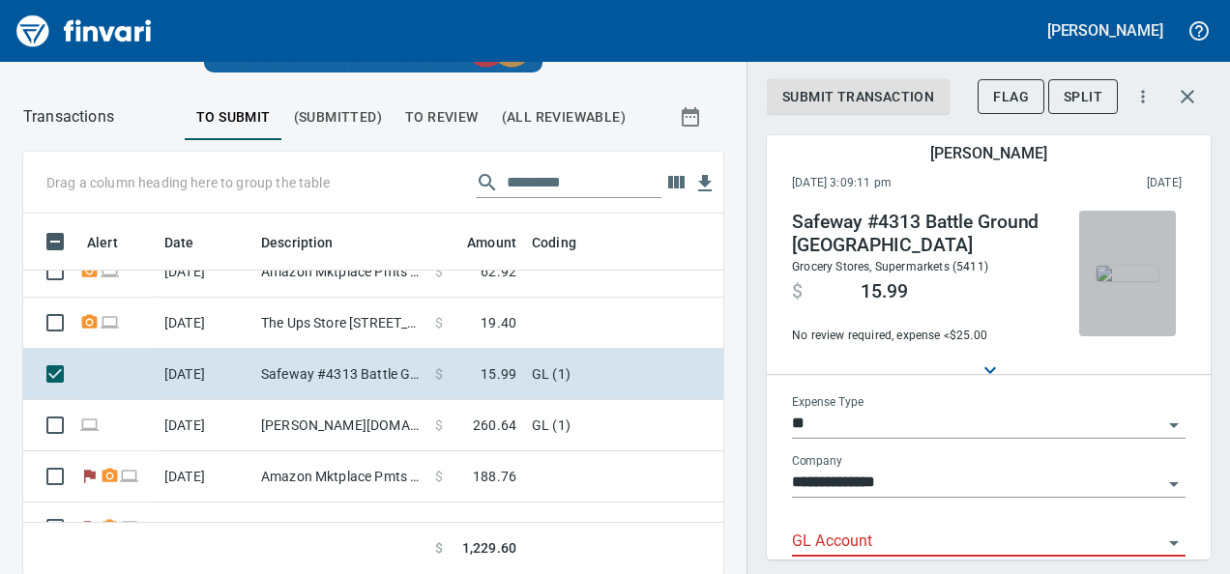
click at [1122, 277] on img "button" at bounding box center [1128, 273] width 62 height 15
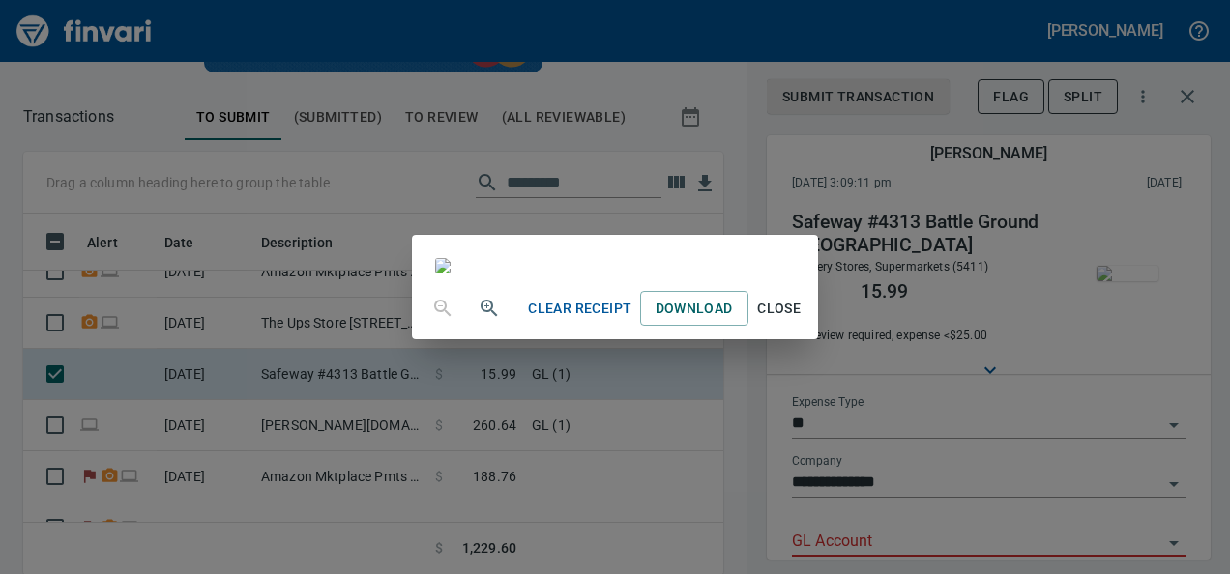
scroll to position [323, 0]
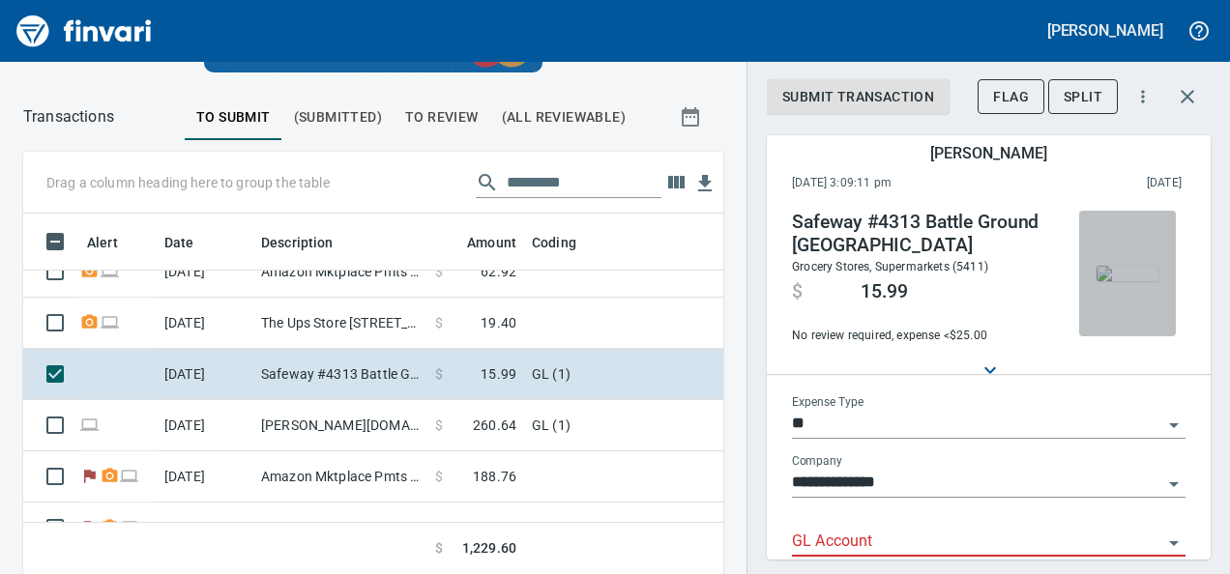
click at [1100, 269] on img "button" at bounding box center [1128, 273] width 62 height 15
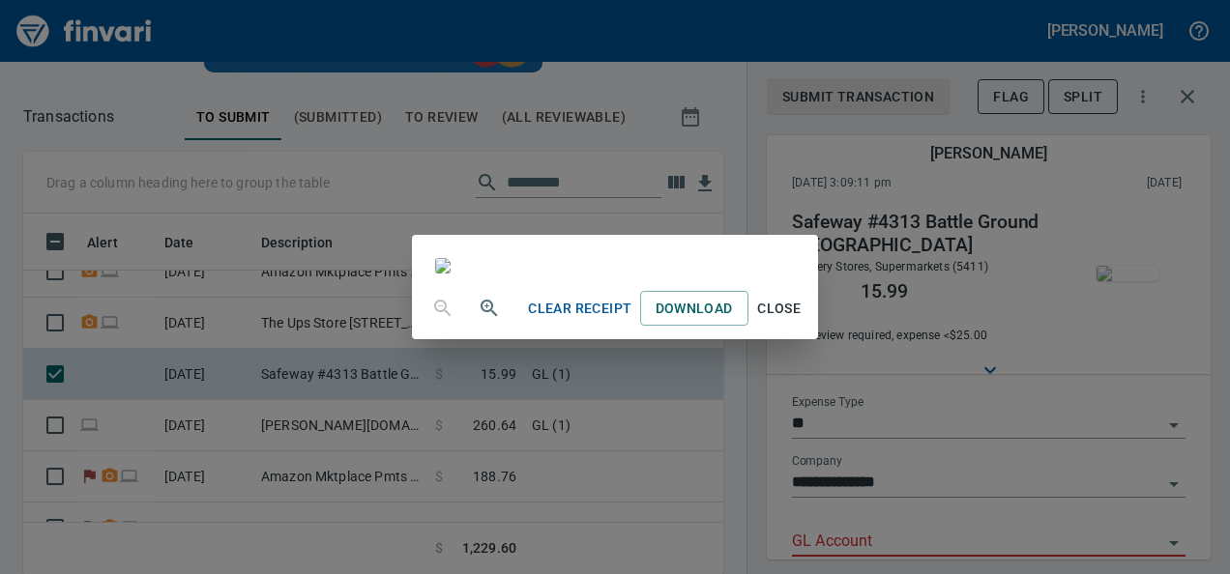
click at [803, 321] on span "Close" at bounding box center [779, 309] width 46 height 24
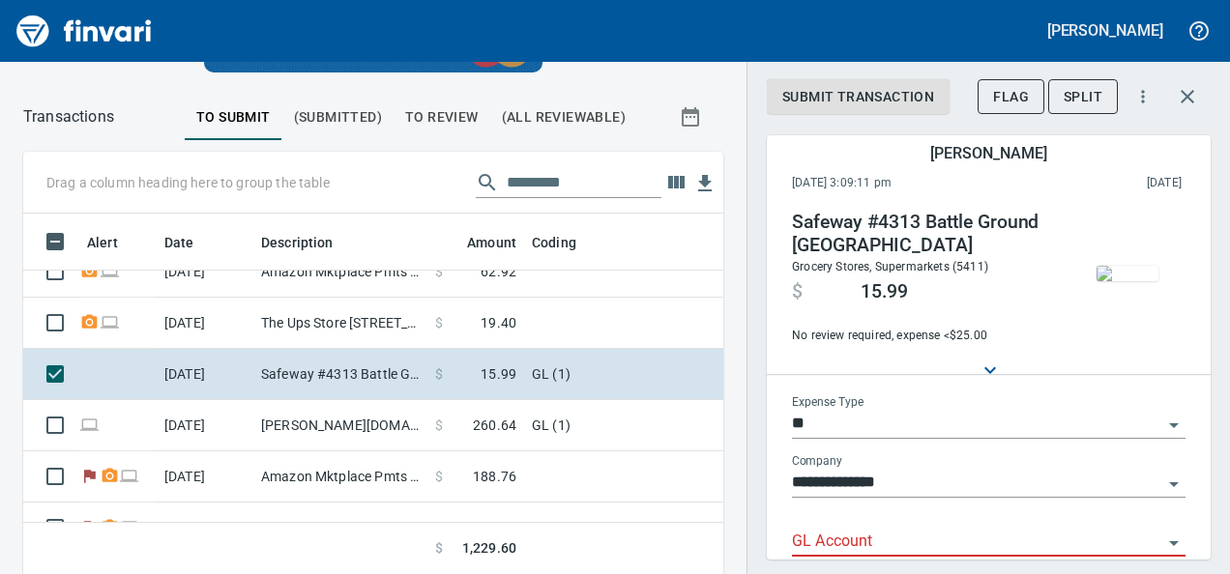
click at [816, 538] on input "GL Account" at bounding box center [977, 542] width 370 height 27
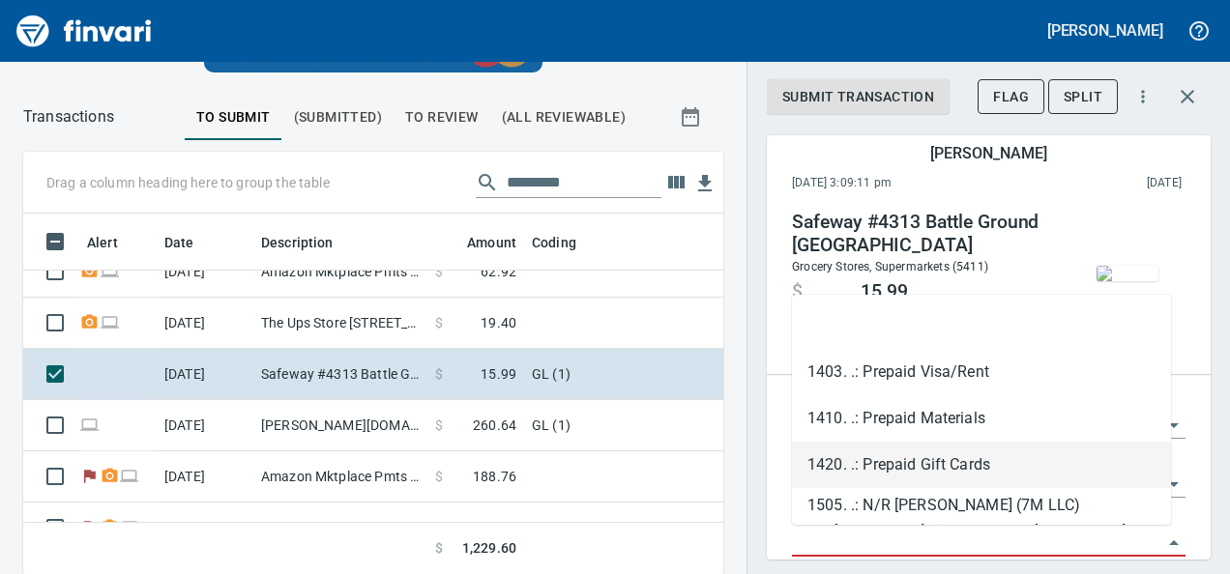
scroll to position [104, 0]
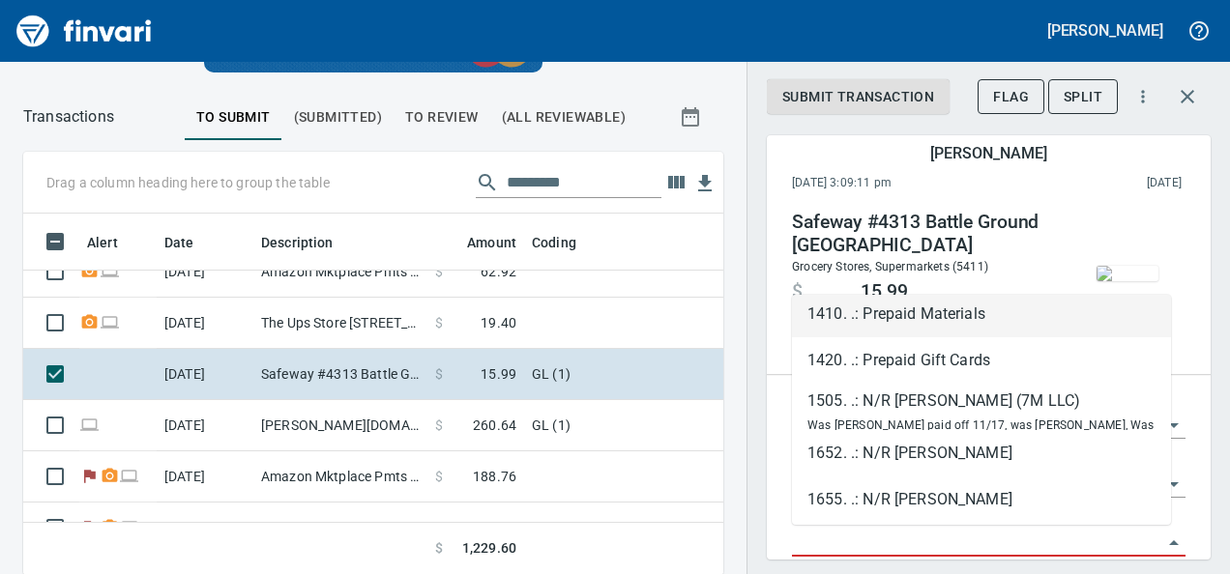
click at [942, 246] on h4 "Safeway #4313 Battle Ground [GEOGRAPHIC_DATA]" at bounding box center [923, 234] width 263 height 46
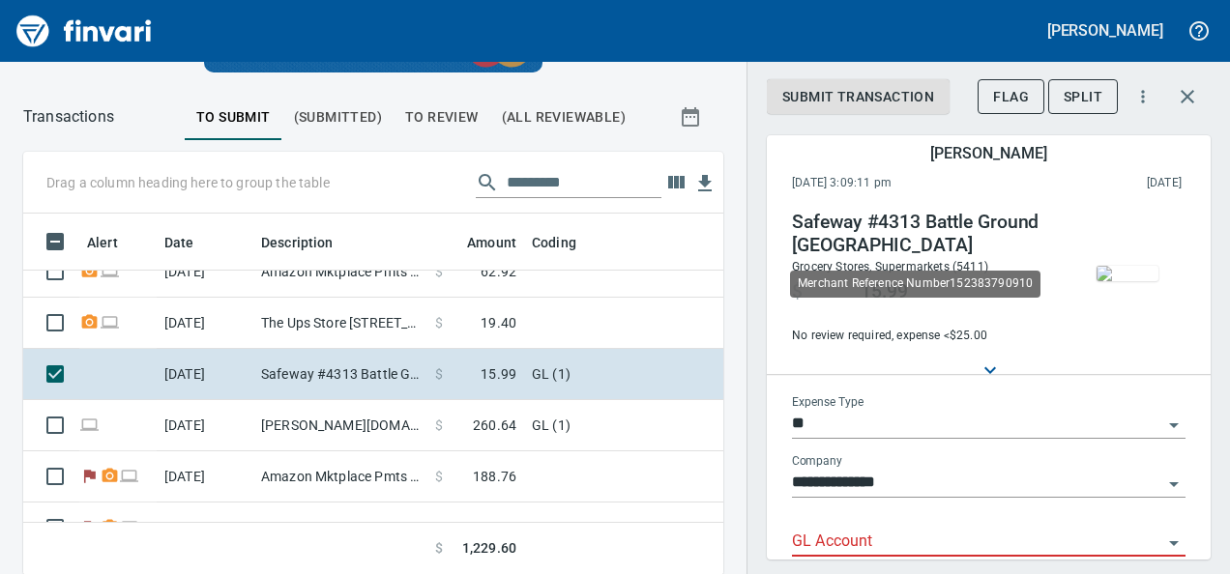
scroll to position [332, 656]
click at [1108, 281] on img "button" at bounding box center [1128, 273] width 62 height 15
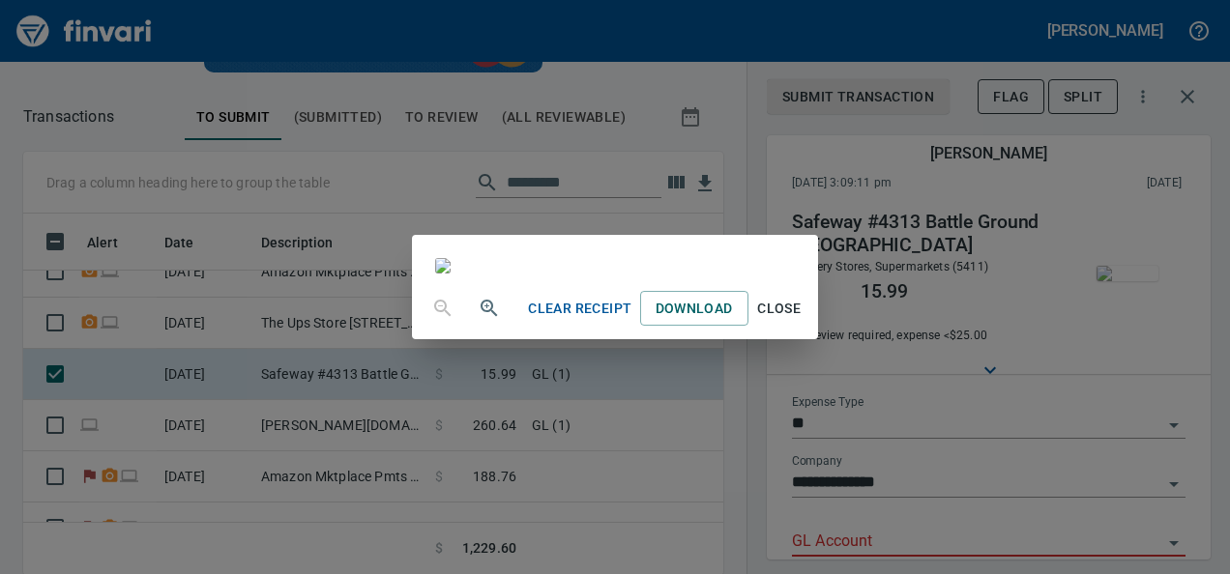
scroll to position [25, 0]
click at [1073, 366] on div "Clear Receipt Download Close" at bounding box center [615, 287] width 1230 height 574
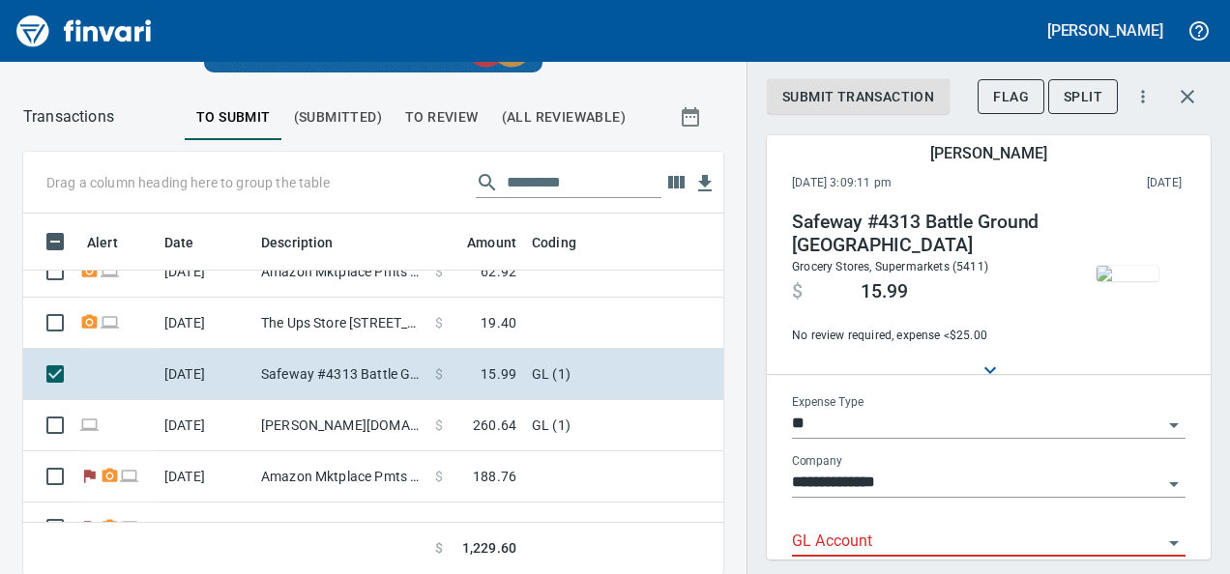
click at [820, 540] on input "GL Account" at bounding box center [977, 542] width 370 height 27
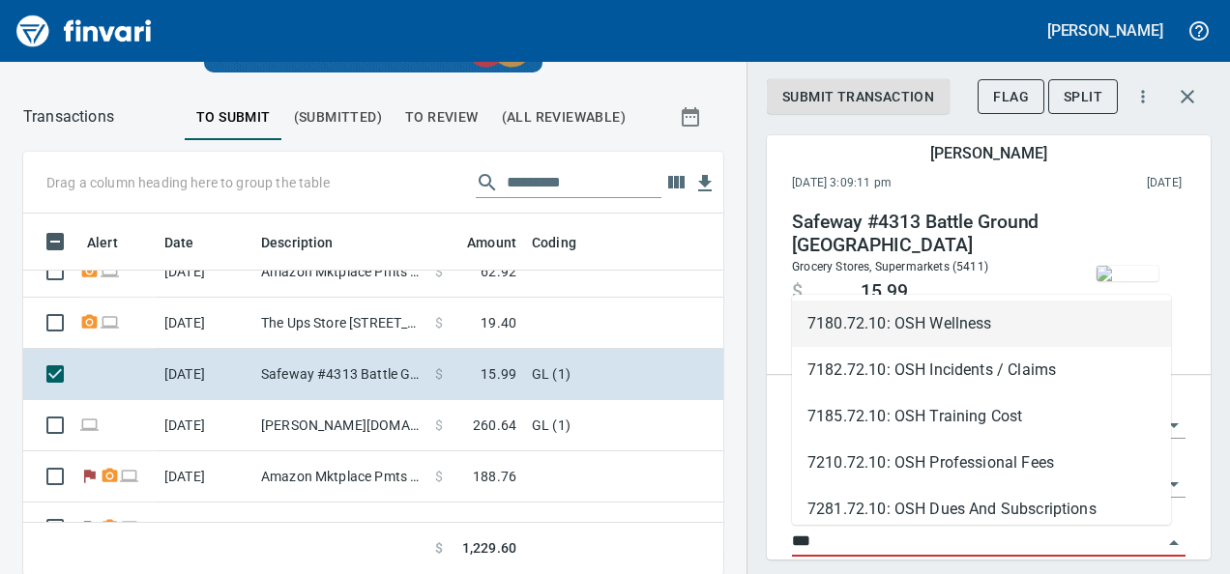
scroll to position [248, 0]
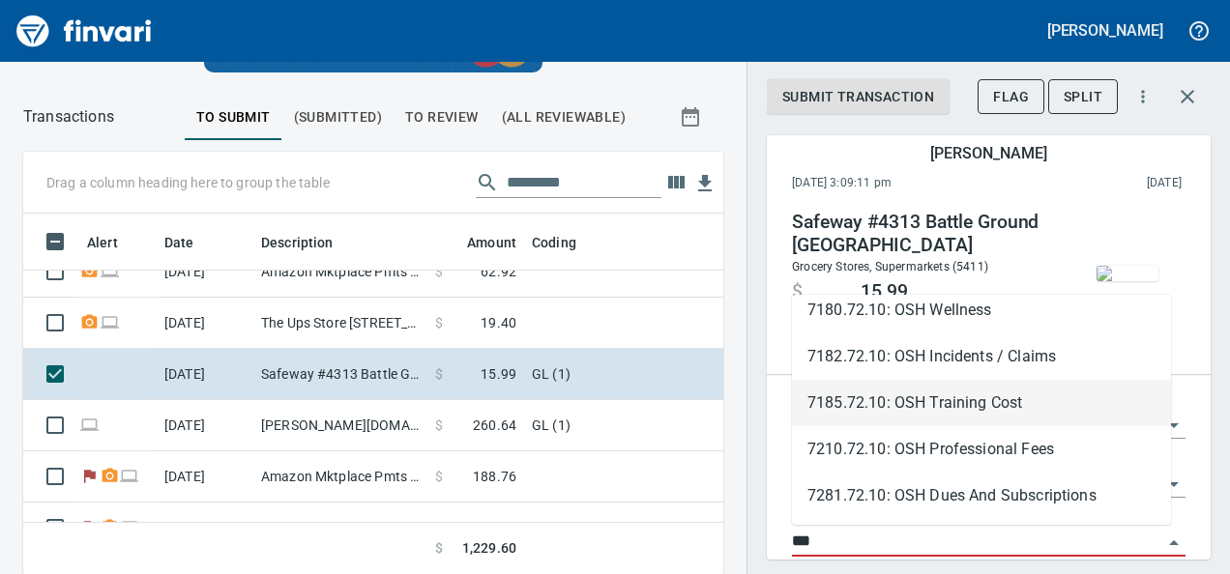
click at [943, 389] on li "7185.72.10: OSH Training Cost" at bounding box center [981, 403] width 379 height 46
type input "**********"
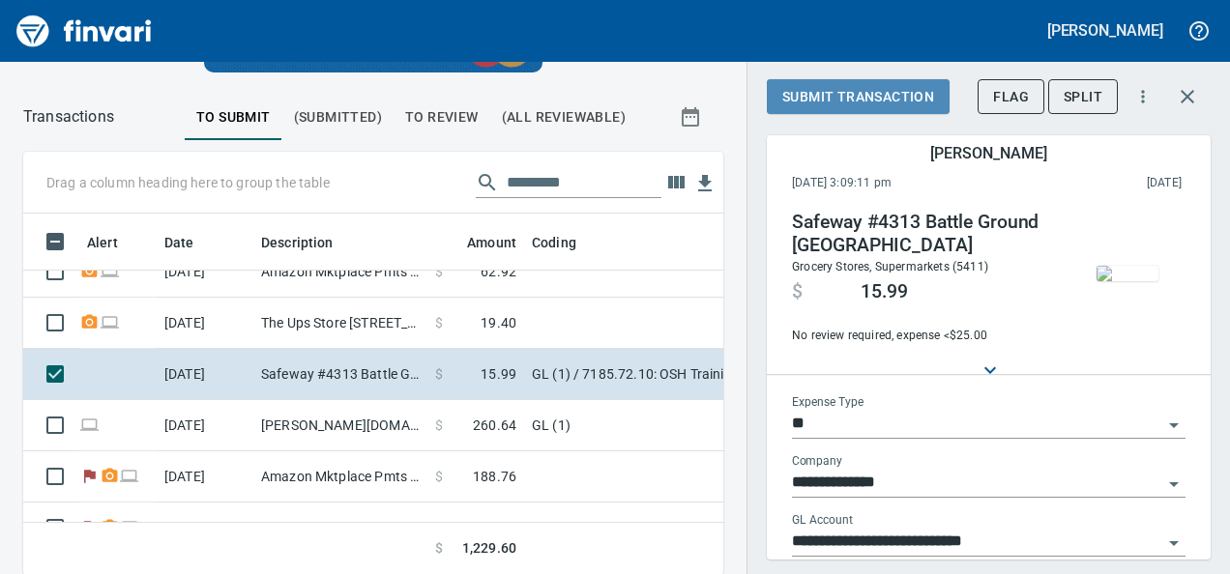
click at [862, 93] on span "Submit Transaction" at bounding box center [858, 97] width 152 height 24
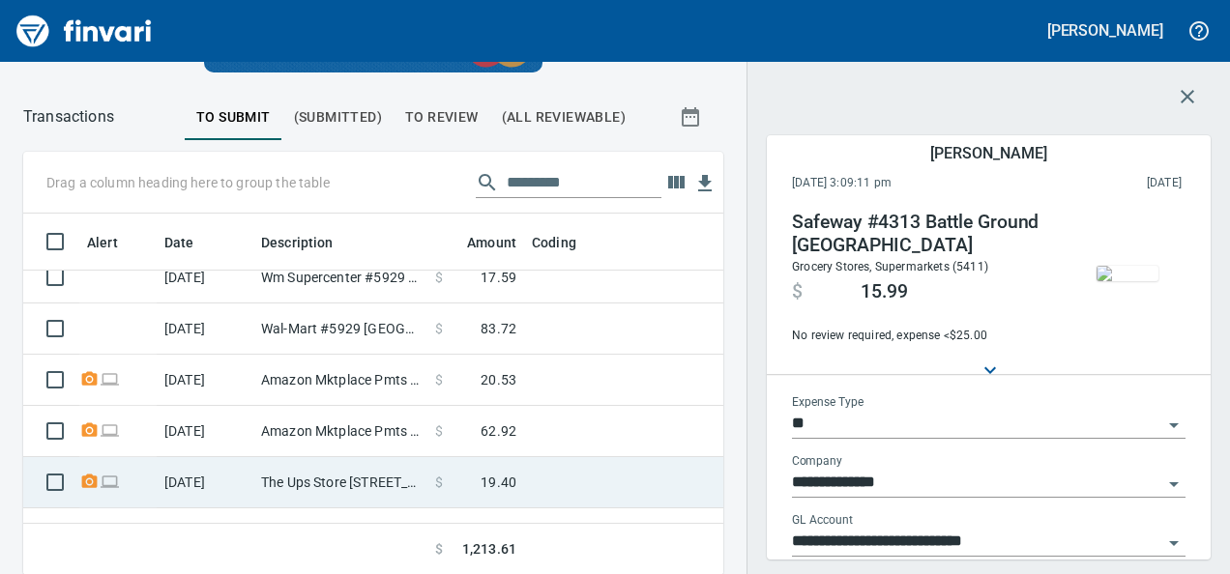
scroll to position [321, 0]
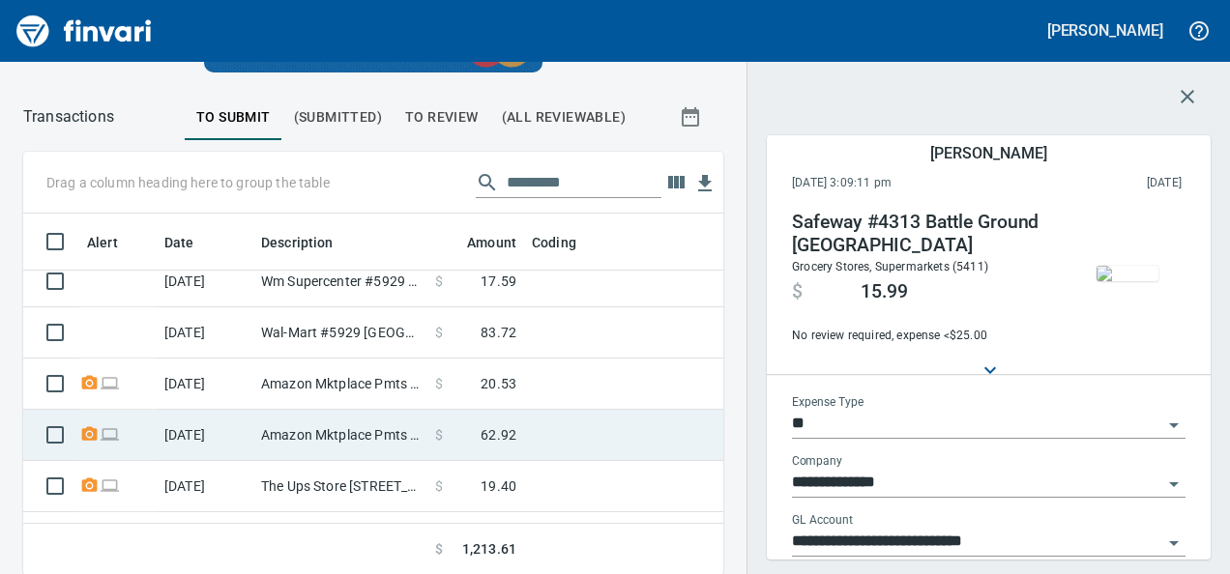
click at [480, 427] on span at bounding box center [462, 434] width 38 height 19
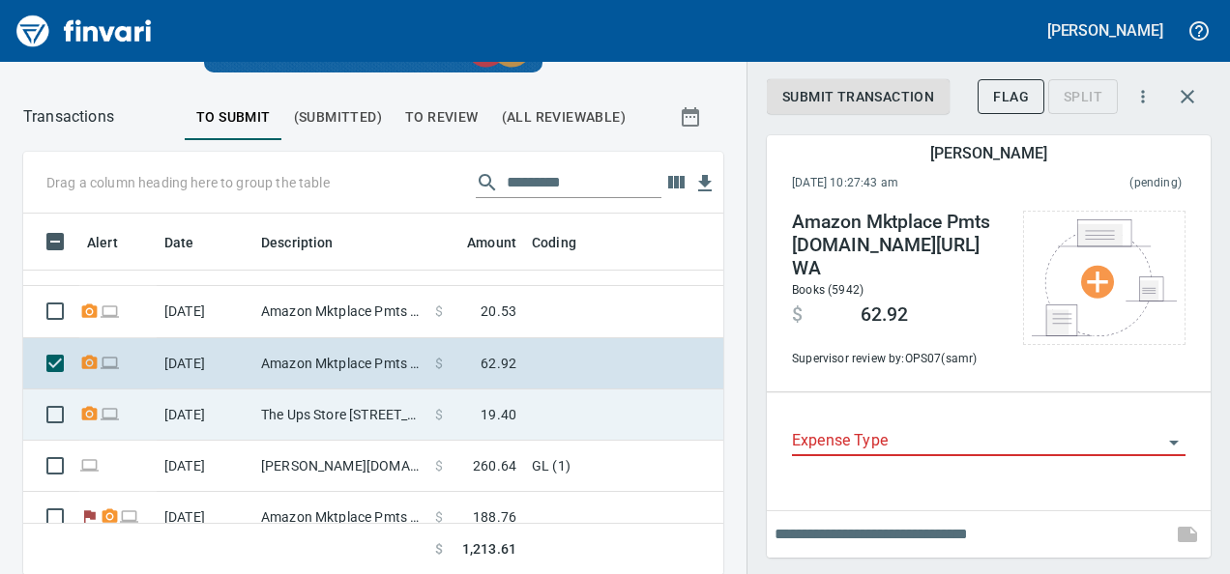
scroll to position [344, 0]
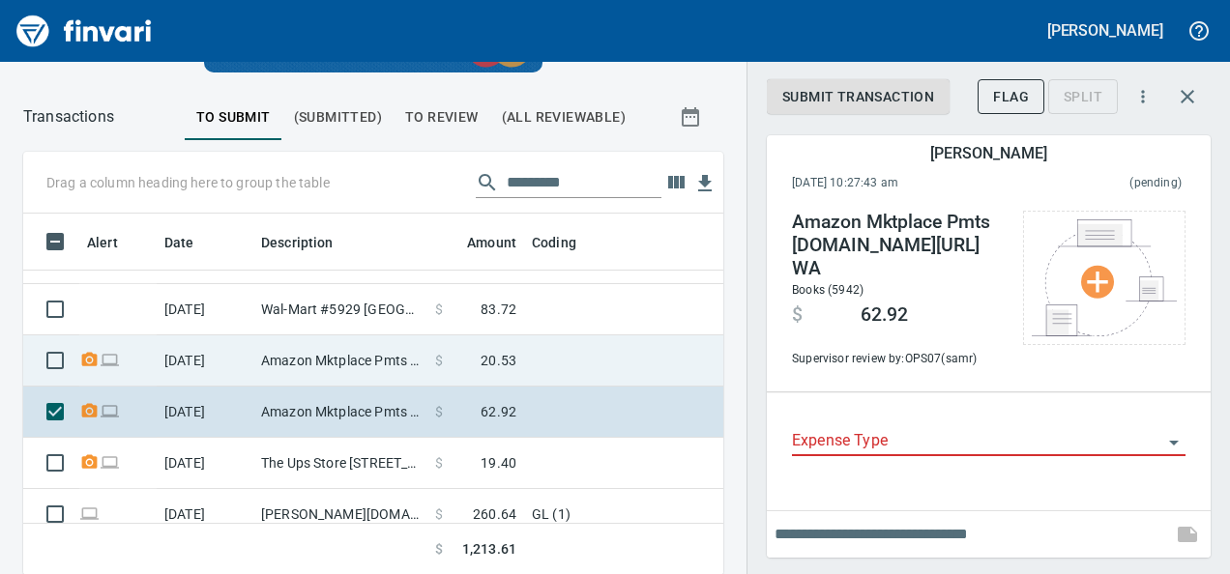
click at [609, 337] on td at bounding box center [765, 361] width 483 height 51
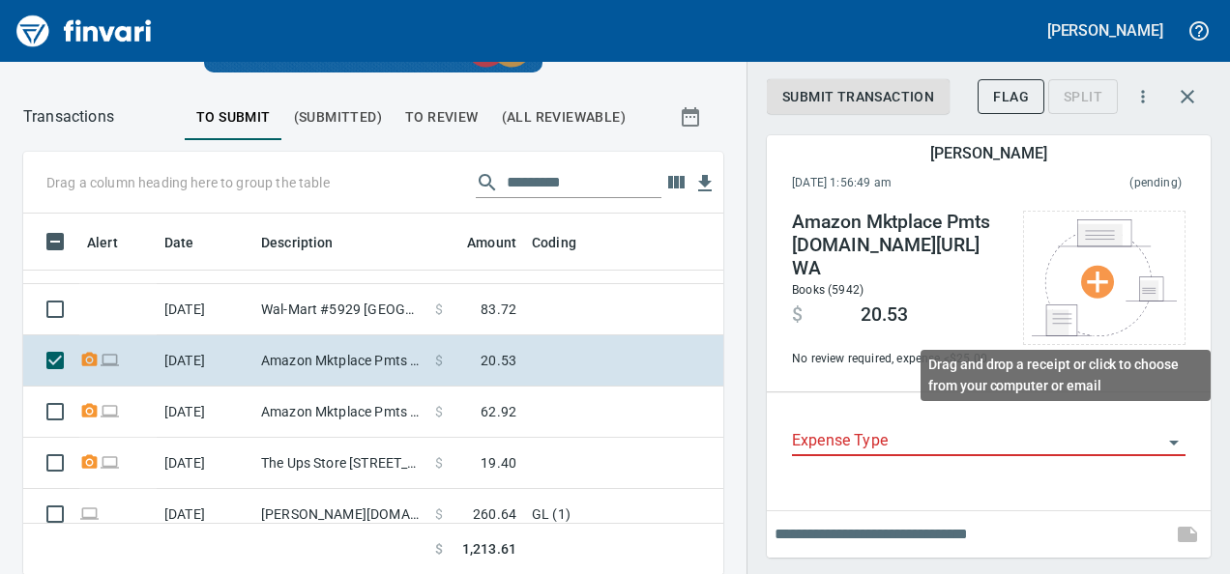
scroll to position [332, 656]
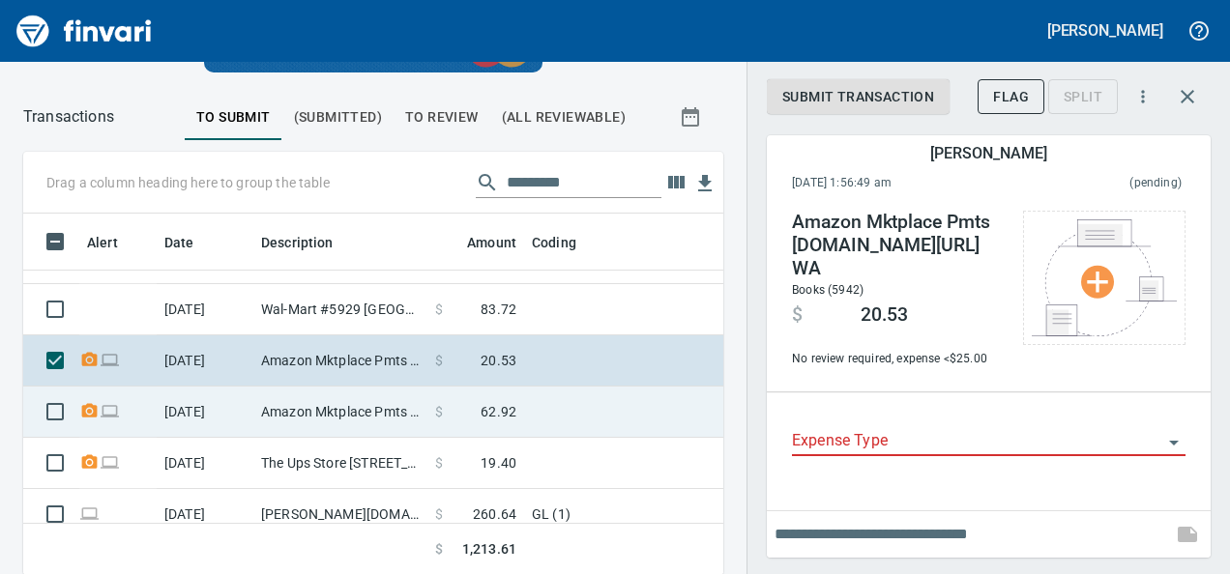
drag, startPoint x: 574, startPoint y: 381, endPoint x: 593, endPoint y: 398, distance: 25.3
click at [593, 398] on td at bounding box center [765, 412] width 483 height 51
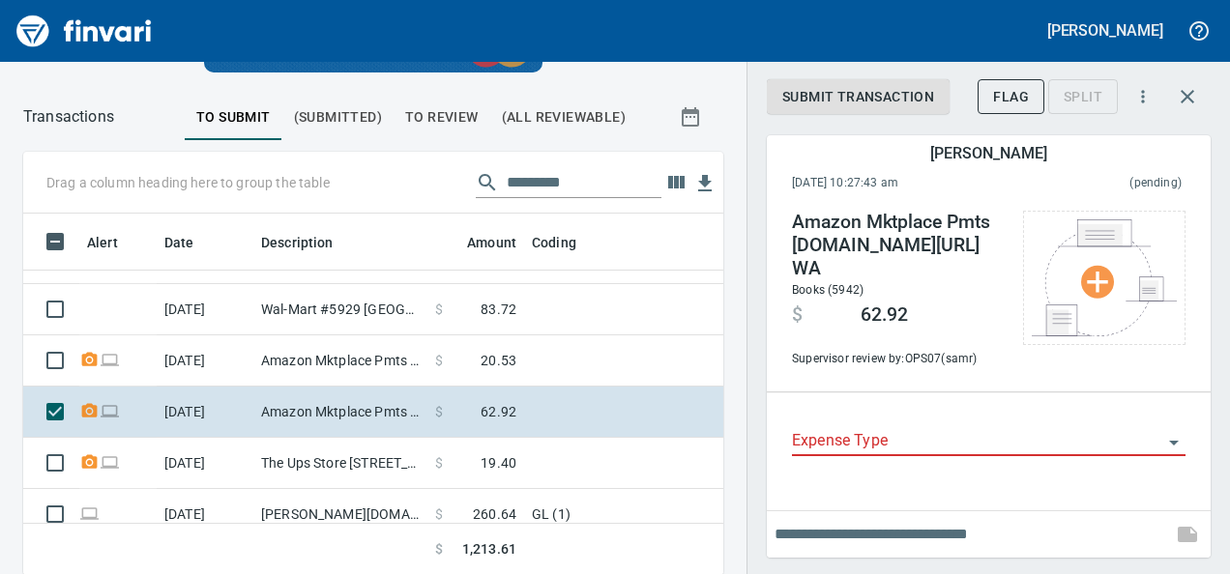
scroll to position [332, 656]
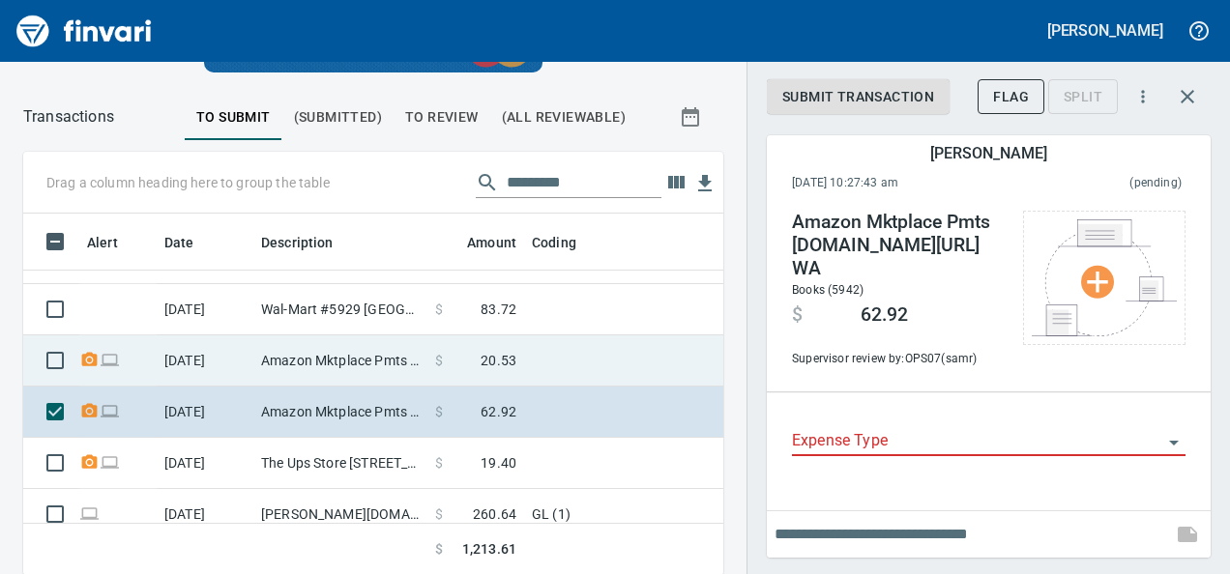
click at [253, 352] on td "Amazon Mktplace Pmts [DOMAIN_NAME][URL] WA" at bounding box center [340, 361] width 174 height 51
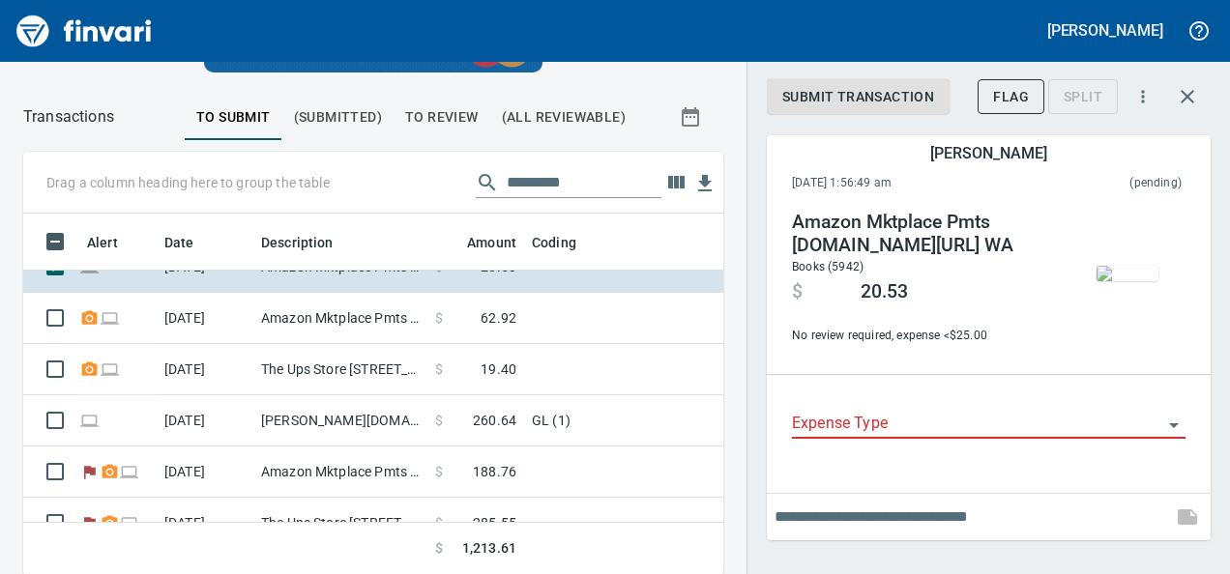
scroll to position [332, 656]
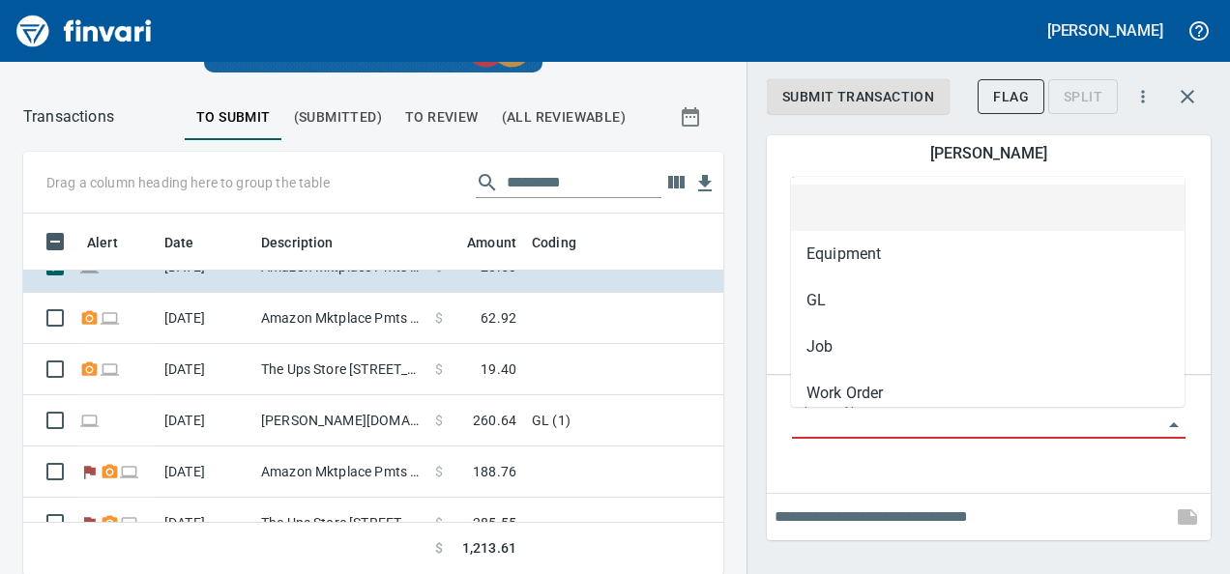
click at [849, 418] on input "Expense Type" at bounding box center [977, 424] width 370 height 27
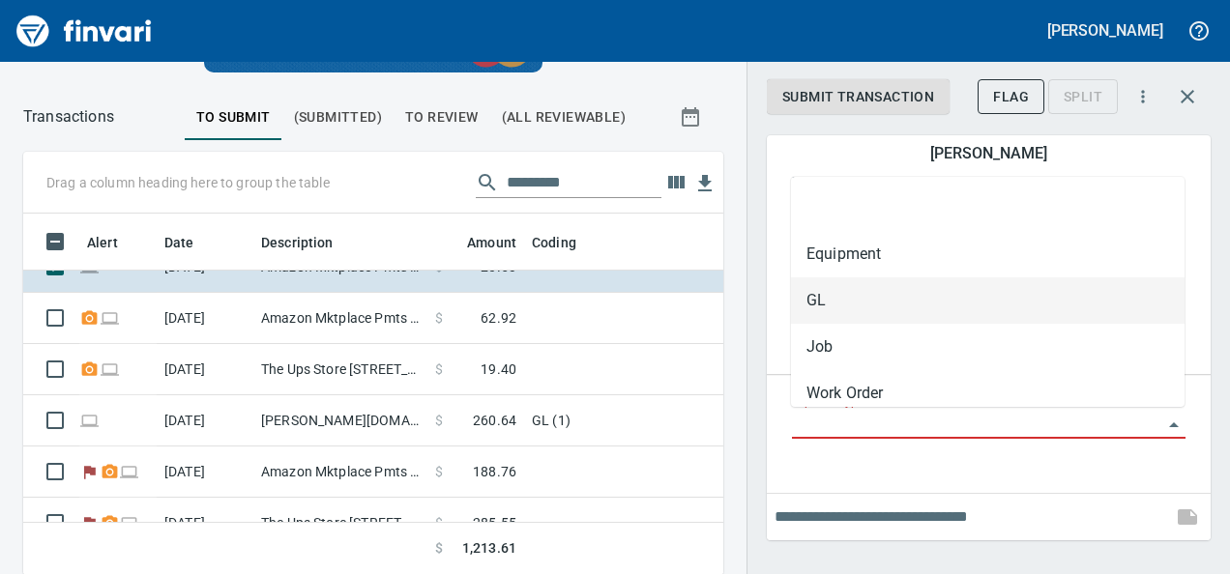
click at [806, 301] on li "GL" at bounding box center [988, 301] width 394 height 46
type input "**"
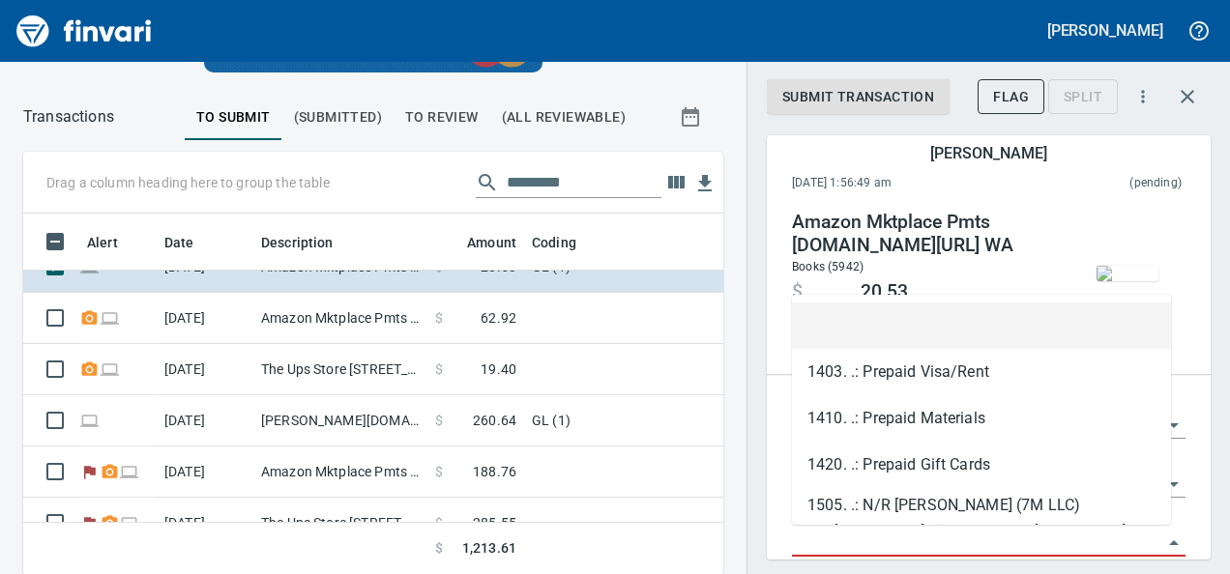
click at [818, 544] on input "GL Account" at bounding box center [977, 542] width 370 height 27
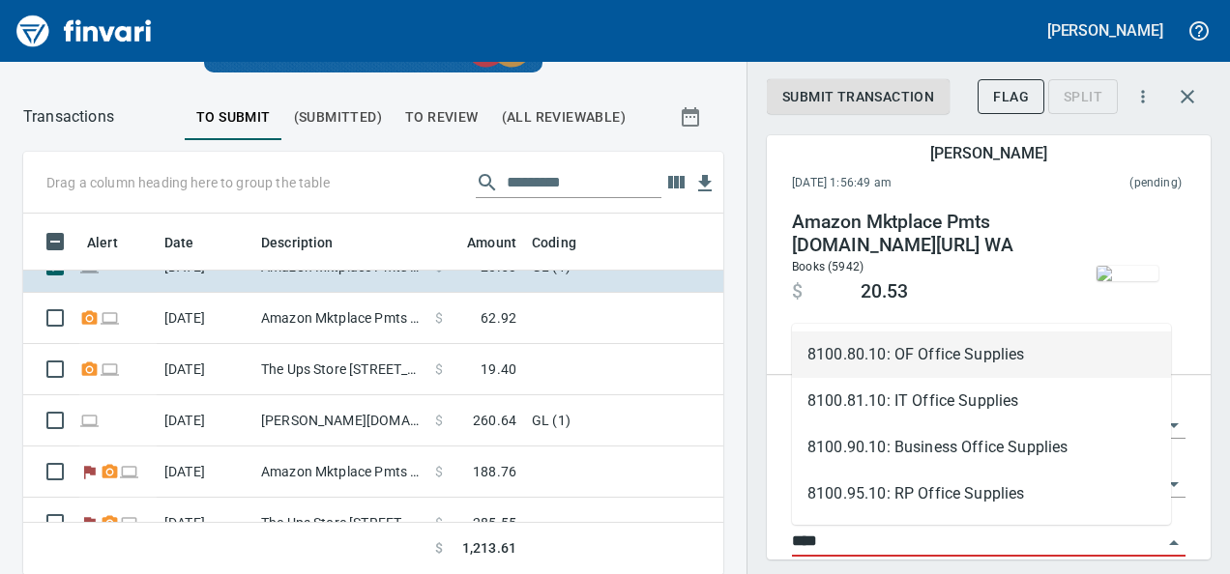
click at [917, 358] on li "8100.80.10: OF Office Supplies" at bounding box center [981, 355] width 379 height 46
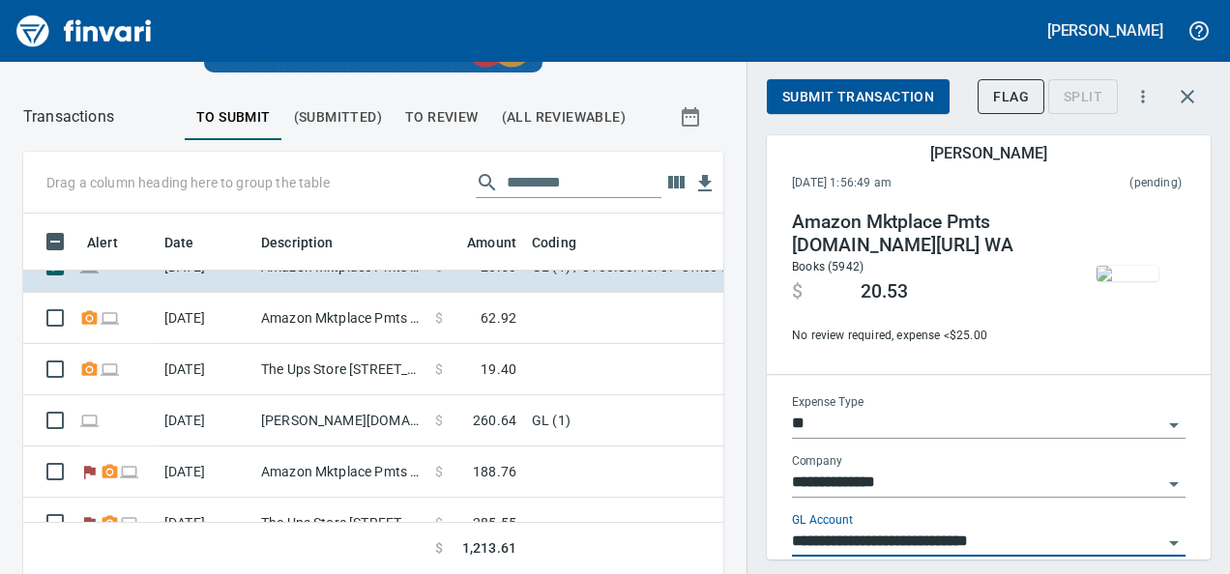
type input "**********"
click at [853, 80] on button "Submit Transaction" at bounding box center [858, 97] width 183 height 36
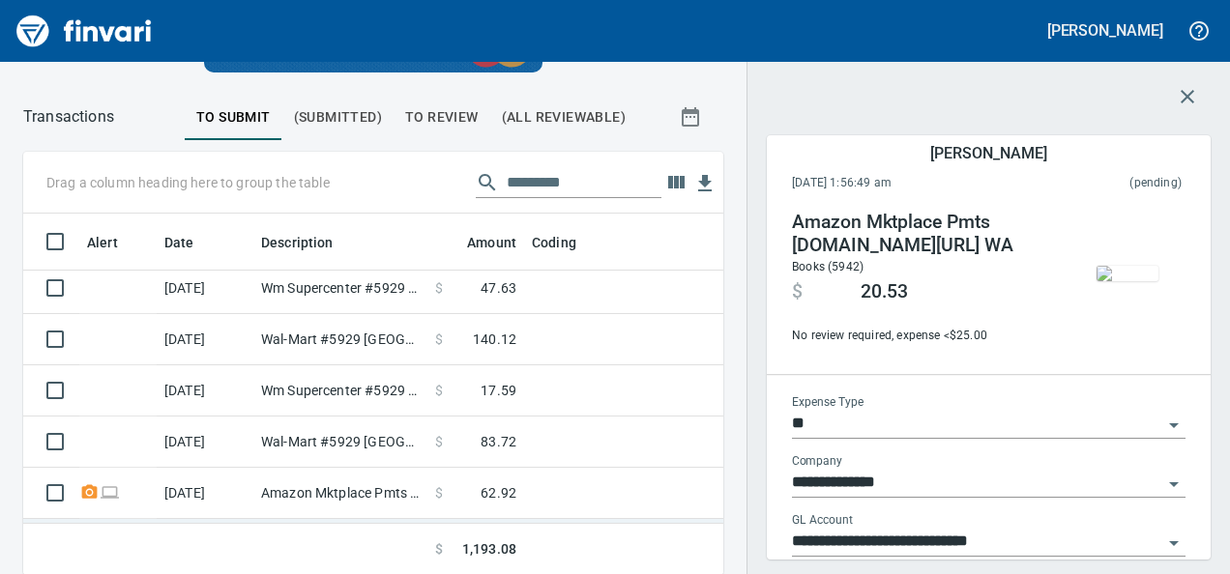
scroll to position [190, 0]
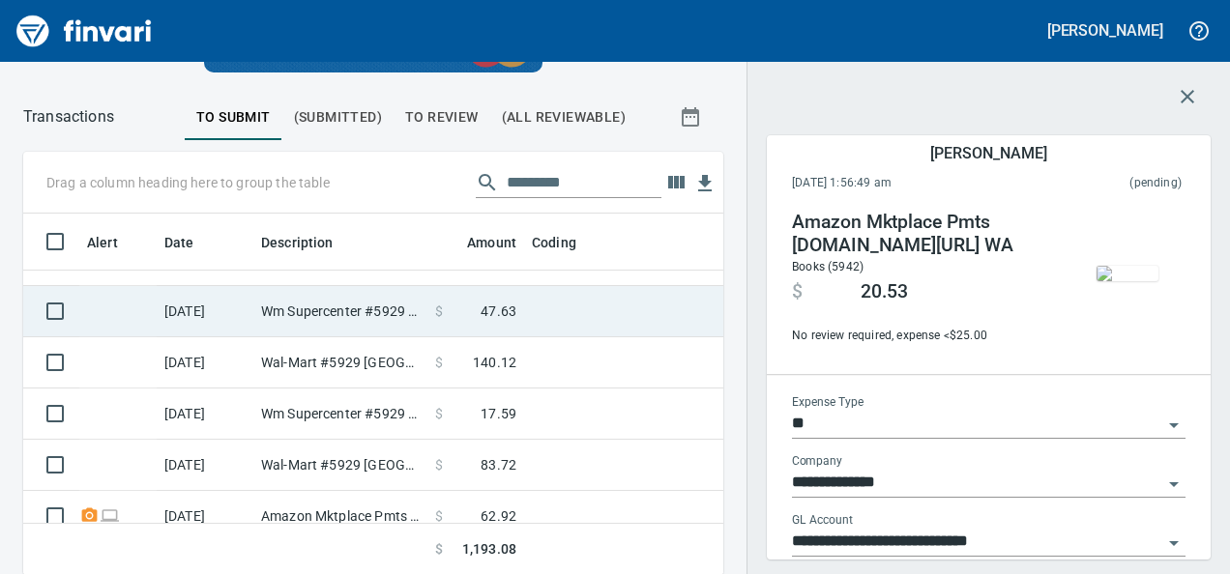
click at [493, 324] on td "$ 47.63" at bounding box center [475, 311] width 97 height 51
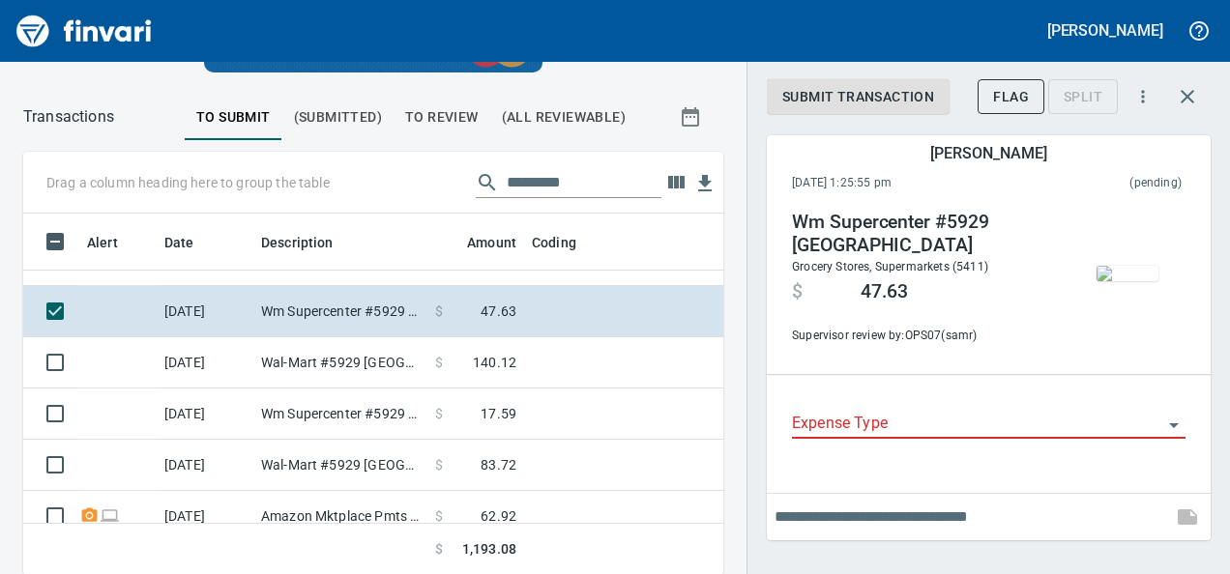
click at [1106, 271] on img "button" at bounding box center [1128, 273] width 62 height 15
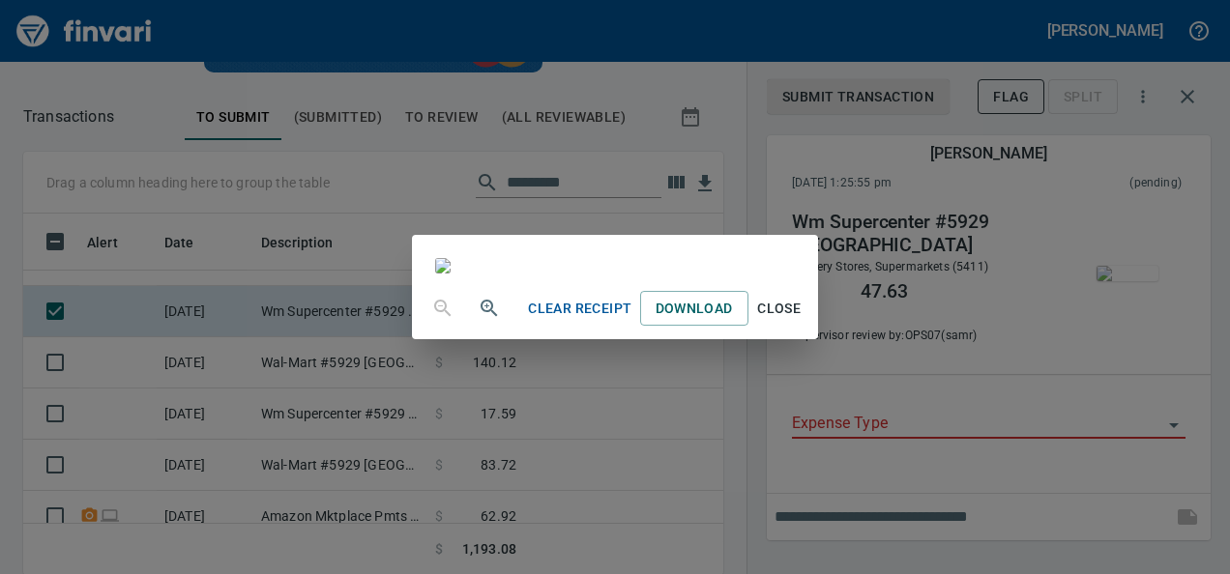
scroll to position [111, 0]
click at [803, 321] on span "Close" at bounding box center [779, 309] width 46 height 24
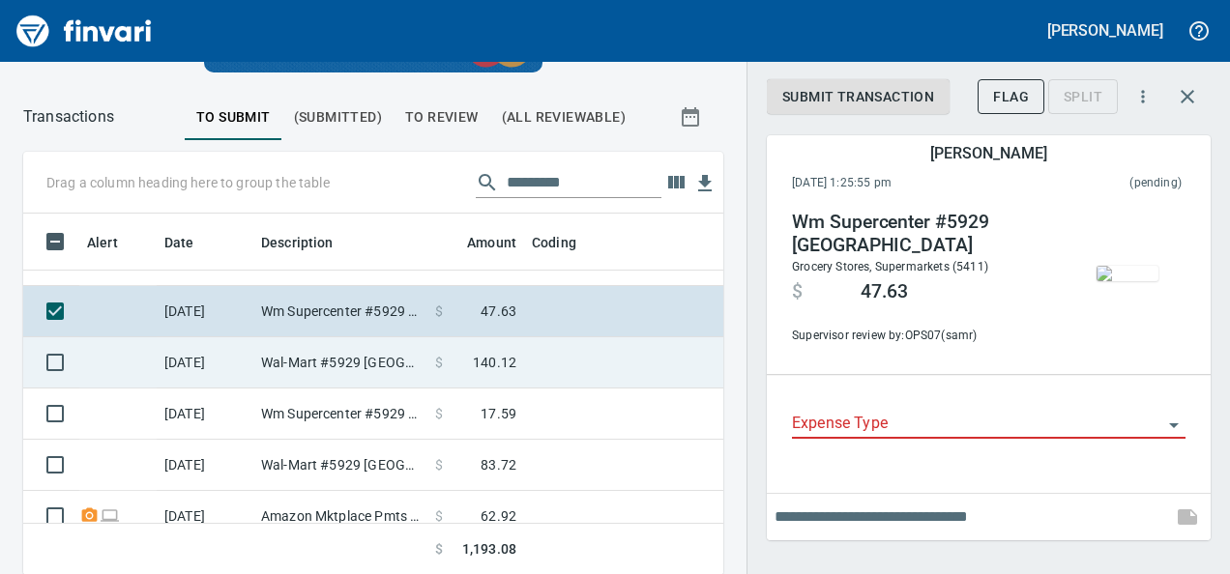
scroll to position [0, 0]
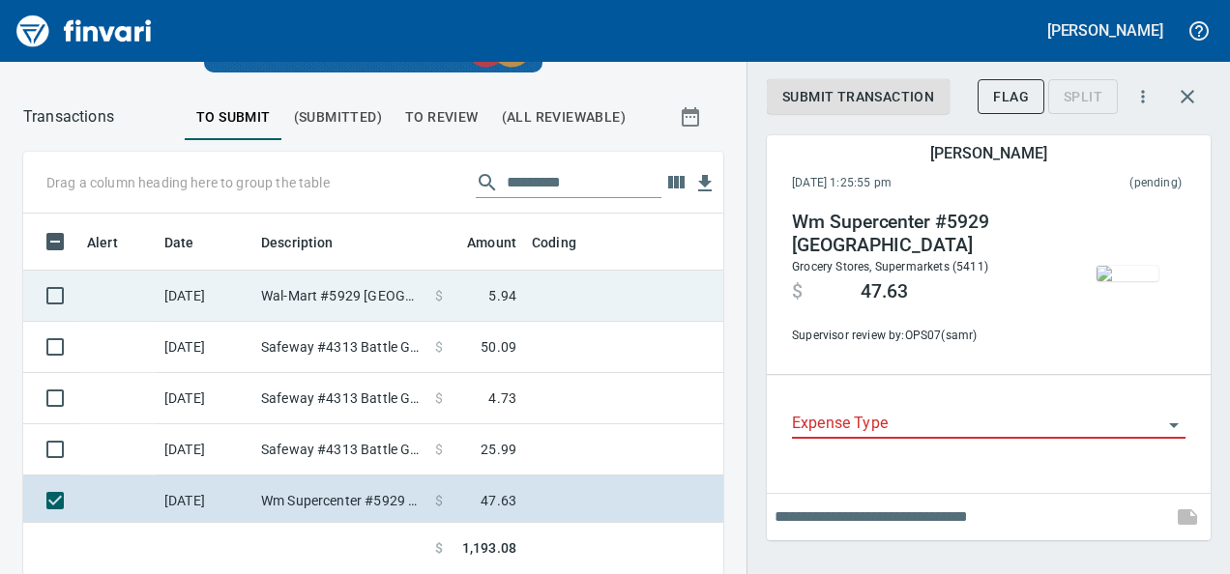
click at [503, 304] on td "$ 5.94" at bounding box center [475, 296] width 97 height 51
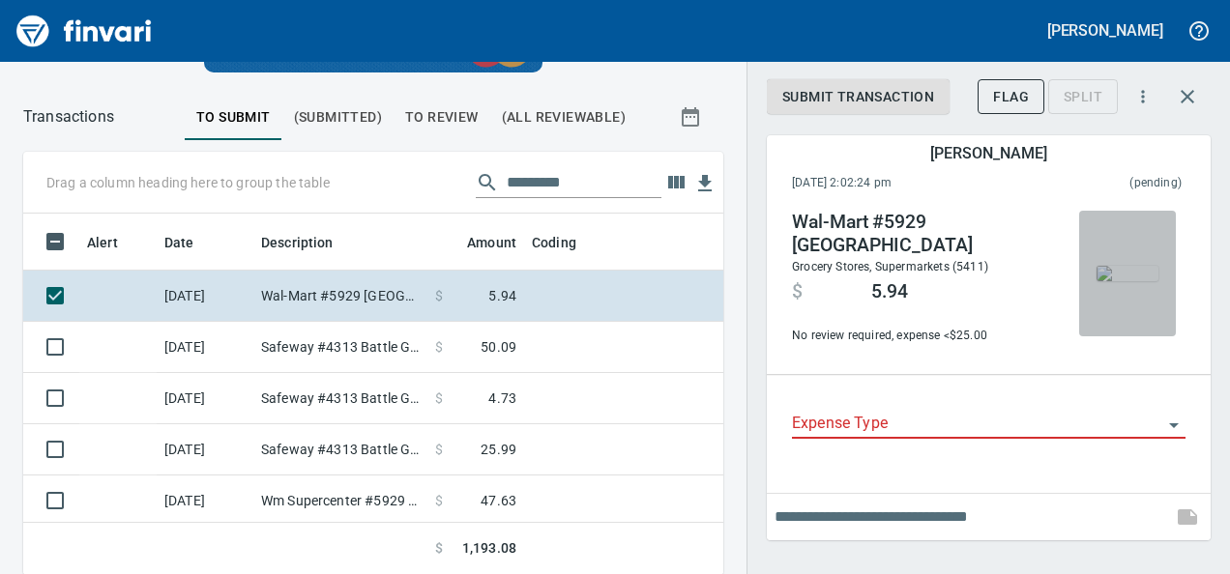
click at [1137, 278] on img "button" at bounding box center [1128, 273] width 62 height 15
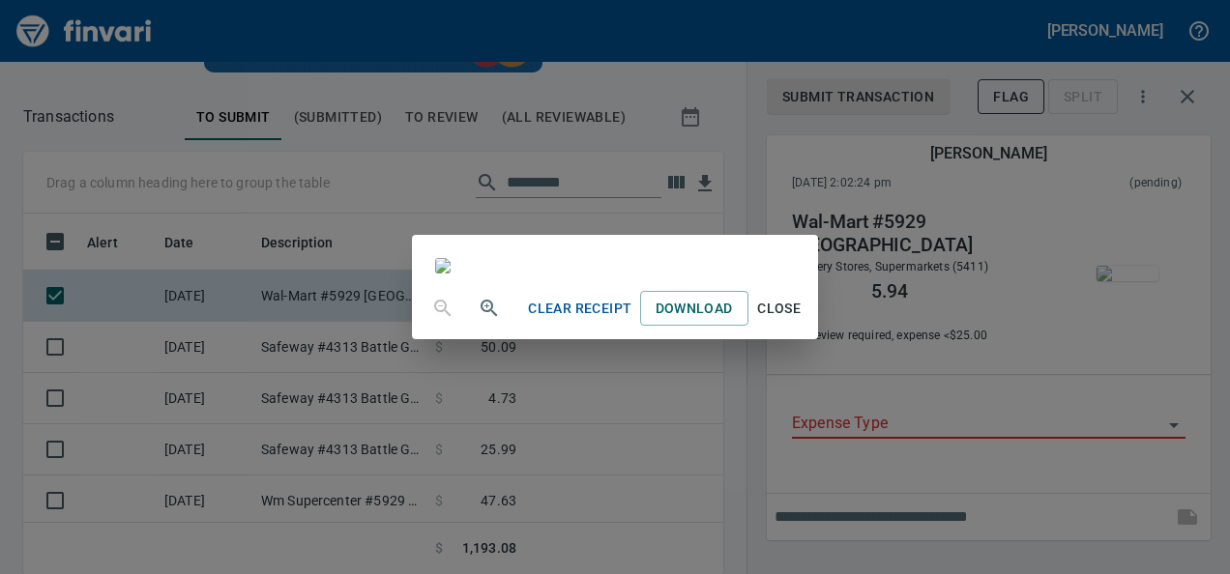
scroll to position [300, 0]
click at [803, 321] on span "Close" at bounding box center [779, 309] width 46 height 24
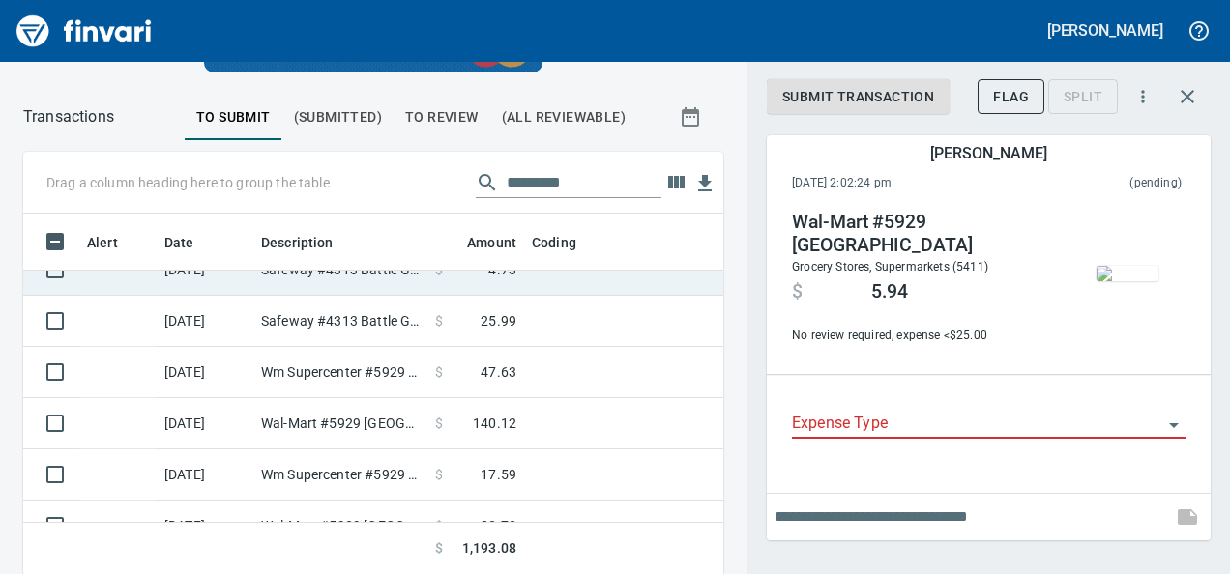
scroll to position [130, 0]
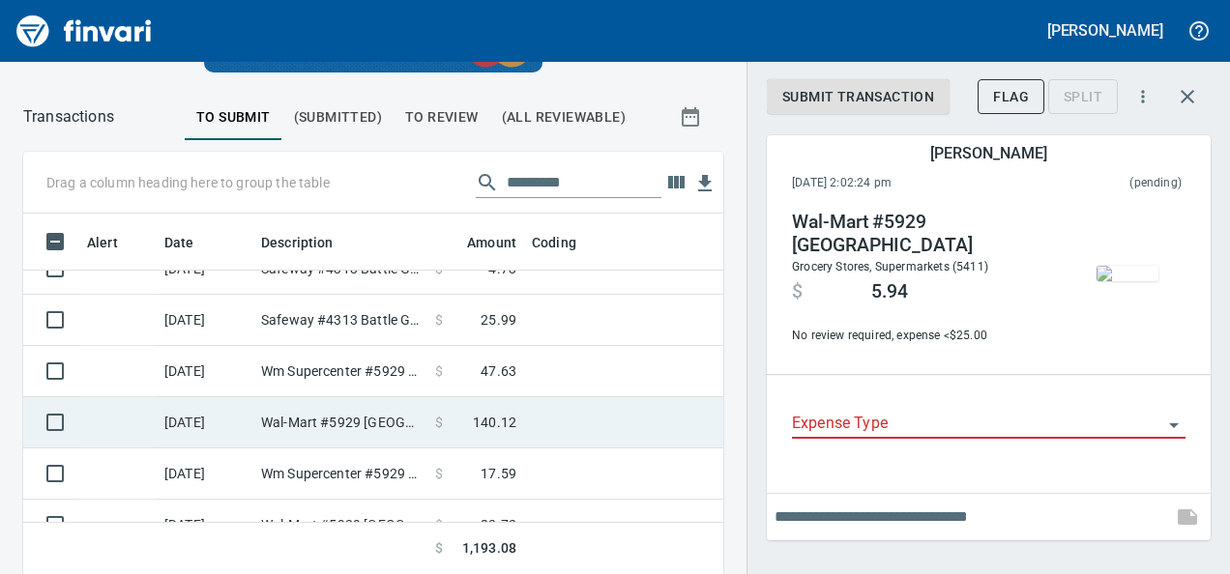
click at [542, 430] on td at bounding box center [765, 422] width 483 height 51
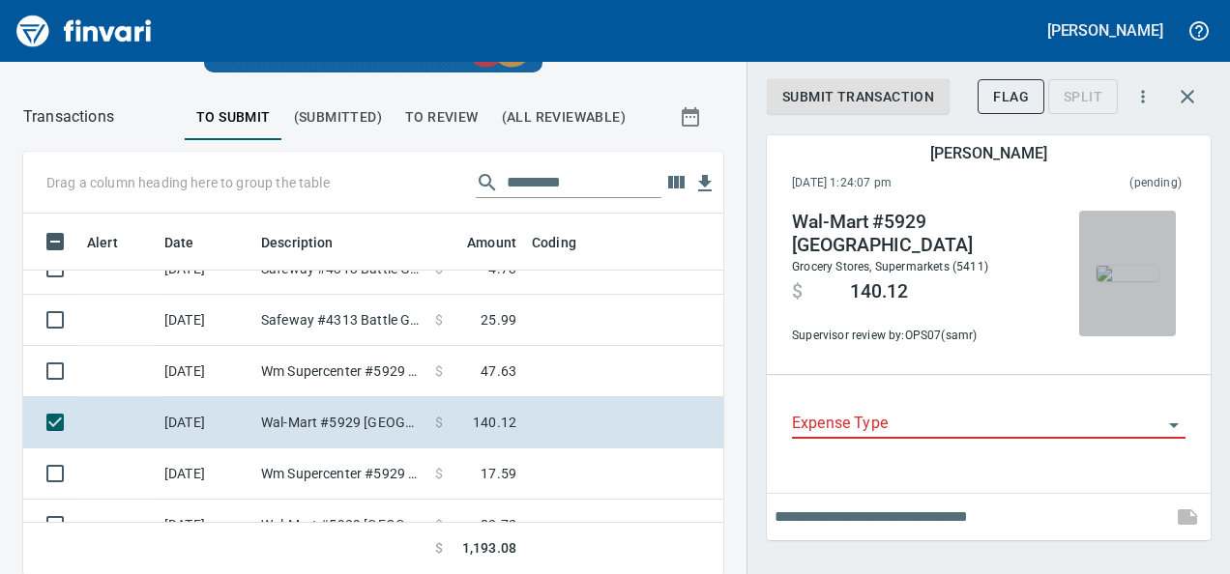
click at [1133, 281] on img "button" at bounding box center [1128, 273] width 62 height 15
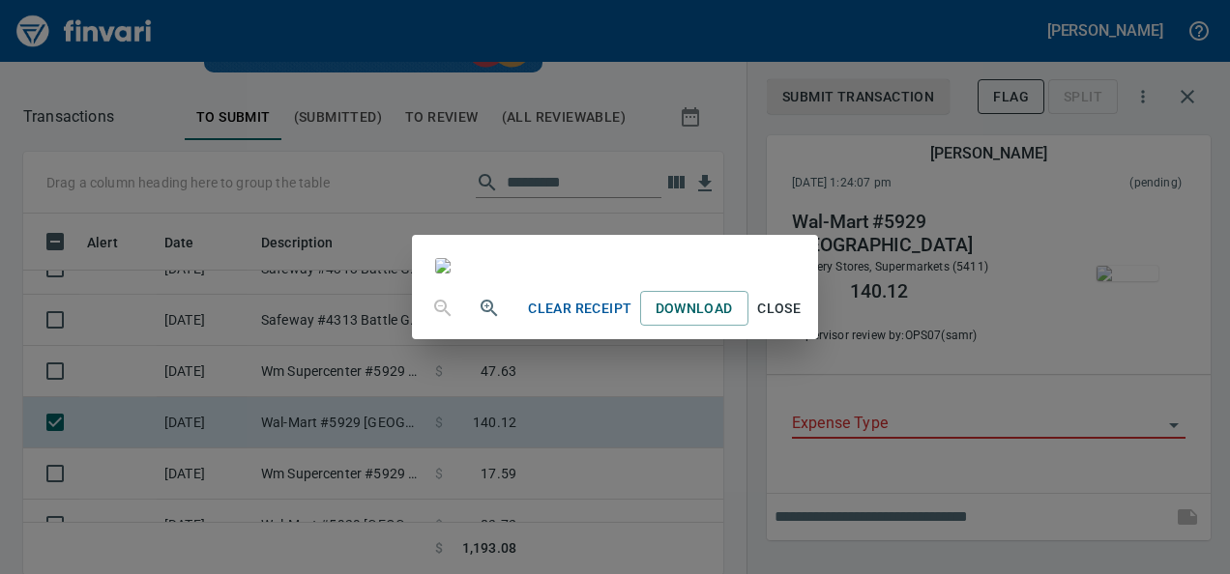
scroll to position [140, 0]
click at [803, 321] on span "Close" at bounding box center [779, 309] width 46 height 24
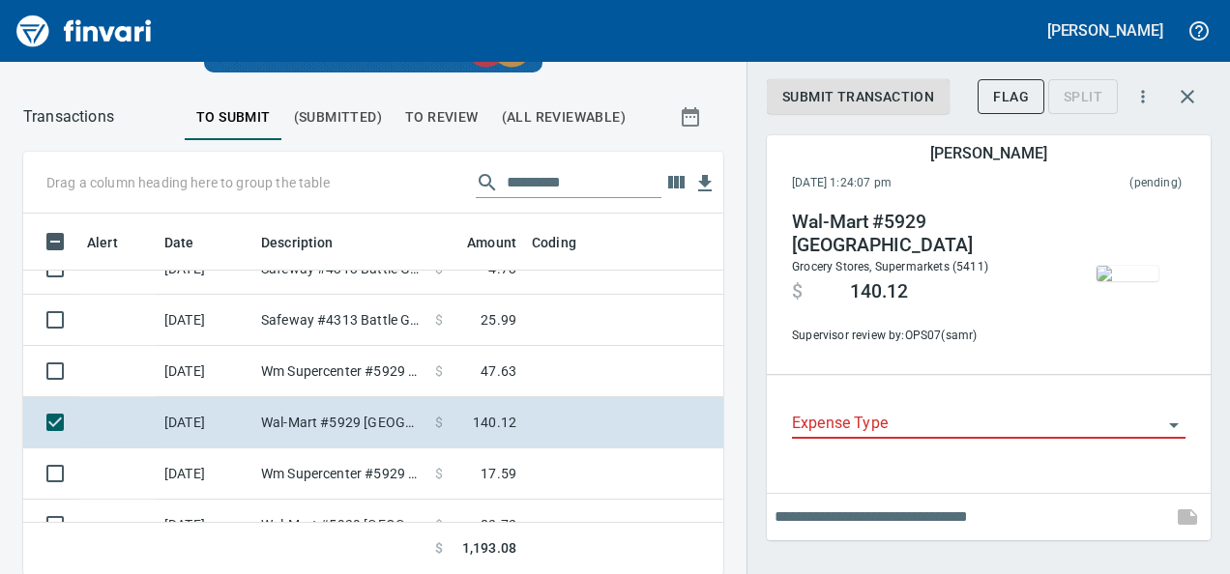
scroll to position [332, 656]
click at [1124, 274] on img "button" at bounding box center [1128, 273] width 62 height 15
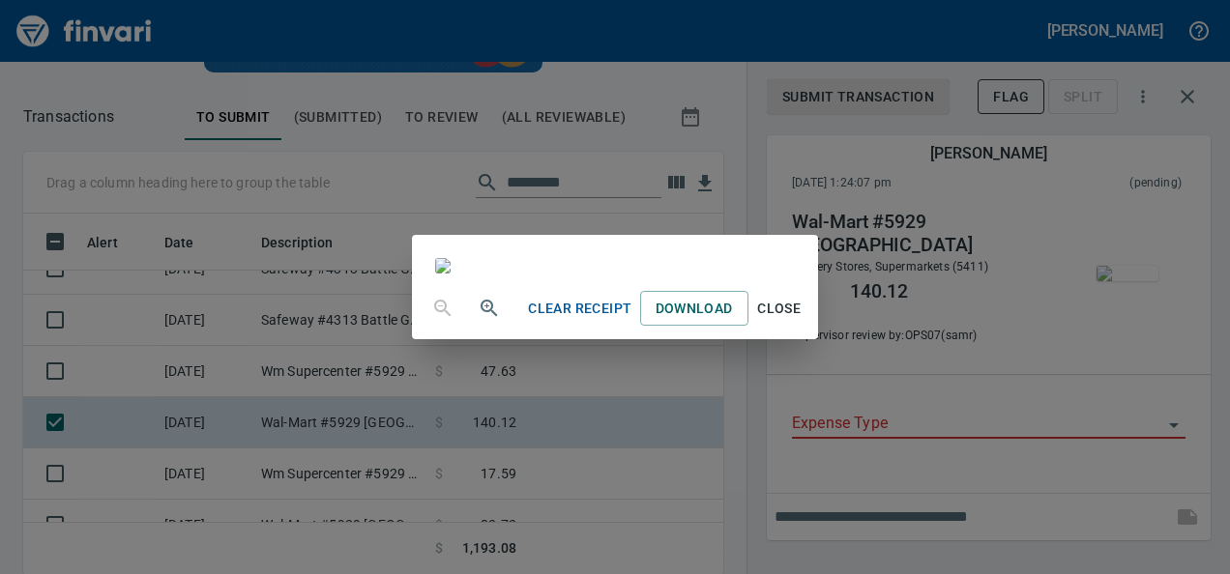
scroll to position [139, 0]
click at [810, 327] on button "Close" at bounding box center [779, 309] width 62 height 36
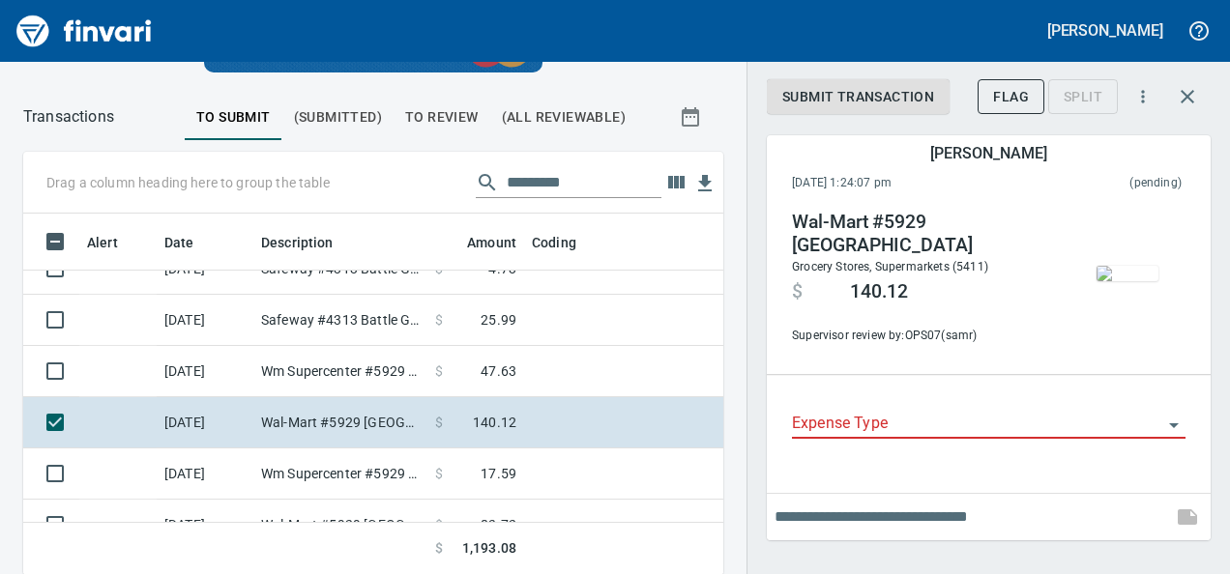
click at [876, 433] on input "Expense Type" at bounding box center [977, 424] width 370 height 27
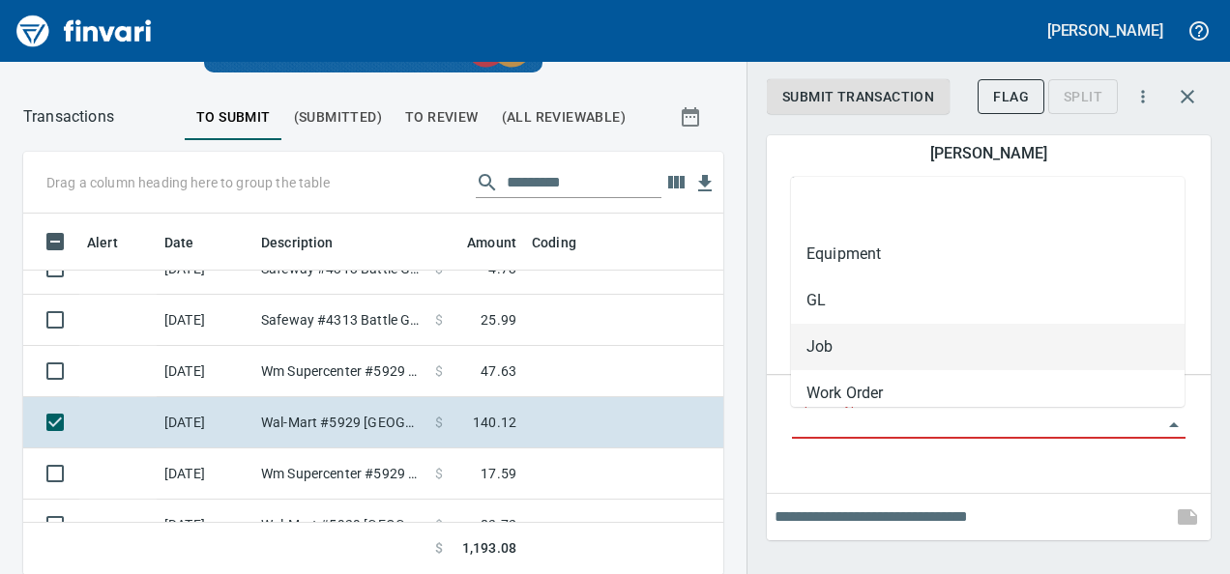
click at [813, 301] on li "GL" at bounding box center [988, 301] width 394 height 46
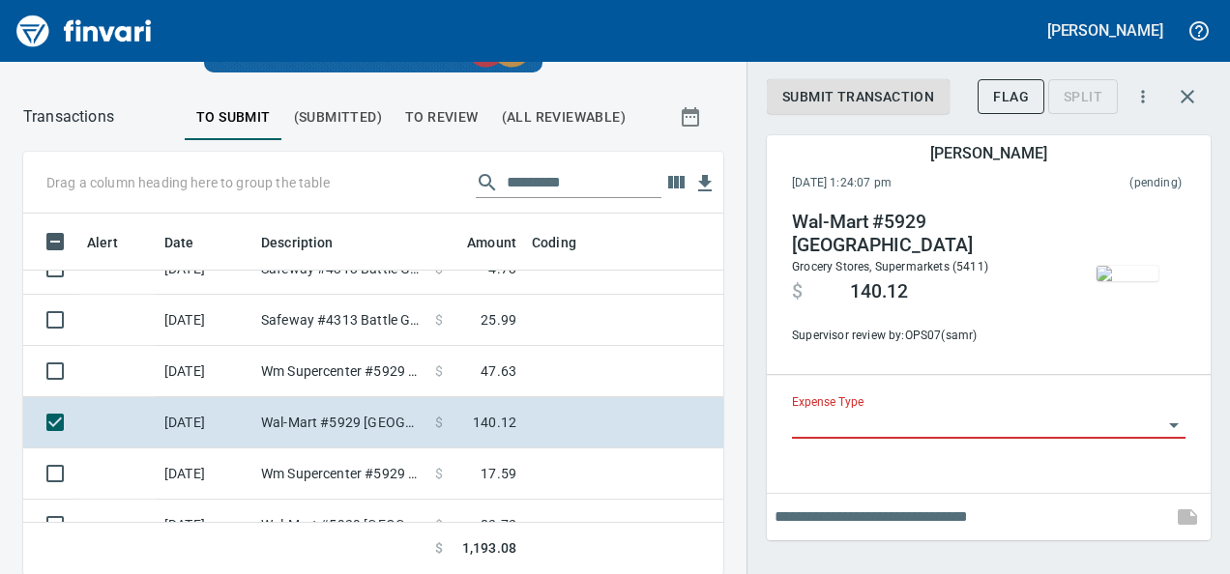
type input "**"
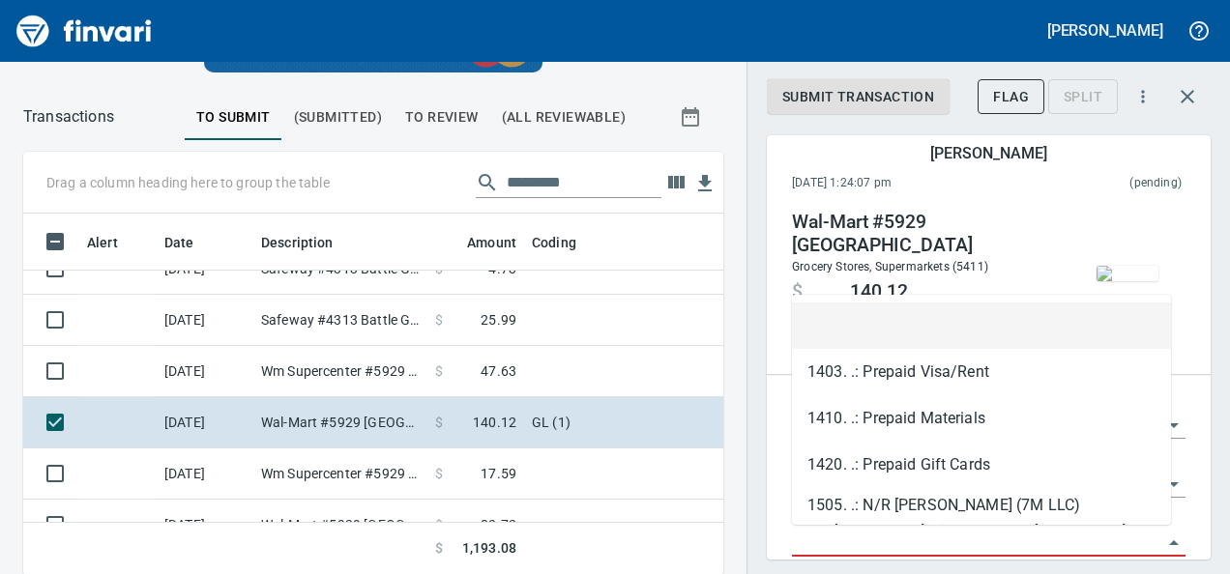
click at [800, 544] on input "GL Account" at bounding box center [977, 542] width 370 height 27
paste input "**********"
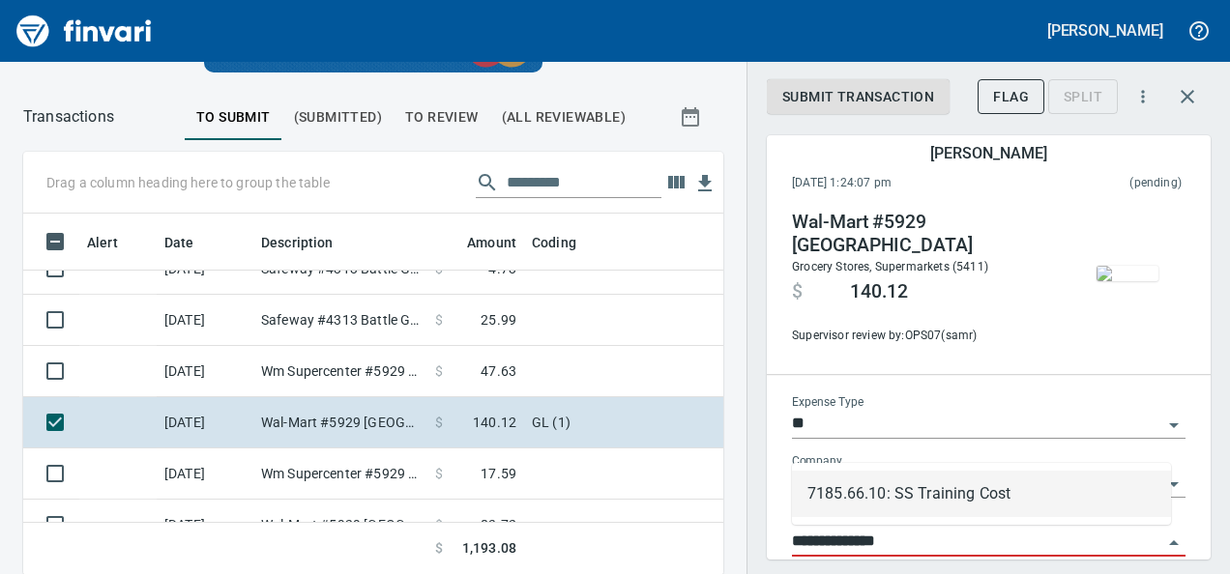
click at [944, 477] on li "7185.66.10: SS Training Cost" at bounding box center [981, 494] width 379 height 46
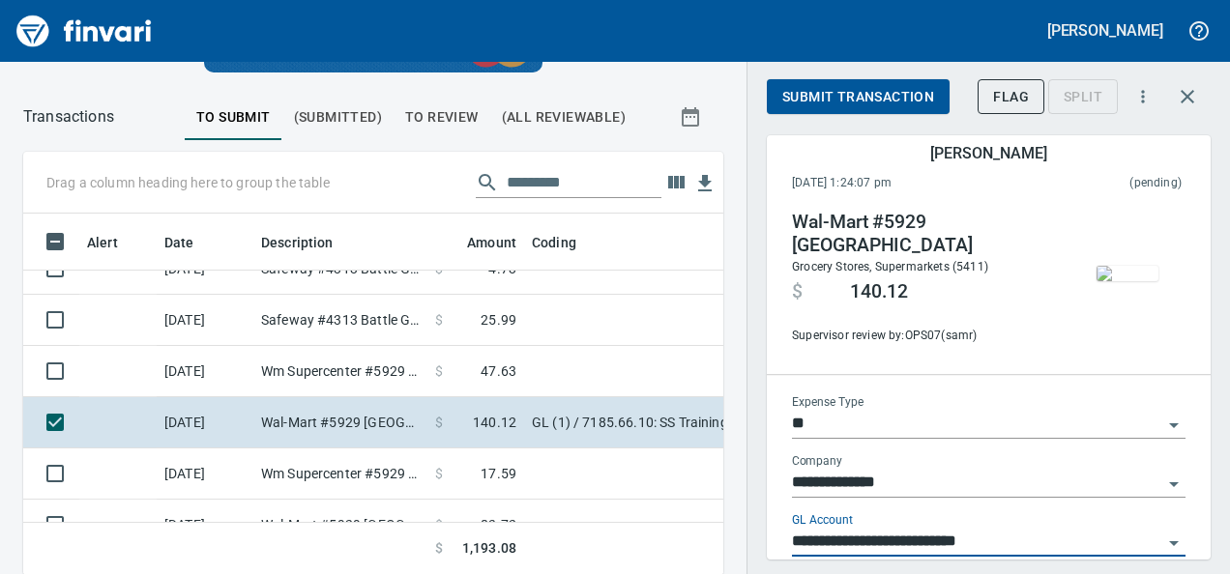
scroll to position [99, 0]
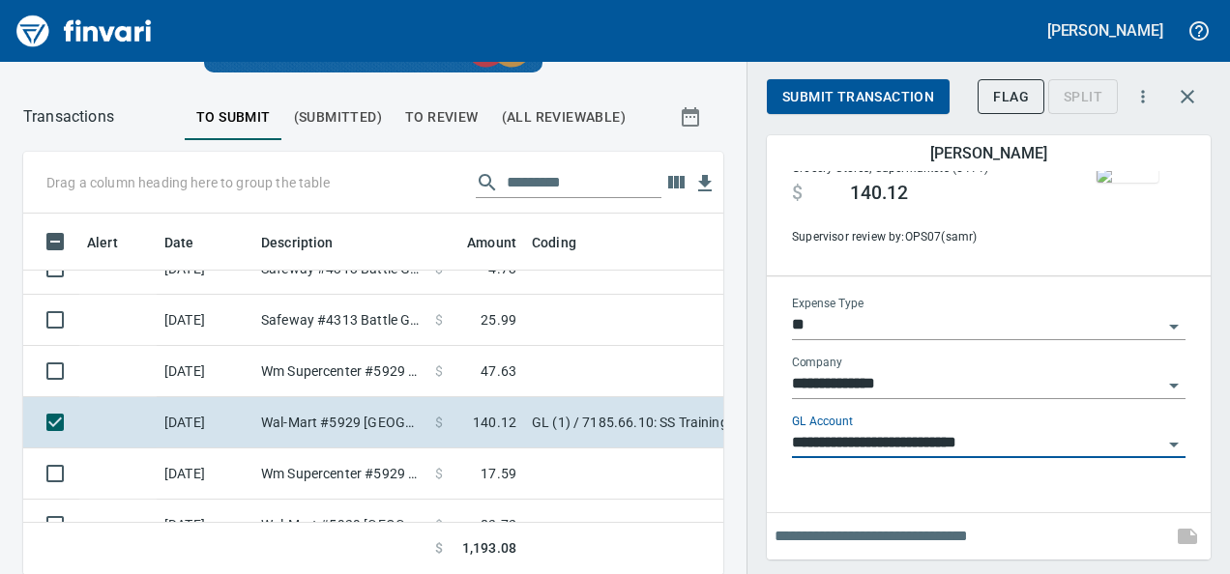
type input "**********"
click at [835, 75] on div "Submit Transaction Flag Split" at bounding box center [965, 96] width 397 height 43
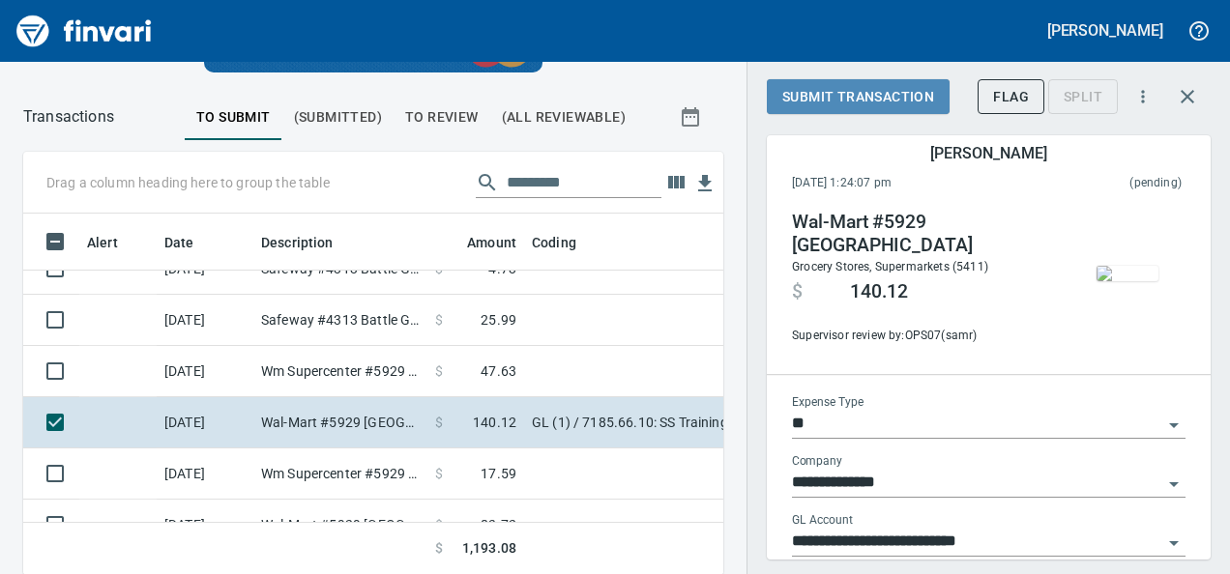
click at [830, 97] on span "Submit Transaction" at bounding box center [858, 97] width 152 height 24
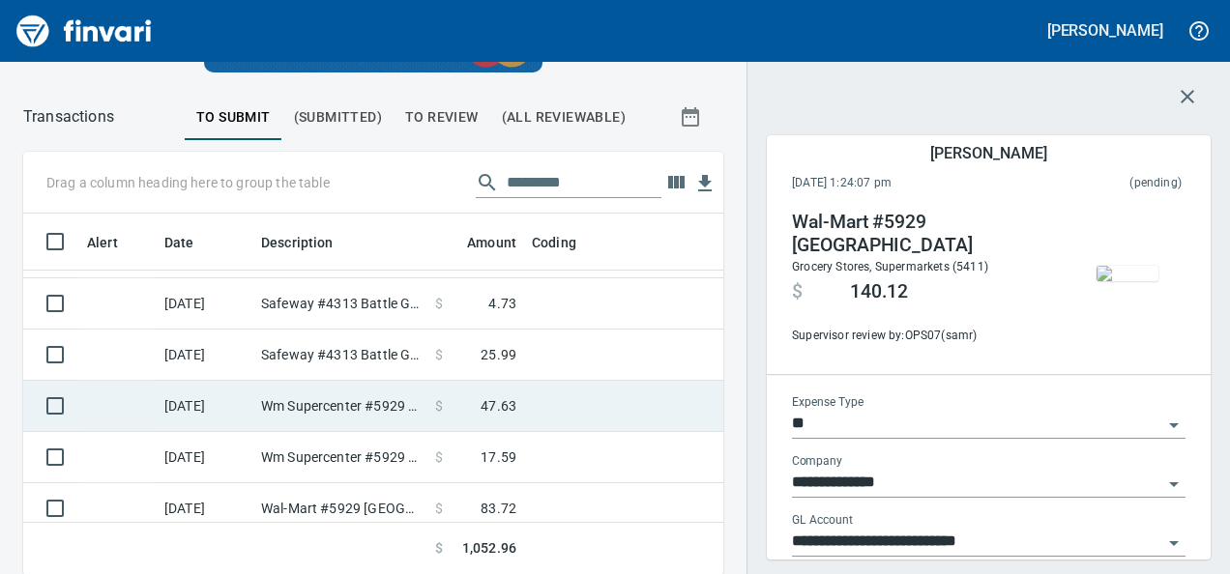
scroll to position [92, 0]
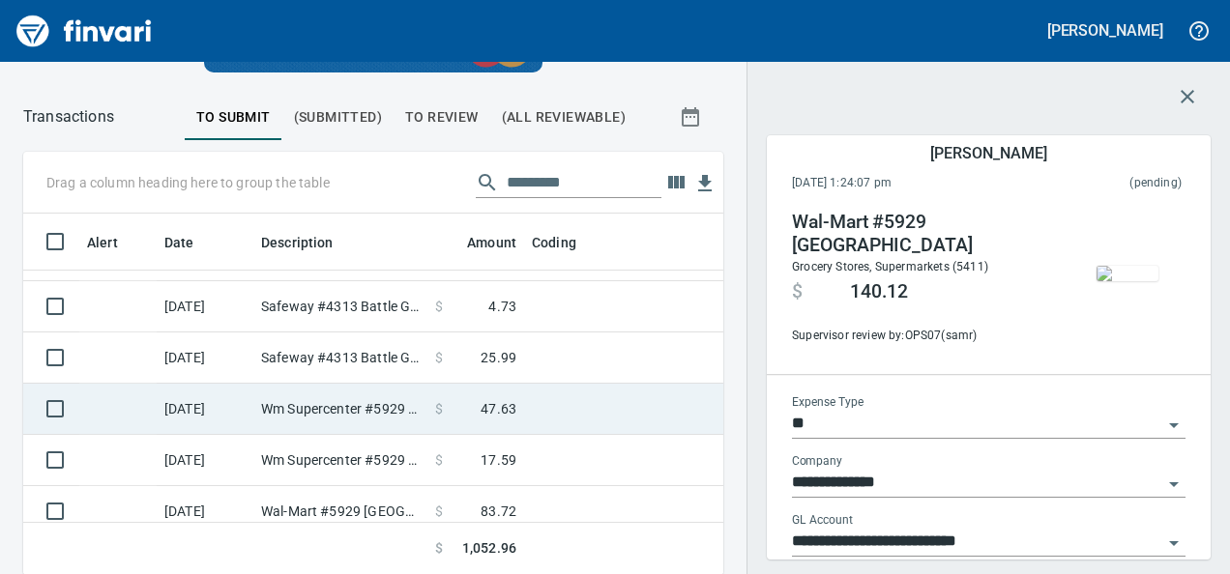
click at [530, 351] on td at bounding box center [765, 358] width 483 height 51
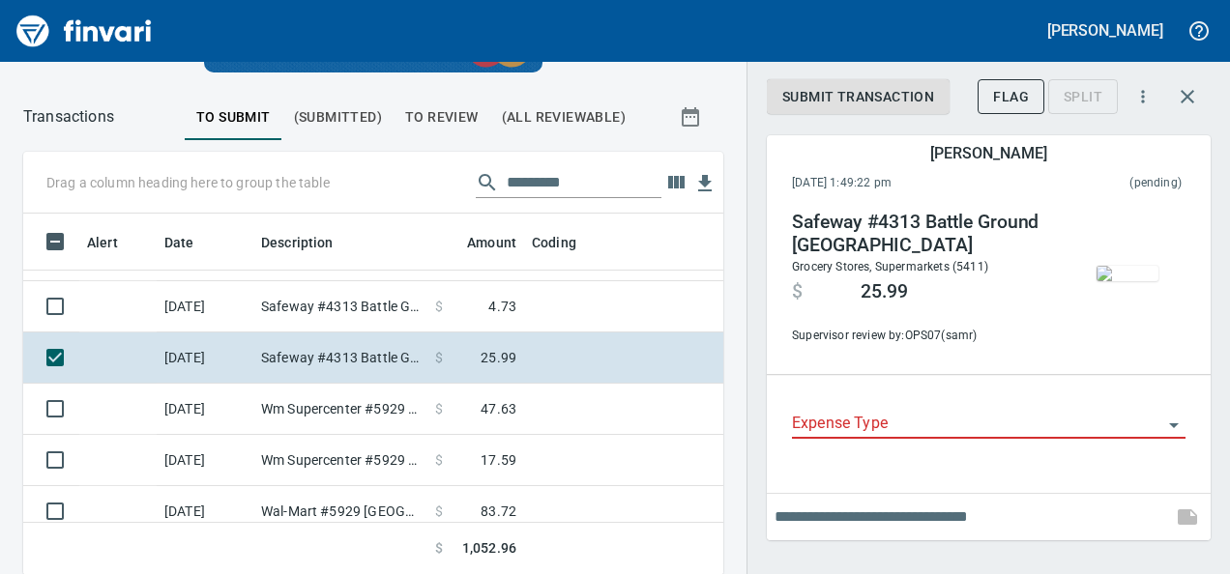
click at [1141, 281] on img "button" at bounding box center [1128, 273] width 62 height 15
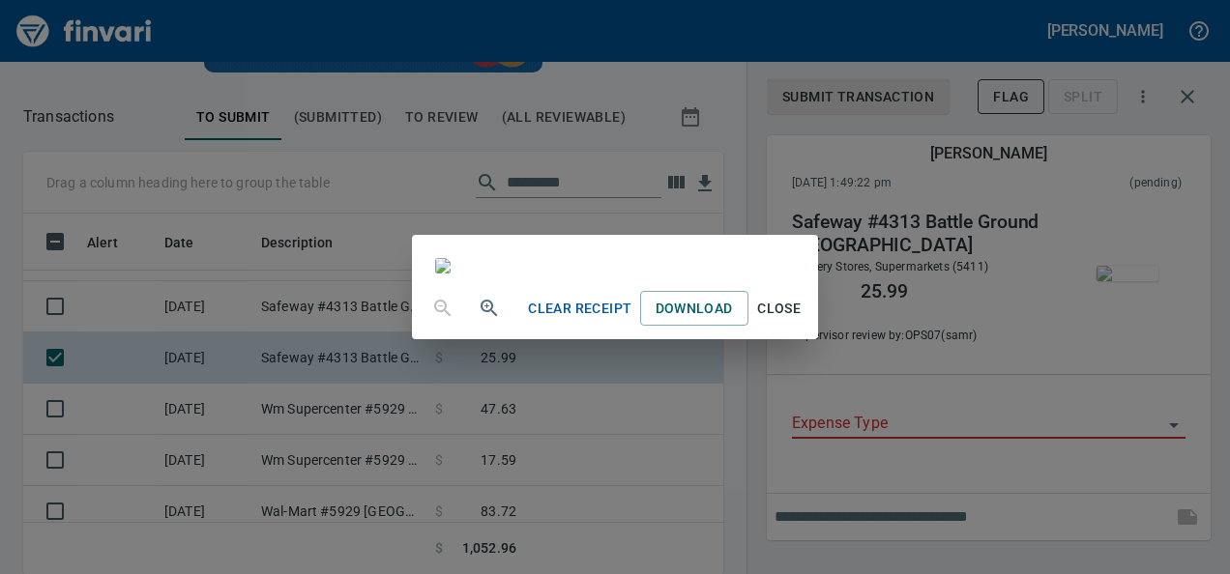
scroll to position [8, 0]
click at [803, 321] on span "Close" at bounding box center [779, 309] width 46 height 24
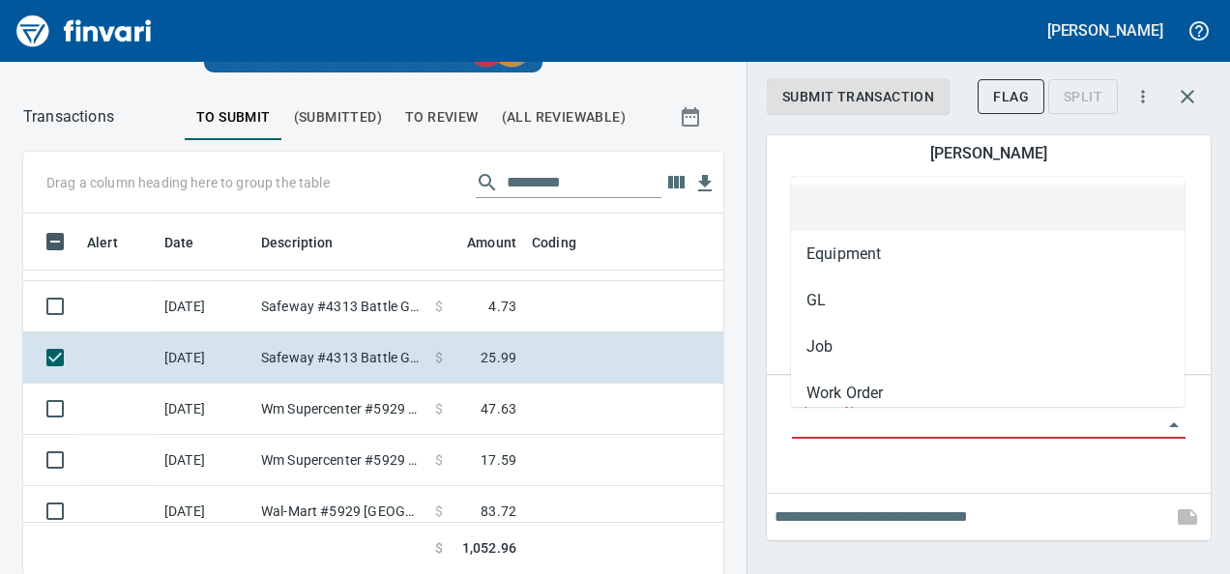
click at [905, 435] on input "Expense Type" at bounding box center [977, 424] width 370 height 27
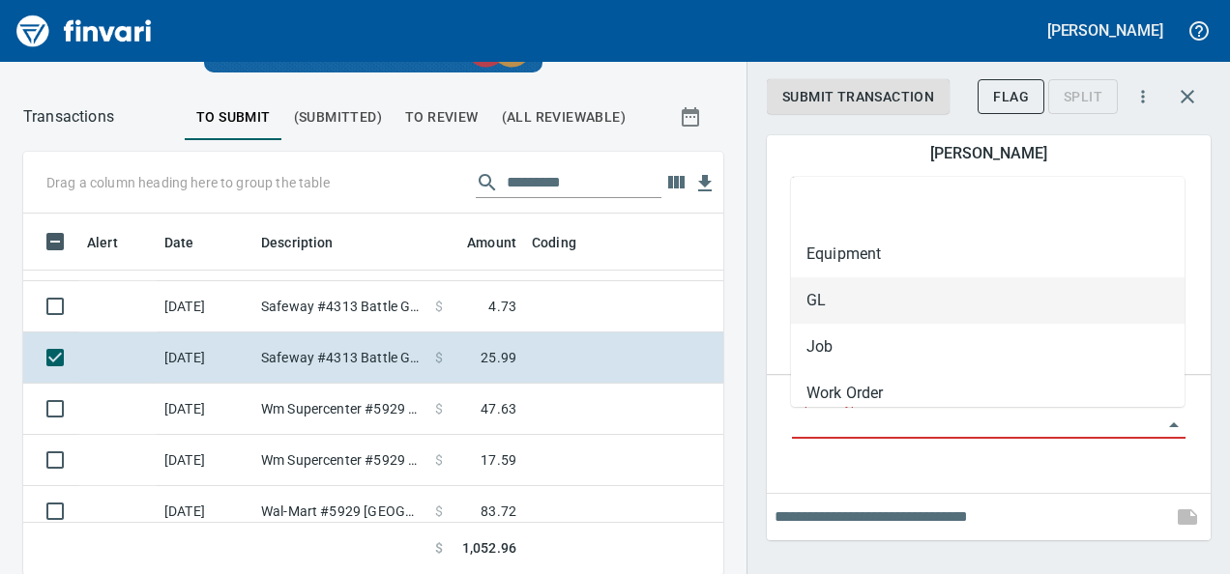
click at [839, 294] on li "GL" at bounding box center [988, 301] width 394 height 46
type input "**"
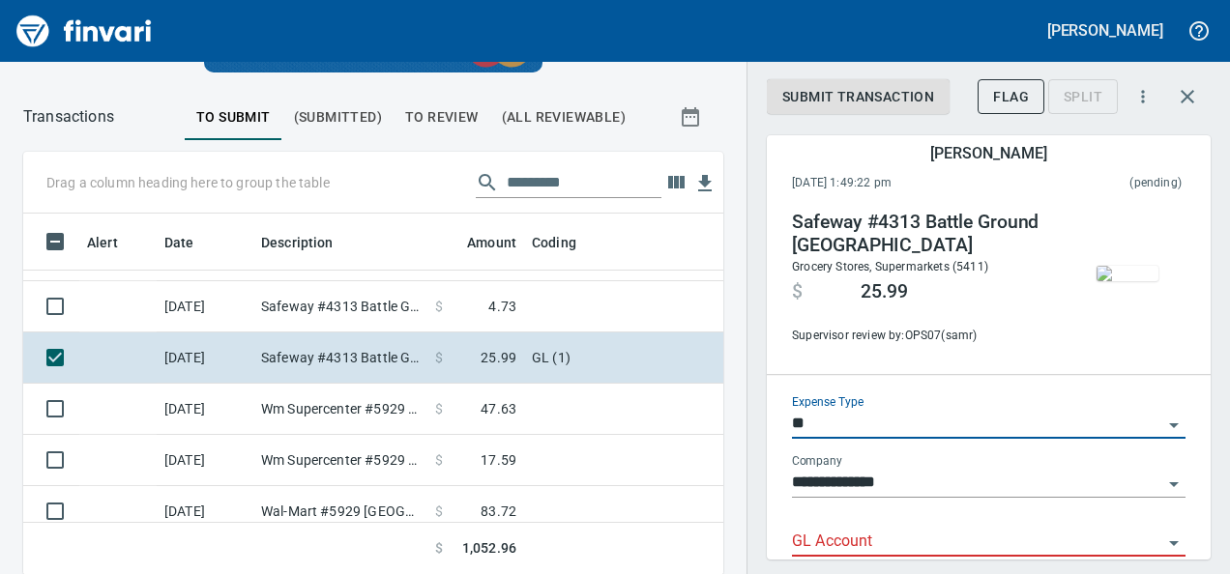
scroll to position [99, 0]
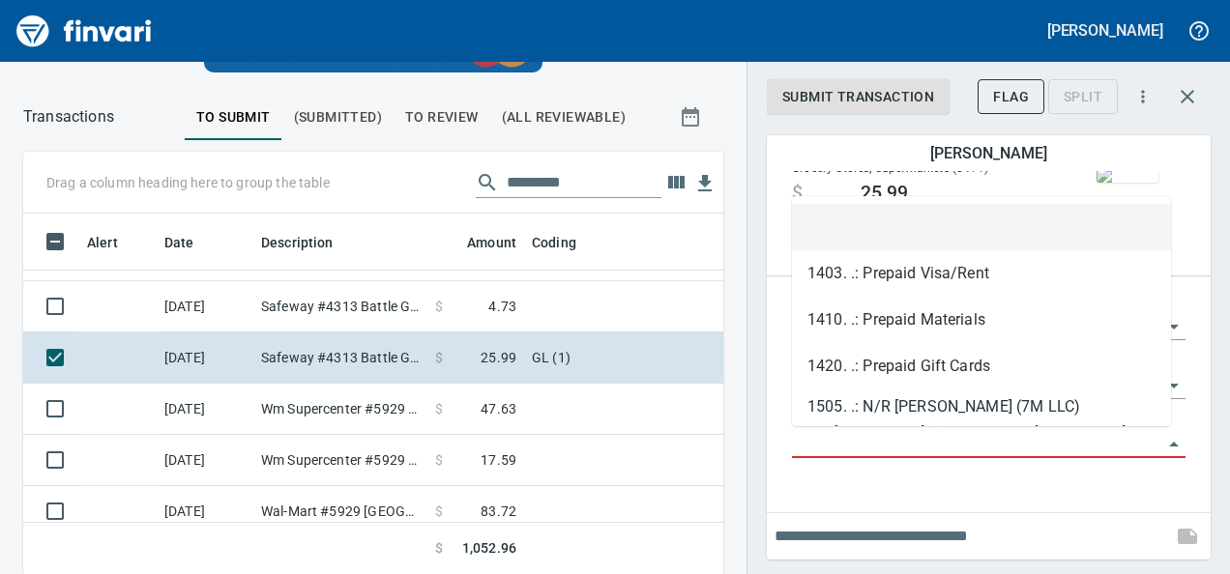
click at [841, 451] on input "GL Account" at bounding box center [977, 443] width 370 height 27
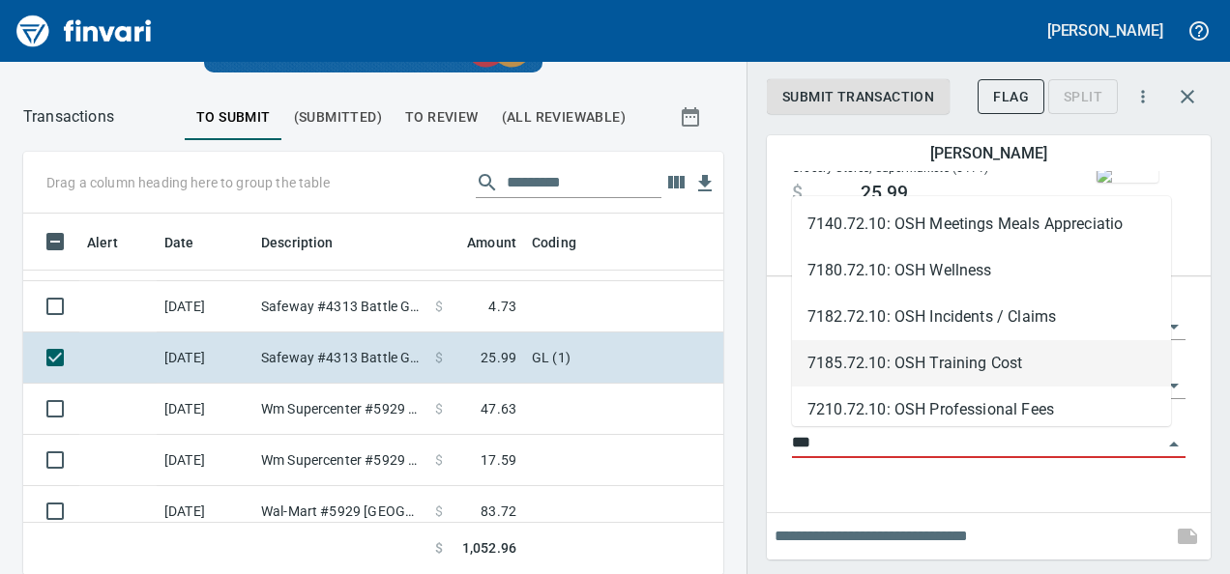
scroll to position [190, 0]
click at [895, 362] on div "7121.72.10: OSH Entertainment,Other 7140.72.10: OSH Meetings Meals Appreciatio …" at bounding box center [981, 311] width 379 height 230
click at [895, 362] on li "7185.72.10: OSH Training Cost" at bounding box center [981, 362] width 379 height 46
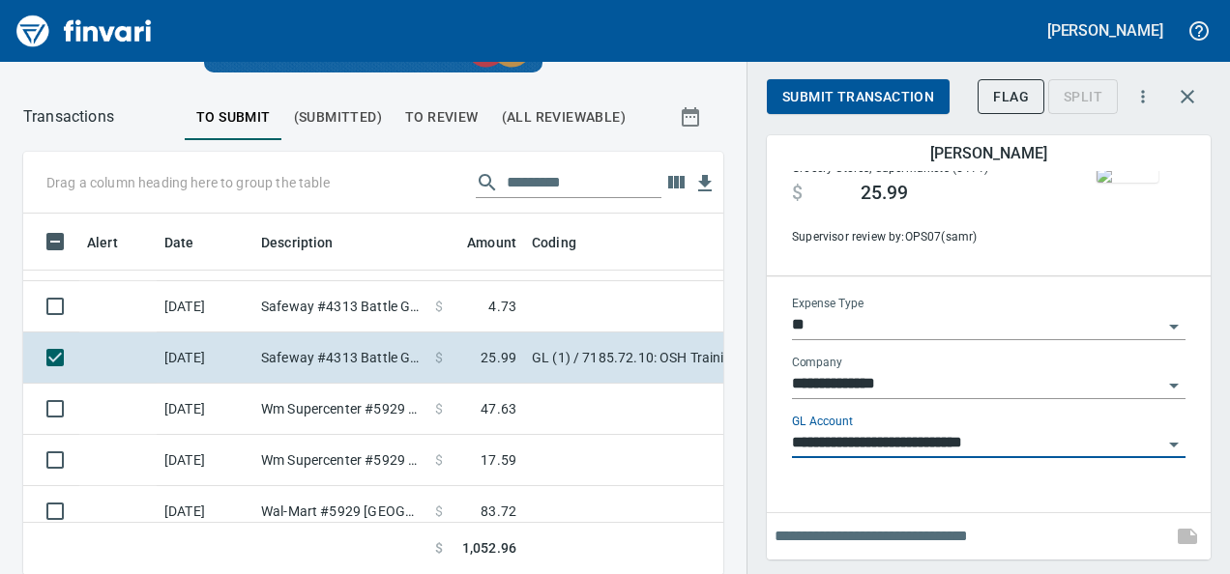
click at [895, 362] on div "**********" at bounding box center [989, 378] width 394 height 44
type input "**********"
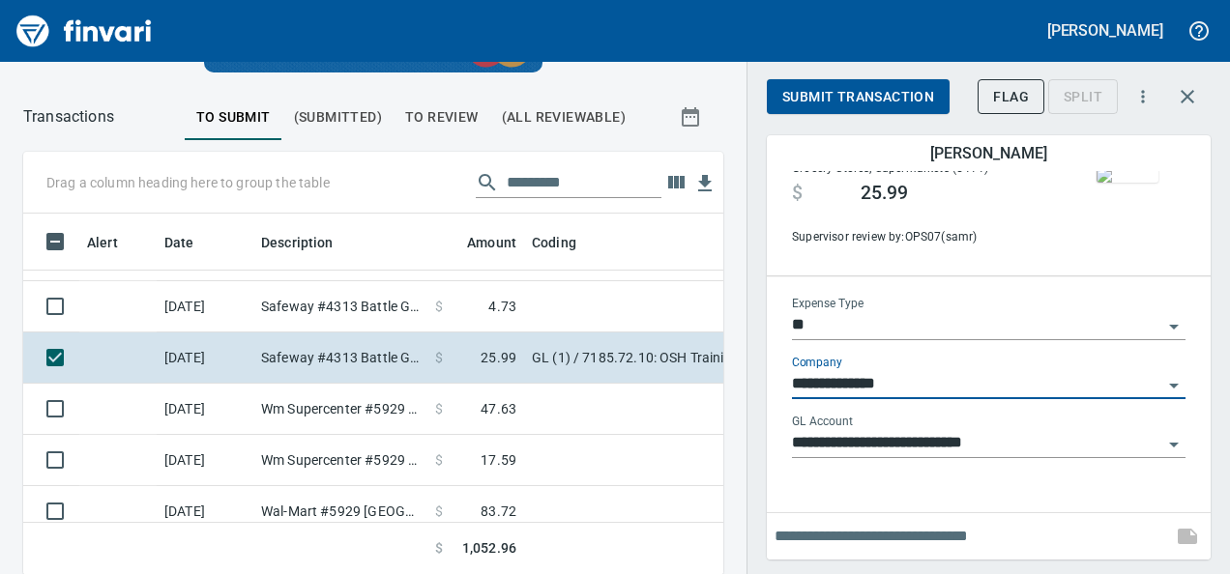
click at [842, 101] on span "Submit Transaction" at bounding box center [858, 97] width 152 height 24
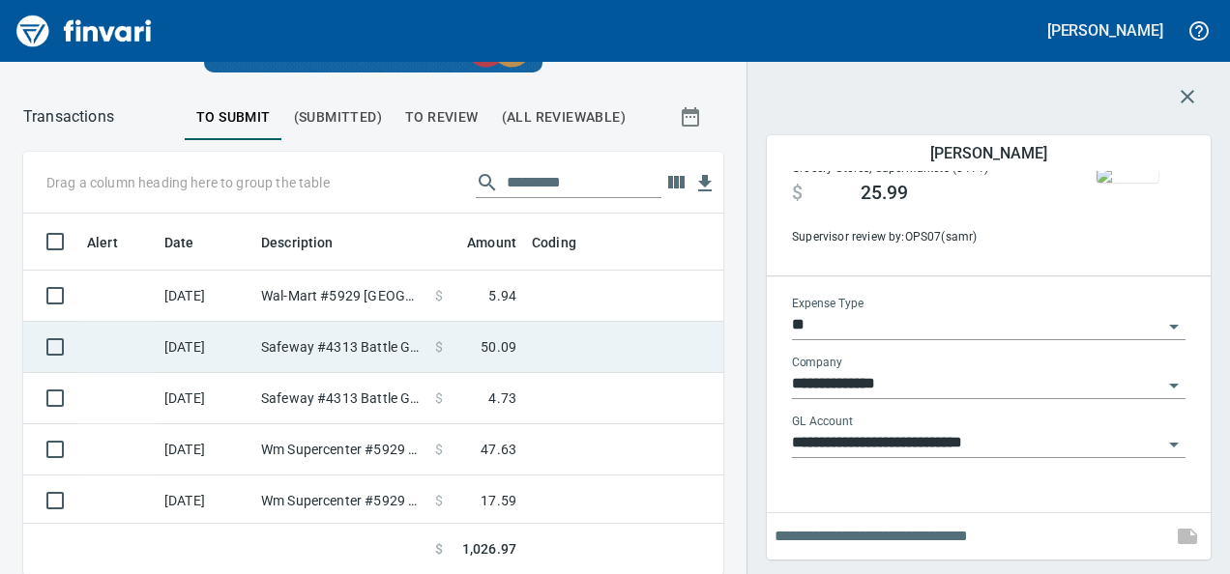
scroll to position [323, 0]
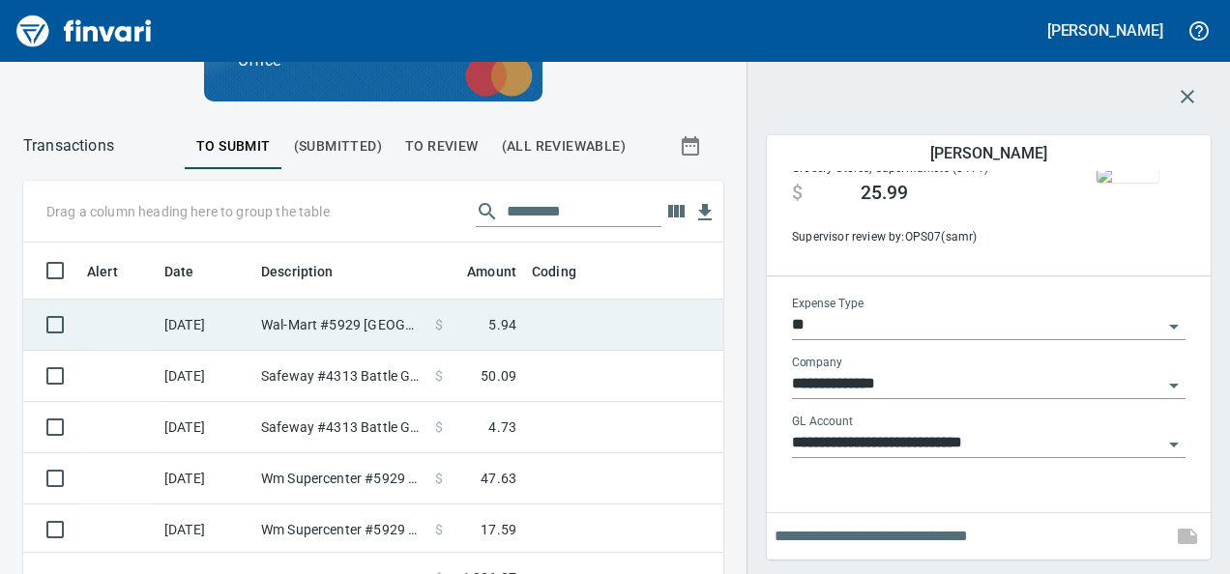
click at [459, 319] on span at bounding box center [465, 324] width 45 height 19
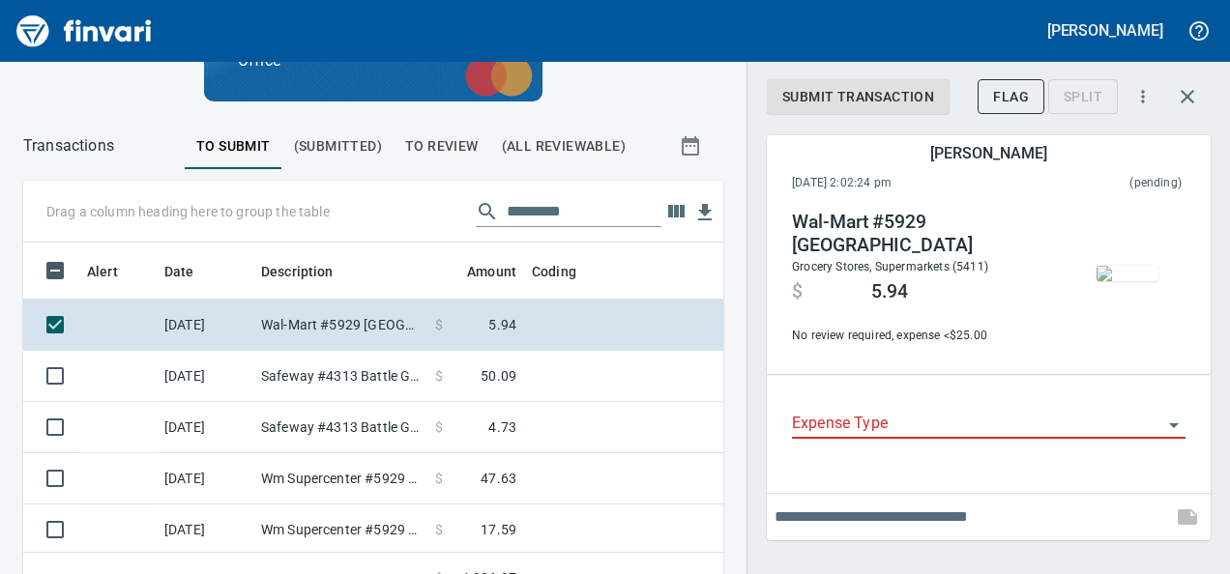
click at [1144, 279] on img "button" at bounding box center [1128, 273] width 62 height 15
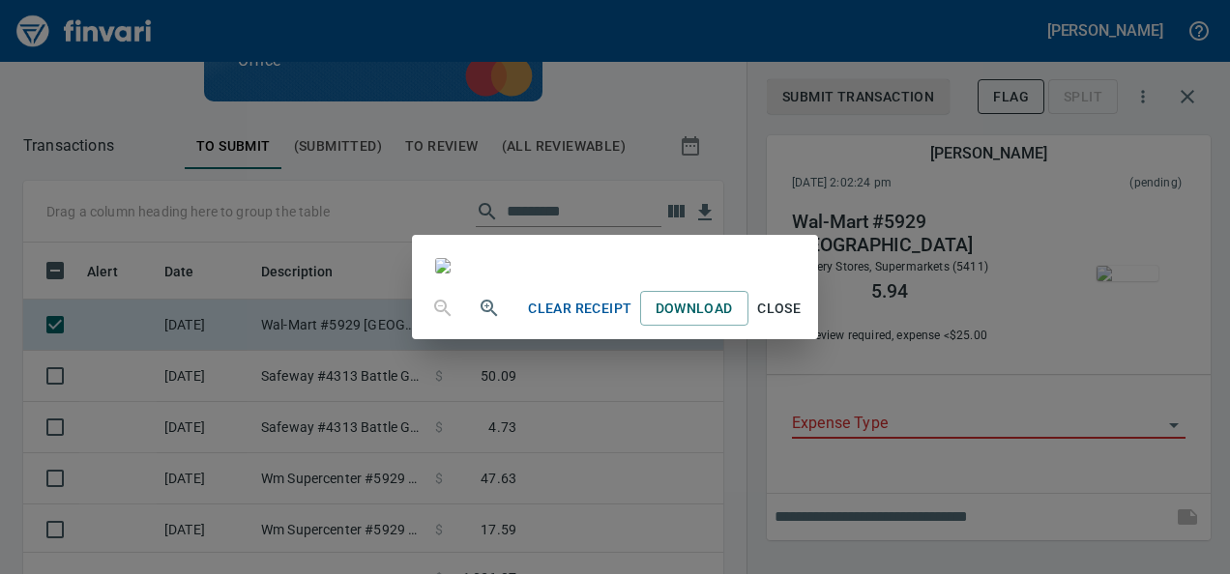
scroll to position [193, 0]
click at [1102, 333] on div "Clear Receipt Download Close" at bounding box center [615, 287] width 1230 height 574
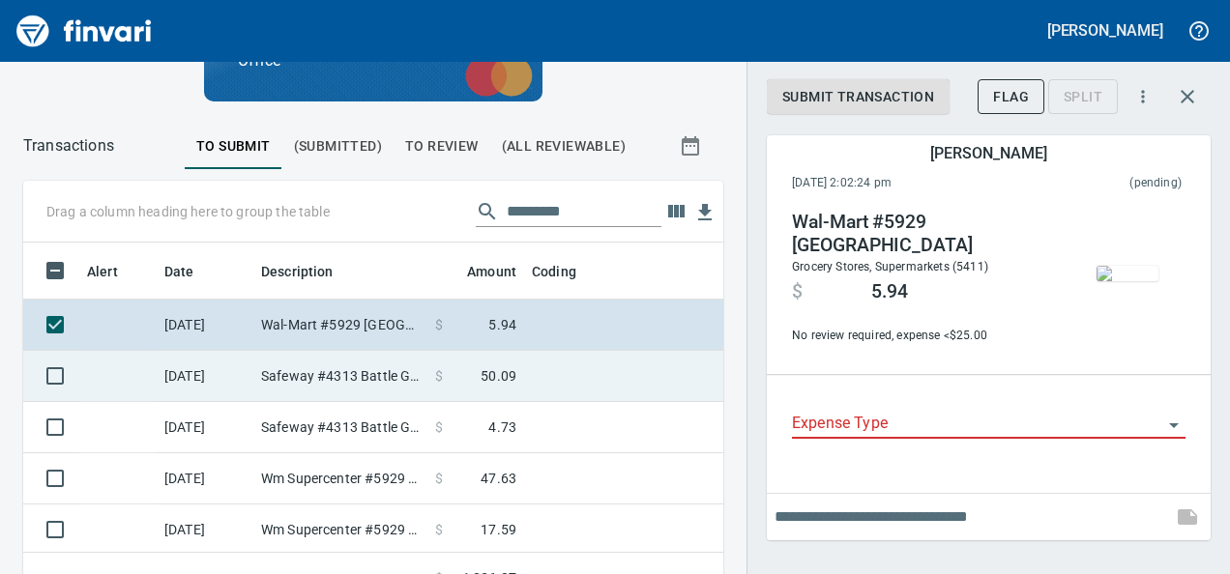
click at [366, 384] on td "Safeway #4313 Battle Ground [GEOGRAPHIC_DATA]" at bounding box center [340, 376] width 174 height 51
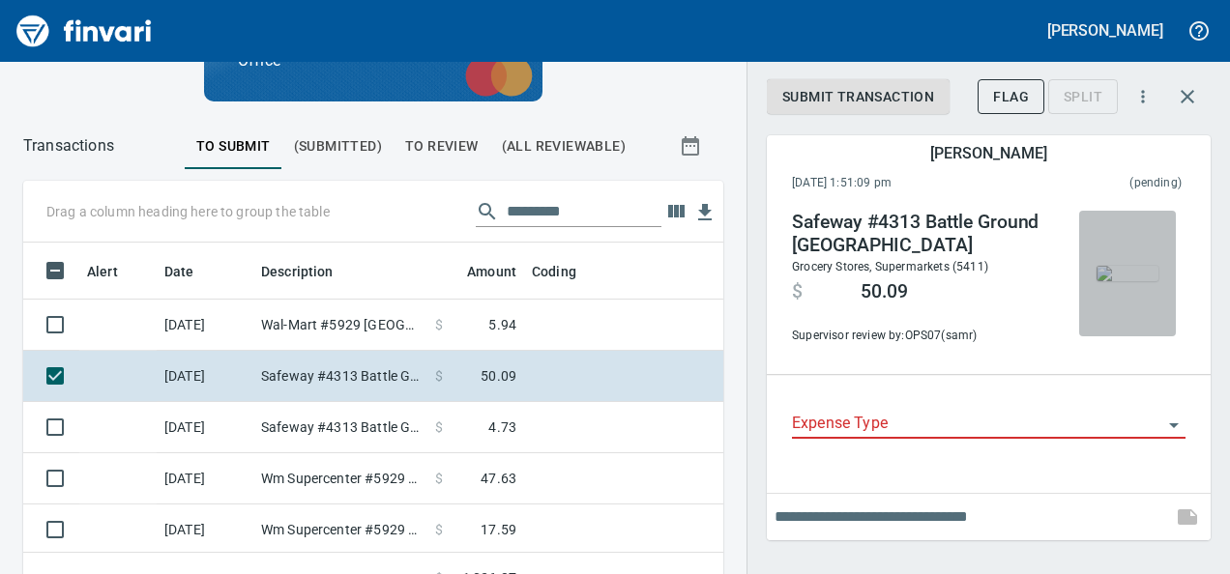
click at [1136, 275] on img "button" at bounding box center [1128, 273] width 62 height 15
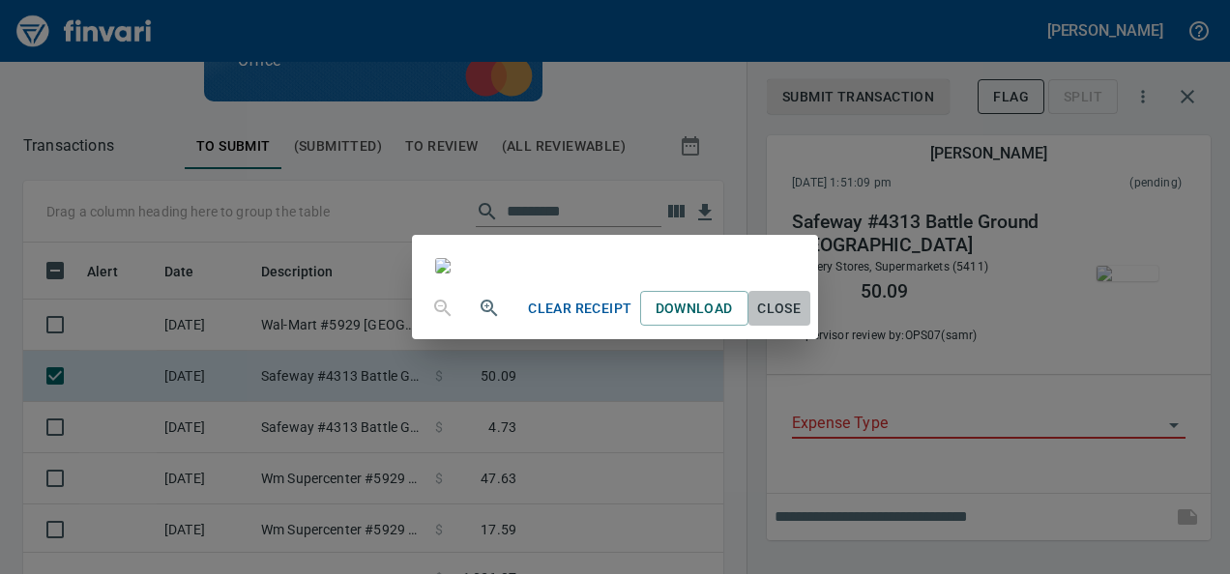
click at [803, 321] on span "Close" at bounding box center [779, 309] width 46 height 24
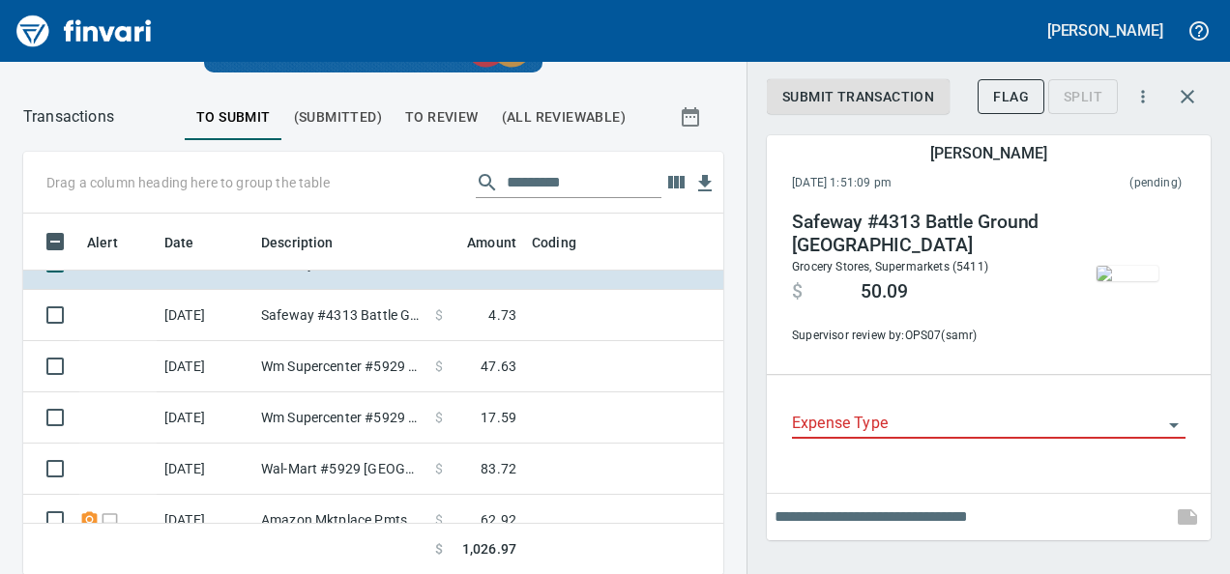
scroll to position [80, 0]
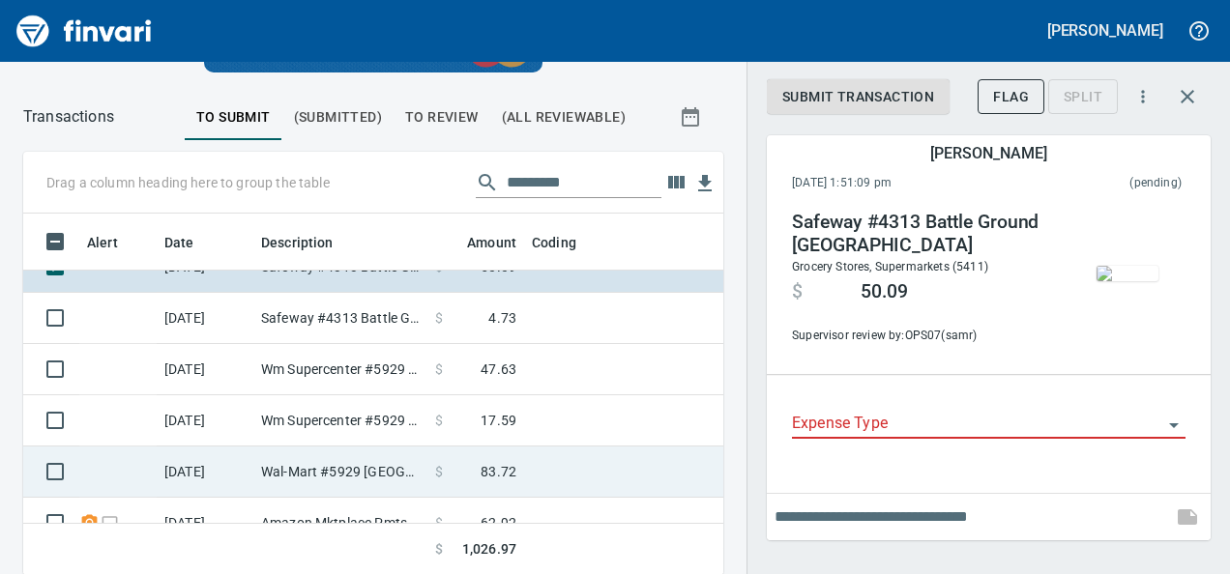
click at [330, 484] on td "Wal-Mart #5929 [GEOGRAPHIC_DATA]" at bounding box center [340, 472] width 174 height 51
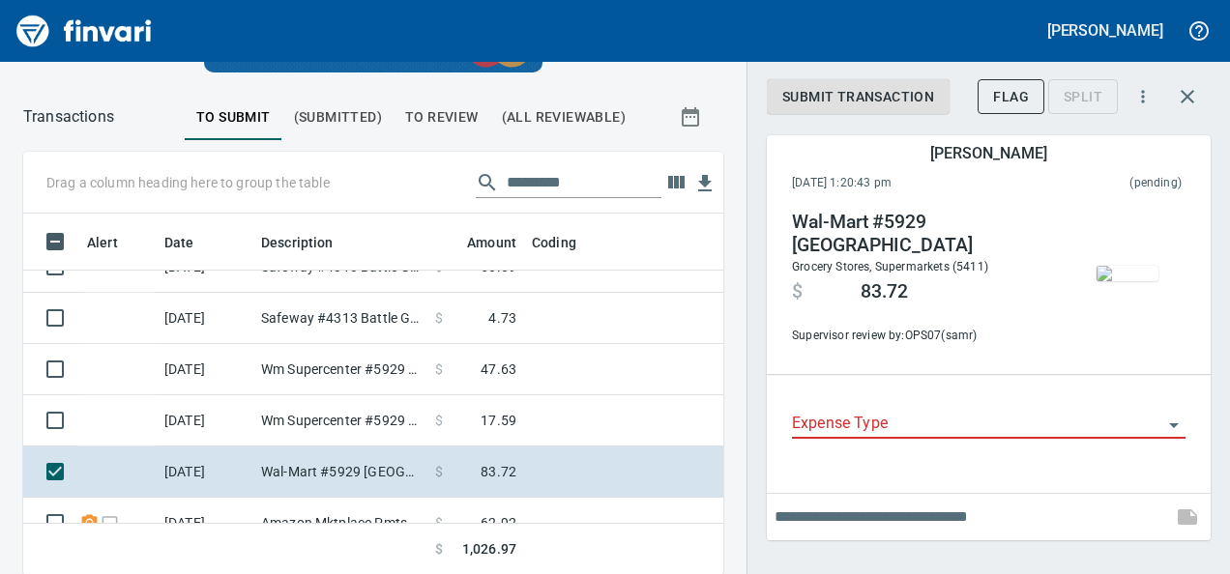
click at [1119, 281] on img "button" at bounding box center [1128, 273] width 62 height 15
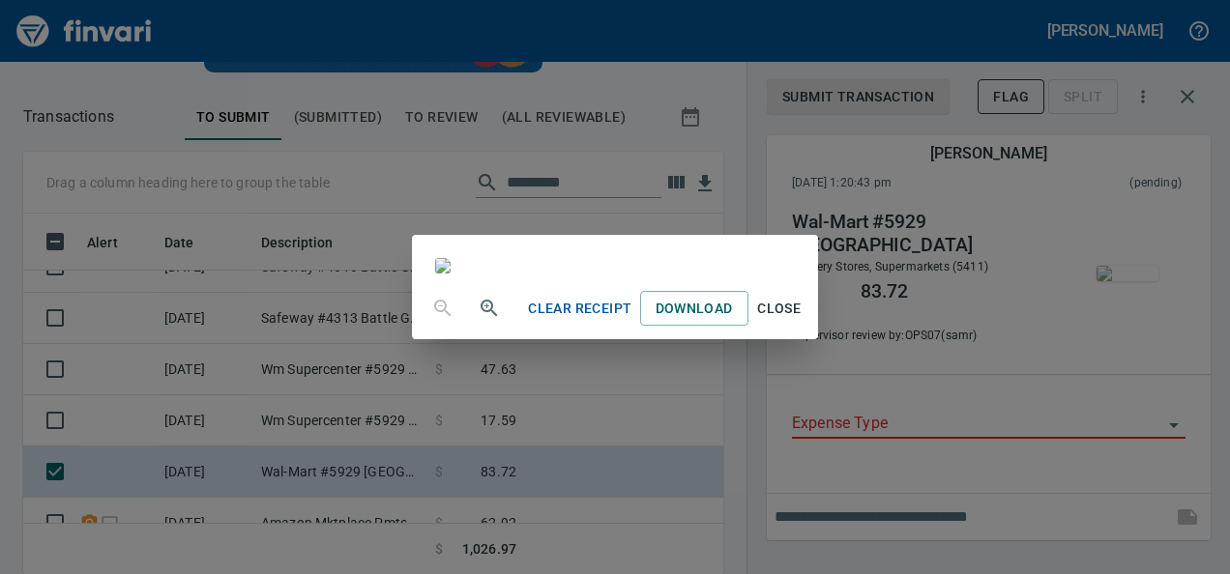
scroll to position [132, 0]
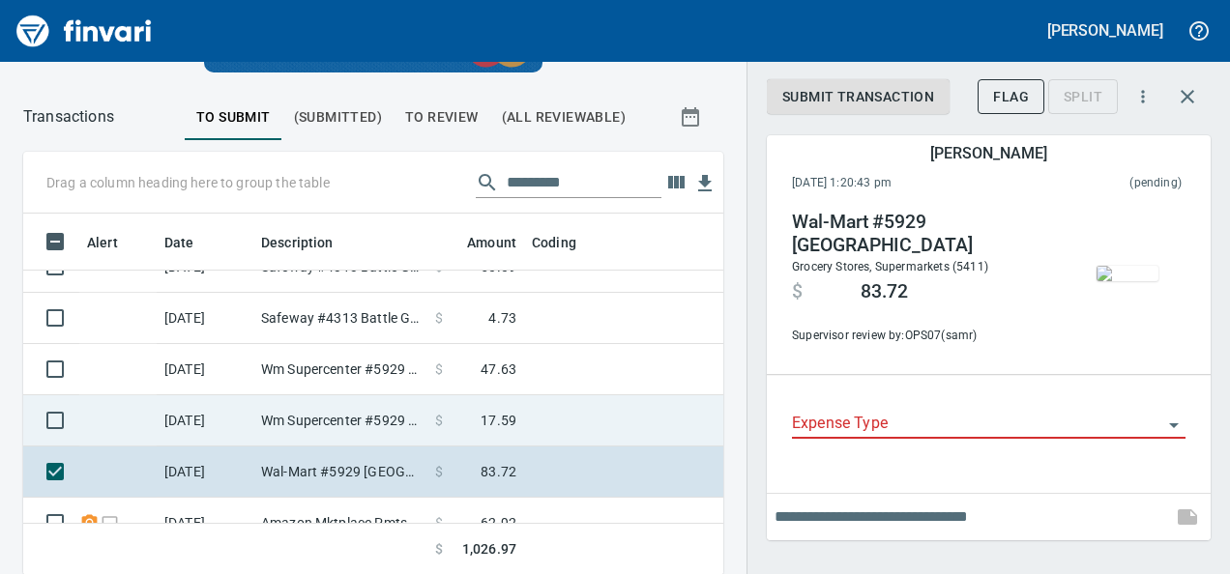
click at [367, 418] on td "Wm Supercenter #5929 [GEOGRAPHIC_DATA]" at bounding box center [340, 420] width 174 height 51
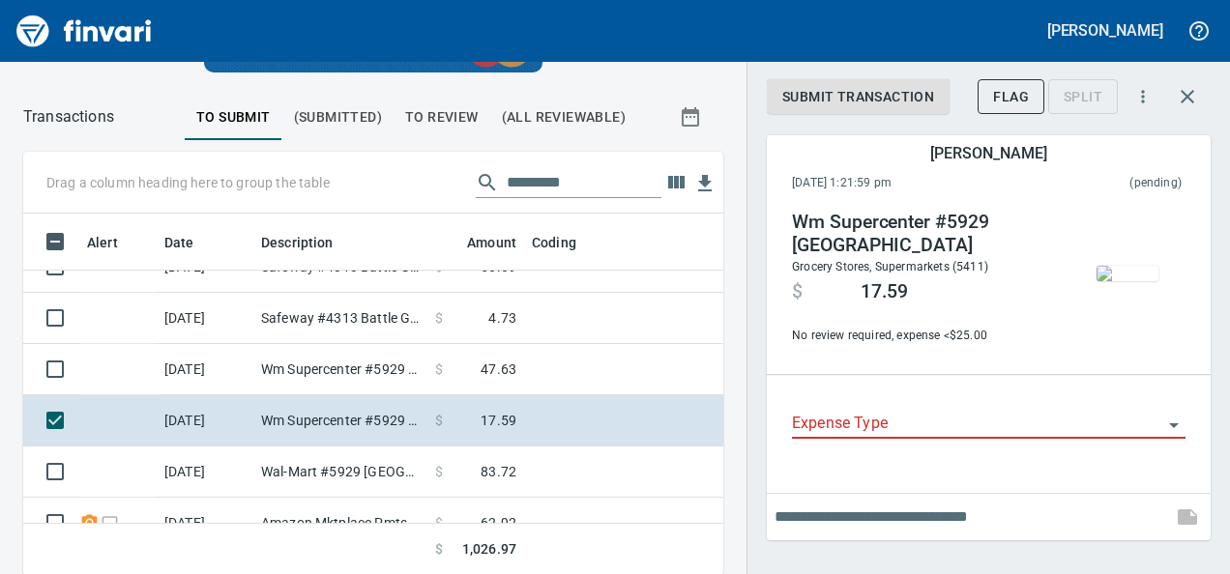
click at [1118, 281] on img "button" at bounding box center [1128, 273] width 62 height 15
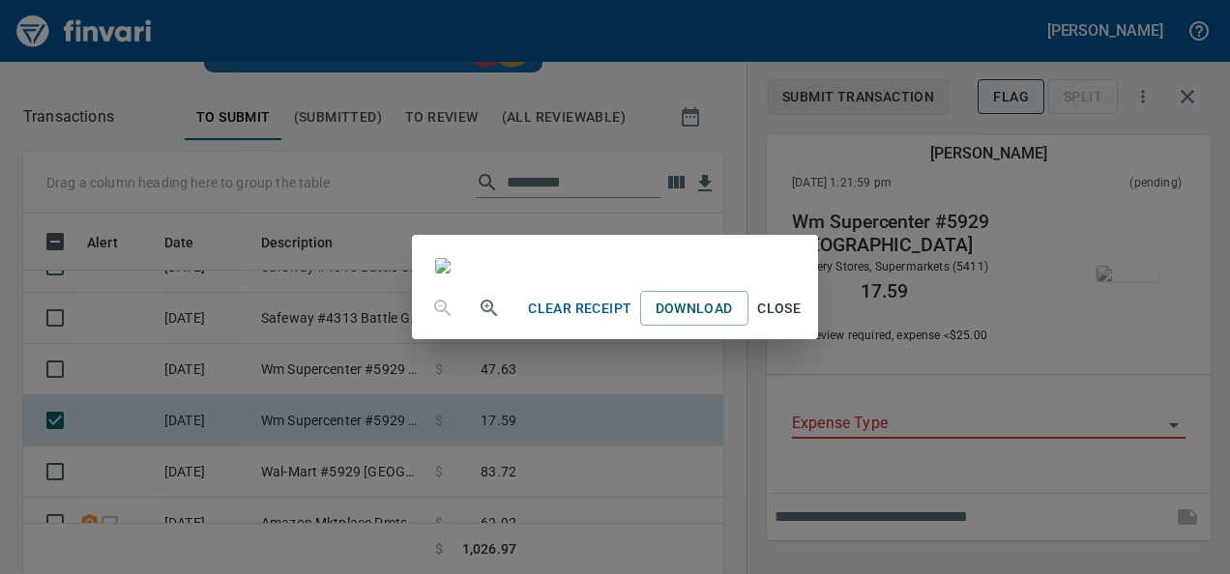
scroll to position [205, 0]
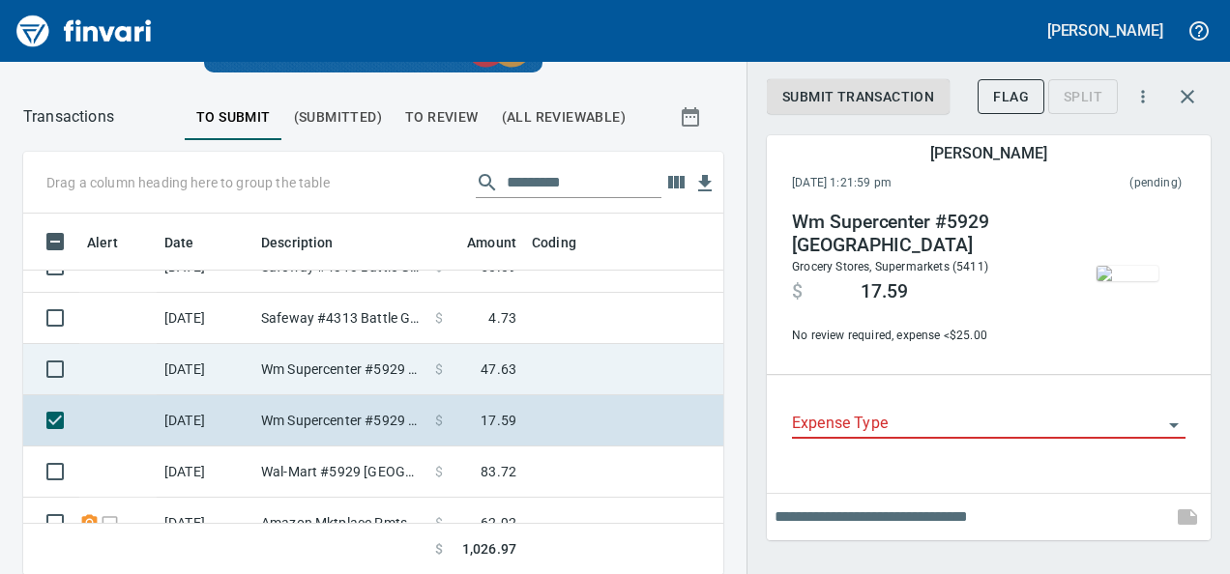
click at [343, 372] on td "Wm Supercenter #5929 [GEOGRAPHIC_DATA]" at bounding box center [340, 369] width 174 height 51
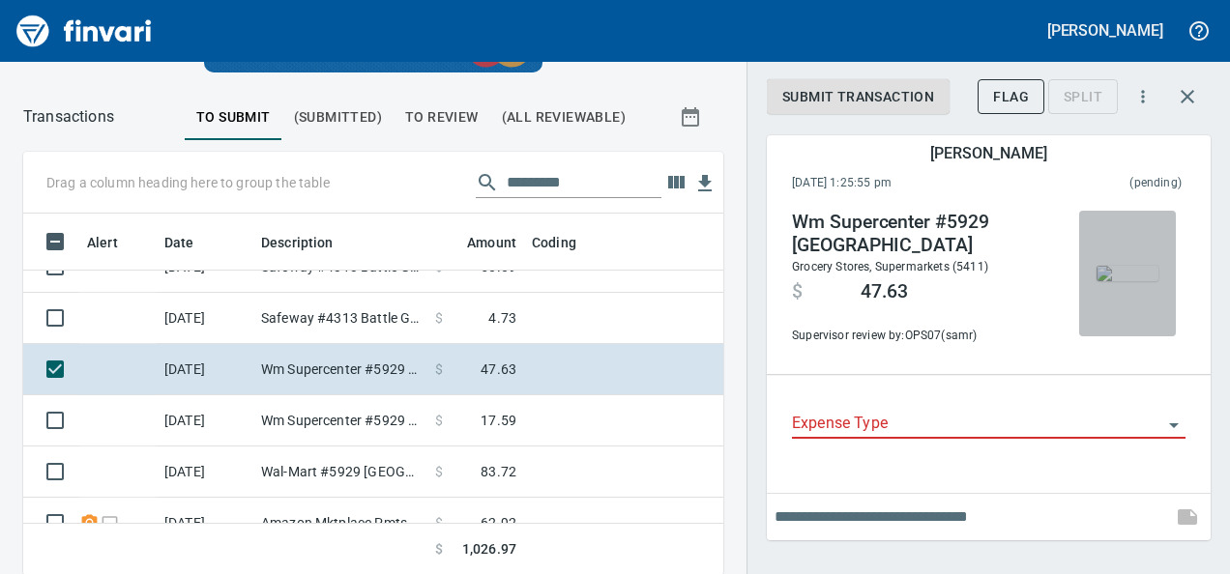
click at [1146, 281] on img "button" at bounding box center [1128, 273] width 62 height 15
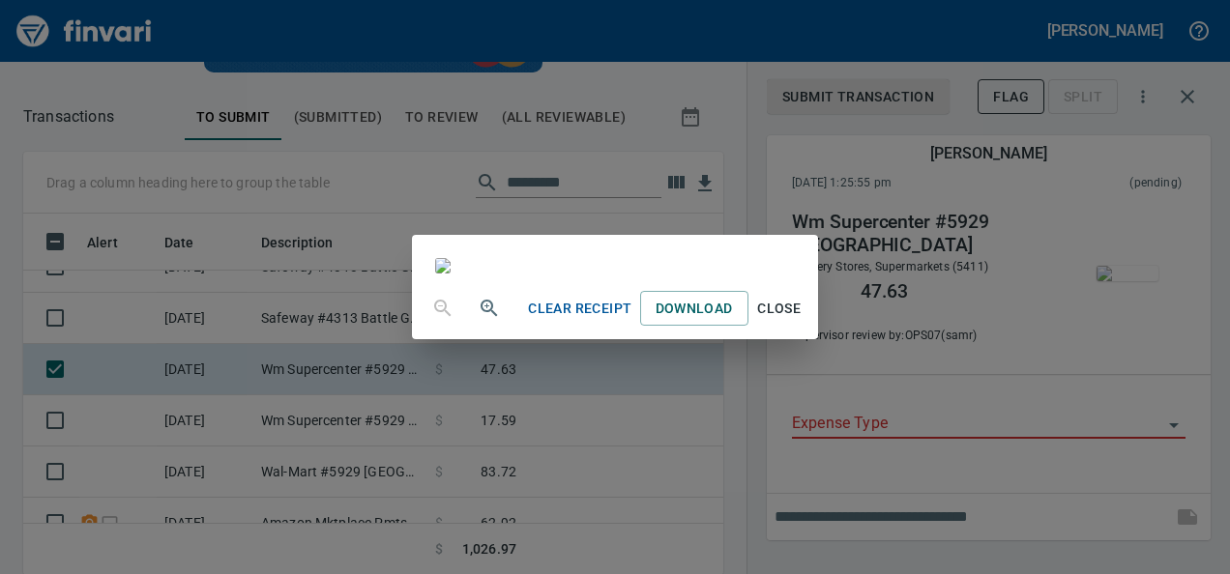
scroll to position [76, 0]
click at [810, 327] on button "Close" at bounding box center [779, 309] width 62 height 36
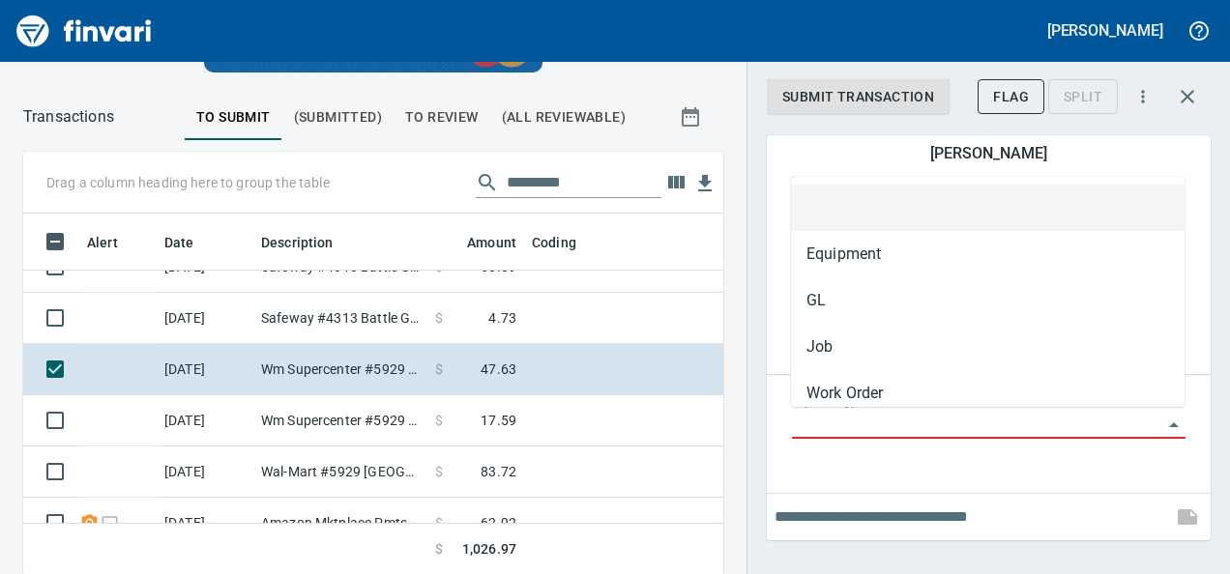
click at [922, 431] on input "Expense Type" at bounding box center [977, 424] width 370 height 27
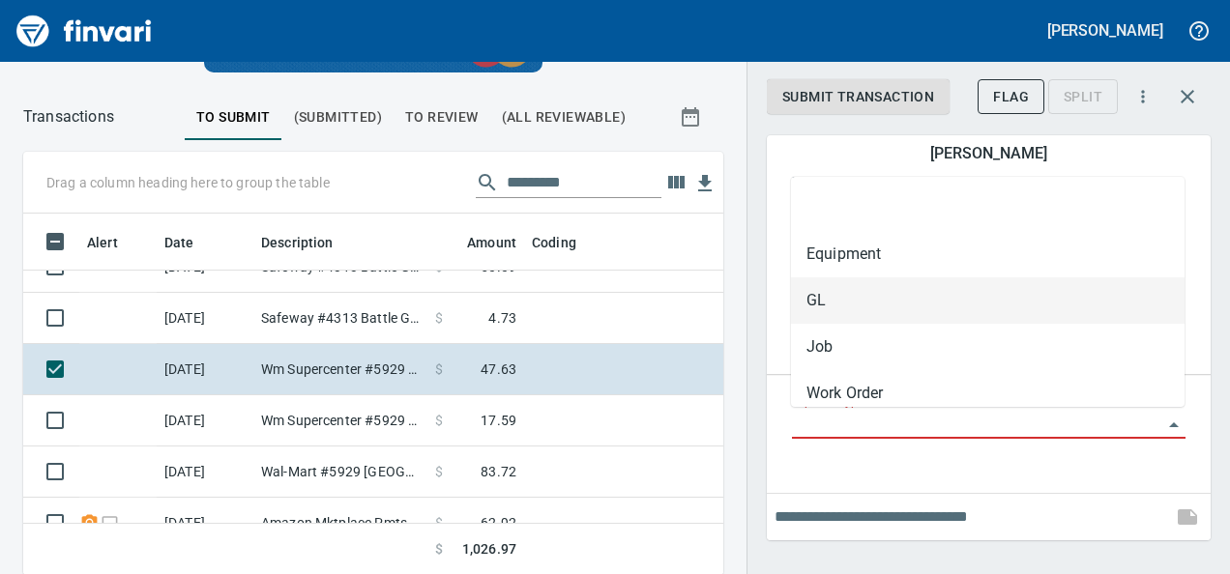
click at [793, 292] on li "GL" at bounding box center [988, 301] width 394 height 46
type input "**"
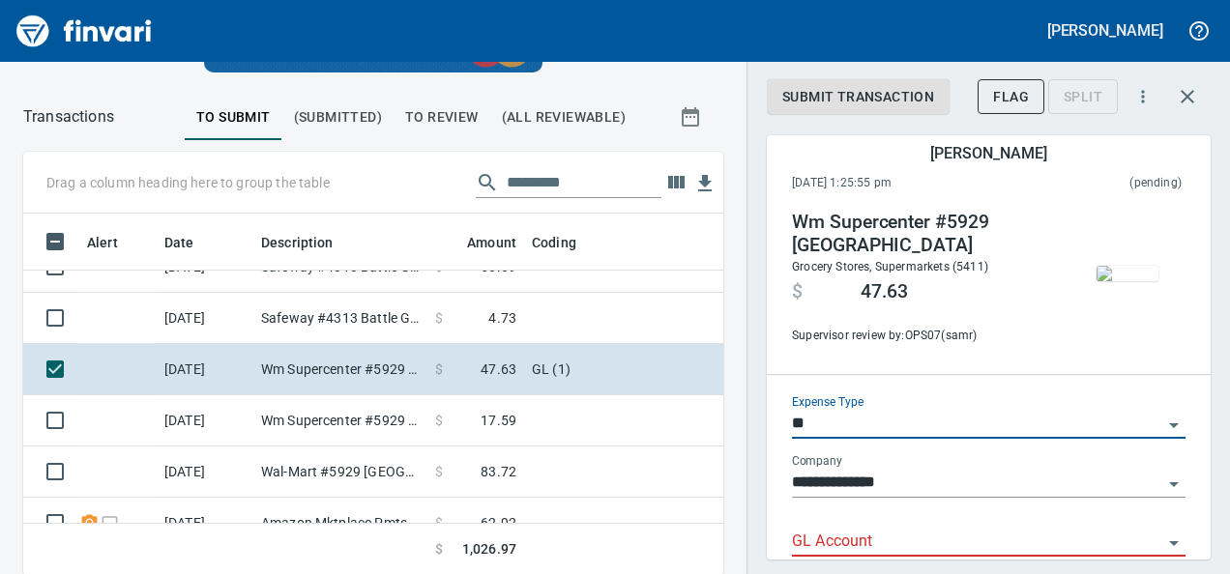
click at [808, 538] on input "GL Account" at bounding box center [977, 542] width 370 height 27
paste input "**********"
type input "**********"
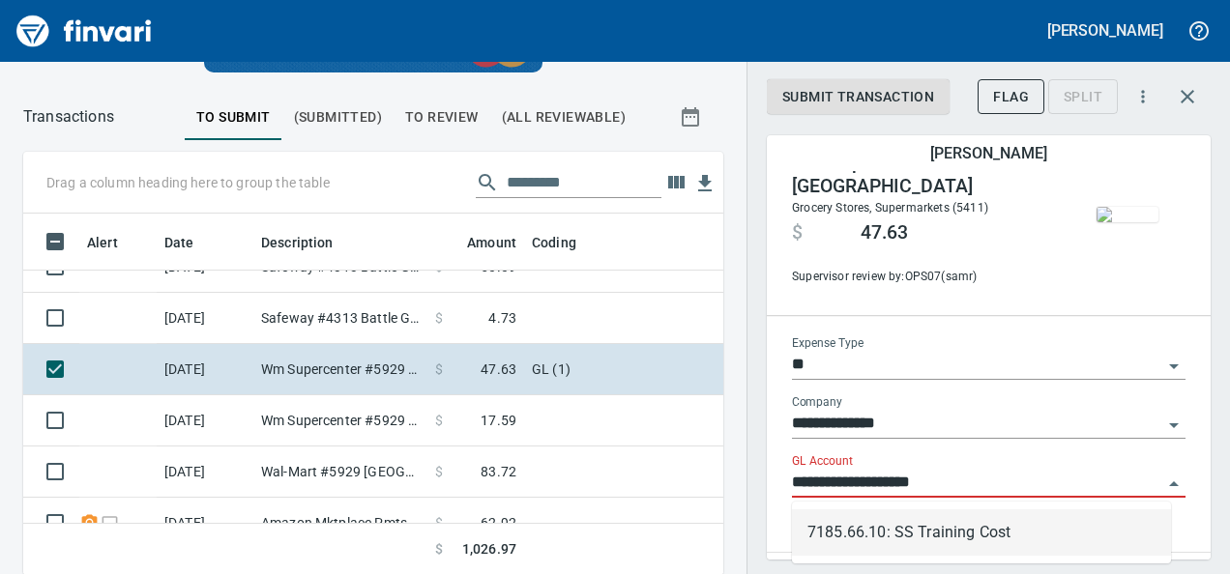
drag, startPoint x: 945, startPoint y: 477, endPoint x: 710, endPoint y: 487, distance: 235.2
click at [710, 487] on div "**********" at bounding box center [615, 364] width 1230 height 424
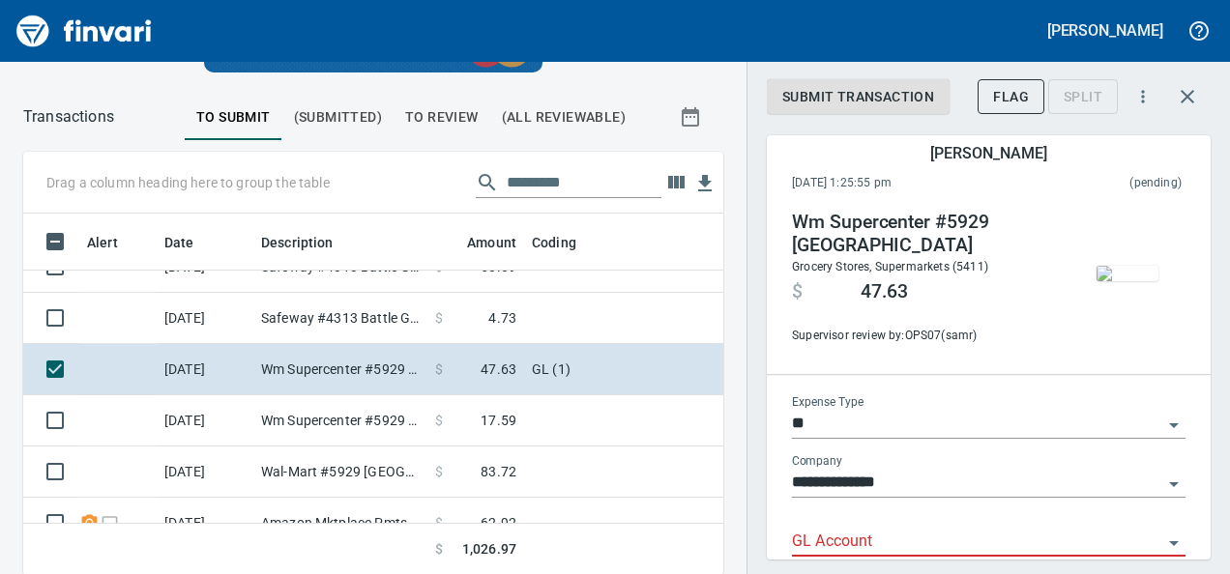
click at [819, 536] on input "GL Account" at bounding box center [977, 542] width 370 height 27
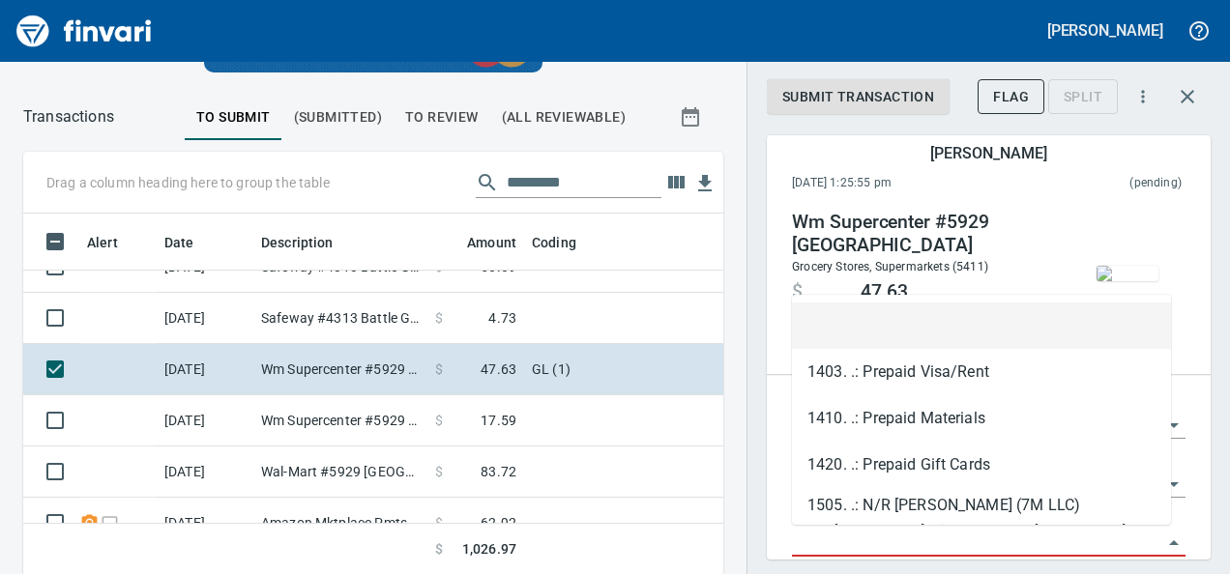
paste input "**********"
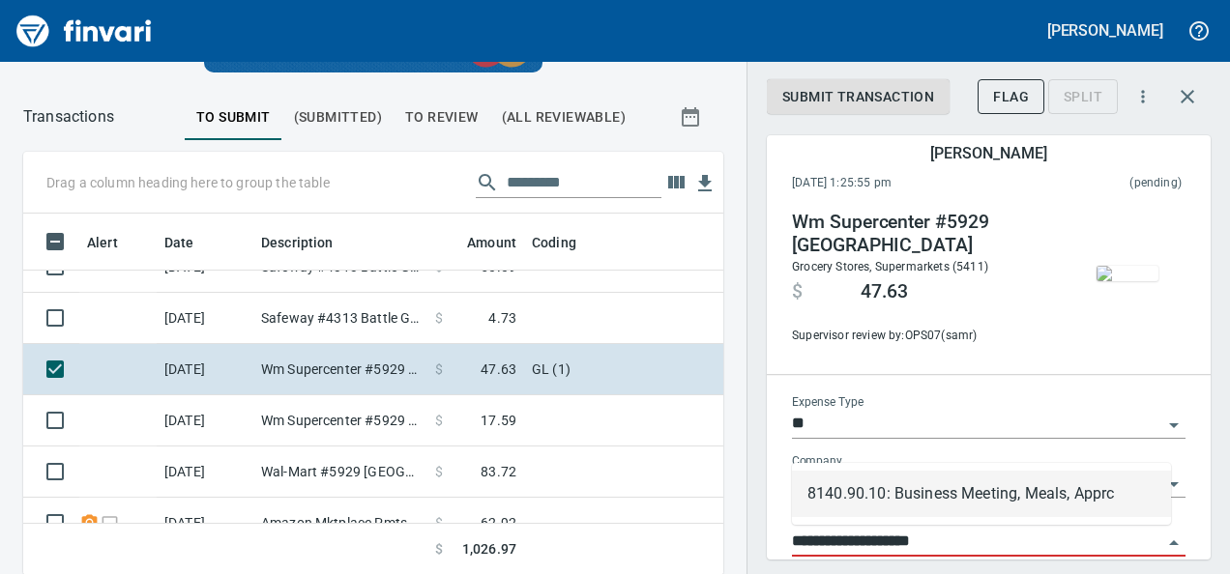
click at [905, 478] on li "8140.90.10: Business Meeting, Meals, Apprc" at bounding box center [981, 494] width 379 height 46
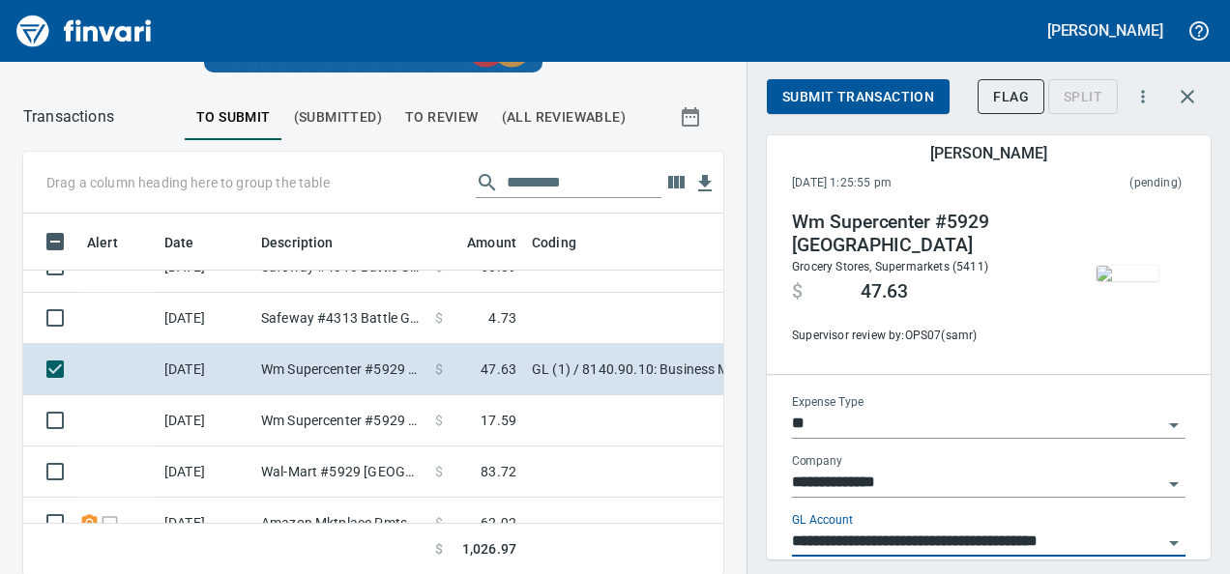
type input "**********"
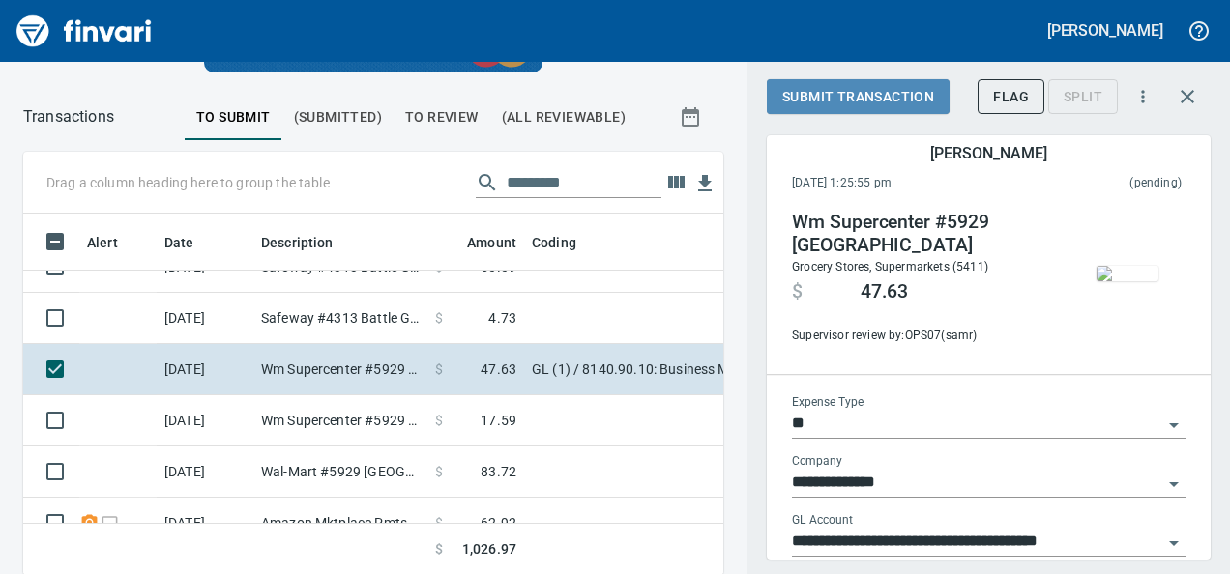
click at [834, 96] on span "Submit Transaction" at bounding box center [858, 97] width 152 height 24
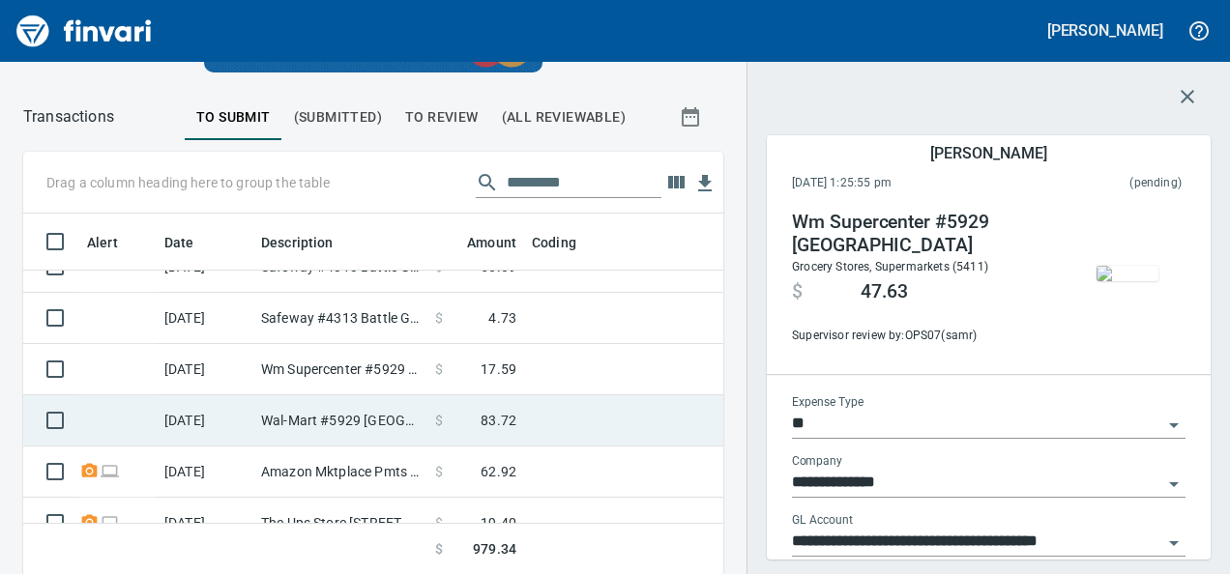
click at [527, 395] on td at bounding box center [765, 420] width 483 height 51
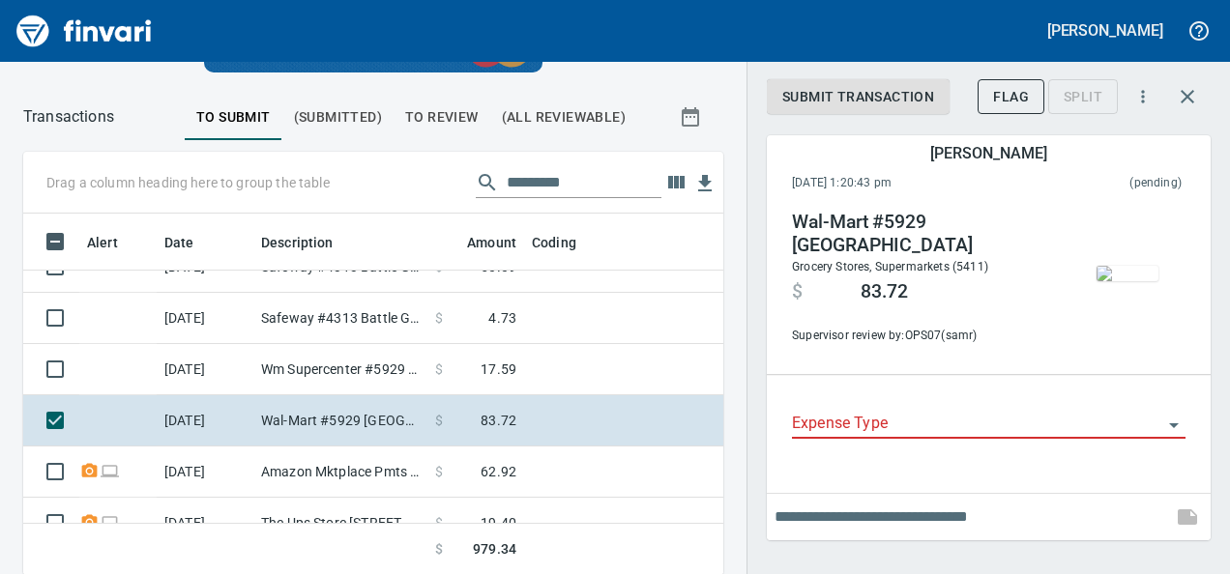
click at [1164, 271] on span "button" at bounding box center [1127, 273] width 81 height 15
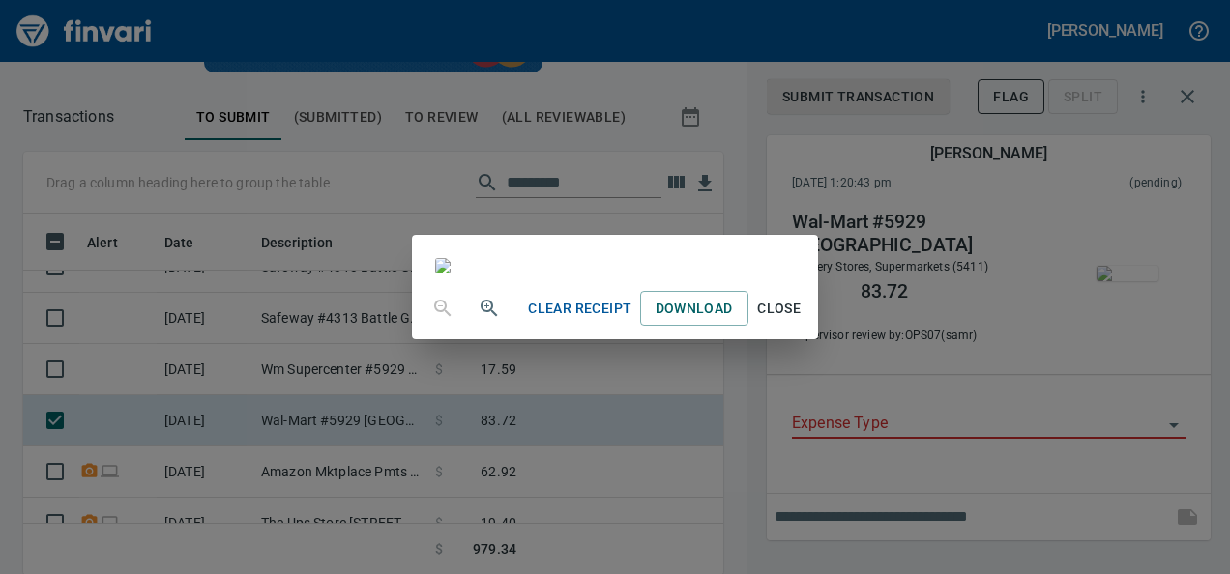
scroll to position [204, 0]
click at [1111, 340] on div "Clear Receipt Download Close" at bounding box center [615, 287] width 1230 height 574
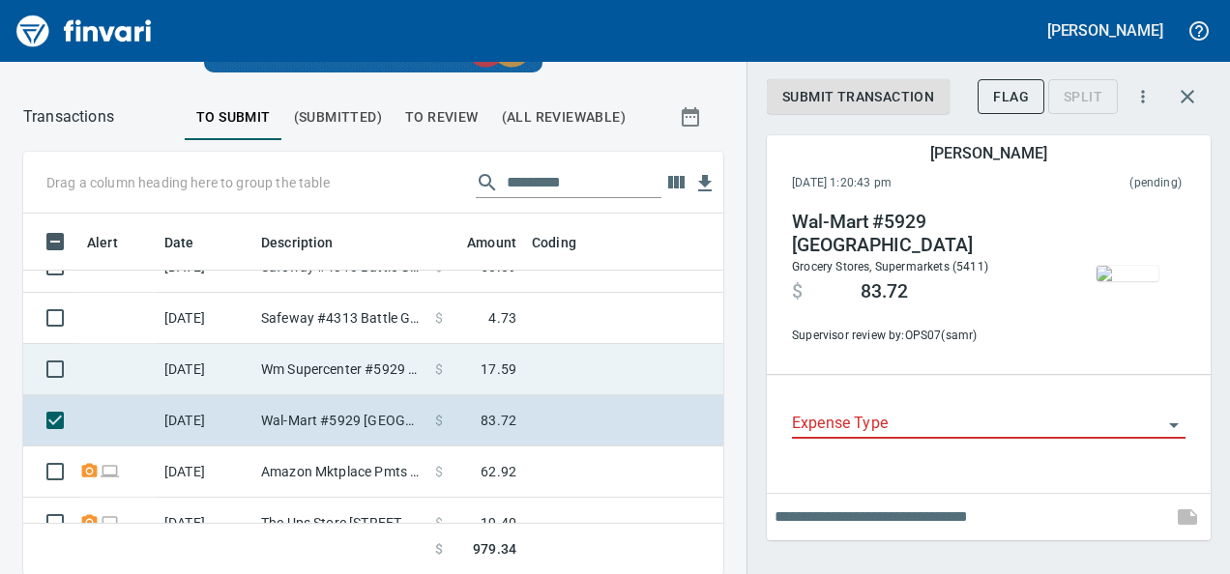
click at [336, 377] on td "Wm Supercenter #5929 [GEOGRAPHIC_DATA]" at bounding box center [340, 369] width 174 height 51
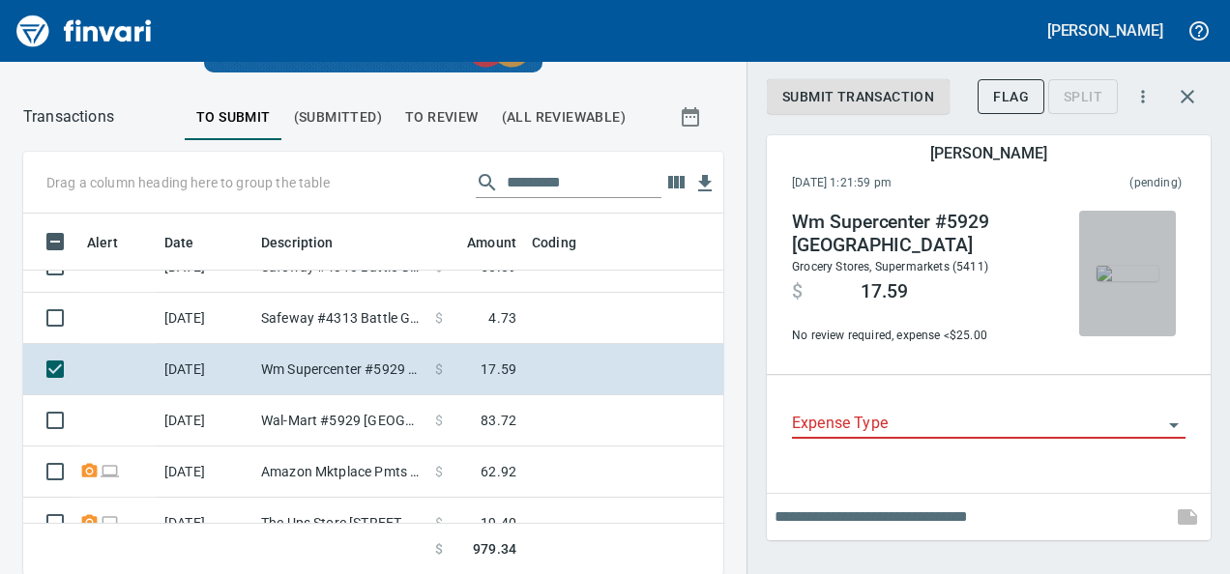
click at [1123, 278] on img "button" at bounding box center [1128, 273] width 62 height 15
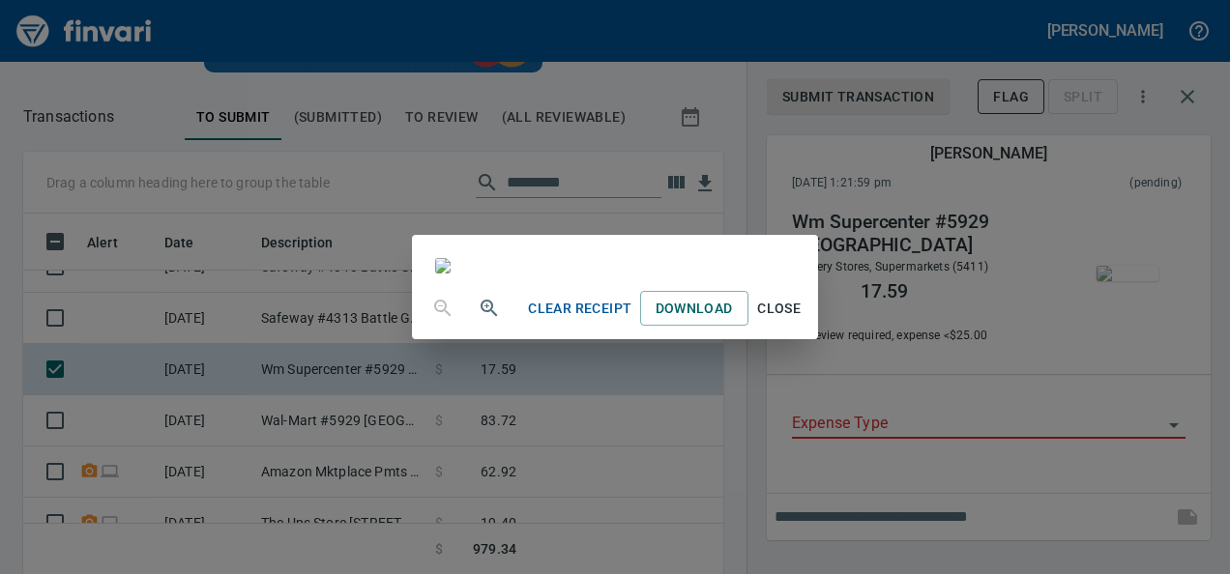
scroll to position [56, 0]
click at [1086, 352] on div "Clear Receipt Download Close" at bounding box center [615, 287] width 1230 height 574
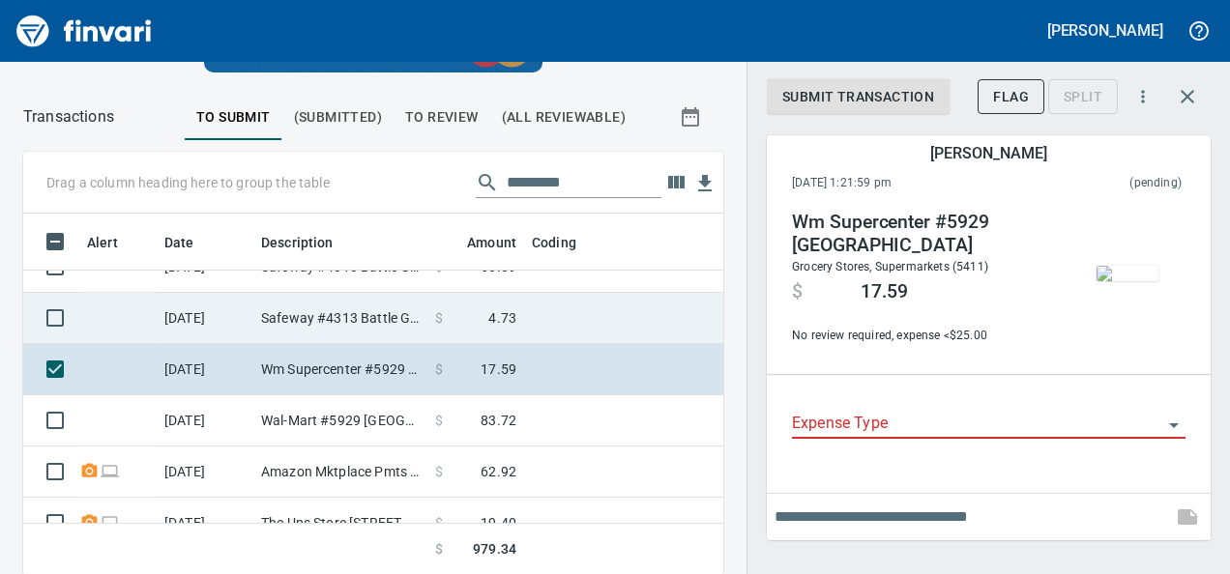
click at [366, 322] on td "Safeway #4313 Battle Ground [GEOGRAPHIC_DATA]" at bounding box center [340, 318] width 174 height 51
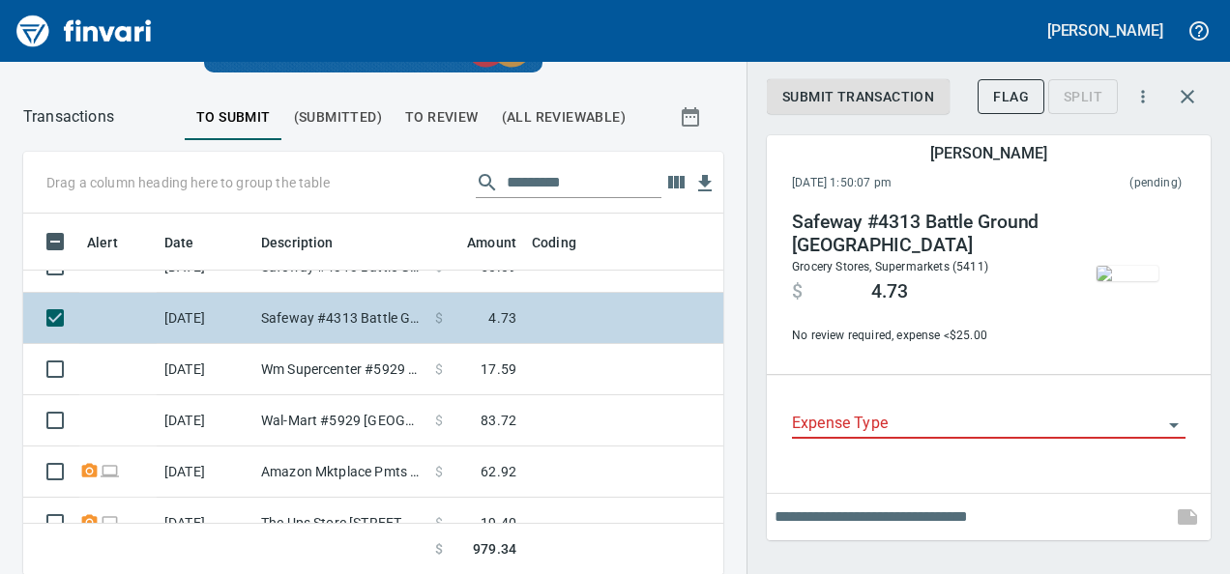
click at [515, 293] on td "$ 4.73" at bounding box center [475, 318] width 97 height 51
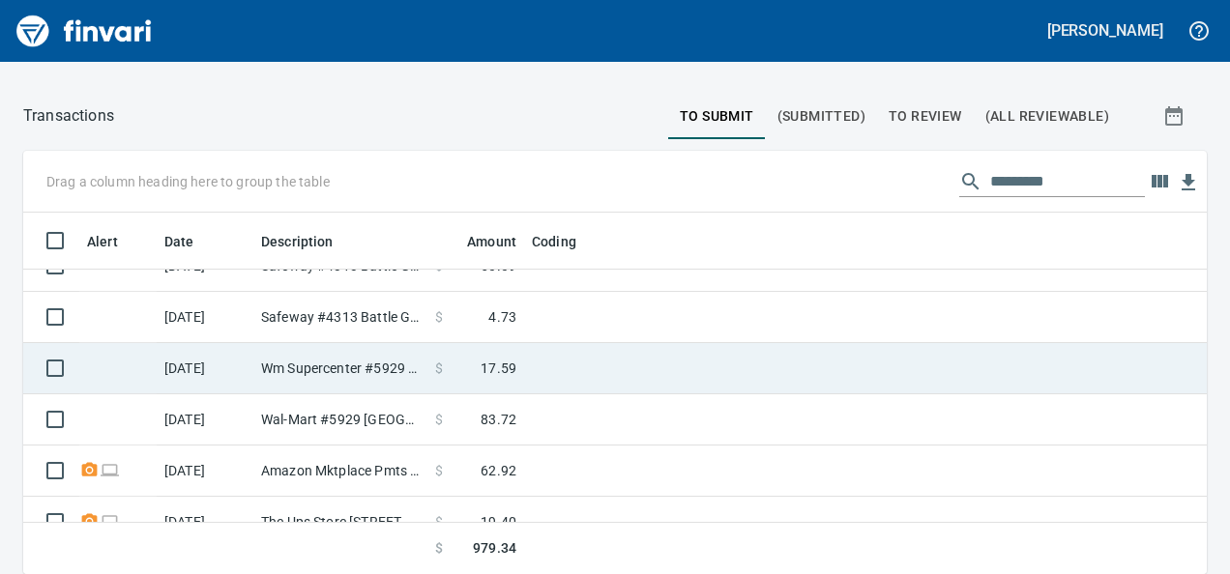
scroll to position [217, 0]
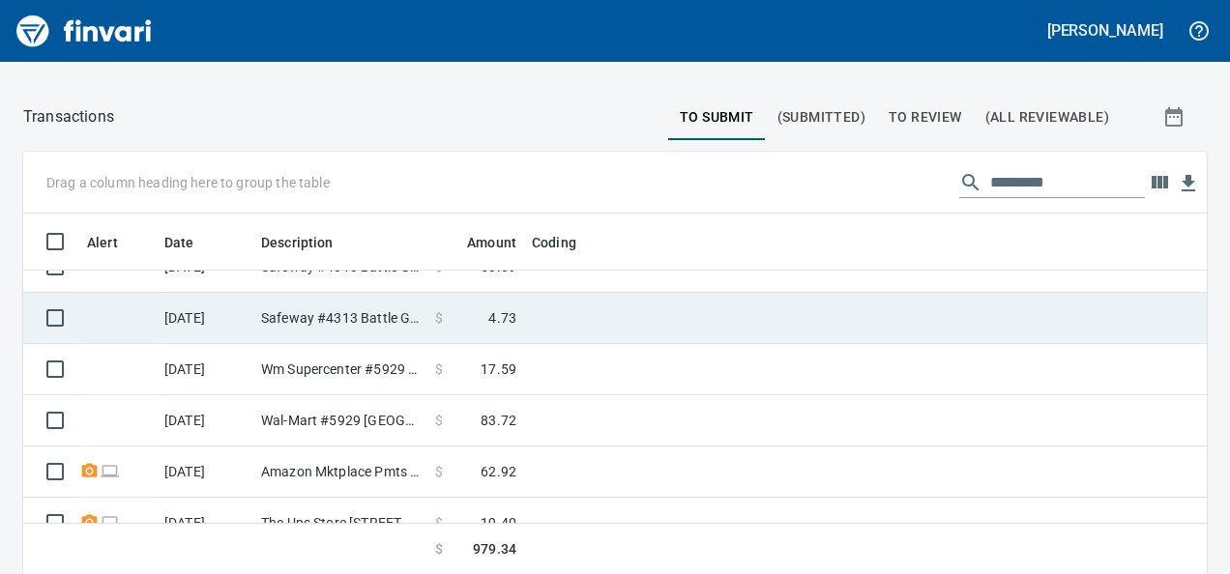
click at [552, 316] on td at bounding box center [765, 318] width 483 height 51
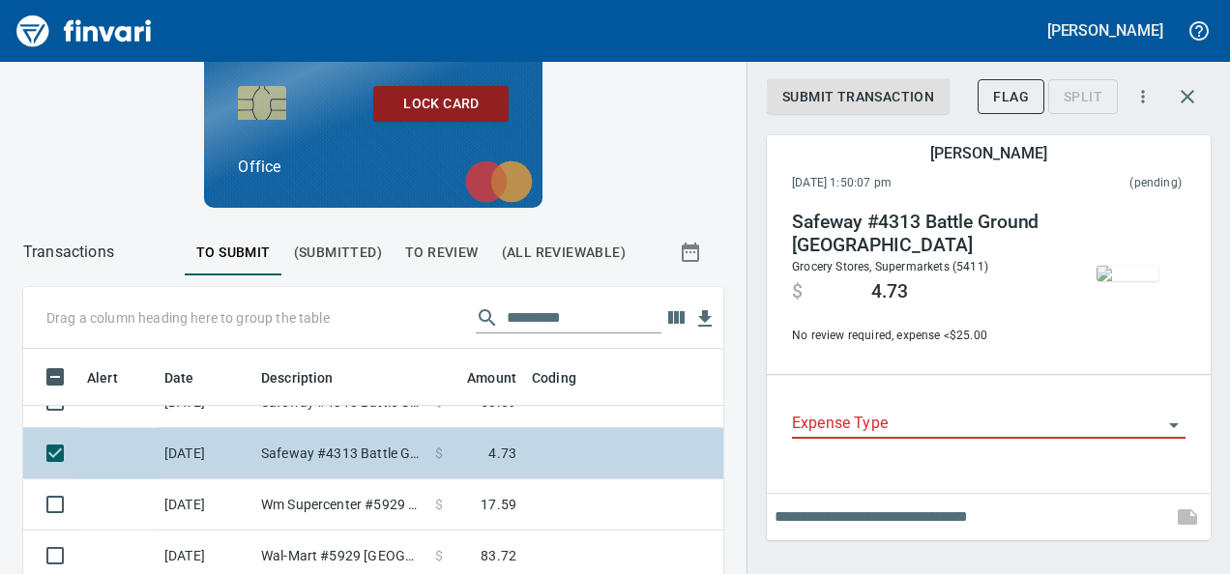
scroll to position [332, 656]
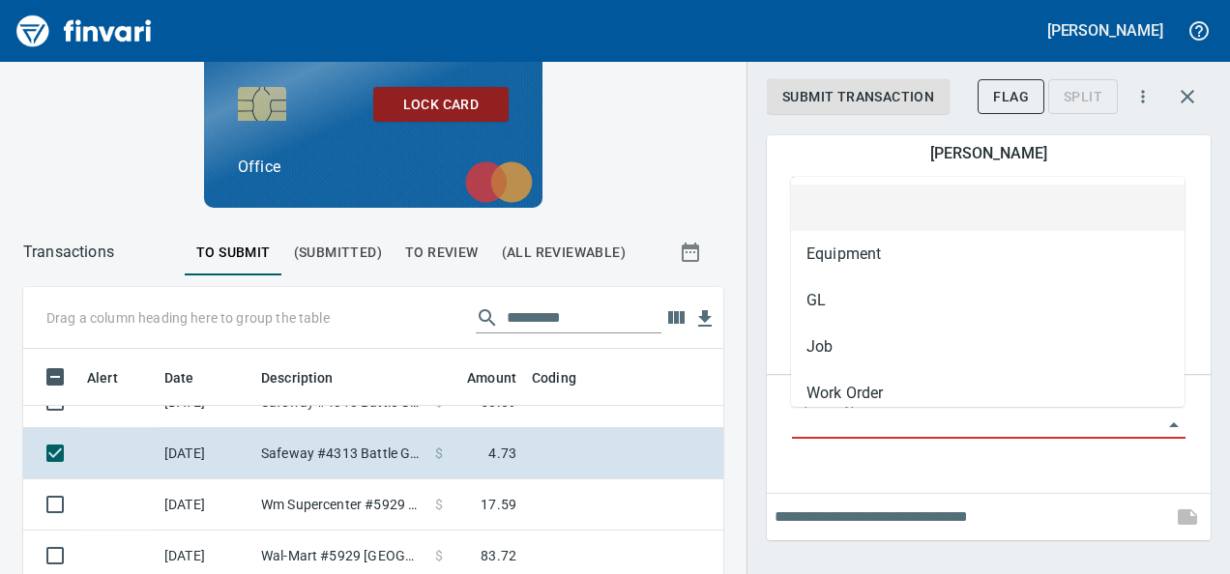
click at [822, 422] on input "Expense Type" at bounding box center [977, 424] width 370 height 27
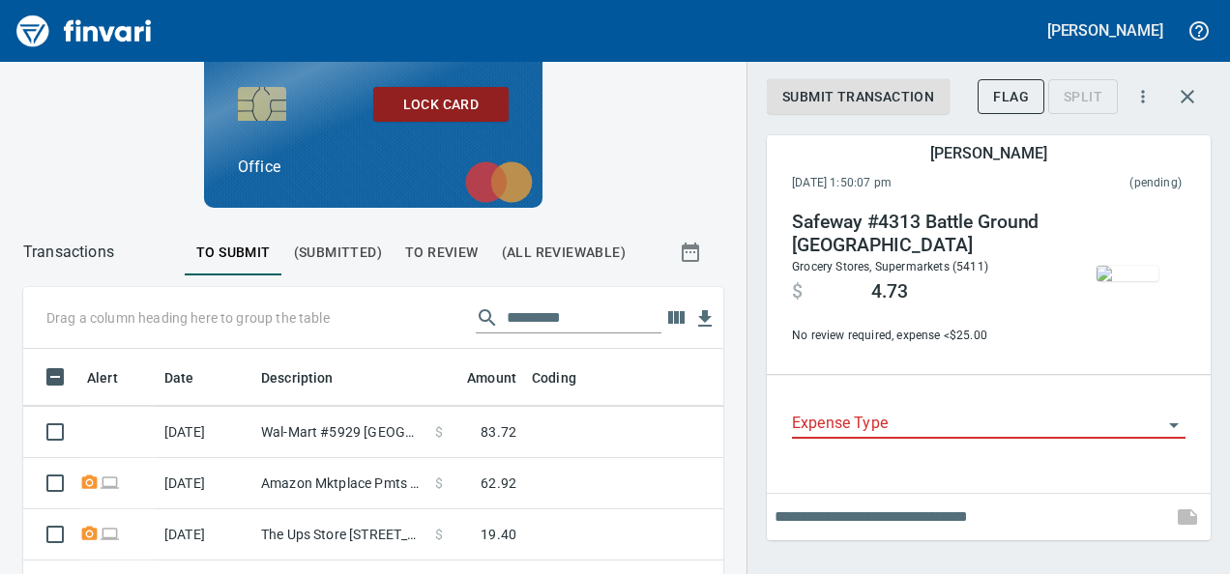
scroll to position [201, 0]
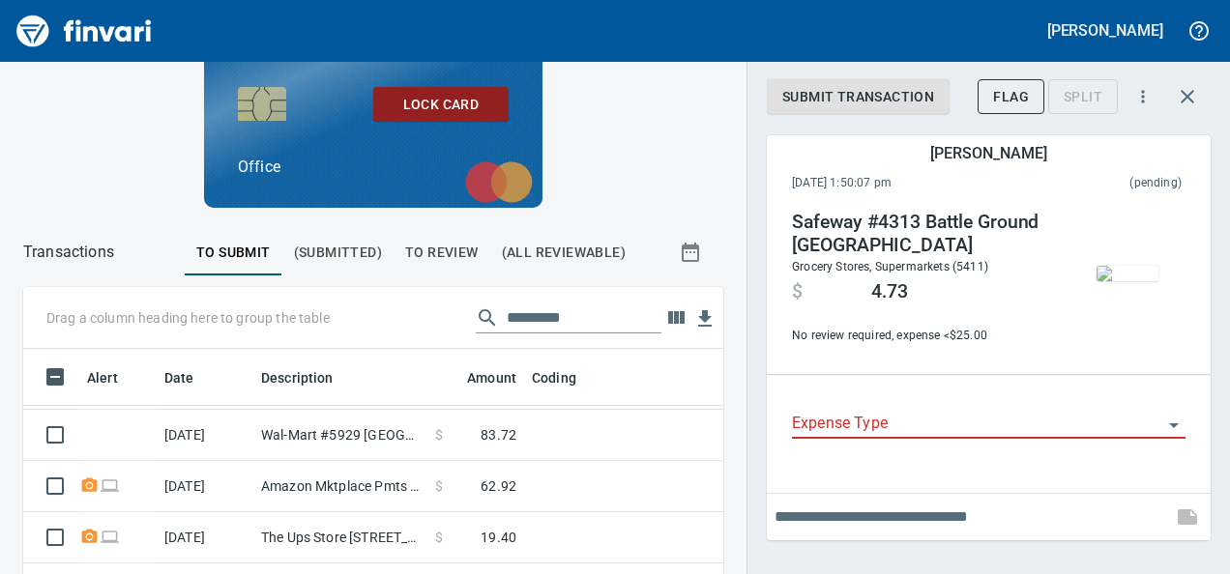
click at [1116, 281] on img "button" at bounding box center [1128, 273] width 62 height 15
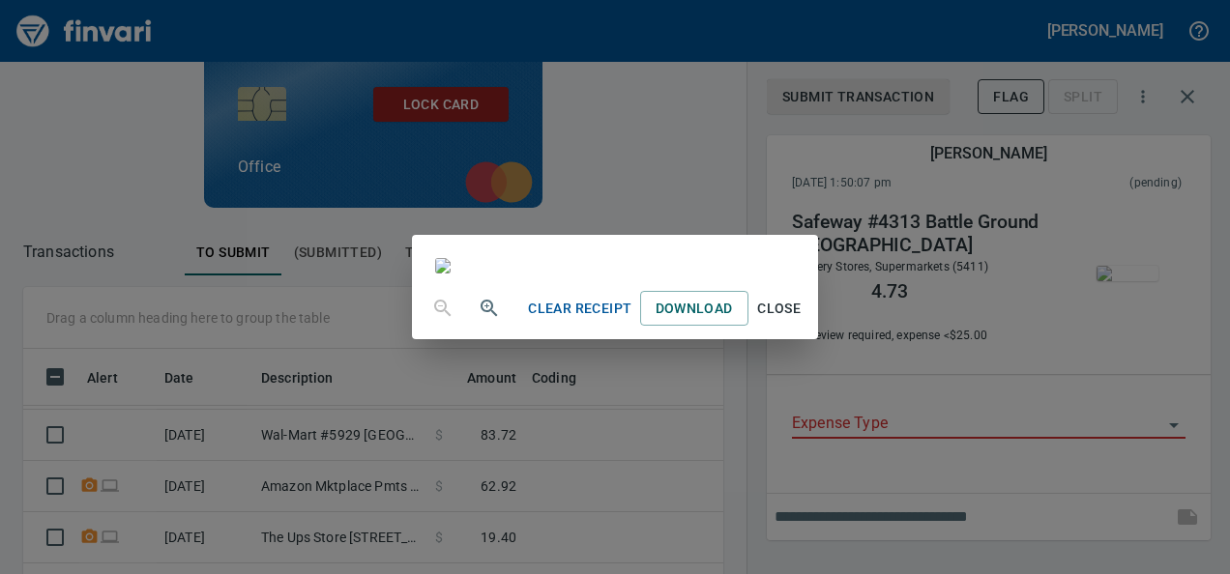
click at [803, 321] on span "Close" at bounding box center [779, 309] width 46 height 24
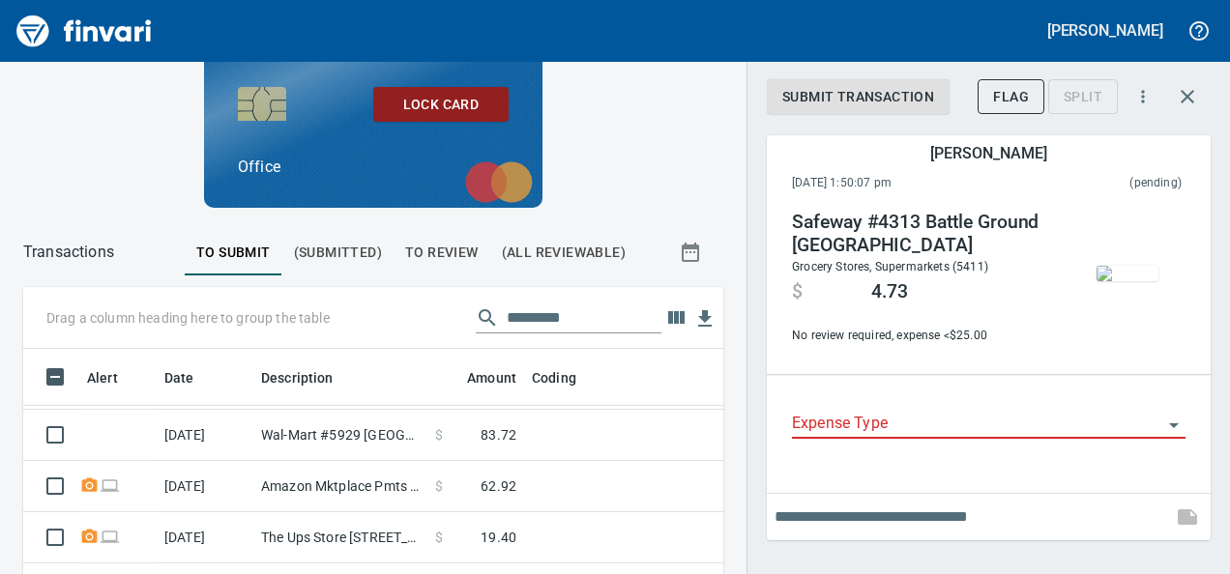
click at [859, 441] on div "Expense Type" at bounding box center [989, 424] width 394 height 59
click at [855, 439] on div at bounding box center [989, 425] width 394 height 28
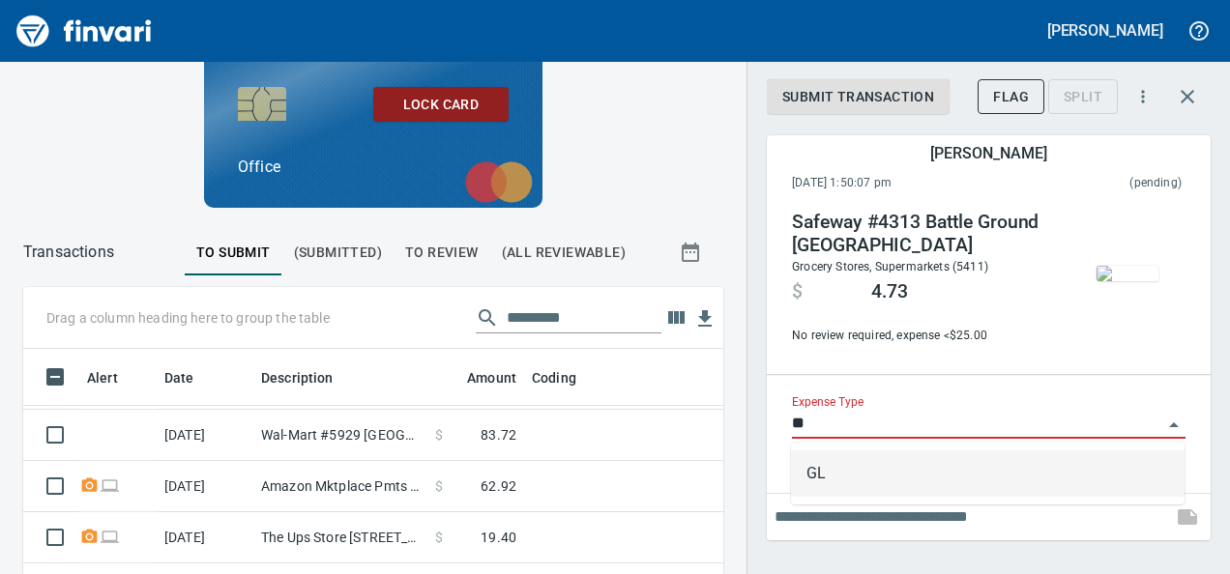
type input "**"
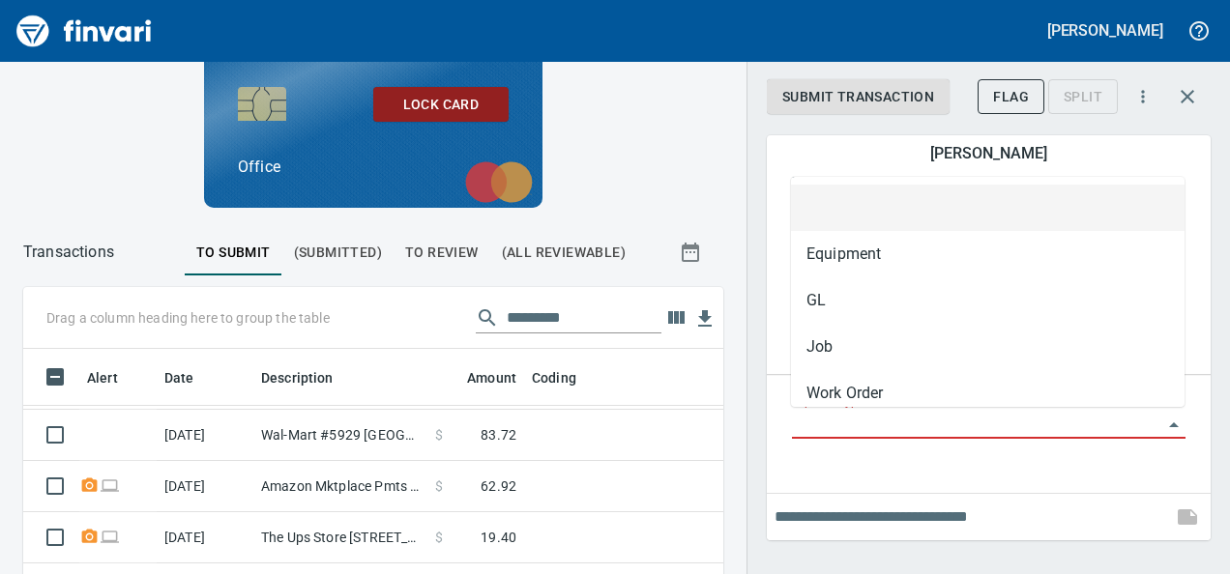
click at [805, 430] on input "Expense Type" at bounding box center [977, 424] width 370 height 27
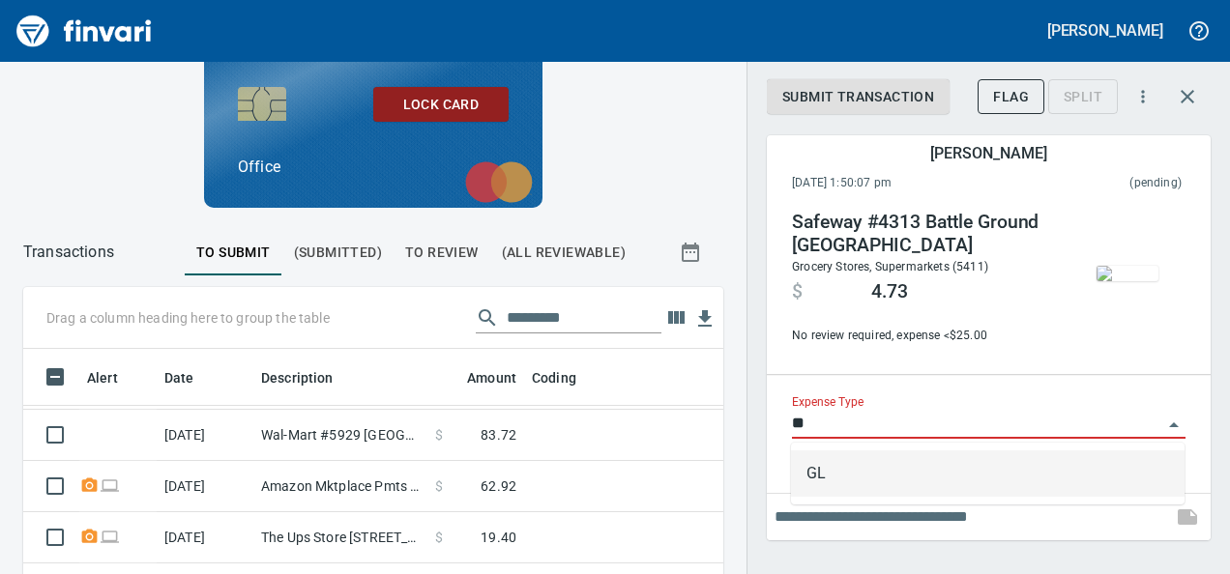
click at [820, 466] on li "GL" at bounding box center [988, 474] width 394 height 46
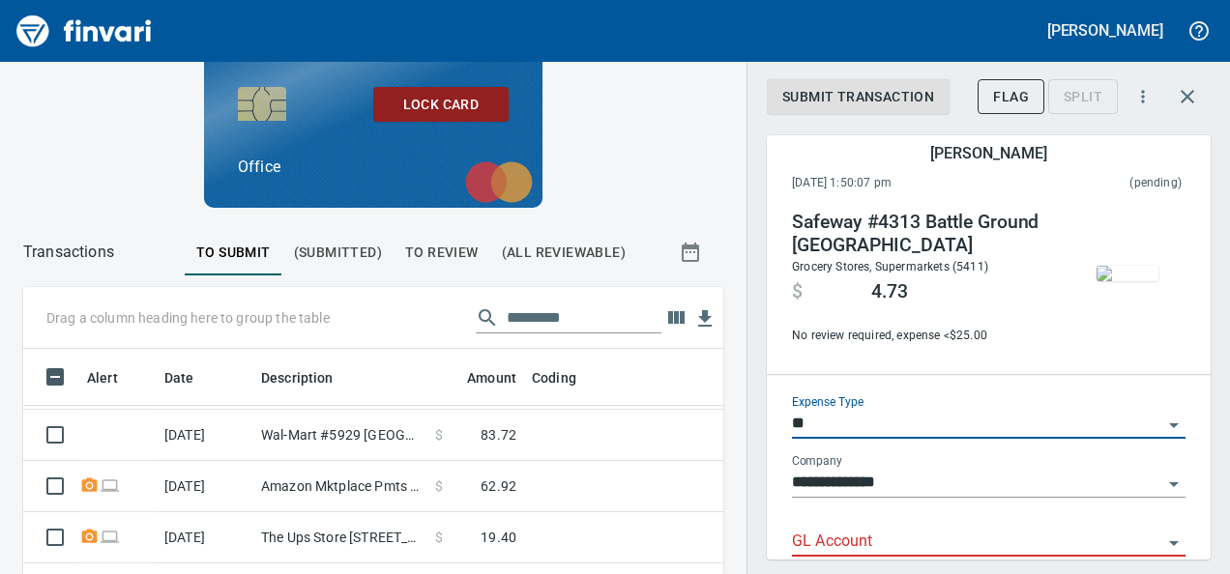
type input "**"
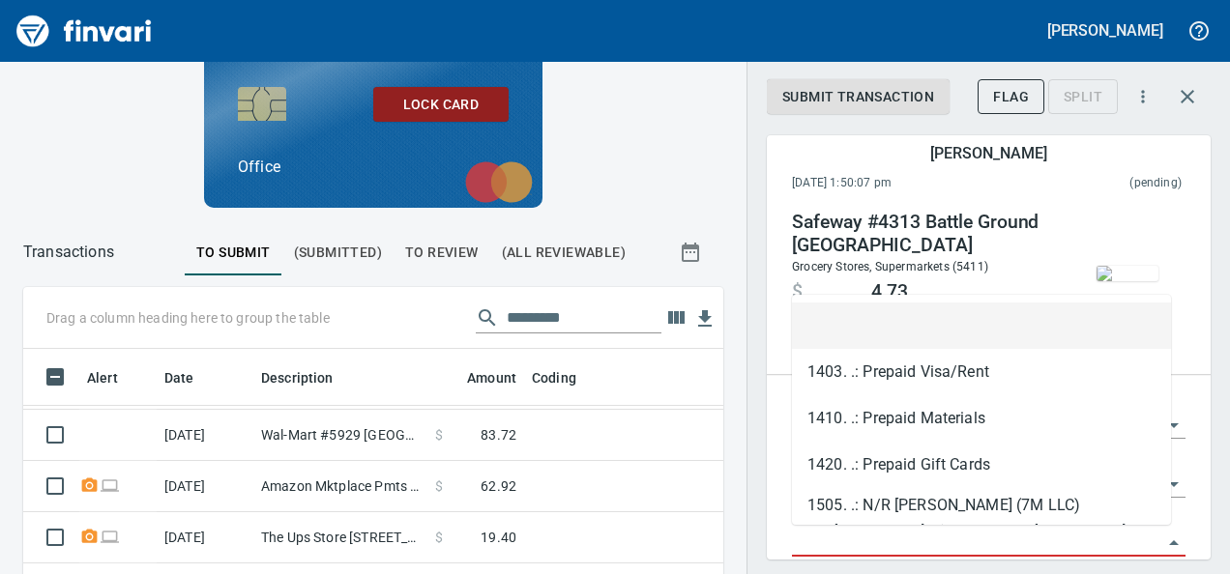
click at [805, 545] on input "GL Account" at bounding box center [977, 542] width 370 height 27
paste input "**********"
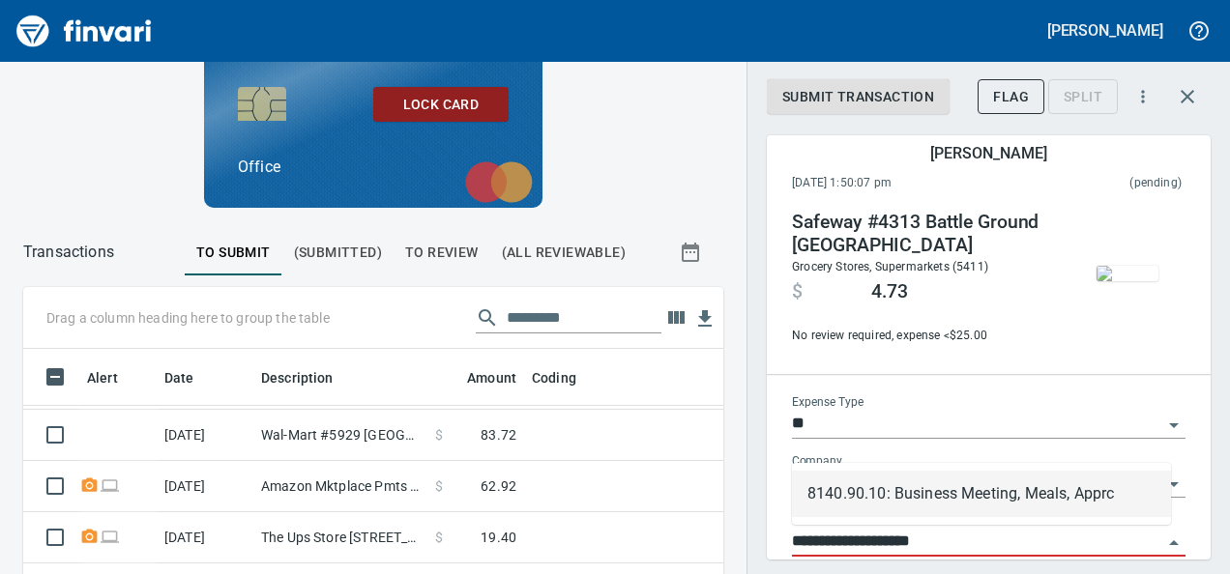
click at [949, 495] on li "8140.90.10: Business Meeting, Meals, Apprc" at bounding box center [981, 494] width 379 height 46
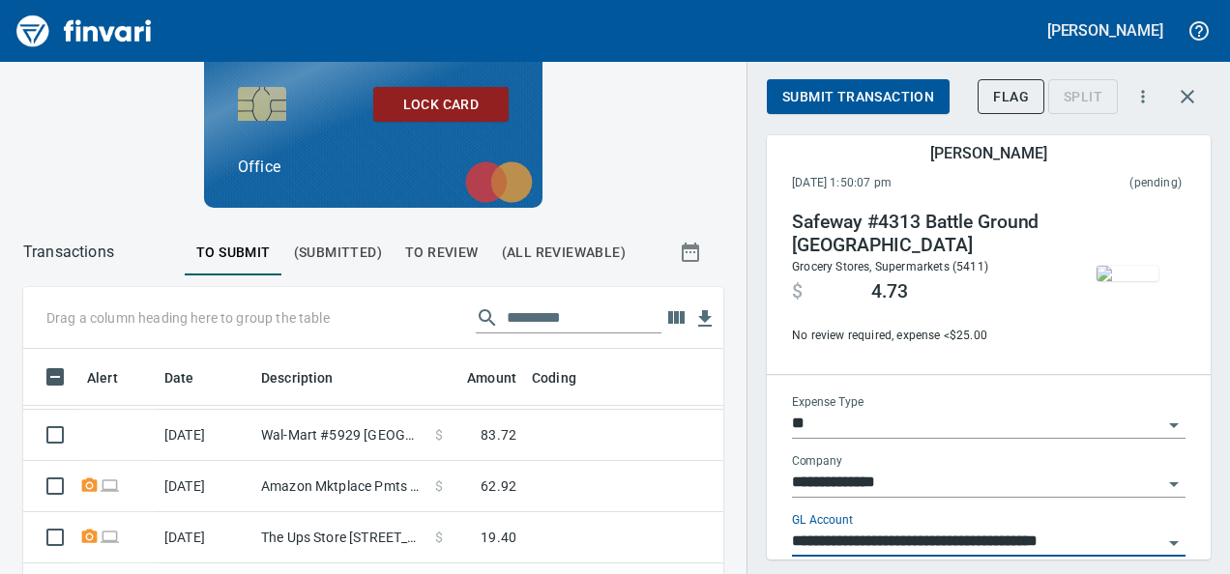
type input "**********"
click at [793, 91] on span "Submit Transaction" at bounding box center [858, 97] width 152 height 24
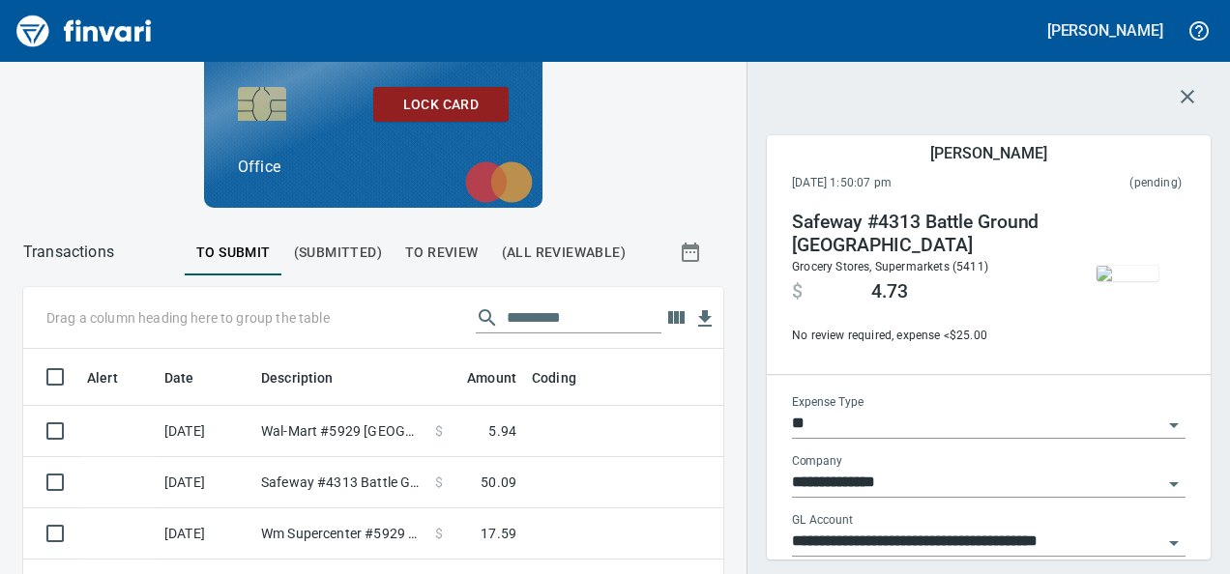
scroll to position [176, 0]
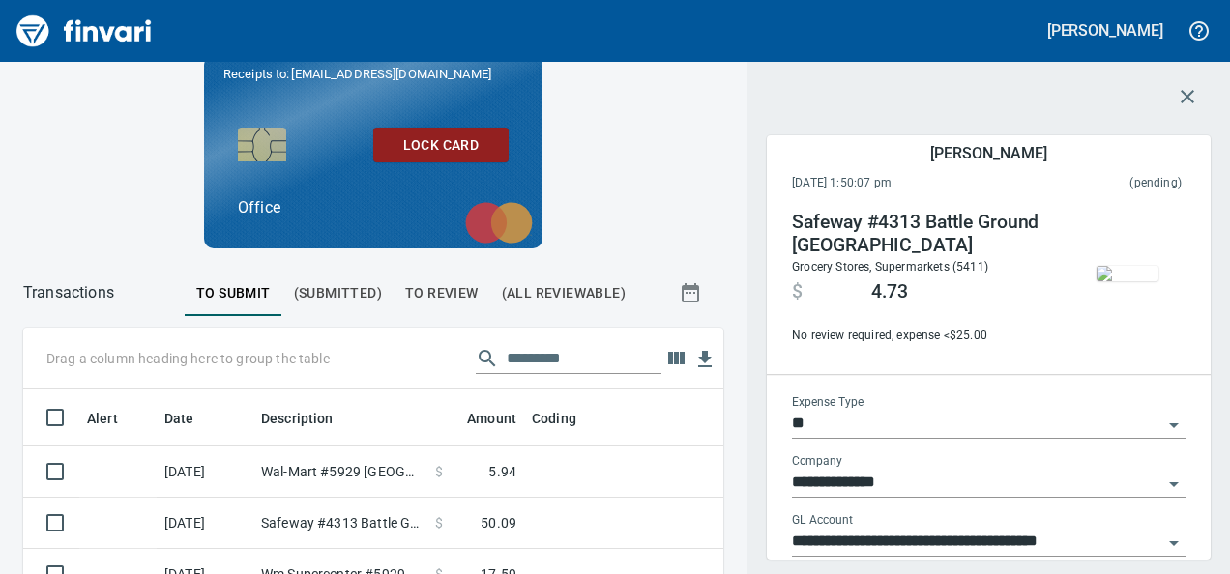
click at [511, 469] on span "5.94" at bounding box center [502, 471] width 28 height 19
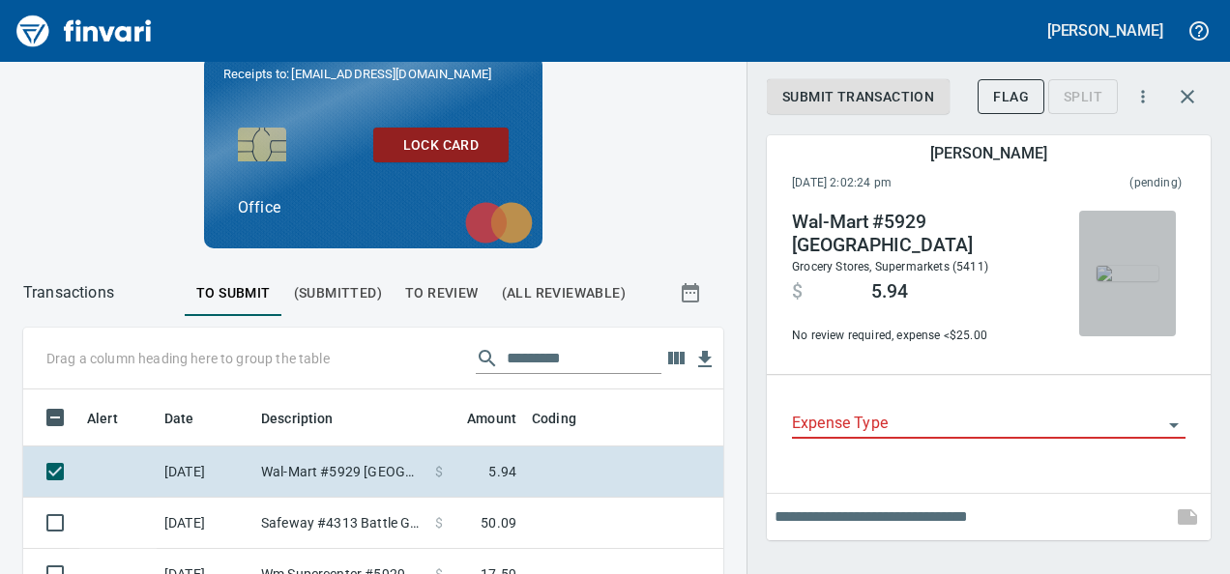
click at [1137, 281] on img "button" at bounding box center [1128, 273] width 62 height 15
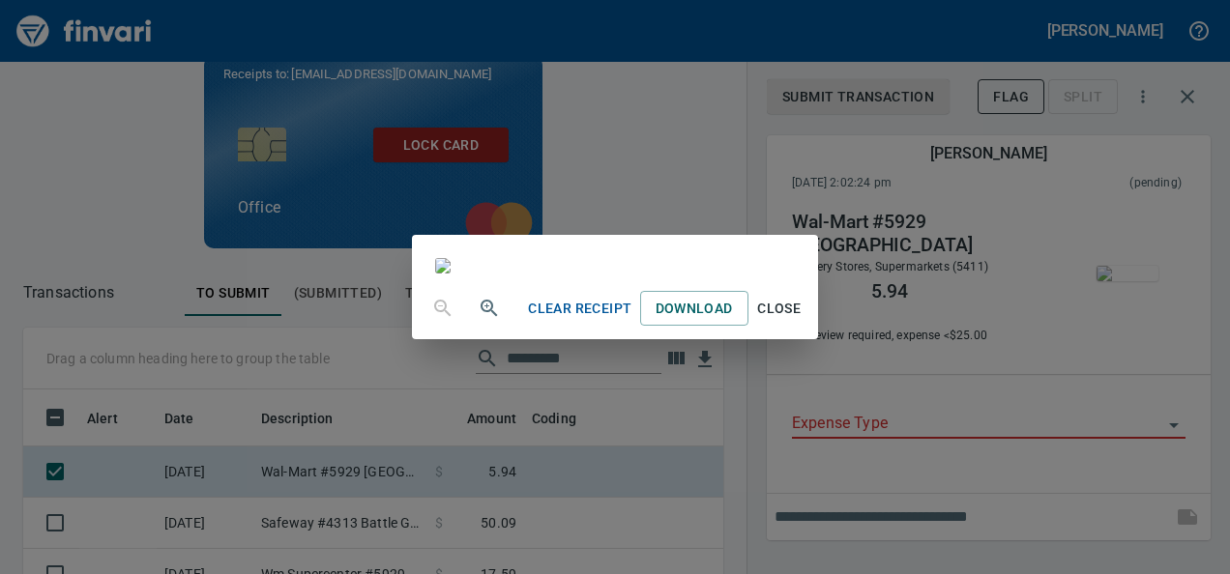
scroll to position [317, 0]
click at [803, 321] on span "Close" at bounding box center [779, 309] width 46 height 24
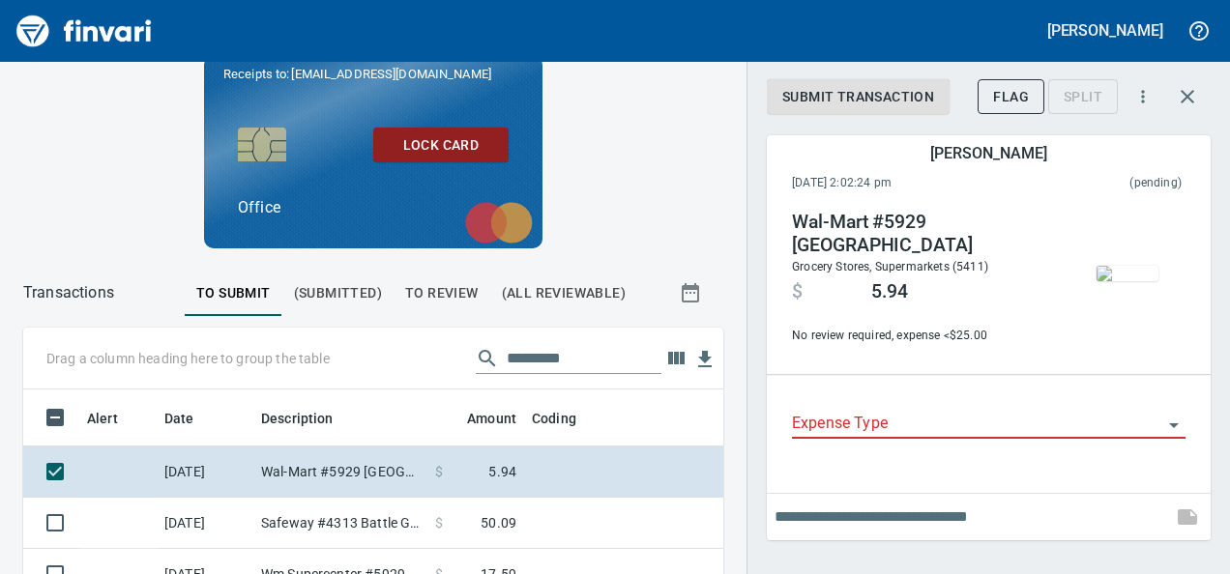
click at [840, 424] on input "Expense Type" at bounding box center [977, 424] width 370 height 27
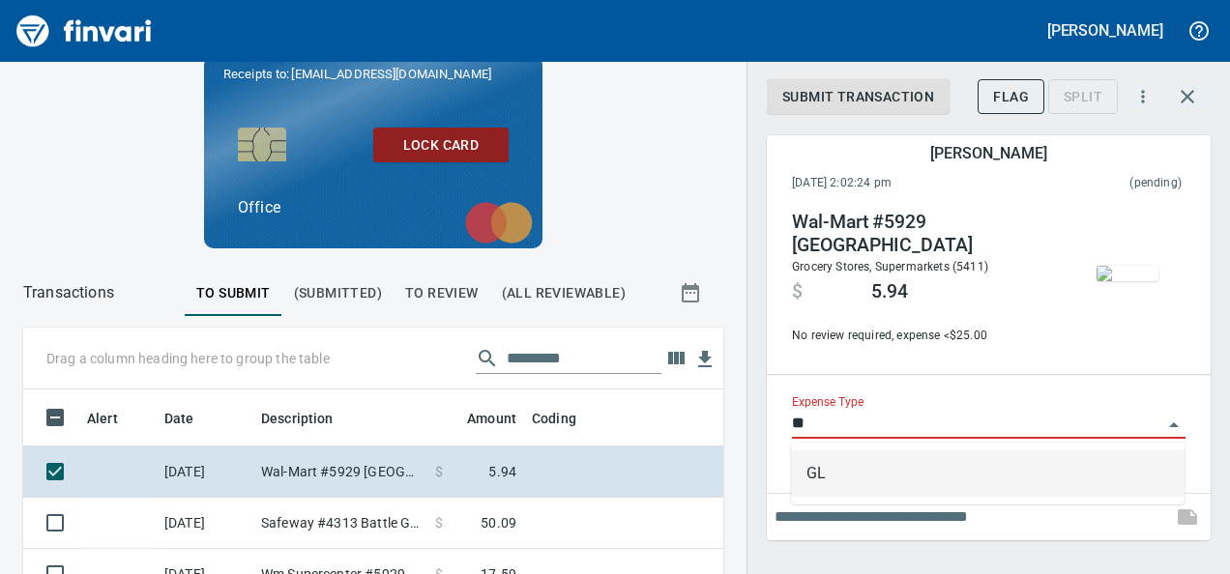
scroll to position [332, 656]
click at [816, 456] on li "GL" at bounding box center [988, 474] width 394 height 46
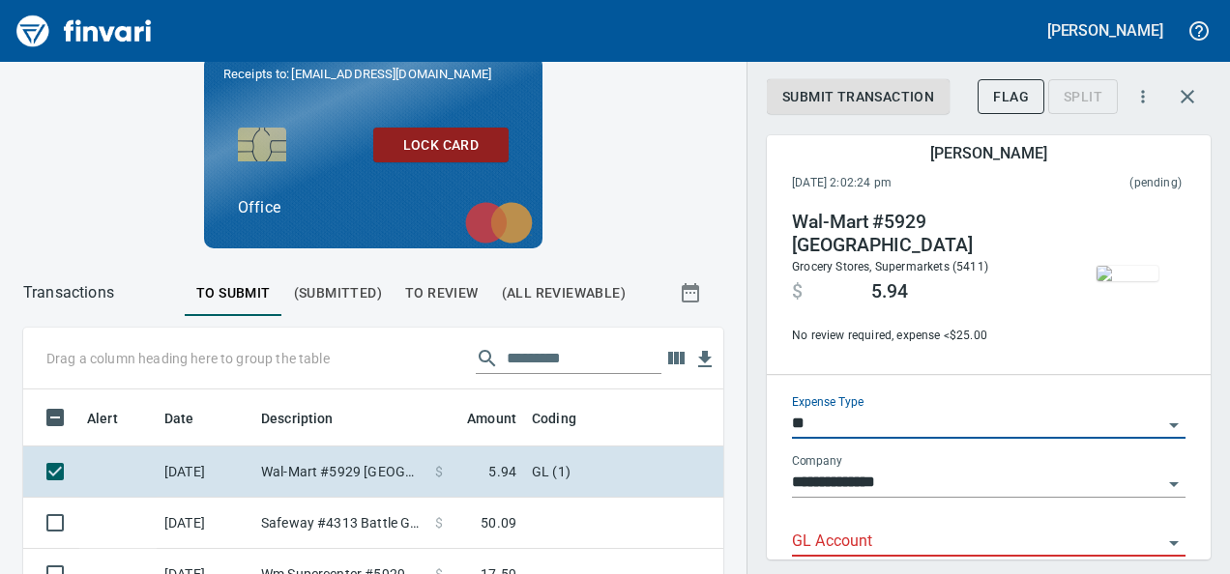
type input "**"
click at [885, 530] on input "GL Account" at bounding box center [977, 542] width 370 height 27
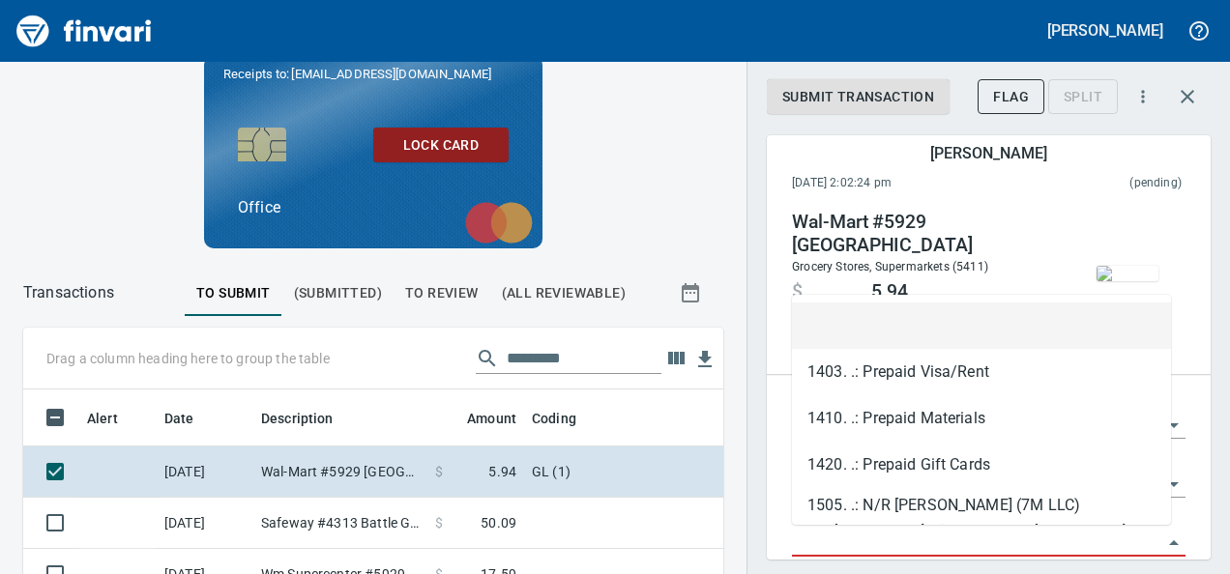
paste input "**********"
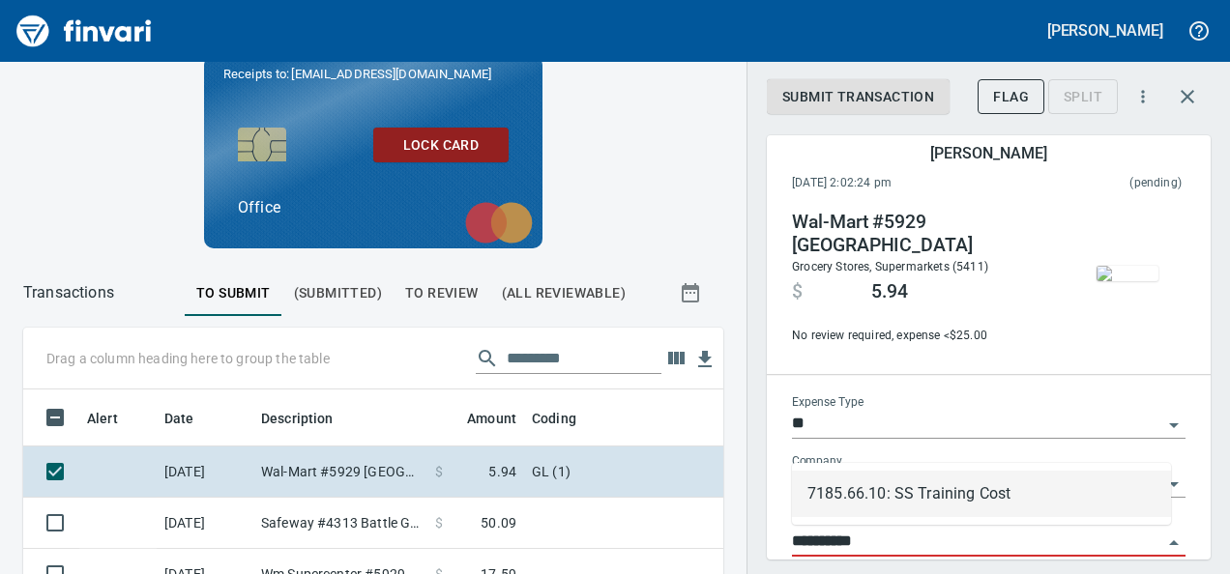
click at [913, 494] on li "7185.66.10: SS Training Cost" at bounding box center [981, 494] width 379 height 46
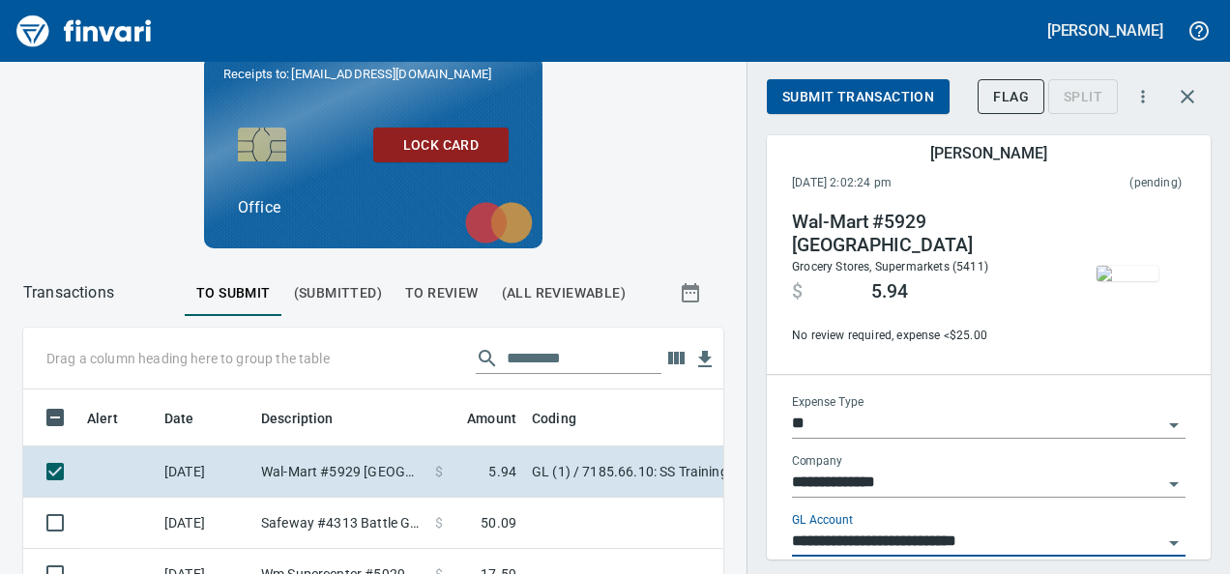
type input "**********"
click at [899, 93] on span "Submit Transaction" at bounding box center [858, 97] width 152 height 24
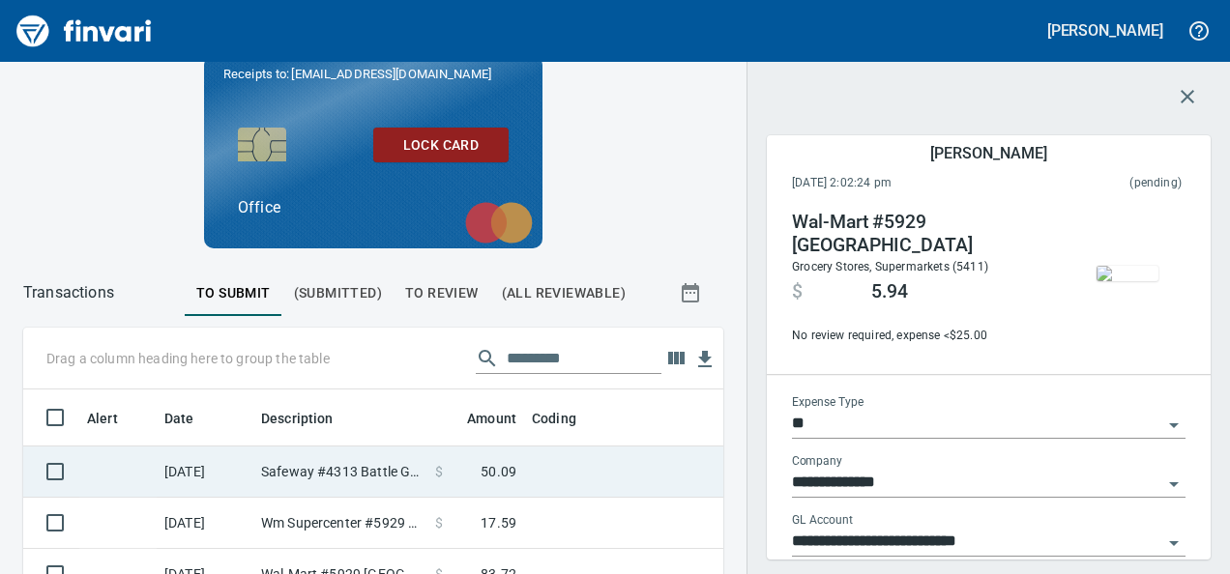
click at [522, 459] on td "$ 50.09" at bounding box center [475, 472] width 97 height 51
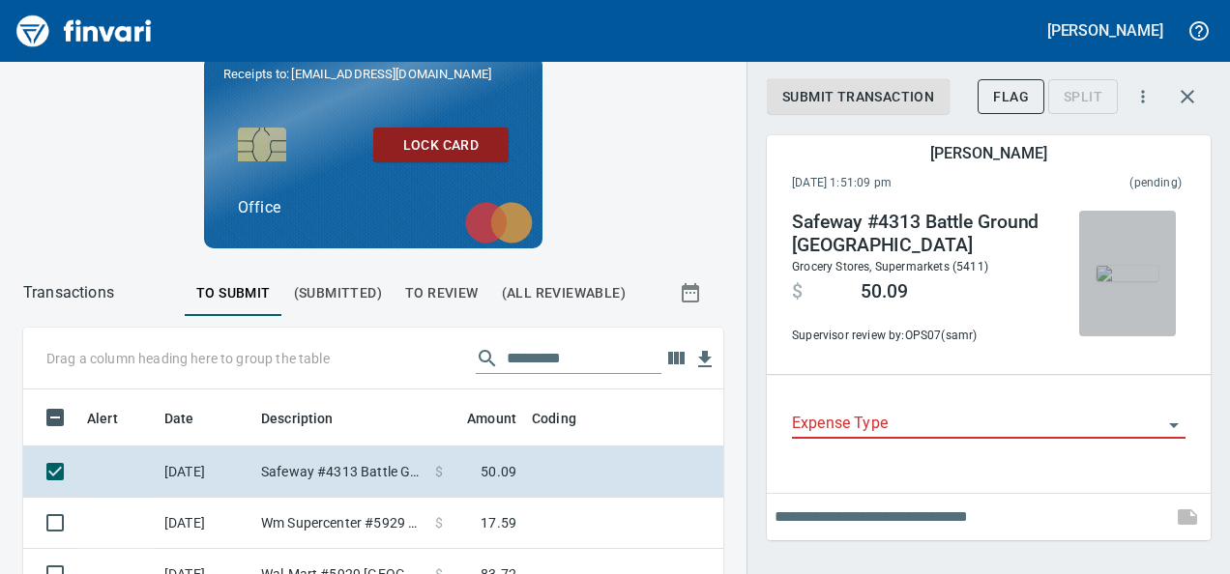
click at [1156, 281] on img "button" at bounding box center [1128, 273] width 62 height 15
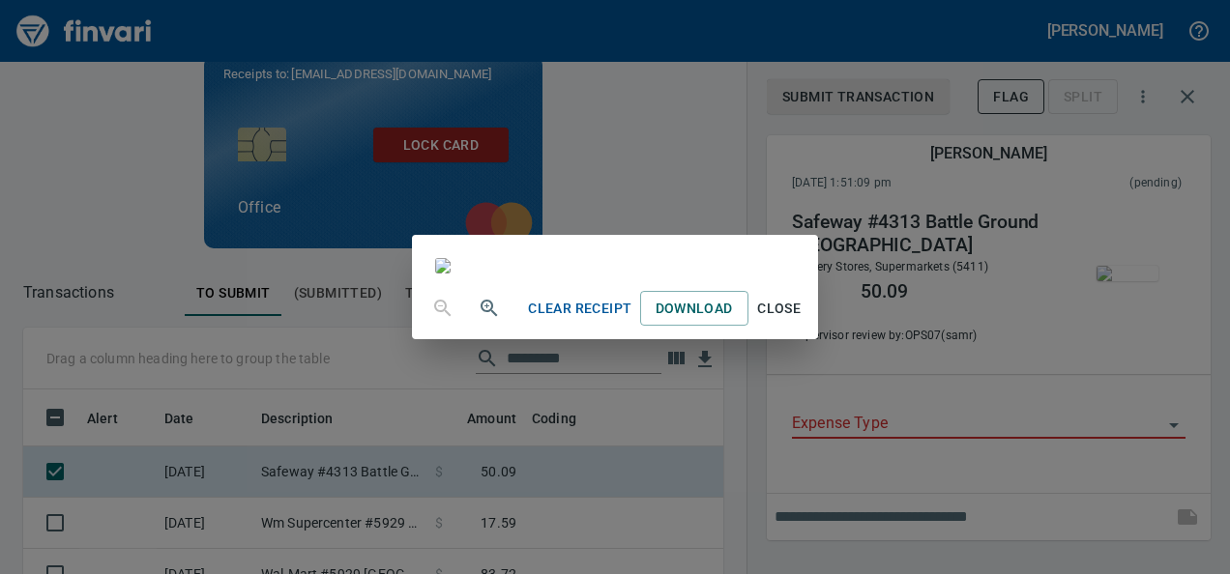
click at [803, 321] on span "Close" at bounding box center [779, 309] width 46 height 24
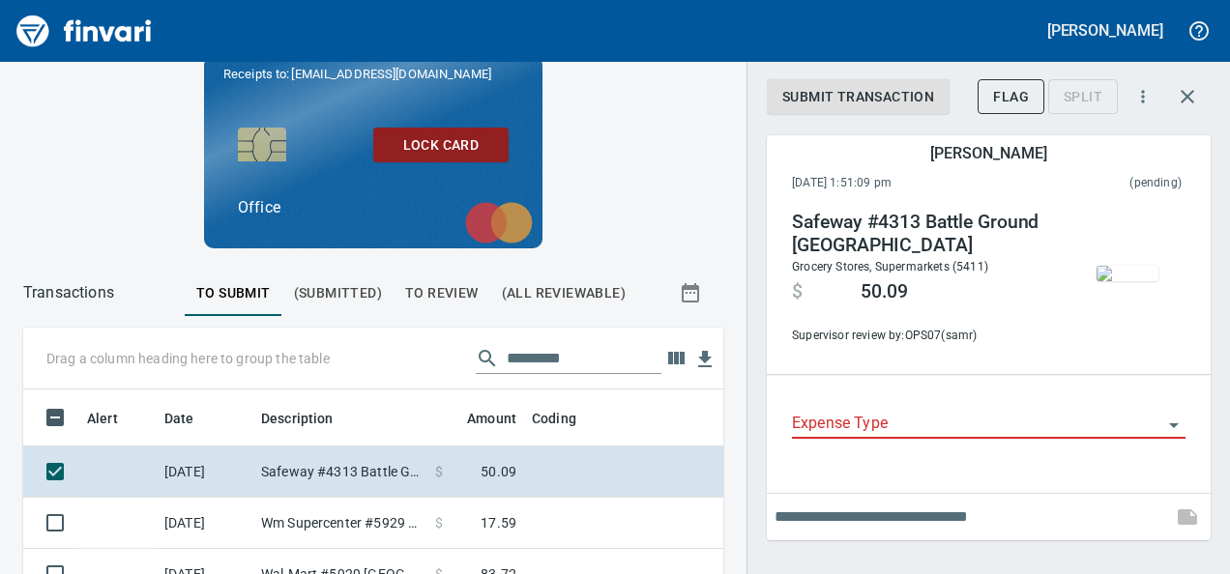
click at [820, 442] on div "Expense Type" at bounding box center [989, 424] width 394 height 59
click at [812, 425] on input "Expense Type" at bounding box center [977, 424] width 370 height 27
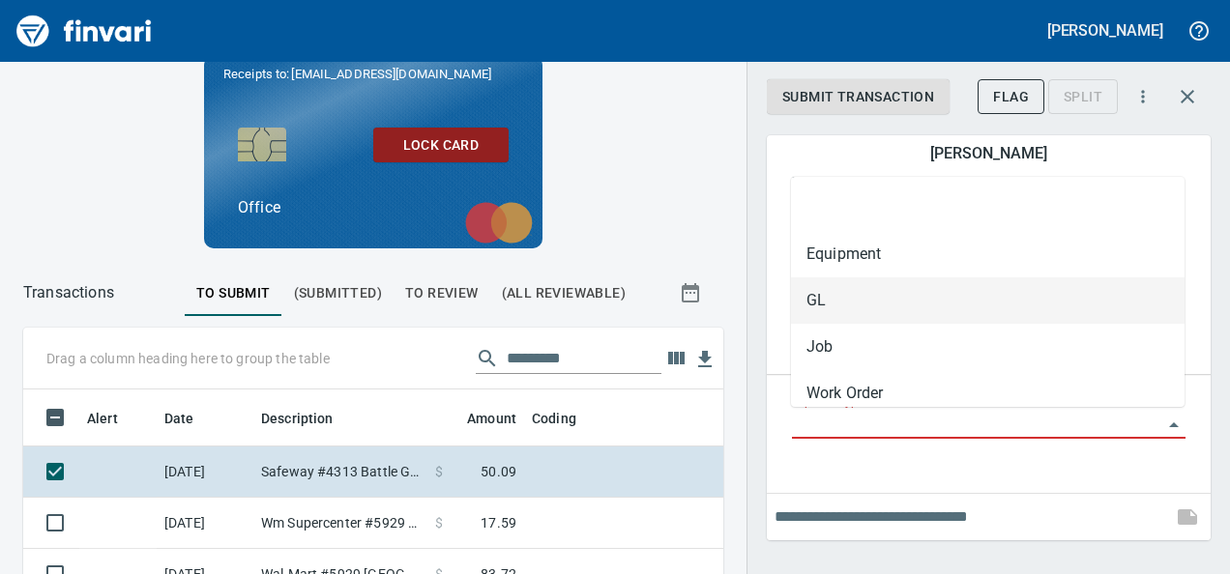
click at [815, 304] on li "GL" at bounding box center [988, 301] width 394 height 46
type input "**"
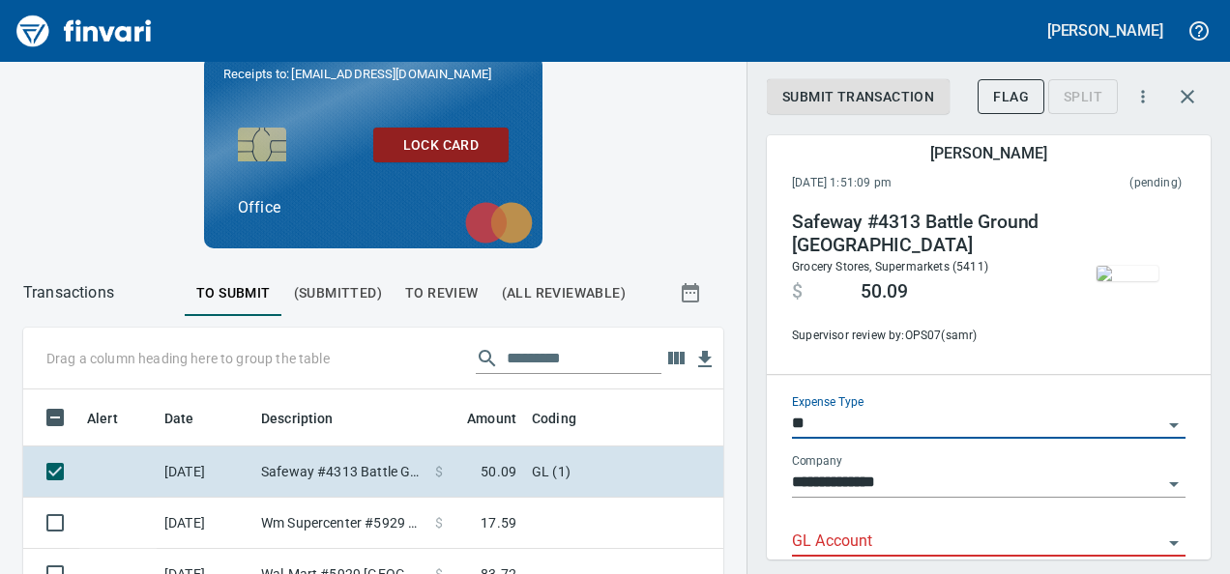
scroll to position [82, 0]
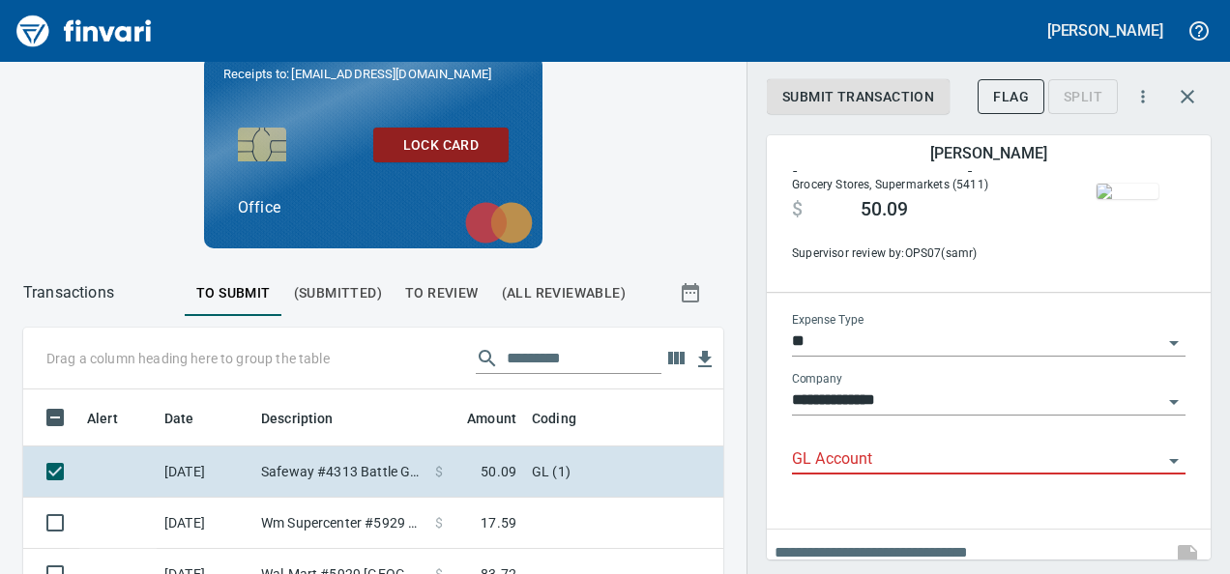
click at [805, 476] on div "GL Account" at bounding box center [989, 460] width 394 height 59
click at [823, 454] on input "GL Account" at bounding box center [977, 460] width 370 height 27
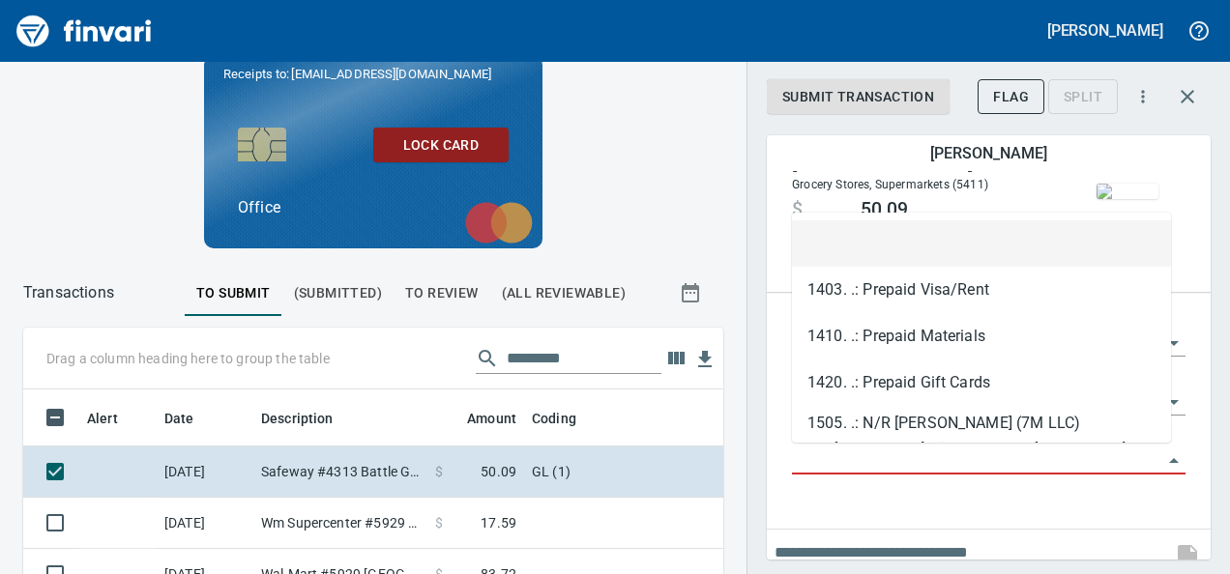
paste input "**********"
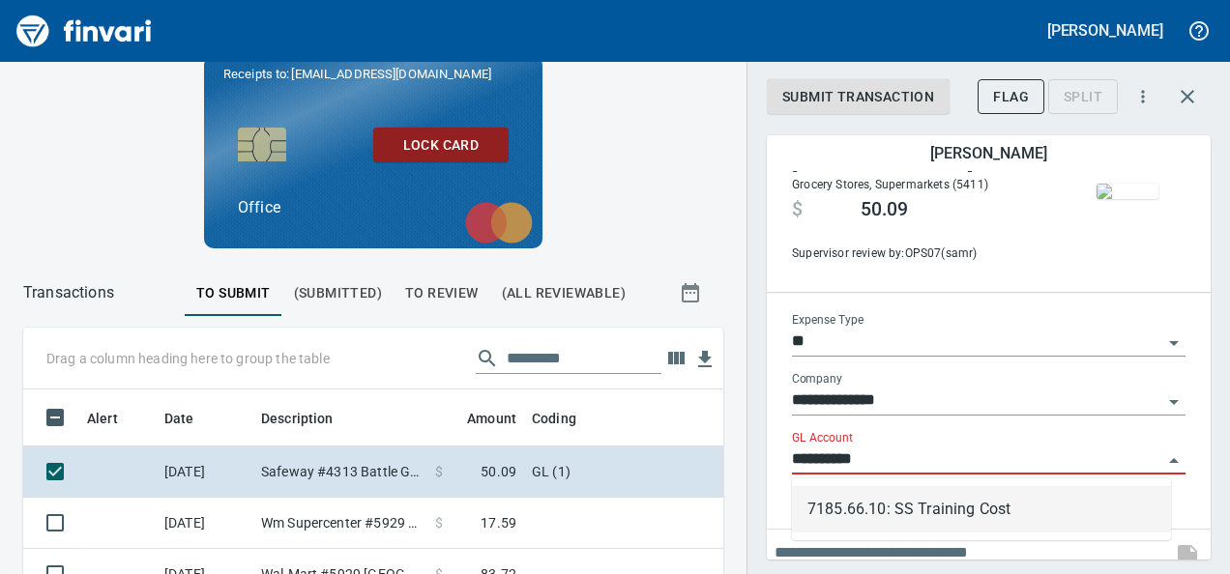
scroll to position [332, 656]
click at [884, 512] on li "7185.66.10: SS Training Cost" at bounding box center [981, 509] width 379 height 46
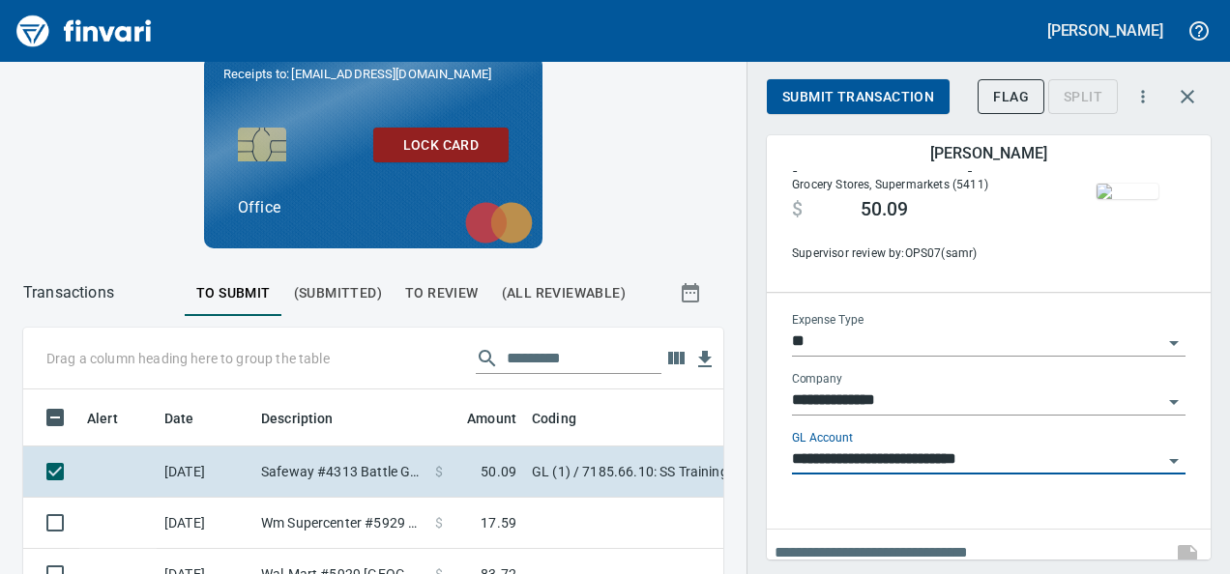
type input "**********"
click at [872, 108] on button "Submit Transaction" at bounding box center [858, 97] width 183 height 36
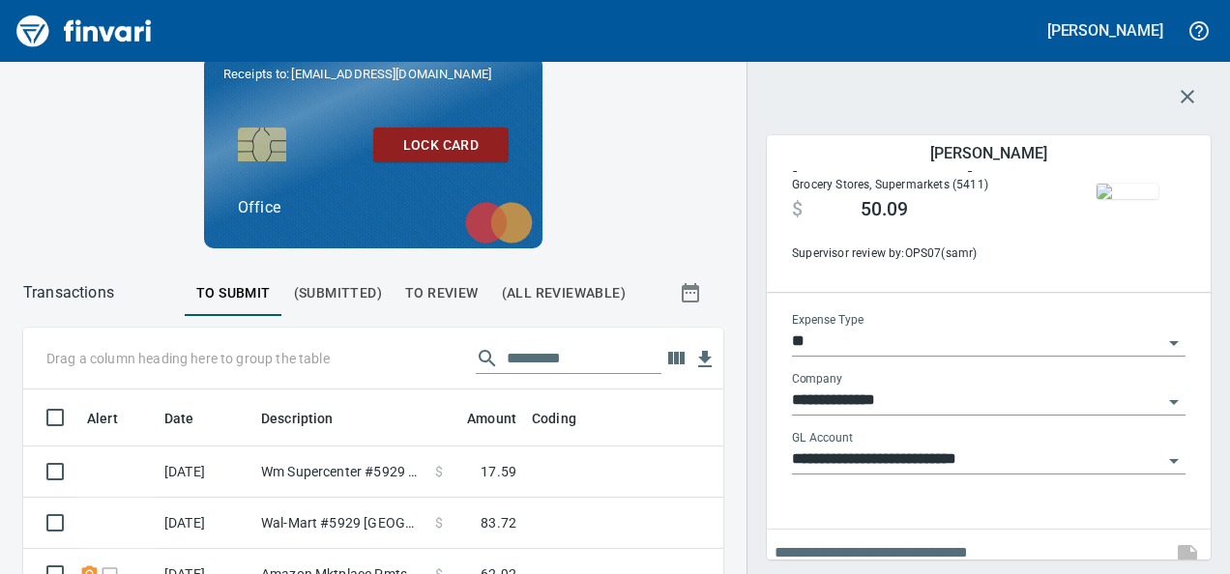
scroll to position [286, 0]
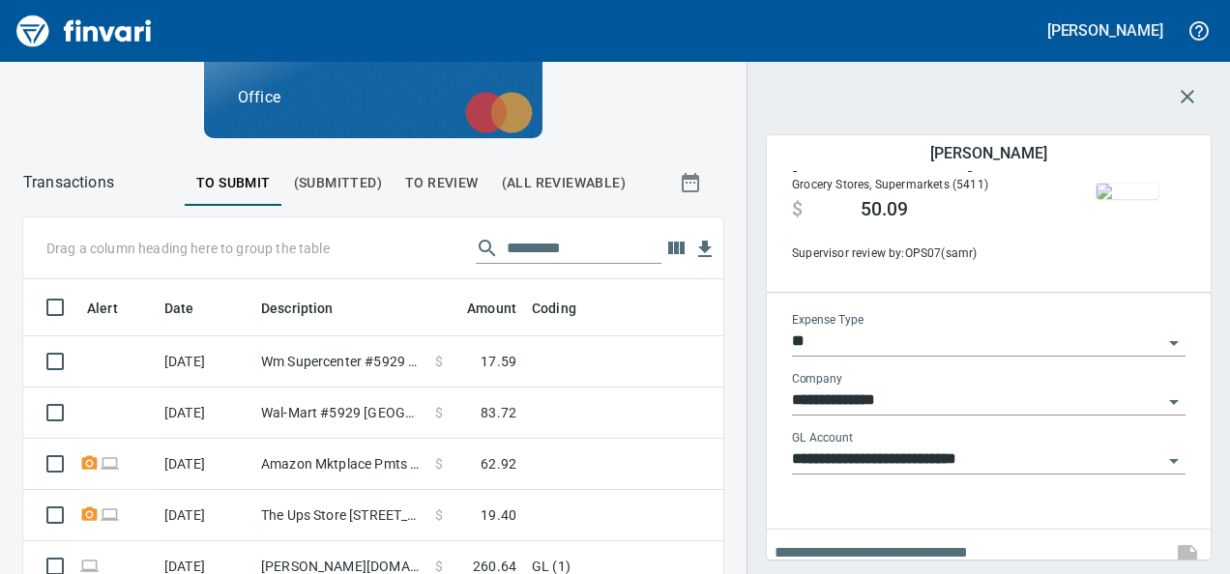
click at [573, 371] on td at bounding box center [765, 361] width 483 height 51
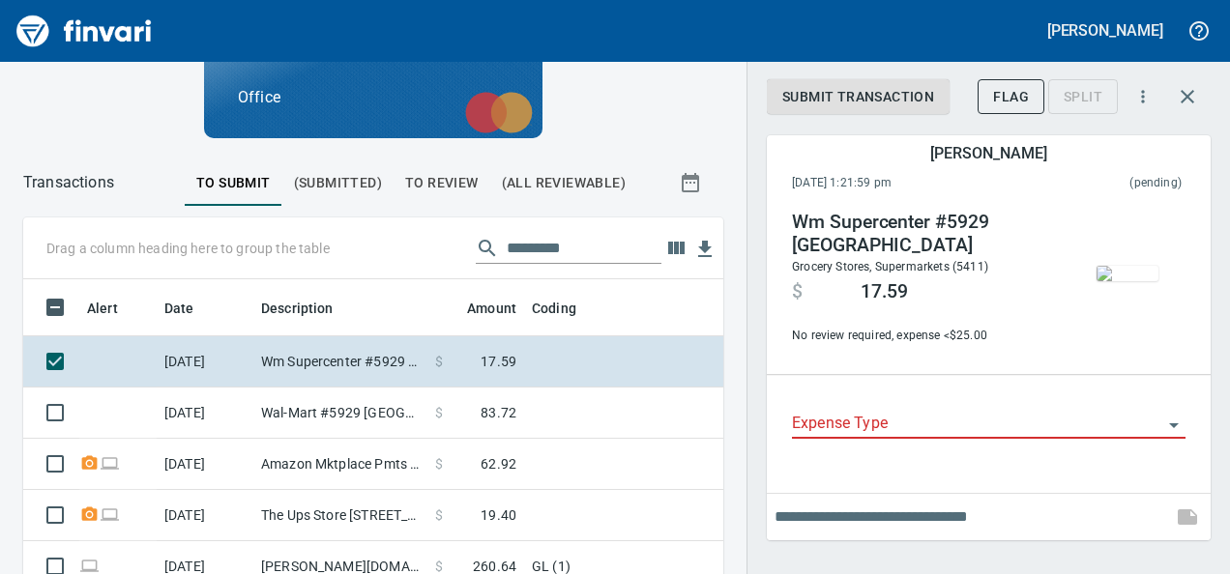
click at [1114, 266] on img "button" at bounding box center [1128, 273] width 62 height 15
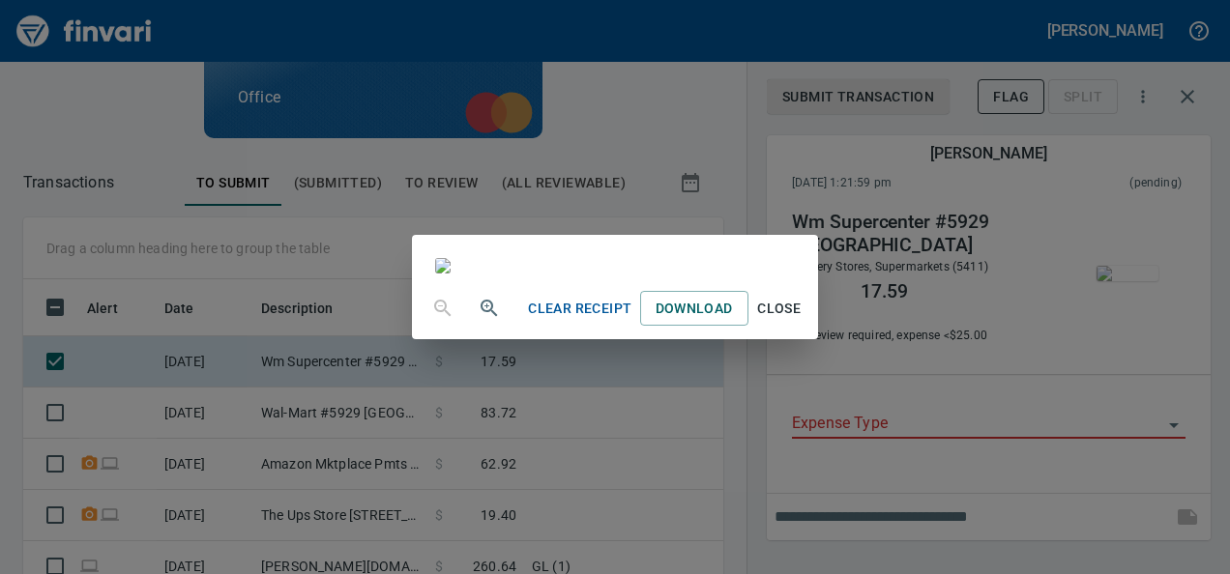
scroll to position [106, 0]
click at [1064, 340] on div "Clear Receipt Download Close" at bounding box center [615, 287] width 1230 height 574
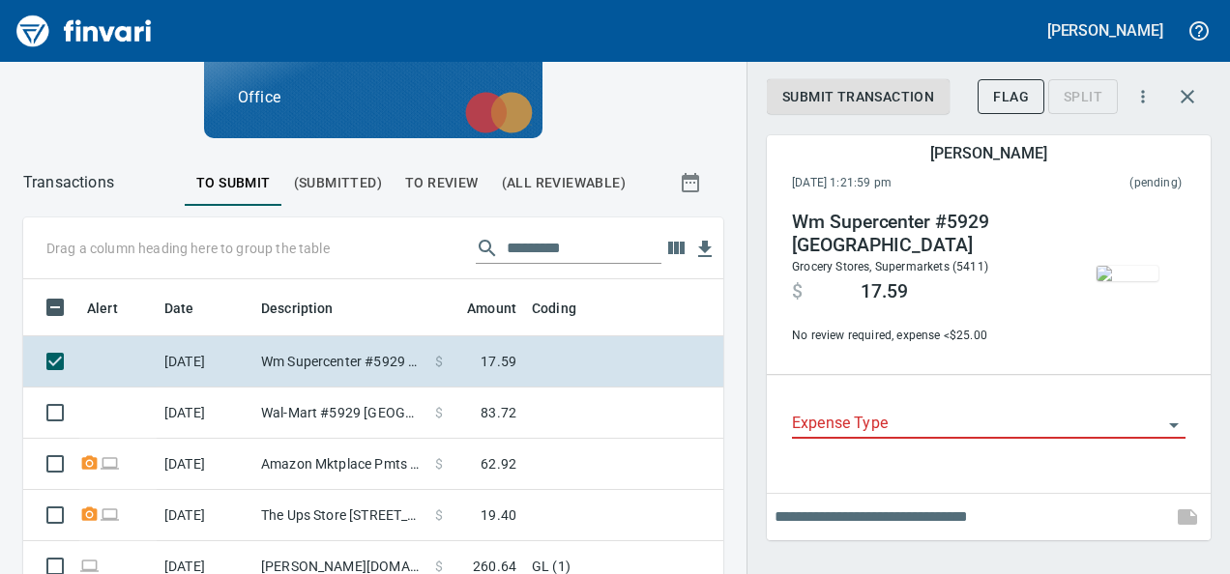
click at [950, 439] on div at bounding box center [989, 425] width 394 height 28
click at [786, 420] on div "Expense Type" at bounding box center [988, 429] width 424 height 98
click at [826, 420] on input "Expense Type" at bounding box center [977, 424] width 370 height 27
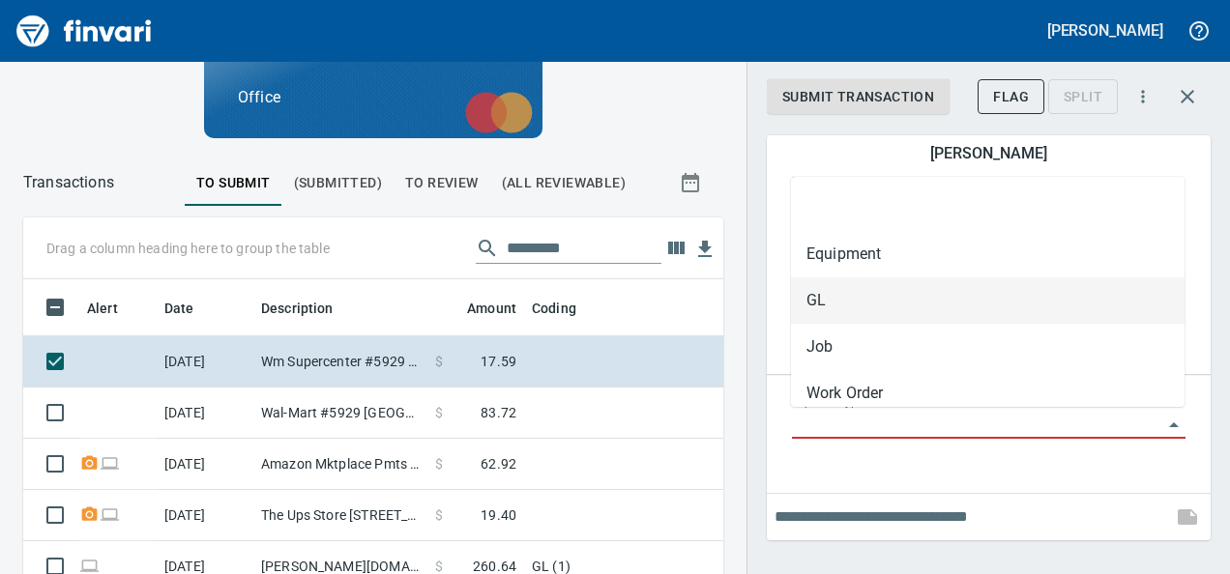
click at [823, 300] on li "GL" at bounding box center [988, 301] width 394 height 46
type input "**"
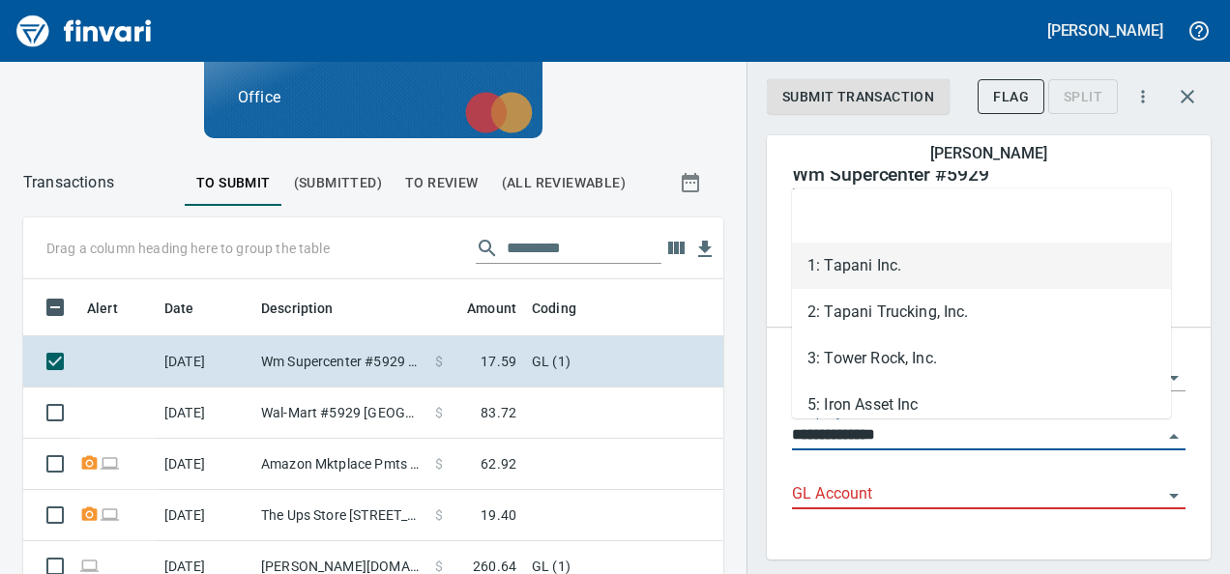
click at [890, 431] on input "**********" at bounding box center [977, 436] width 370 height 27
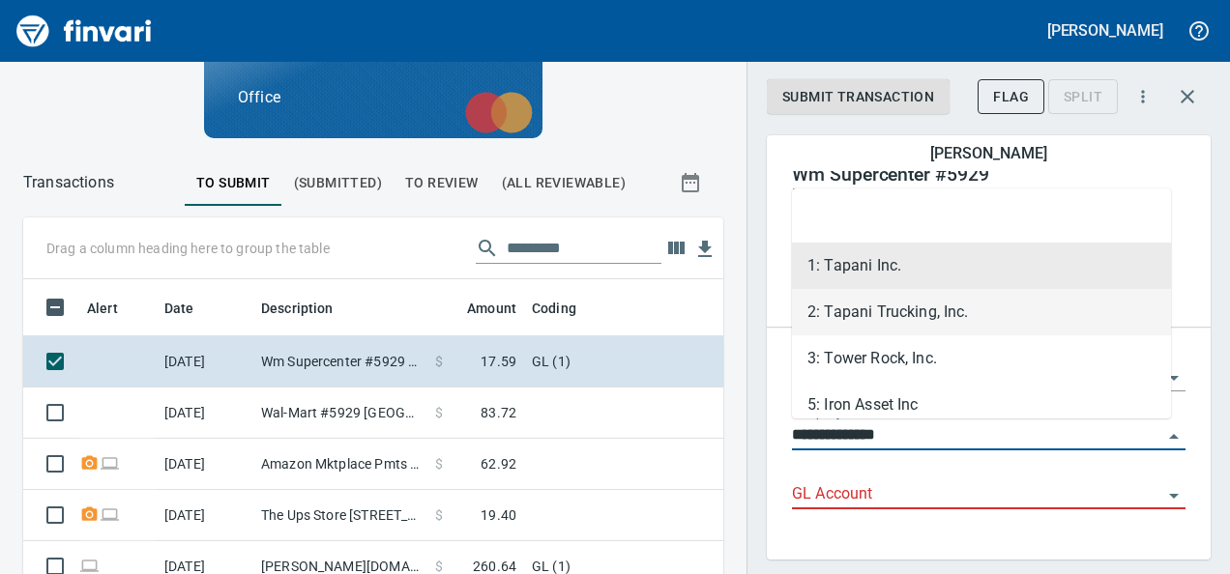
click at [880, 303] on li "2: Tapani Trucking, Inc." at bounding box center [981, 312] width 379 height 46
type input "**********"
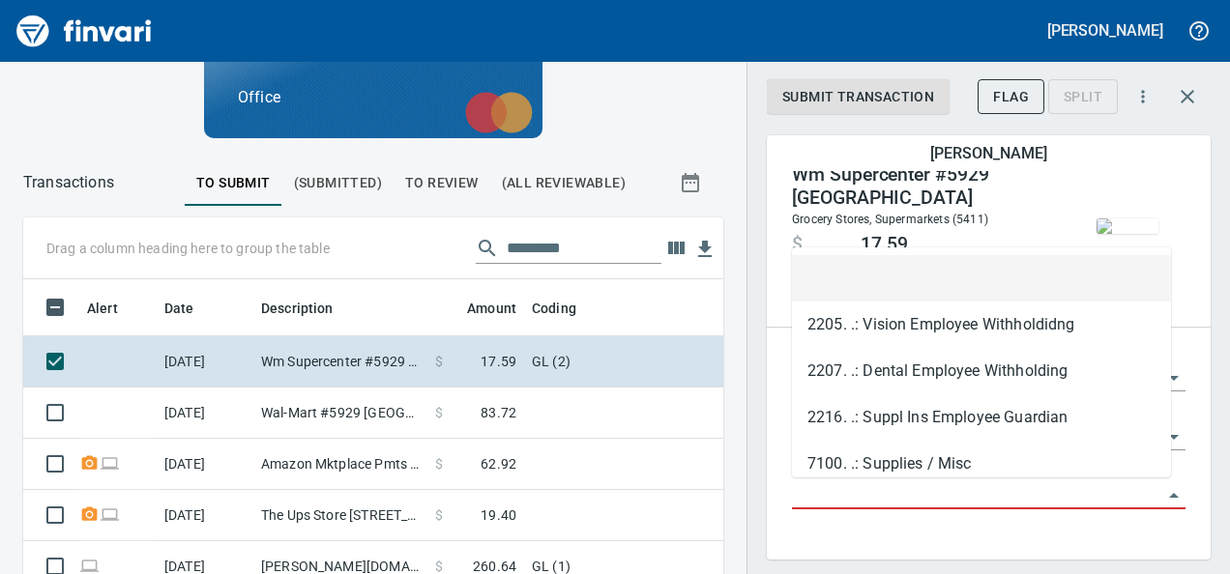
click at [808, 489] on input "GL Account" at bounding box center [977, 495] width 370 height 27
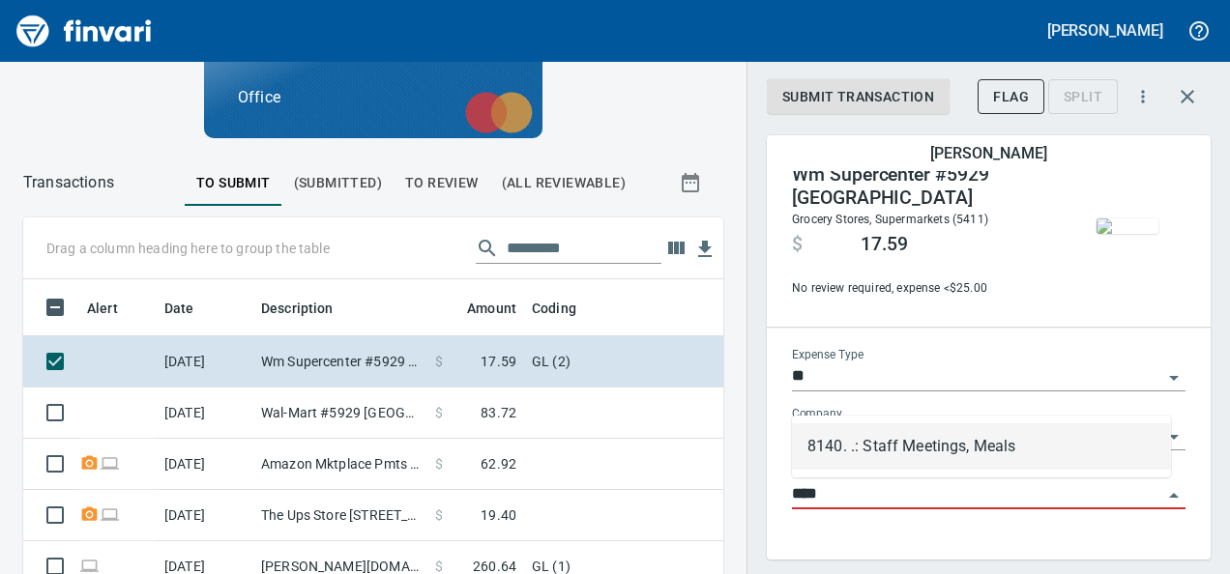
click at [1002, 463] on li "8140. .: Staff Meetings, Meals" at bounding box center [981, 447] width 379 height 46
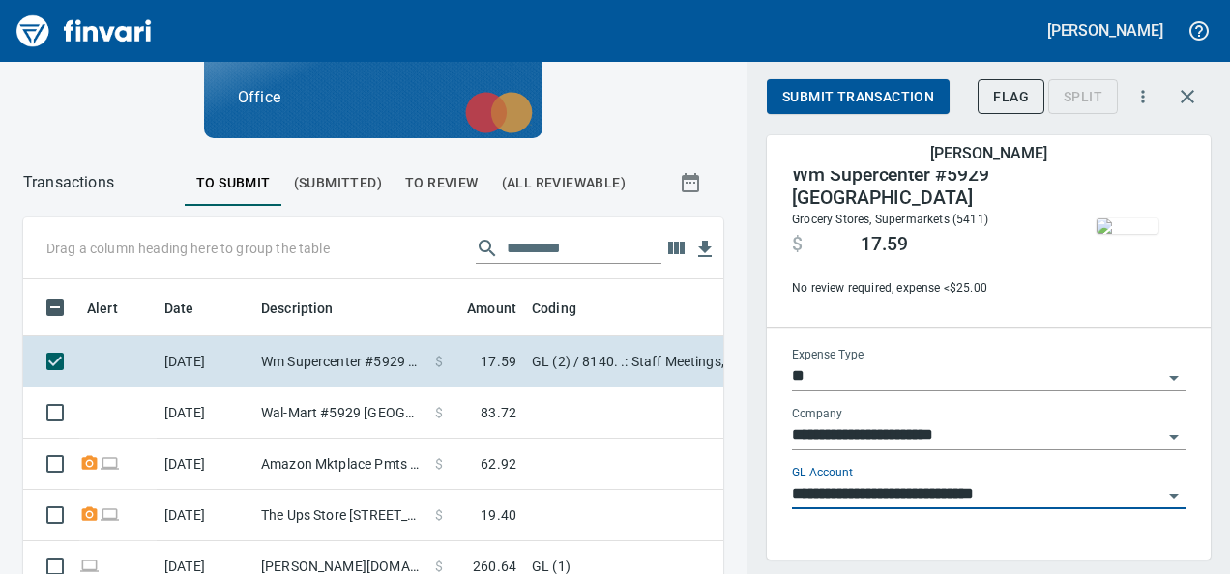
type input "**********"
click at [891, 75] on div "Submit Transaction Flag Split" at bounding box center [965, 96] width 397 height 43
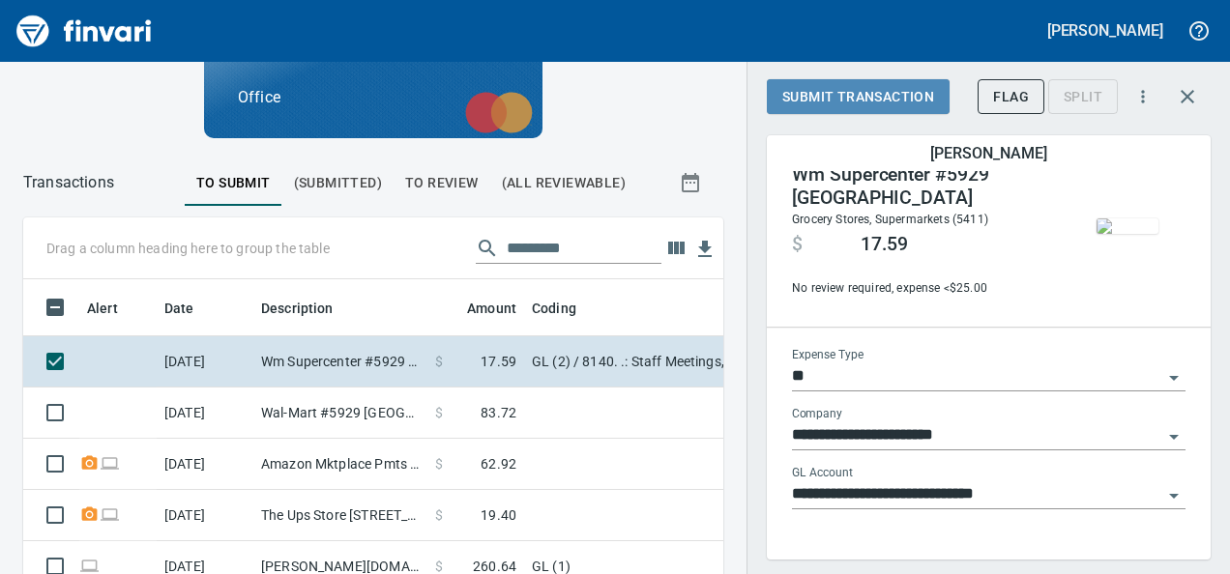
click at [884, 106] on span "Submit Transaction" at bounding box center [858, 97] width 152 height 24
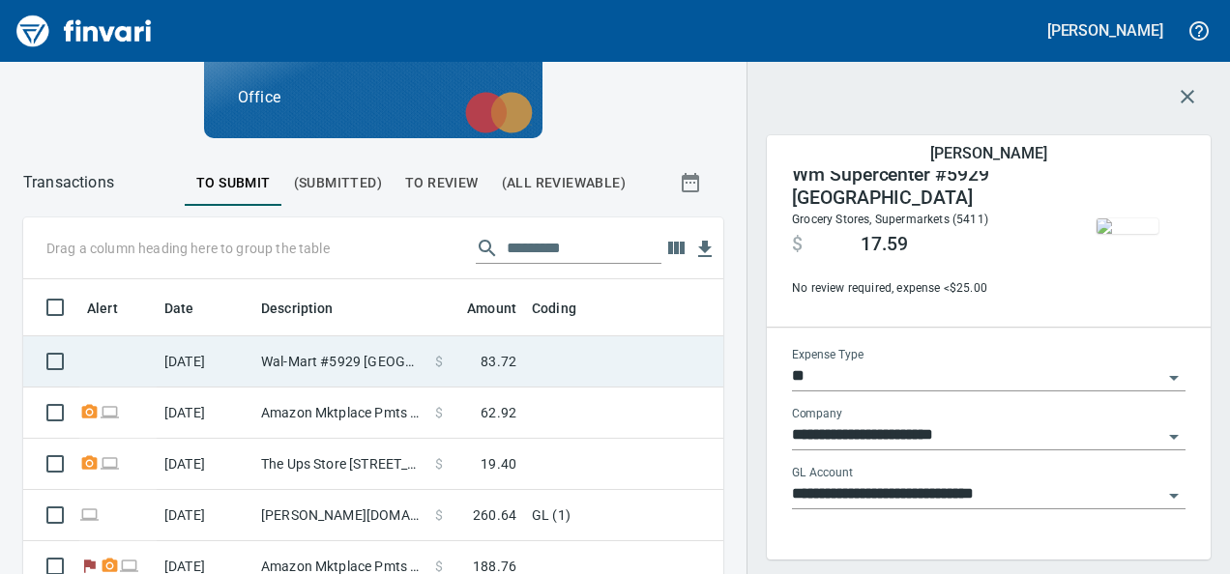
click at [513, 343] on td "$ 83.72" at bounding box center [475, 361] width 97 height 51
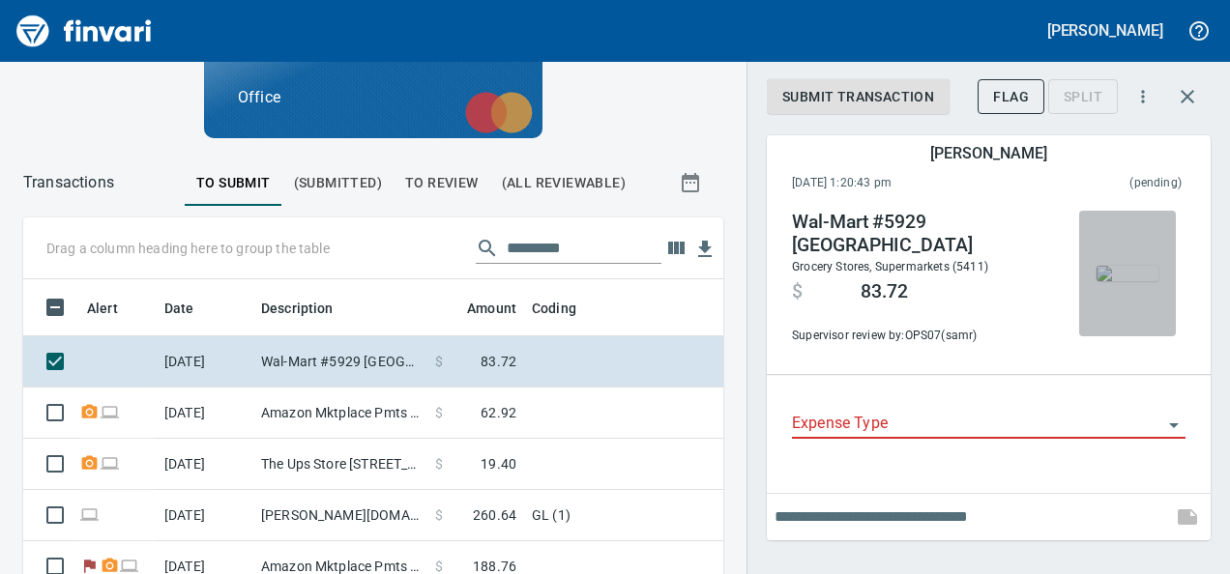
click at [1133, 266] on img "button" at bounding box center [1128, 273] width 62 height 15
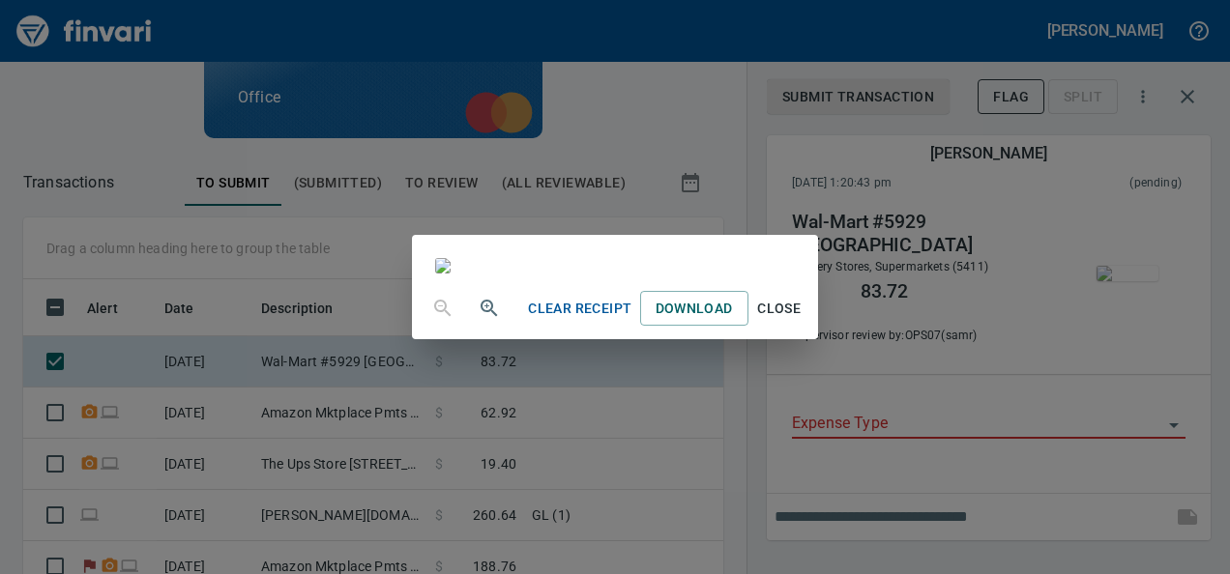
scroll to position [151, 0]
click at [803, 321] on span "Close" at bounding box center [779, 309] width 46 height 24
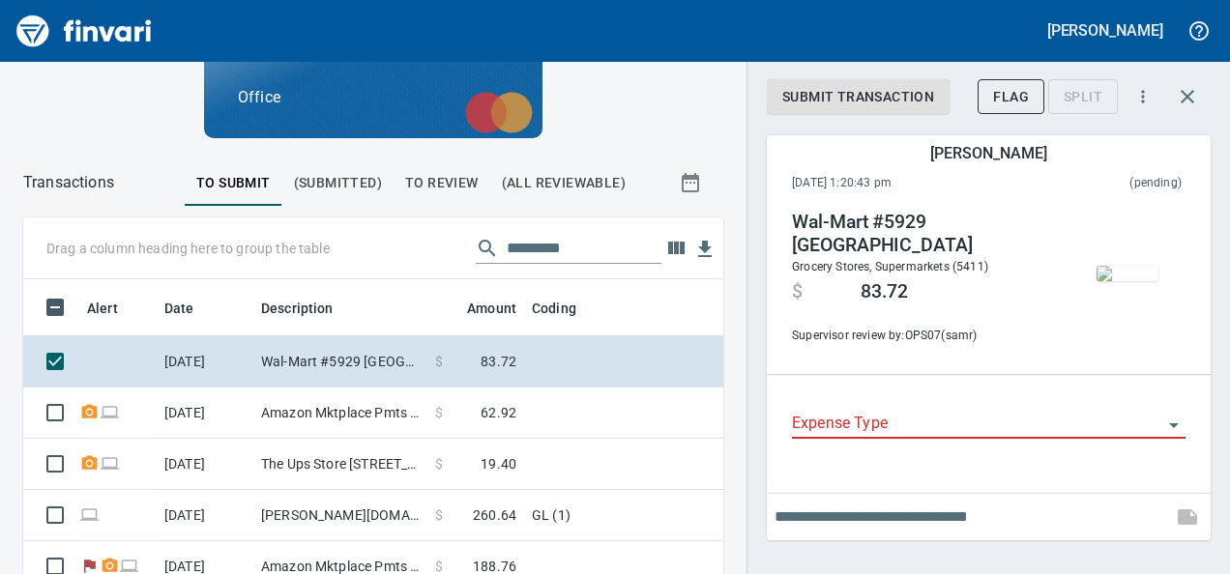
click at [893, 439] on div at bounding box center [989, 425] width 394 height 28
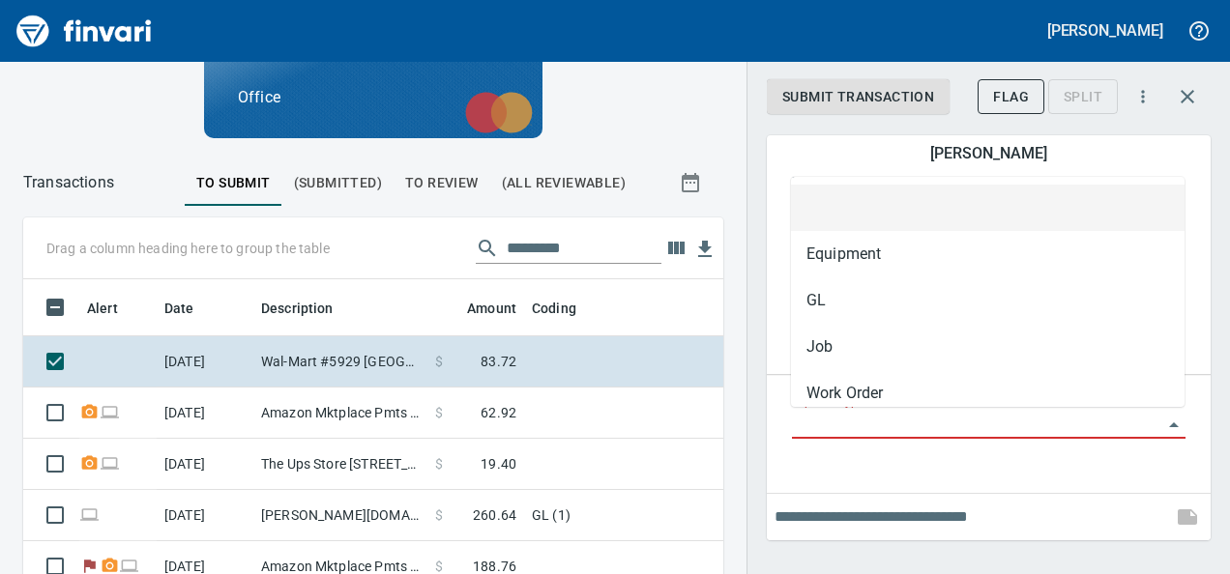
scroll to position [332, 656]
click at [894, 434] on input "Expense Type" at bounding box center [977, 424] width 370 height 27
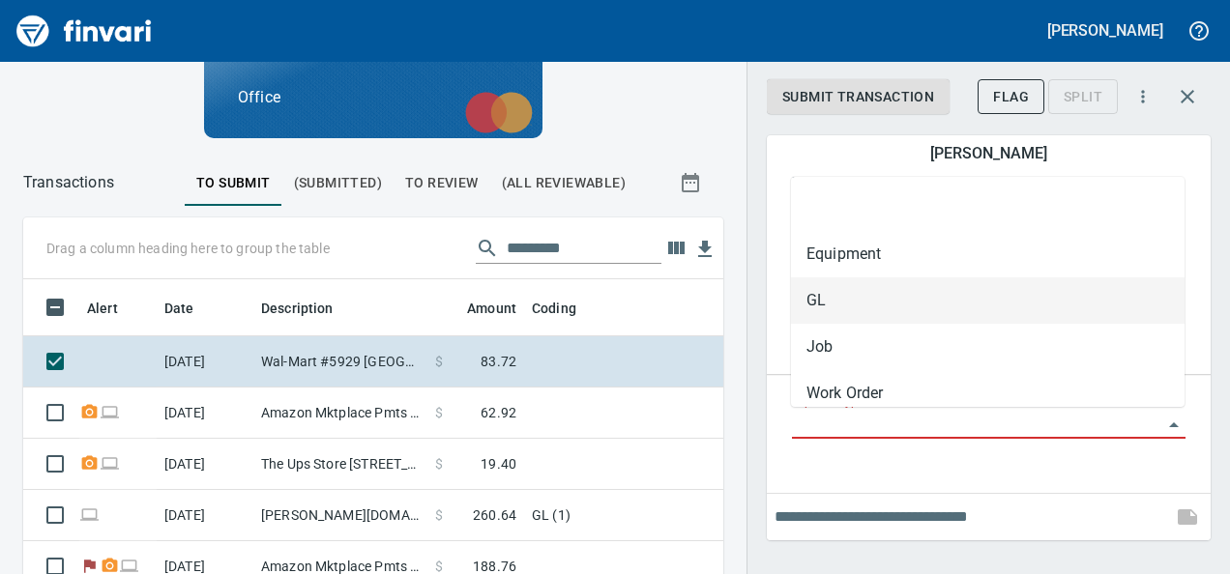
click at [846, 305] on li "GL" at bounding box center [988, 301] width 394 height 46
type input "**"
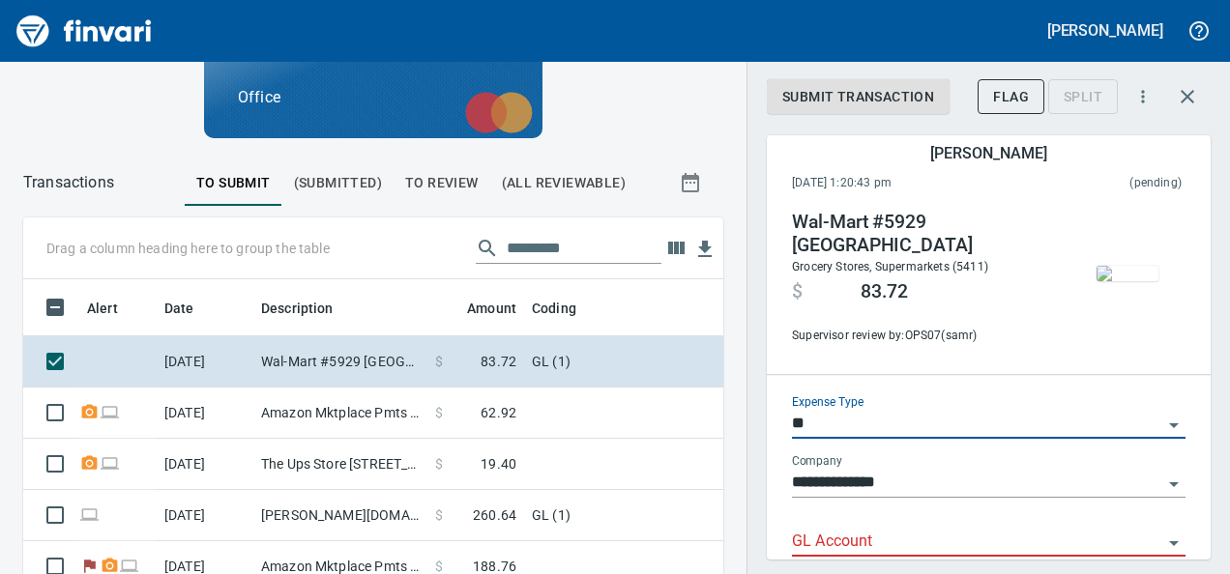
click at [800, 543] on input "GL Account" at bounding box center [977, 542] width 370 height 27
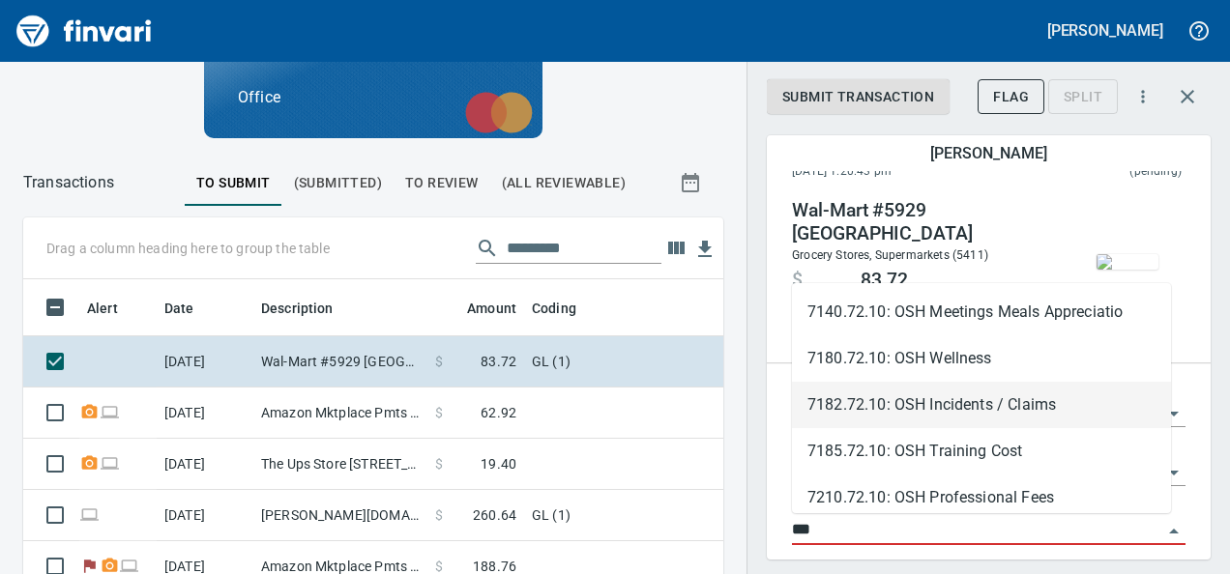
scroll to position [226, 0]
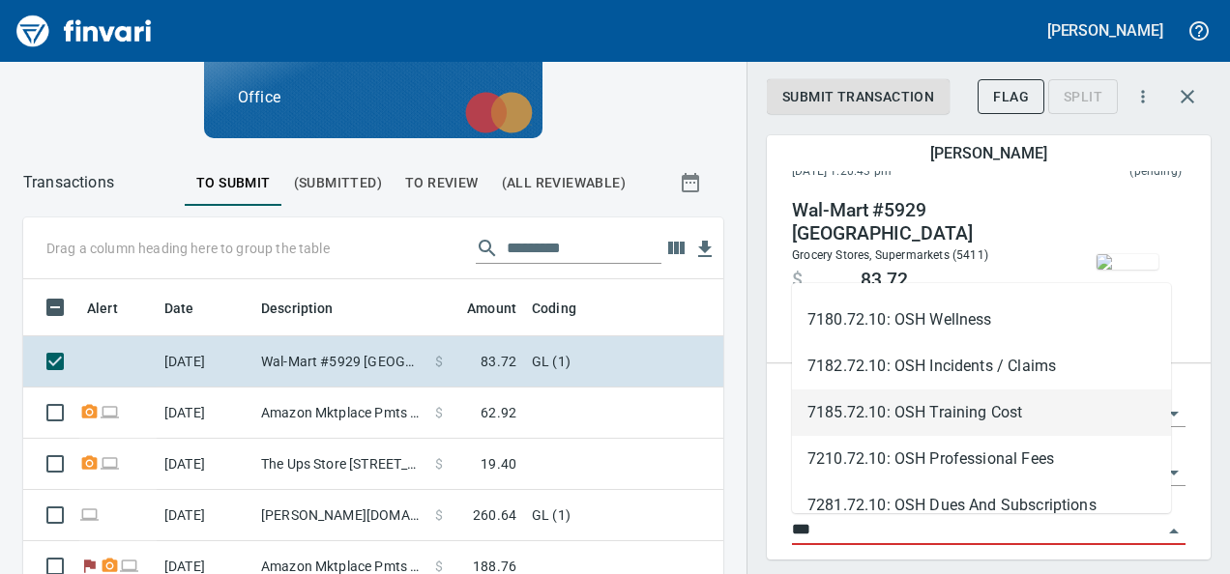
click at [908, 396] on li "7185.72.10: OSH Training Cost" at bounding box center [981, 413] width 379 height 46
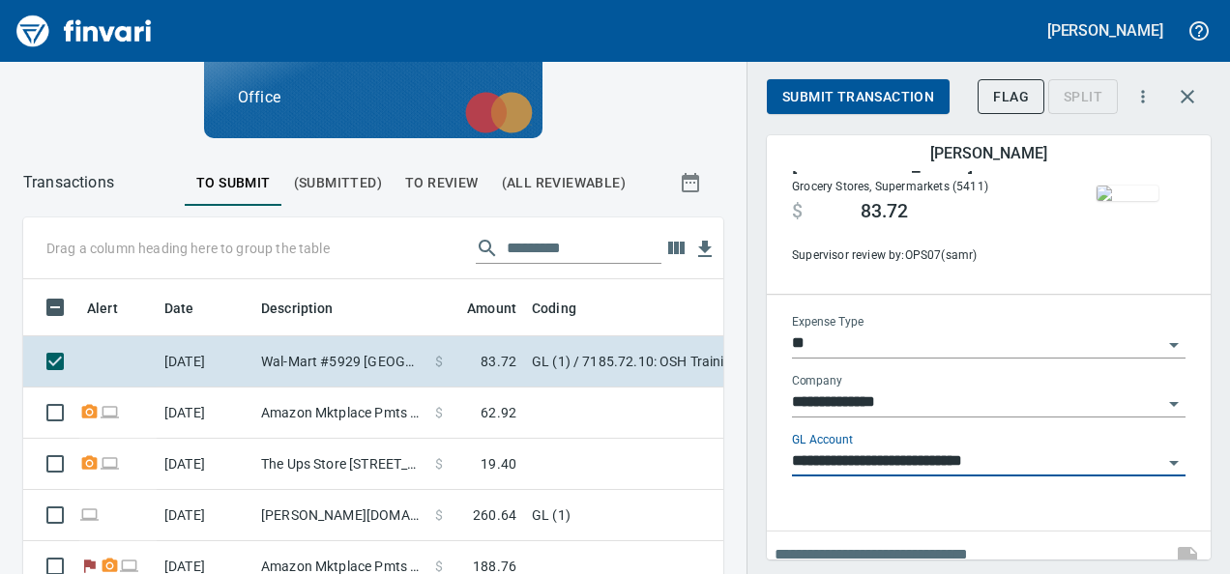
scroll to position [81, 0]
type input "**********"
click at [865, 85] on span "Submit Transaction" at bounding box center [858, 97] width 152 height 24
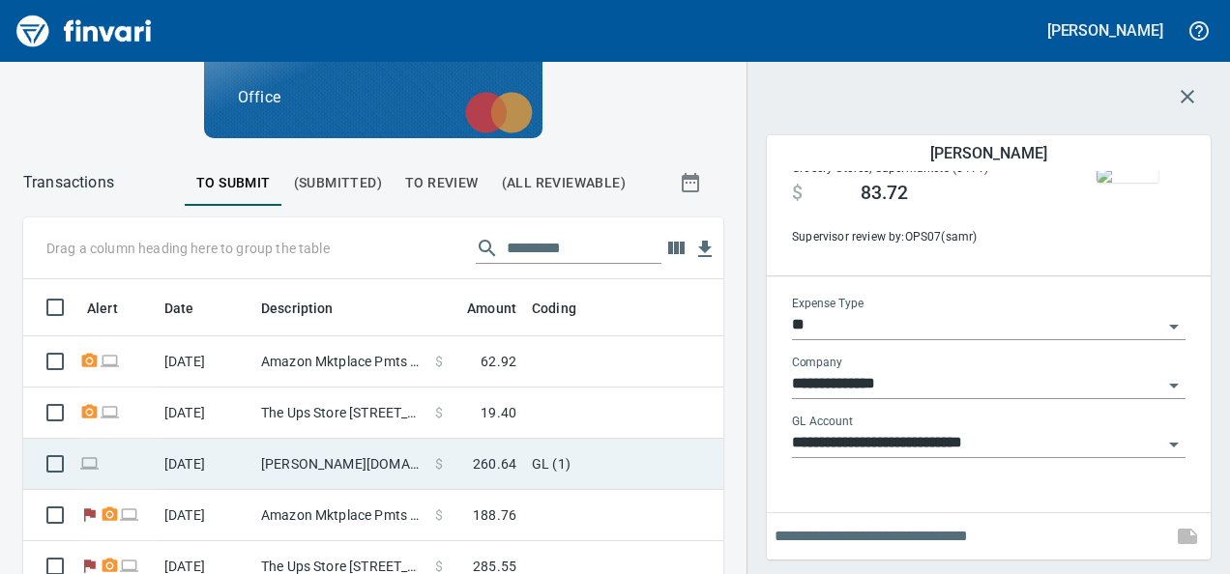
scroll to position [15, 0]
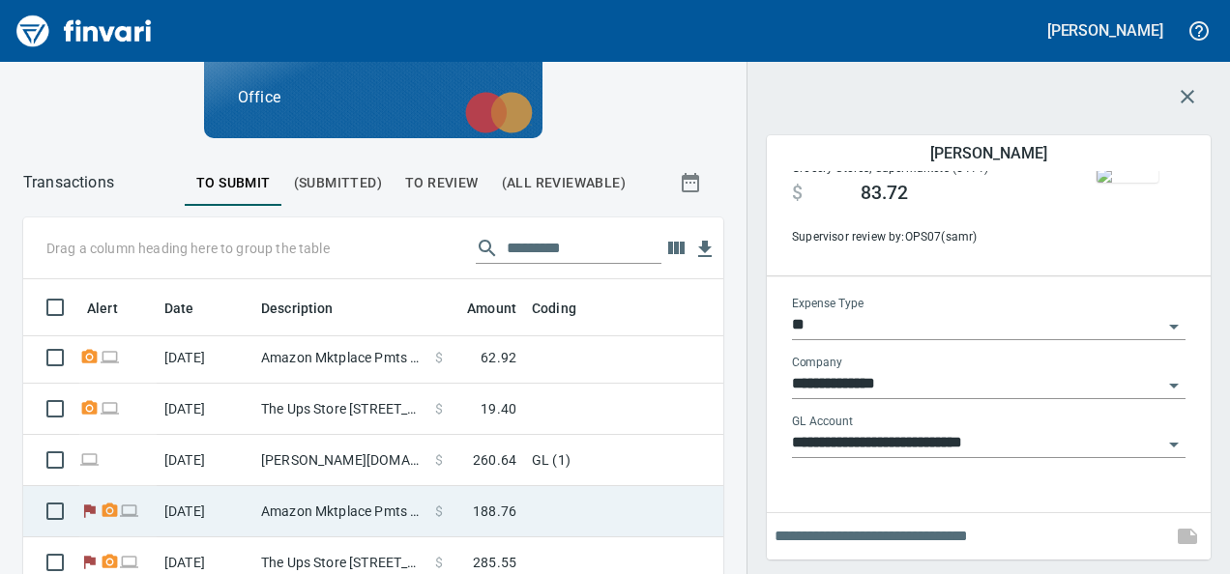
click at [535, 486] on td at bounding box center [765, 511] width 483 height 51
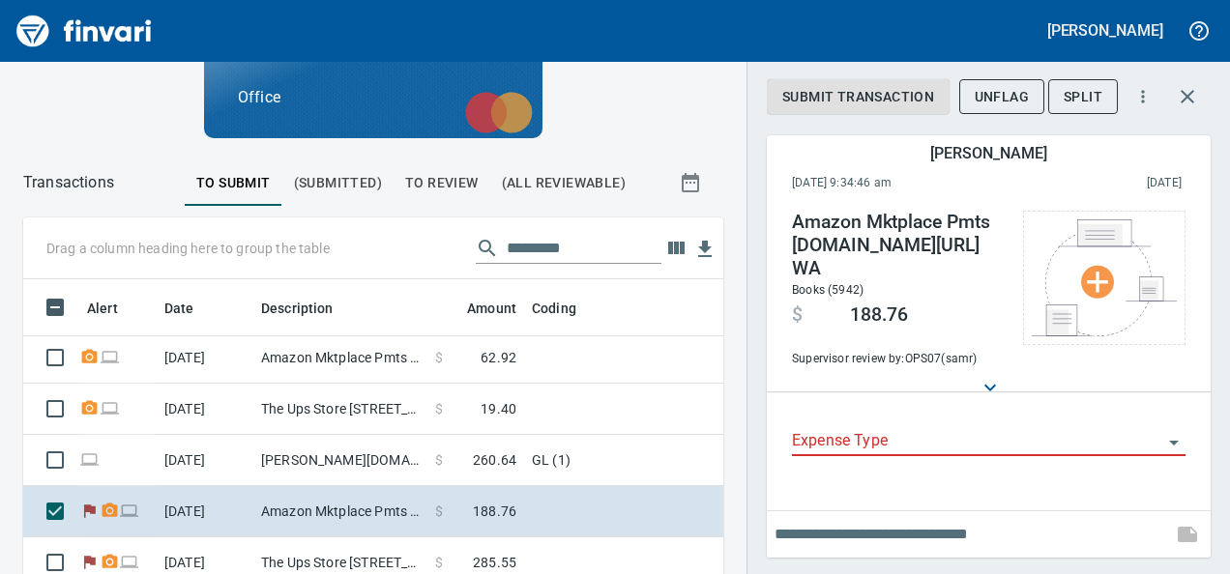
scroll to position [332, 656]
drag, startPoint x: 900, startPoint y: 288, endPoint x: 795, endPoint y: 316, distance: 109.1
click at [795, 316] on div "Amazon Mktplace Pmts [DOMAIN_NAME][URL] WA Books (5942) $ 188.76 Supervisor rev…" at bounding box center [898, 290] width 212 height 159
drag, startPoint x: 795, startPoint y: 316, endPoint x: 897, endPoint y: 317, distance: 102.5
click at [897, 327] on div "Supervisor review by: OPS07 (samr)" at bounding box center [898, 348] width 212 height 43
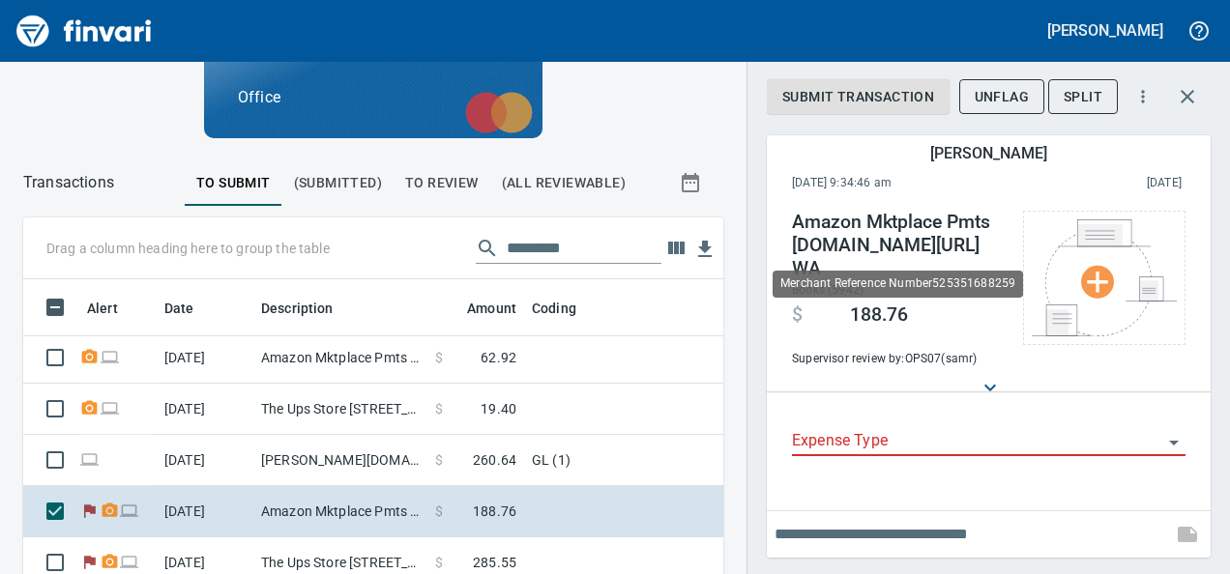
click at [953, 247] on h4 "Amazon Mktplace Pmts [DOMAIN_NAME][URL] WA" at bounding box center [898, 246] width 212 height 70
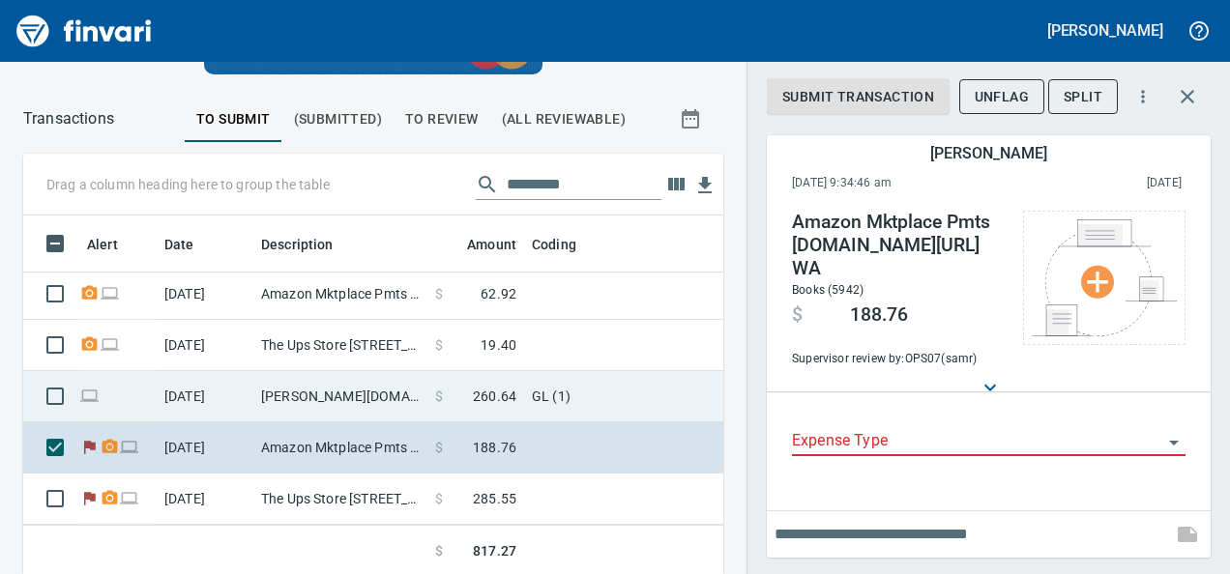
scroll to position [0, 0]
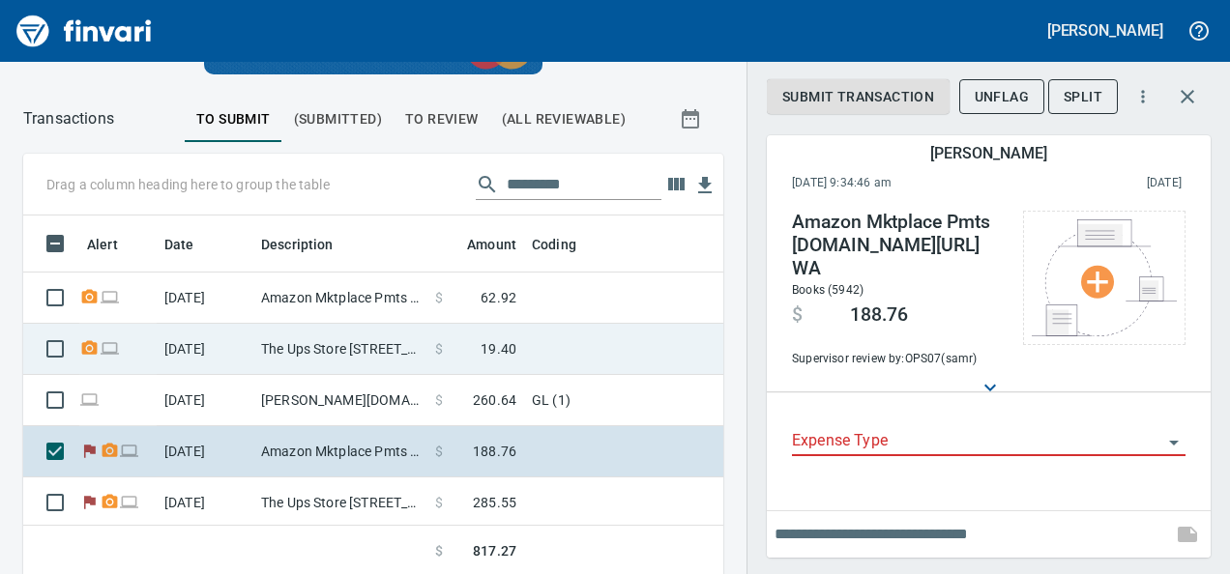
click at [367, 344] on td "The Ups Store [STREET_ADDRESS]" at bounding box center [340, 349] width 174 height 51
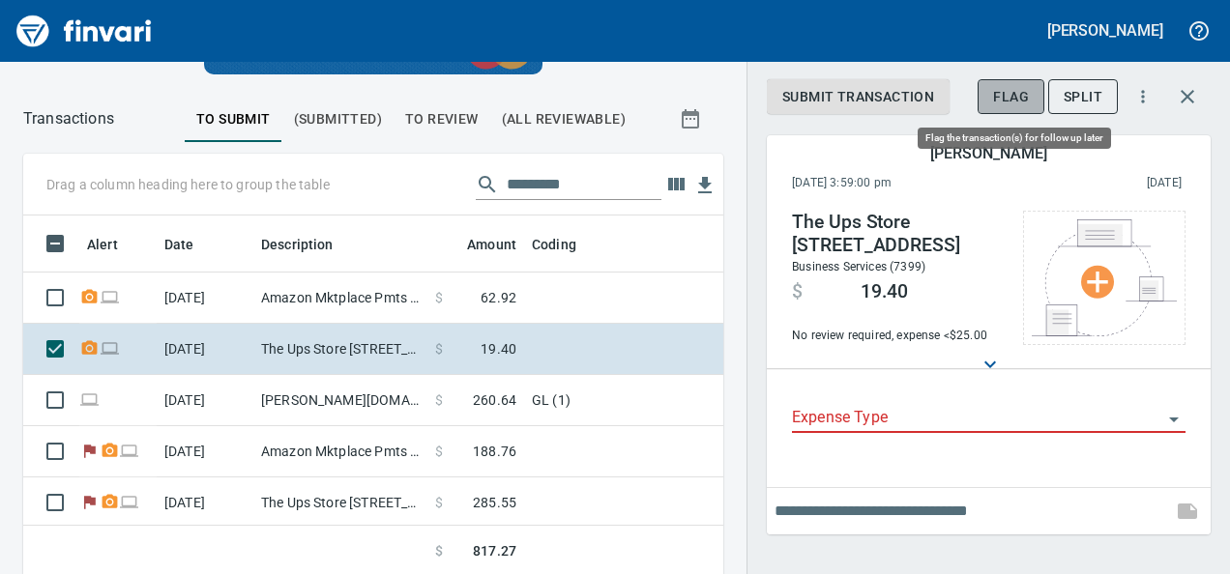
click at [1014, 98] on span "Flag" at bounding box center [1011, 97] width 36 height 24
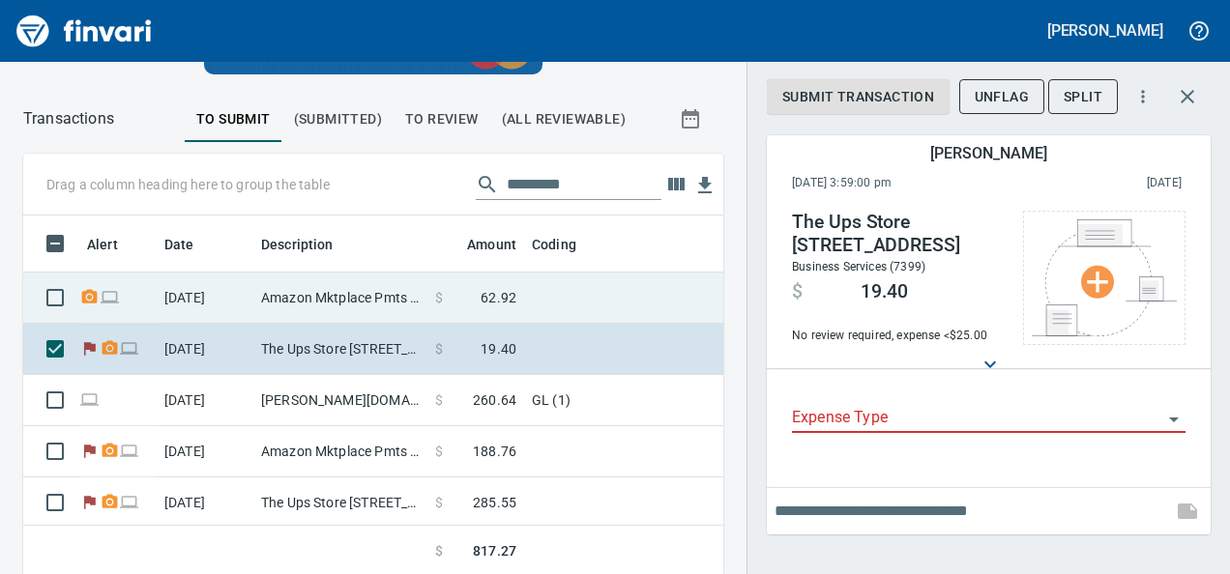
click at [571, 285] on td at bounding box center [765, 298] width 483 height 51
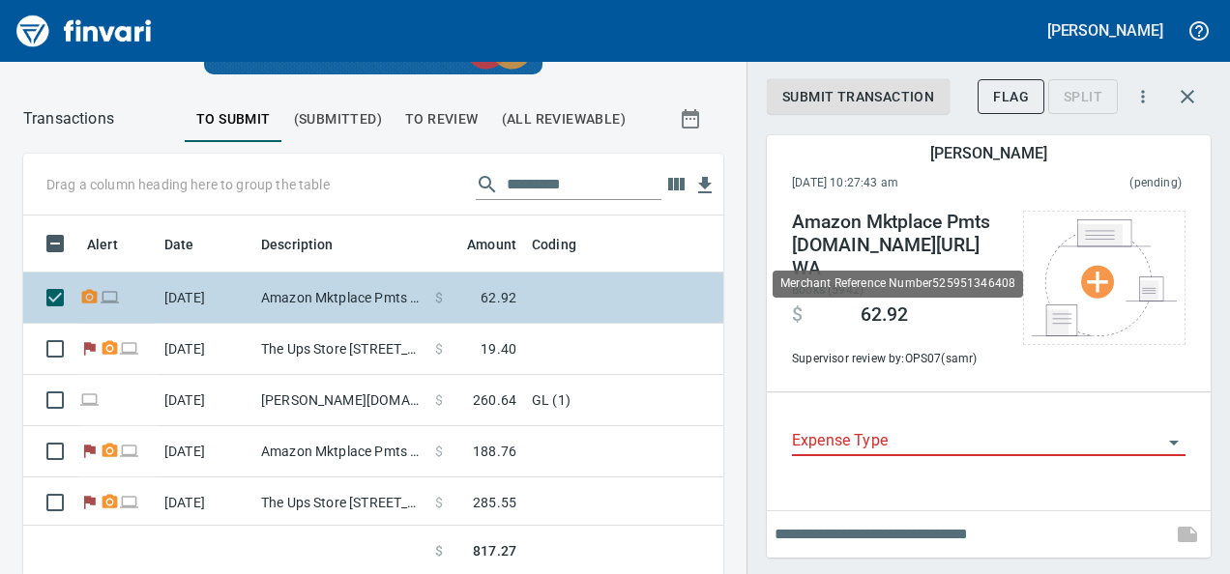
scroll to position [332, 656]
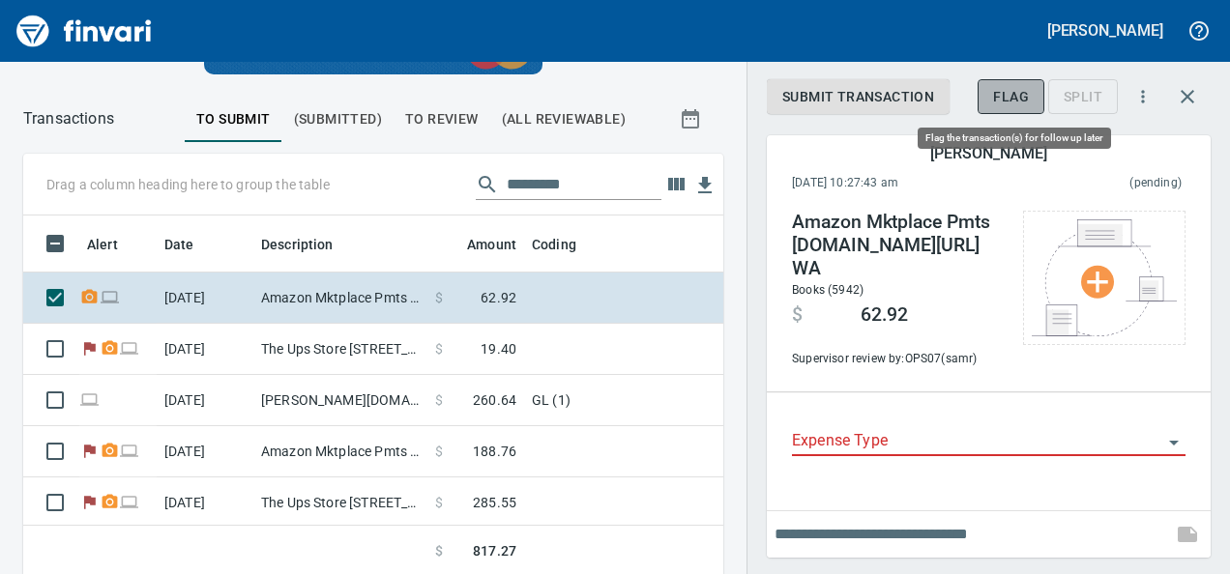
click at [1025, 98] on span "Flag" at bounding box center [1011, 97] width 36 height 24
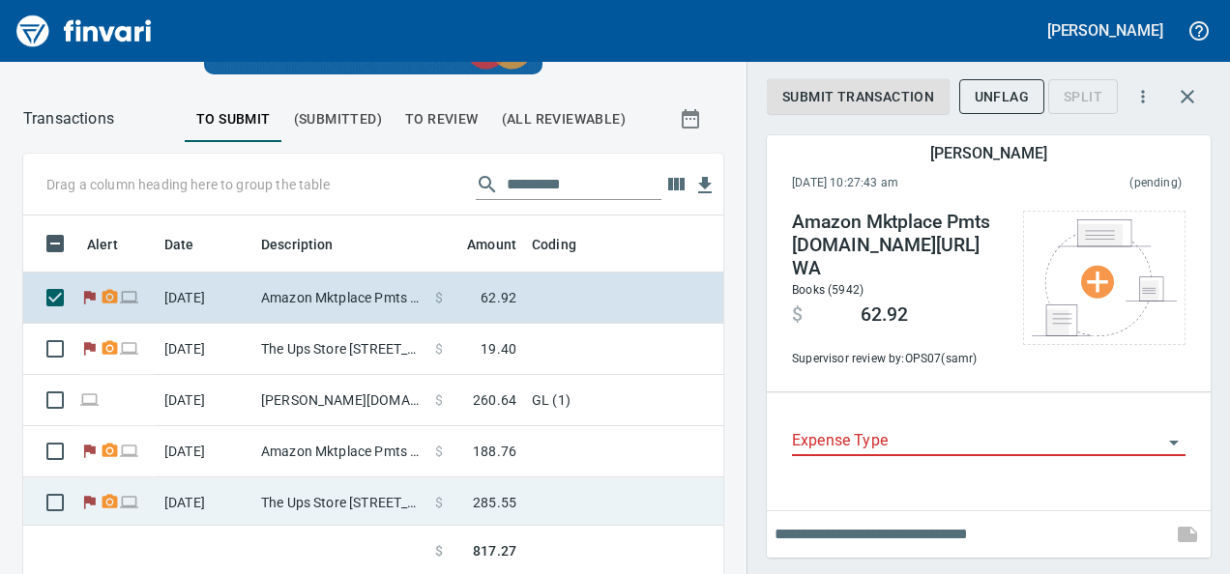
scroll to position [15, 0]
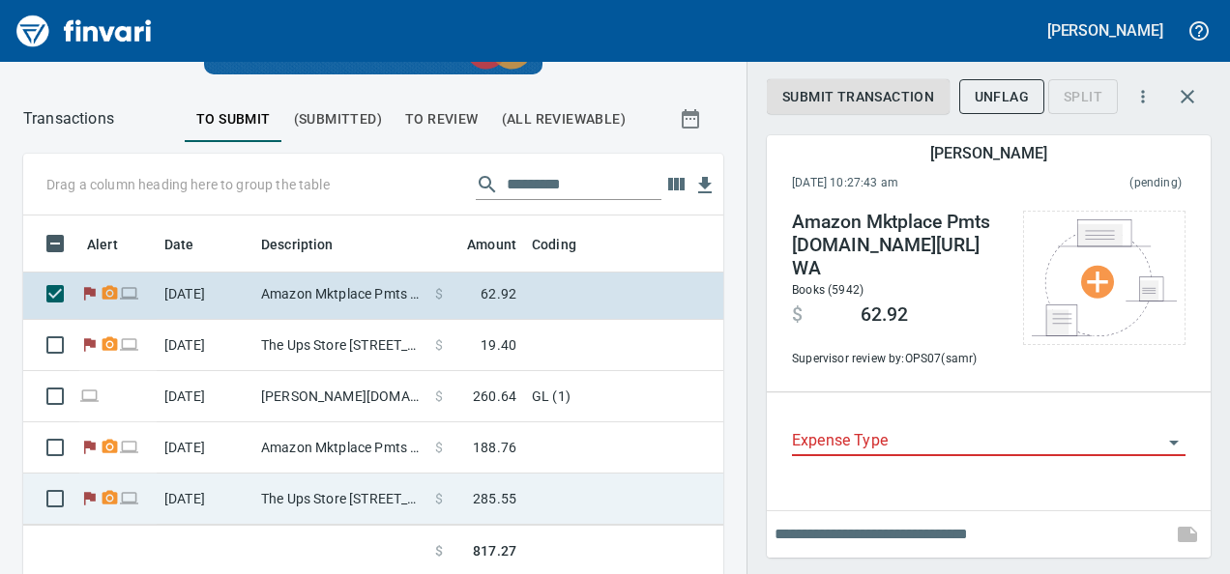
click at [387, 488] on td "The Ups Store [STREET_ADDRESS]" at bounding box center [340, 499] width 174 height 51
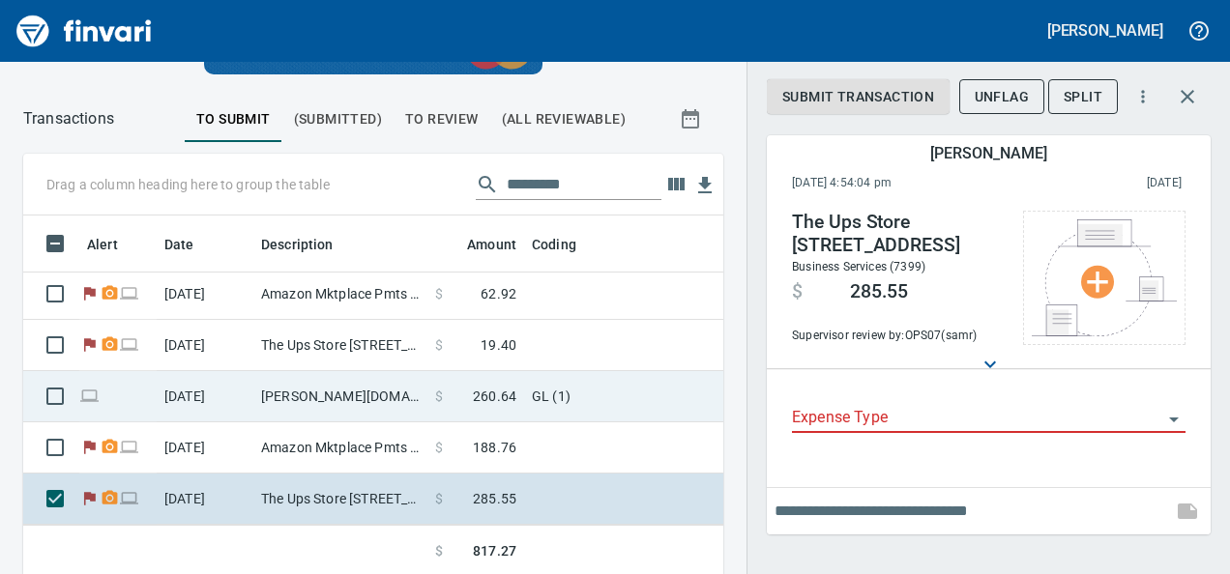
click at [505, 371] on td "$ 260.64" at bounding box center [475, 396] width 97 height 51
type input "**"
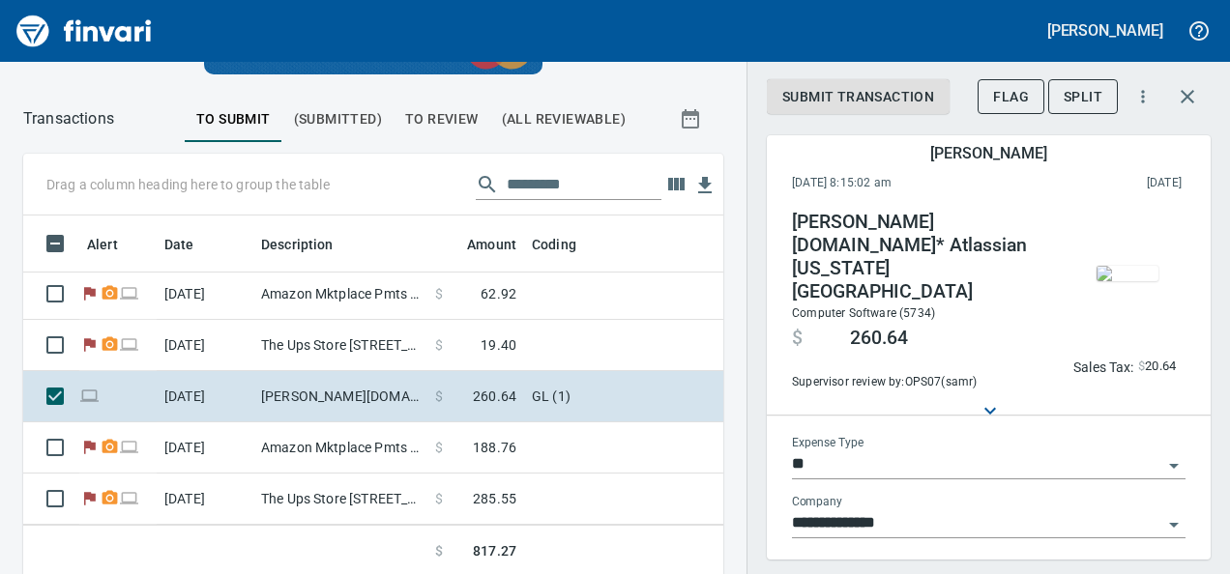
scroll to position [122, 0]
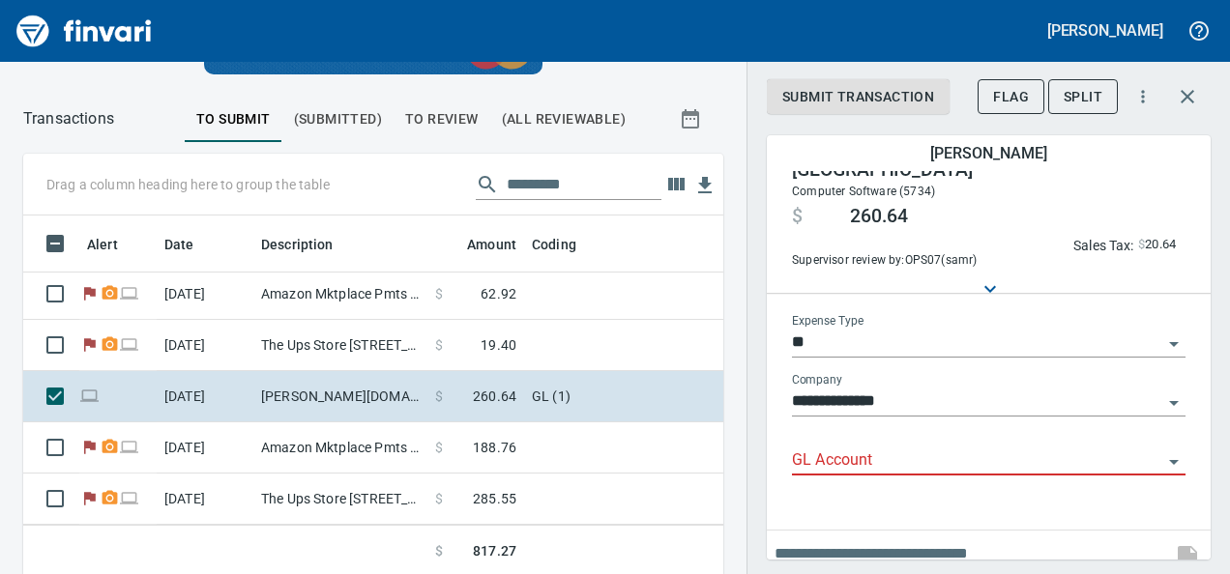
click at [813, 435] on div "GL Account" at bounding box center [989, 454] width 394 height 44
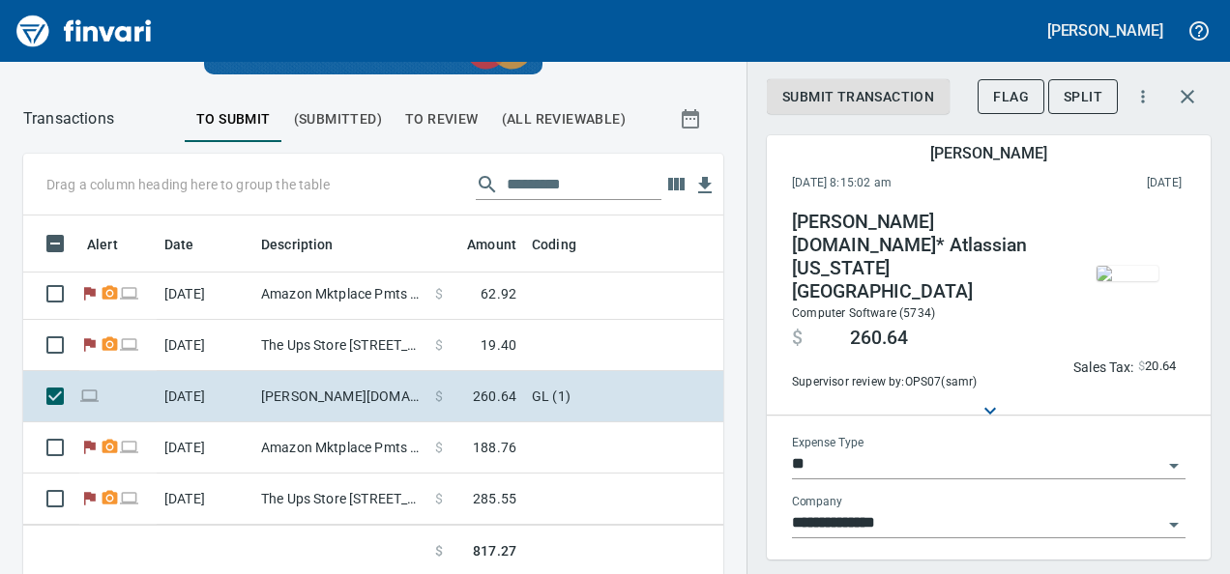
scroll to position [128, 0]
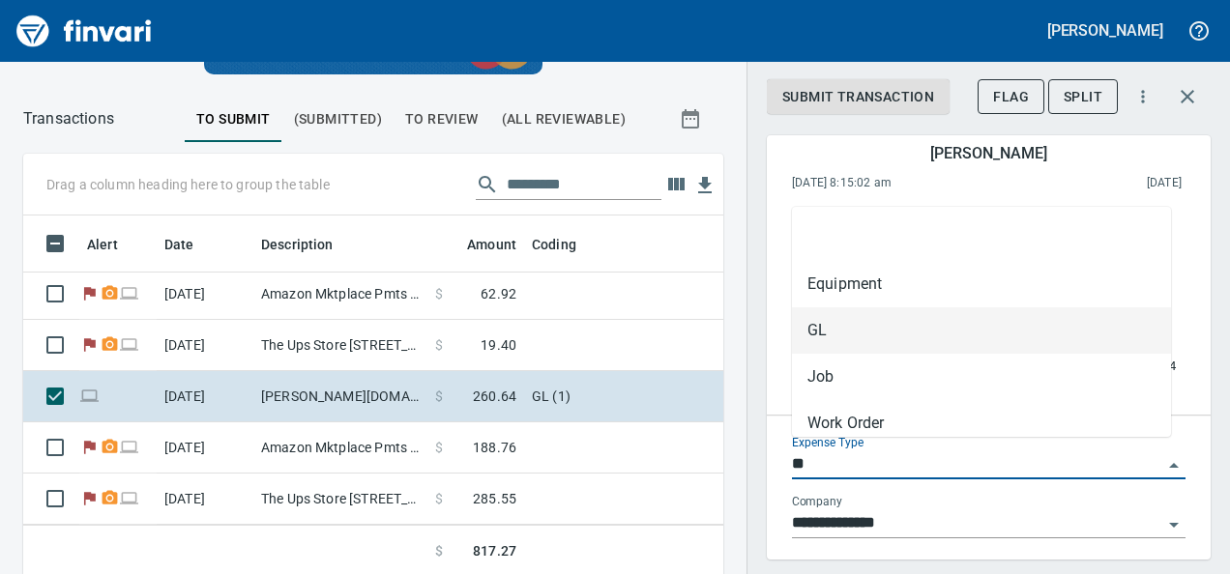
click at [818, 452] on input "**" at bounding box center [977, 465] width 370 height 27
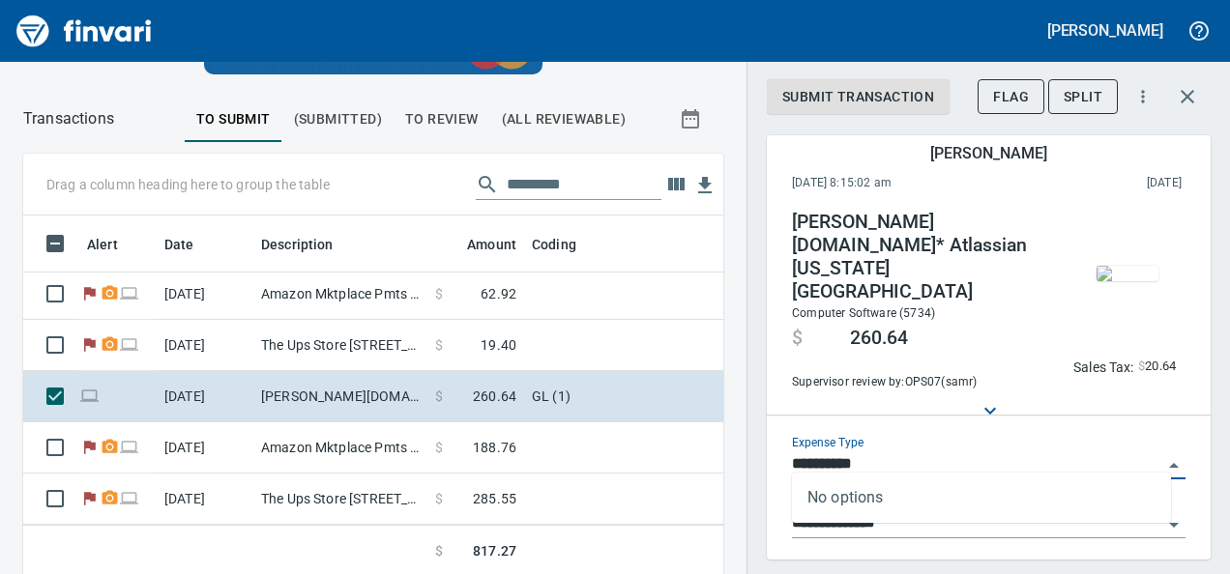
scroll to position [332, 656]
drag, startPoint x: 942, startPoint y: 452, endPoint x: 736, endPoint y: 454, distance: 206.0
click at [736, 454] on div "**********" at bounding box center [615, 366] width 1230 height 424
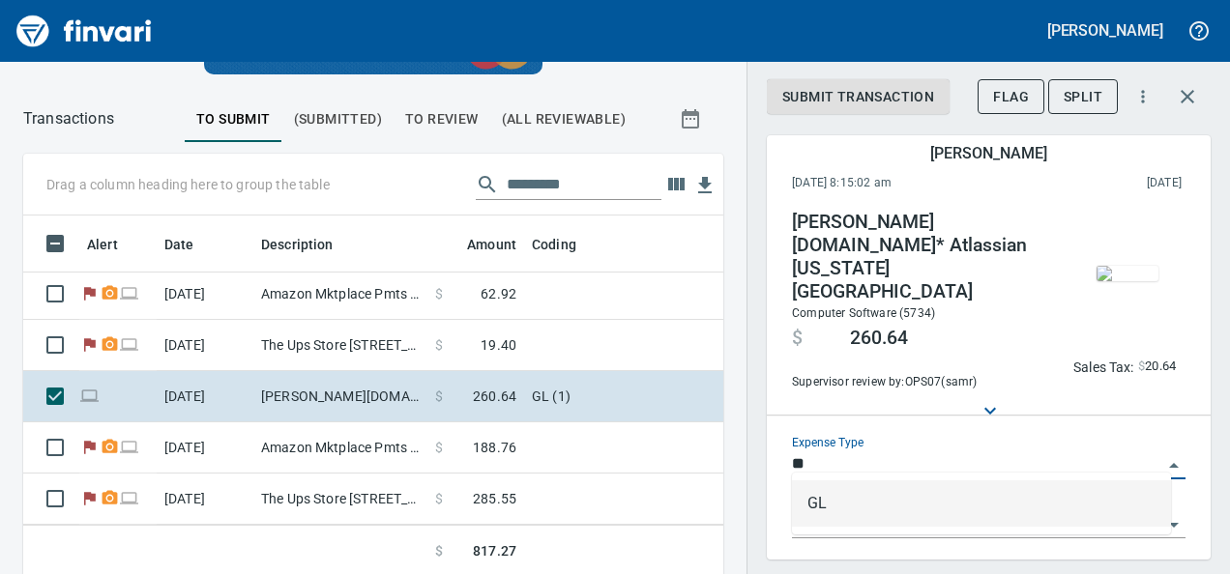
click at [891, 516] on li "GL" at bounding box center [981, 504] width 379 height 46
type input "**"
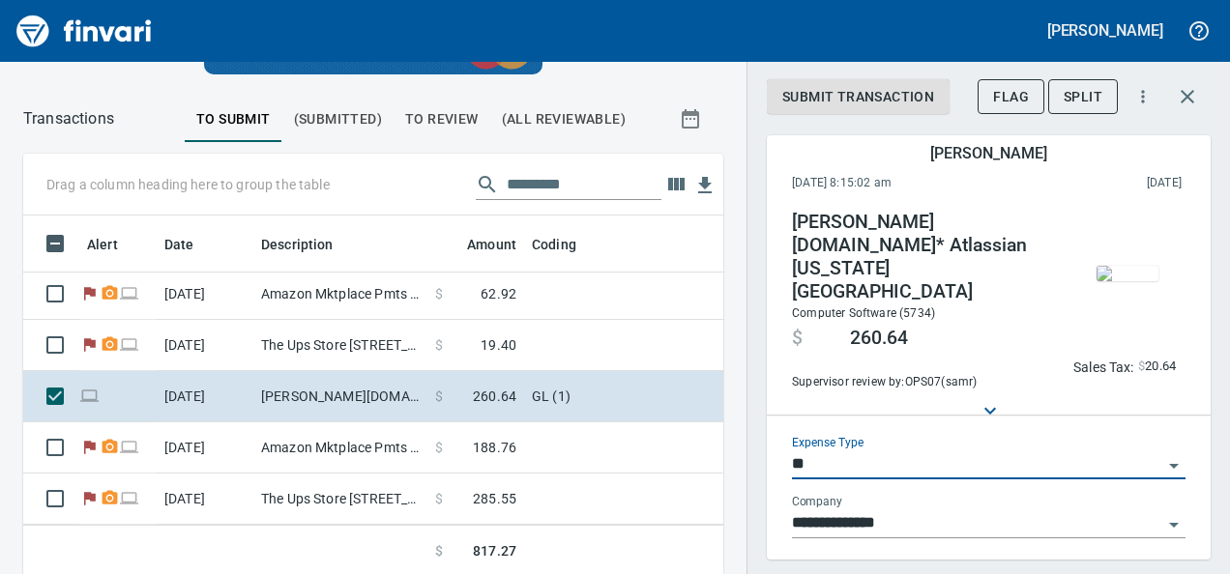
scroll to position [115, 0]
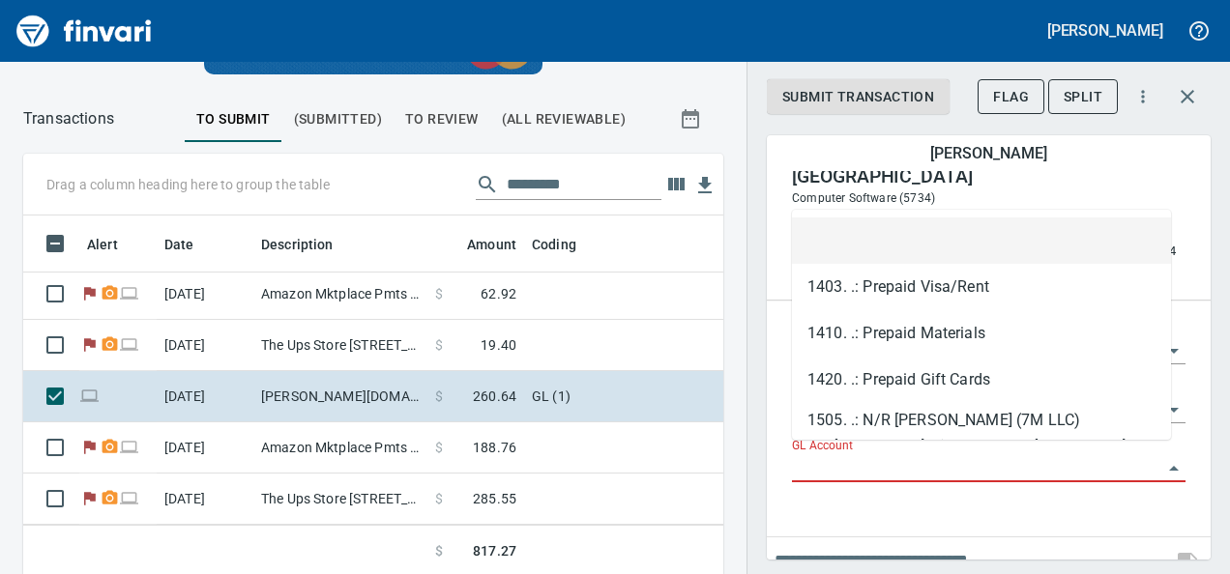
click at [818, 461] on input "GL Account" at bounding box center [977, 467] width 370 height 27
paste input "**********"
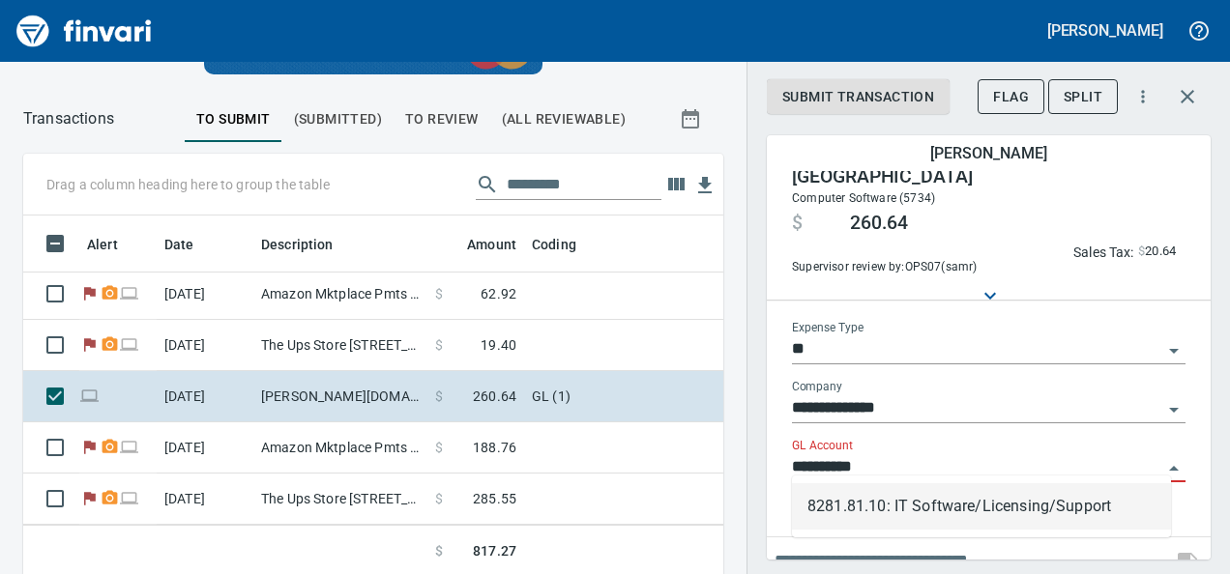
scroll to position [332, 656]
click at [957, 509] on li "8281.81.10: IT Software/Licensing/Support" at bounding box center [981, 506] width 379 height 46
type input "**********"
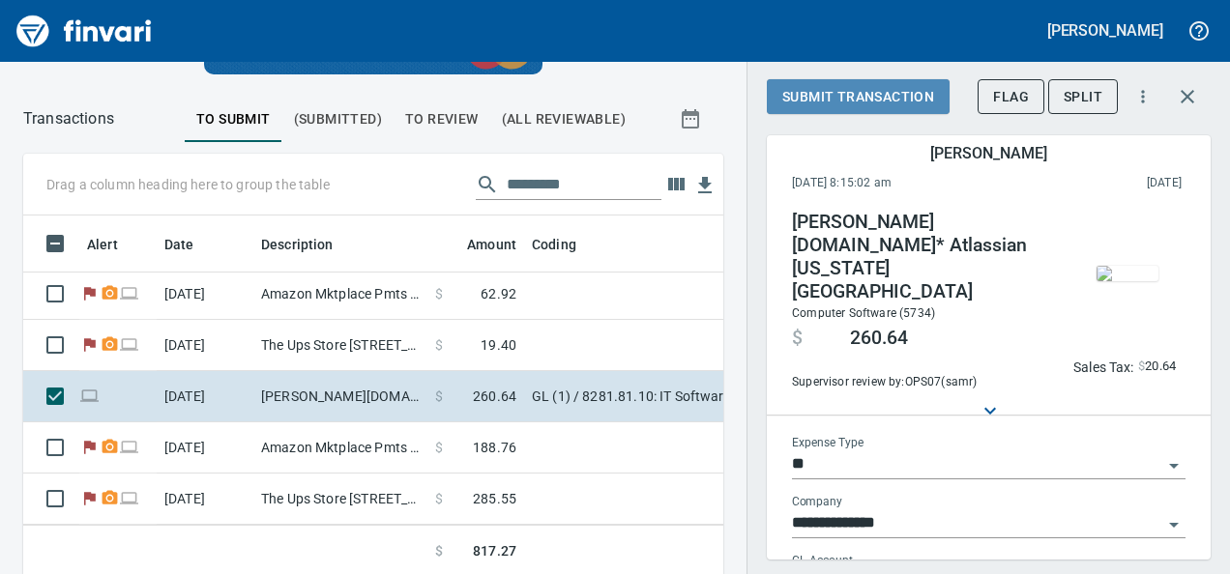
click at [858, 85] on span "Submit Transaction" at bounding box center [858, 97] width 152 height 24
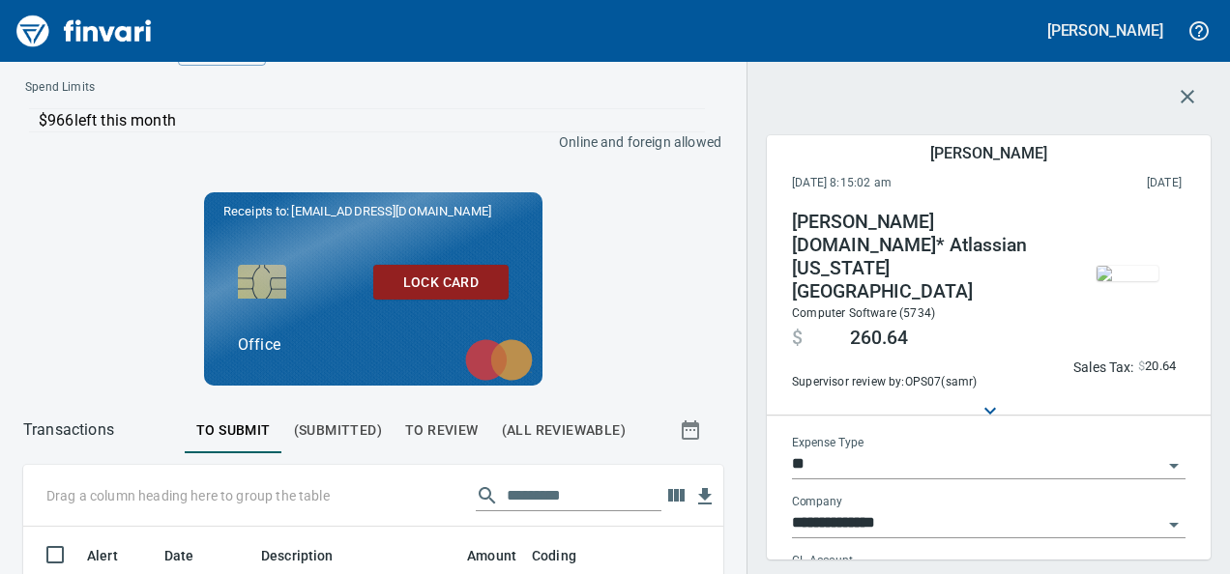
scroll to position [0, 0]
